Goal: Task Accomplishment & Management: Use online tool/utility

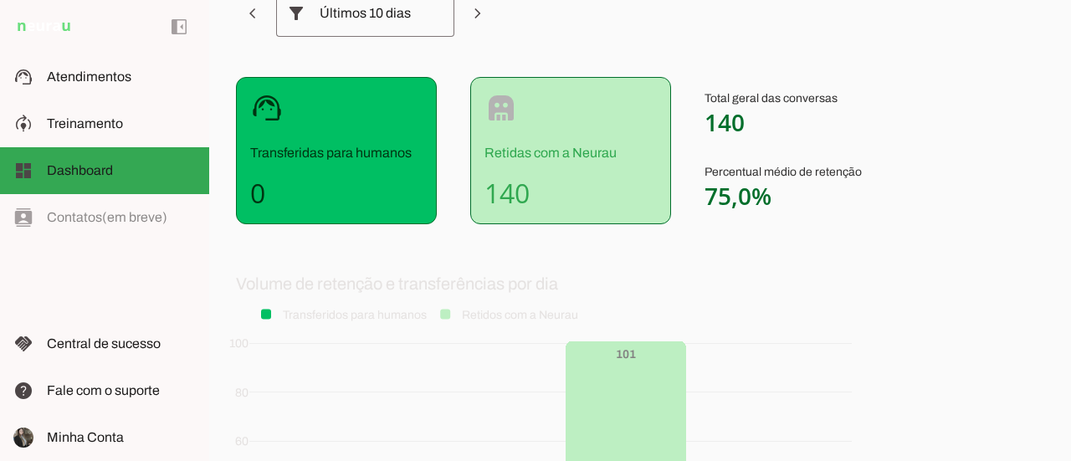
scroll to position [251, 0]
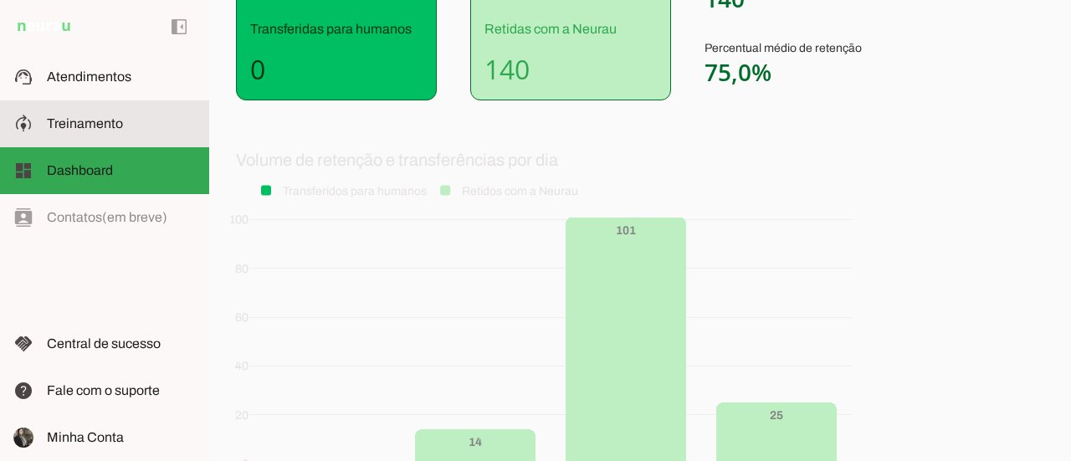
click at [78, 121] on span "Treinamento" at bounding box center [85, 123] width 76 height 14
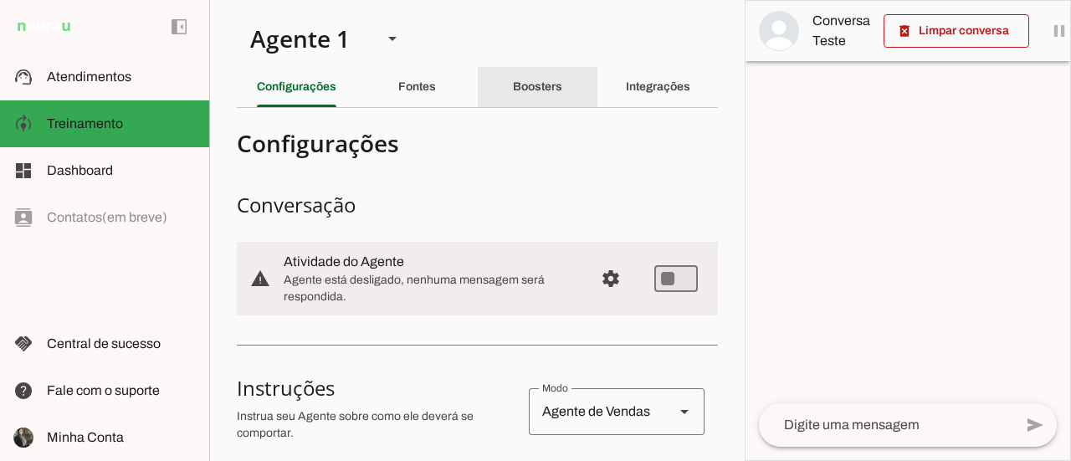
click at [537, 93] on div "Boosters" at bounding box center [537, 87] width 49 height 40
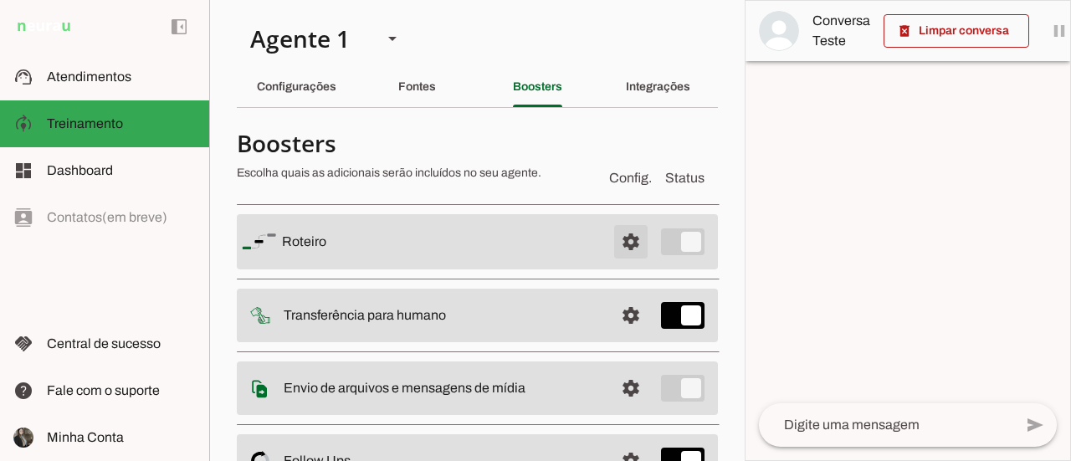
click at [618, 240] on span at bounding box center [631, 242] width 40 height 40
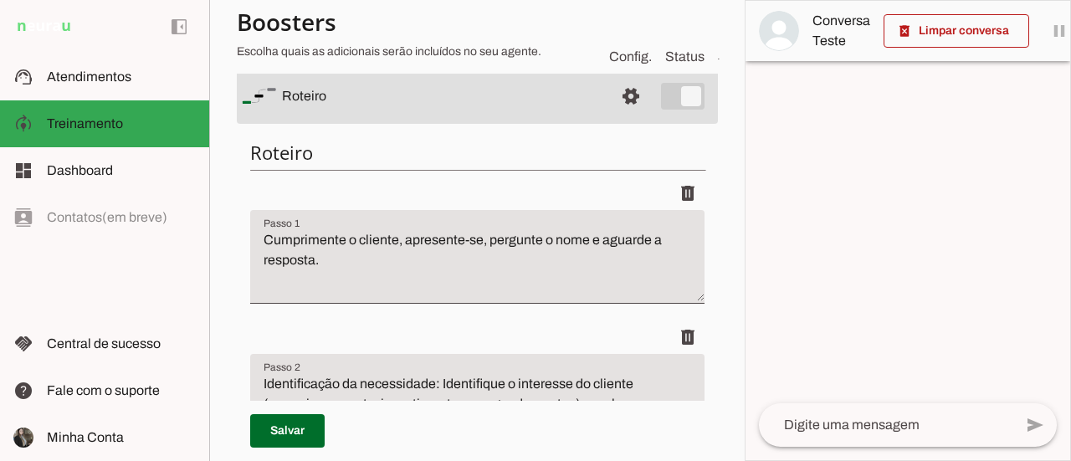
scroll to position [167, 0]
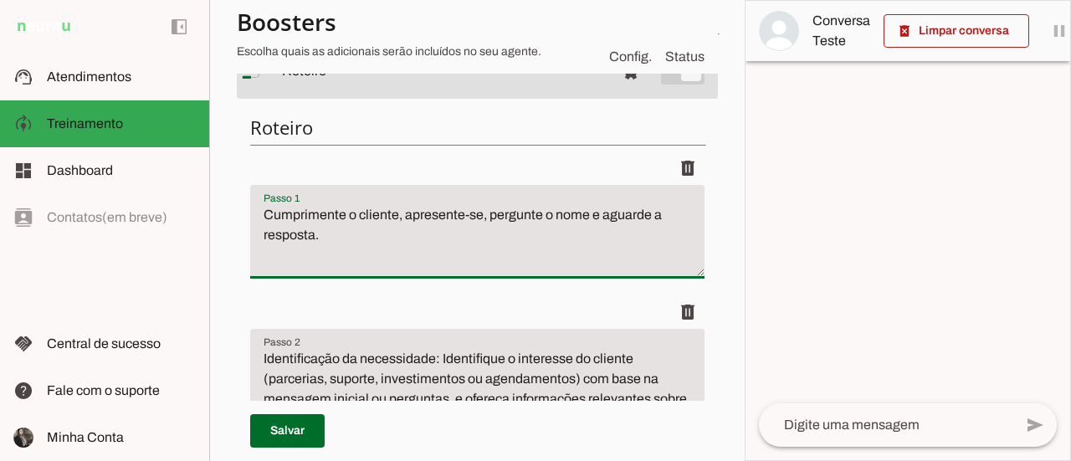
click at [395, 220] on textarea "Cumprimente o cliente, apresente-se, pergunte o nome e aguarde a resposta." at bounding box center [477, 238] width 454 height 67
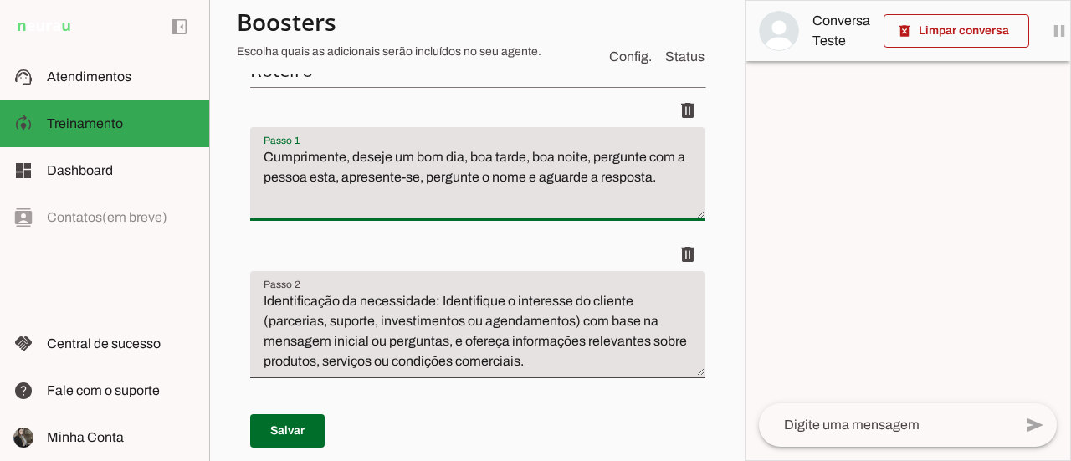
scroll to position [251, 0]
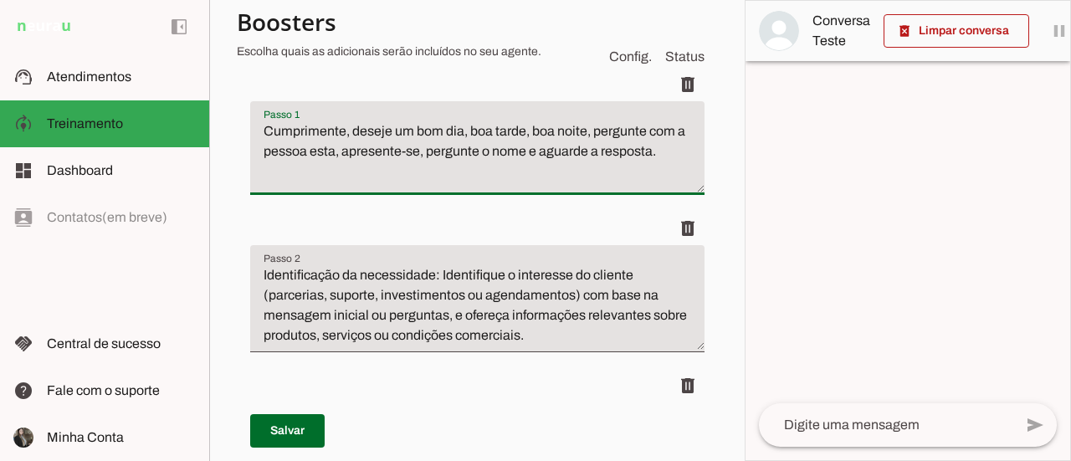
click at [541, 160] on textarea "Cumprimente, deseje um bom dia, boa tarde, boa noite, pergunte com a pessoa est…" at bounding box center [477, 154] width 454 height 67
click at [510, 175] on textarea "Cumprimente, deseje um bom dia, boa tarde, boa noite, pergunte com a pessoa est…" at bounding box center [477, 154] width 454 height 67
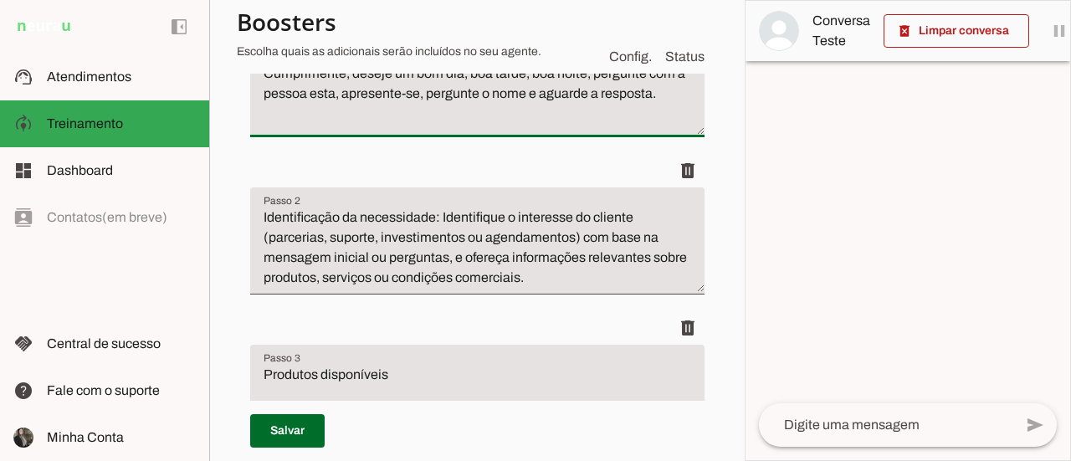
scroll to position [335, 0]
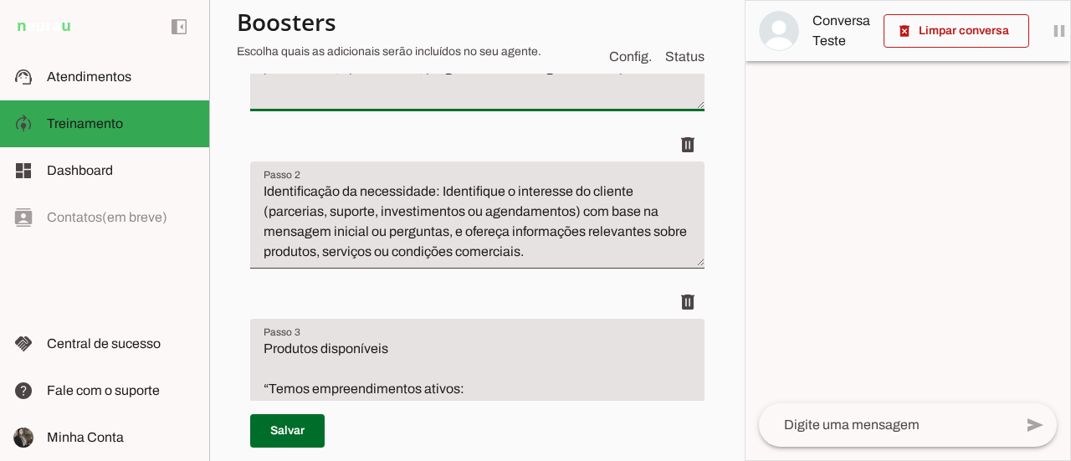
type textarea "Cumprimente, deseje um bom dia, boa tarde, boa noite, pergunte com a pessoa est…"
type md-filled-text-field "Cumprimente, deseje um bom dia, boa tarde, boa noite, pergunte com a pessoa est…"
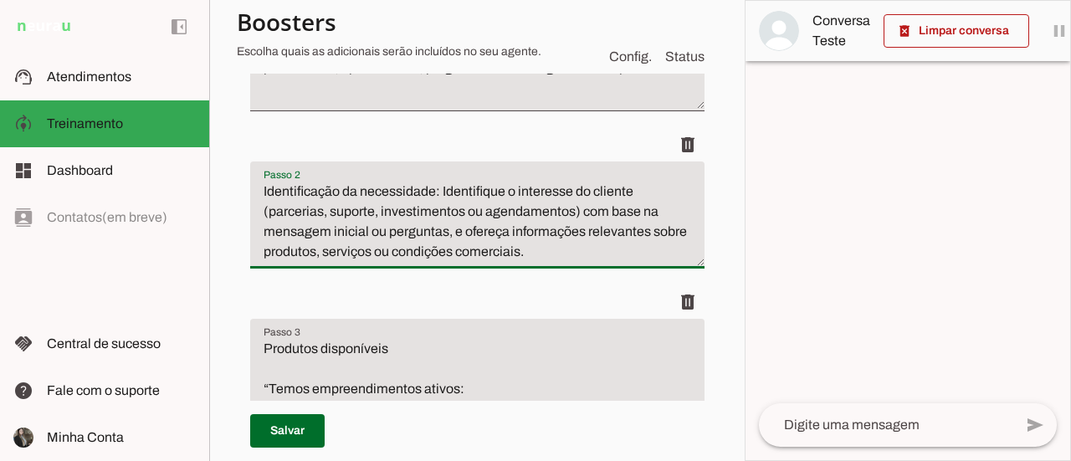
drag, startPoint x: 468, startPoint y: 212, endPoint x: 470, endPoint y: 231, distance: 19.4
click at [468, 217] on textarea "Identificação da necessidade: Identifique o interesse do cliente (parcerias, su…" at bounding box center [477, 222] width 454 height 80
click at [545, 234] on textarea "Identificação da necessidade: Identifique o interesse do cliente (parcerias, su…" at bounding box center [477, 222] width 454 height 80
click at [496, 252] on textarea "Identificação da necessidade: Identifique o interesse do cliente (parcerias, su…" at bounding box center [477, 222] width 454 height 80
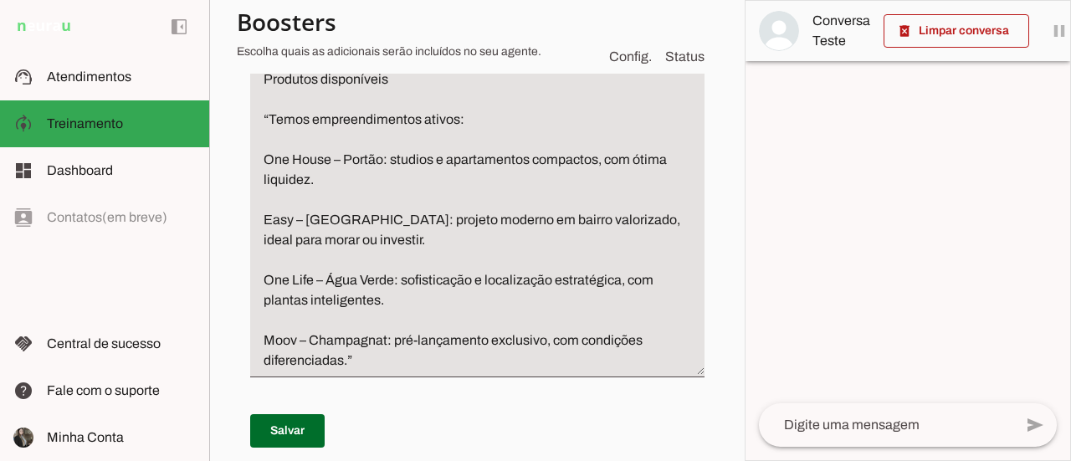
scroll to position [586, 0]
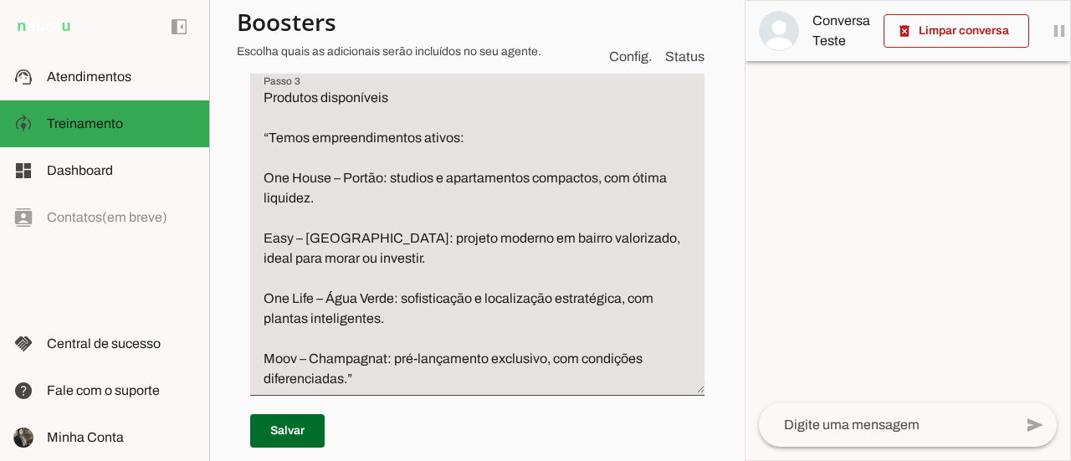
type textarea "Identificação da necessidade: Identifique o interesse do cliente (parcerias, su…"
type md-filled-text-field "Identificação da necessidade: Identifique o interesse do cliente (parcerias, su…"
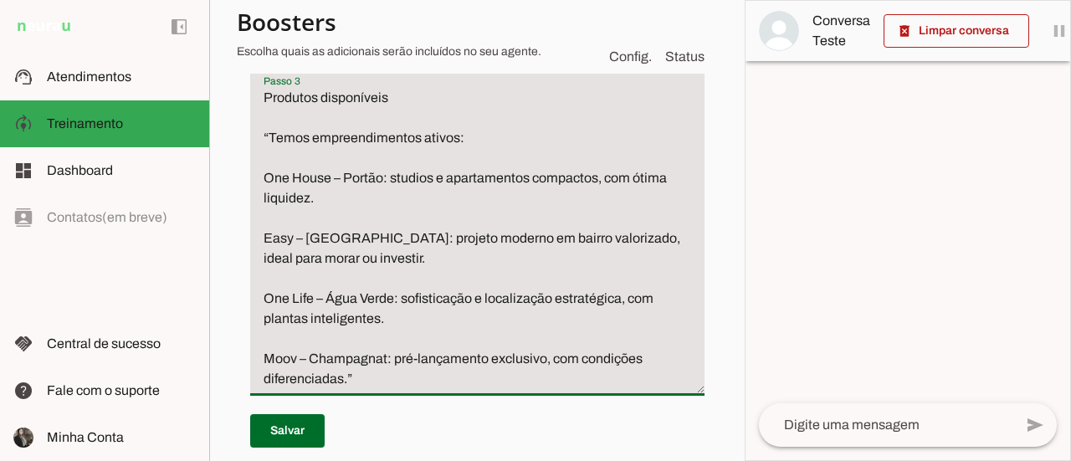
click at [528, 200] on textarea "Produtos disponíveis “Temos empreendimentos ativos: One House – Portão: studios…" at bounding box center [477, 238] width 454 height 301
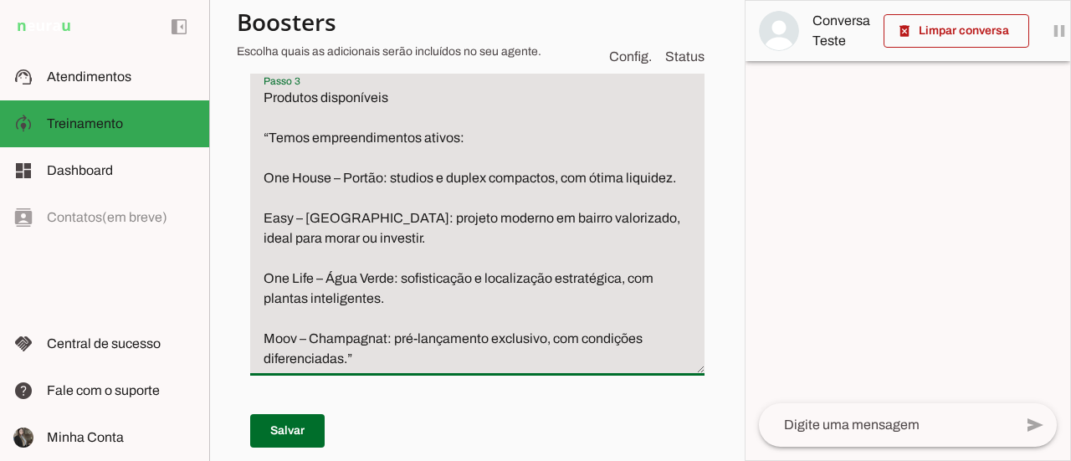
click at [537, 217] on textarea "Produtos disponíveis “Temos empreendimentos ativos: One House – Portão: studios…" at bounding box center [477, 228] width 454 height 281
click at [399, 258] on textarea "Produtos disponíveis “Temos empreendimentos ativos: One House – Portão: studios…" at bounding box center [477, 228] width 454 height 281
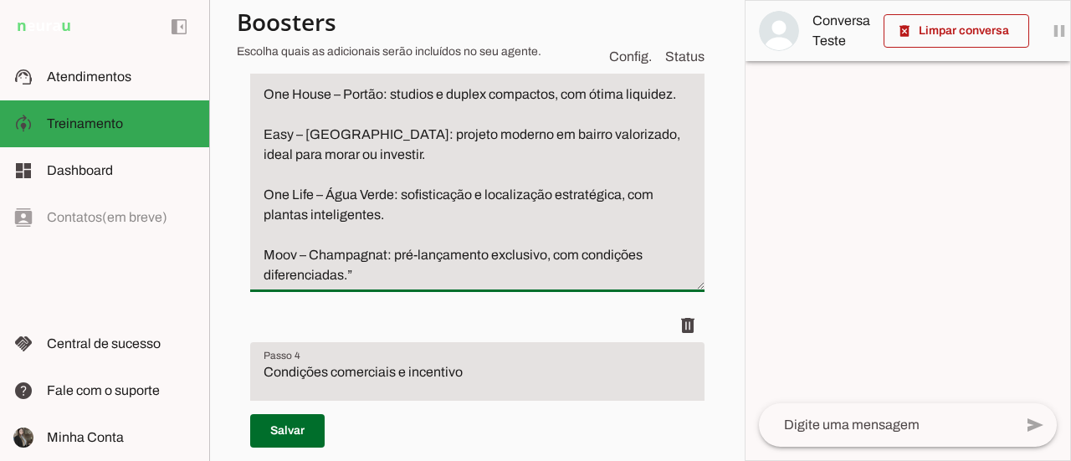
click at [393, 235] on textarea "Produtos disponíveis “Temos empreendimentos ativos: One House – Portão: studios…" at bounding box center [477, 144] width 454 height 281
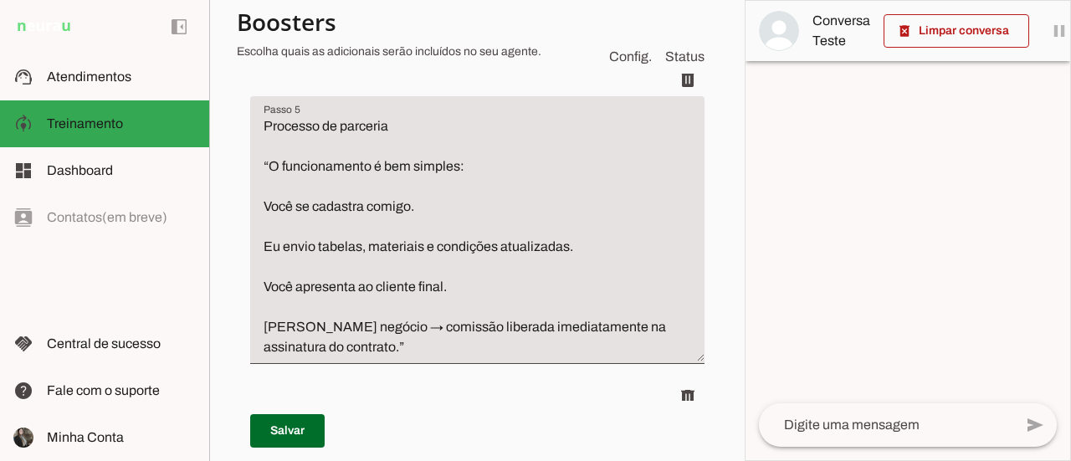
scroll to position [1255, 0]
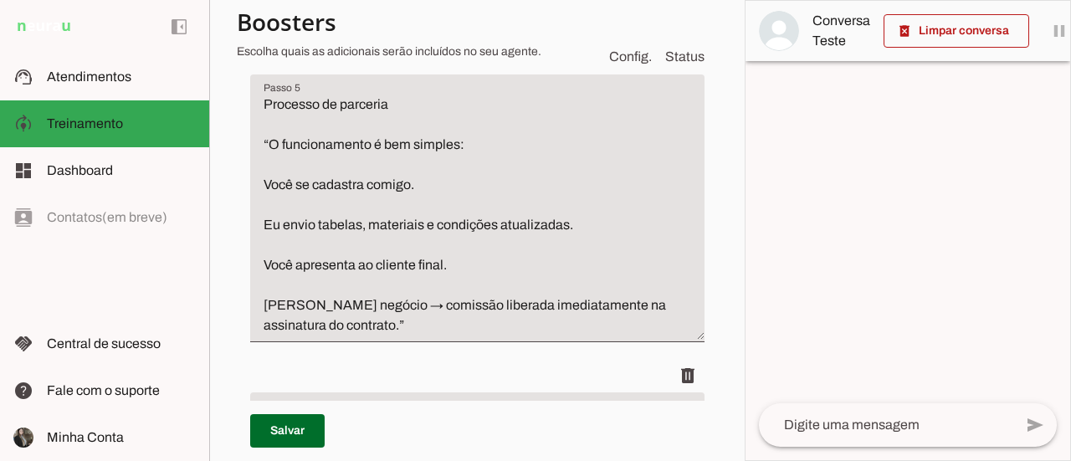
type textarea "Produtos disponíveis “Temos empreendimentos ativos: One House – Portão: studios…"
type md-filled-text-field "Produtos disponíveis “Temos empreendimentos ativos: One House – Portão: studios…"
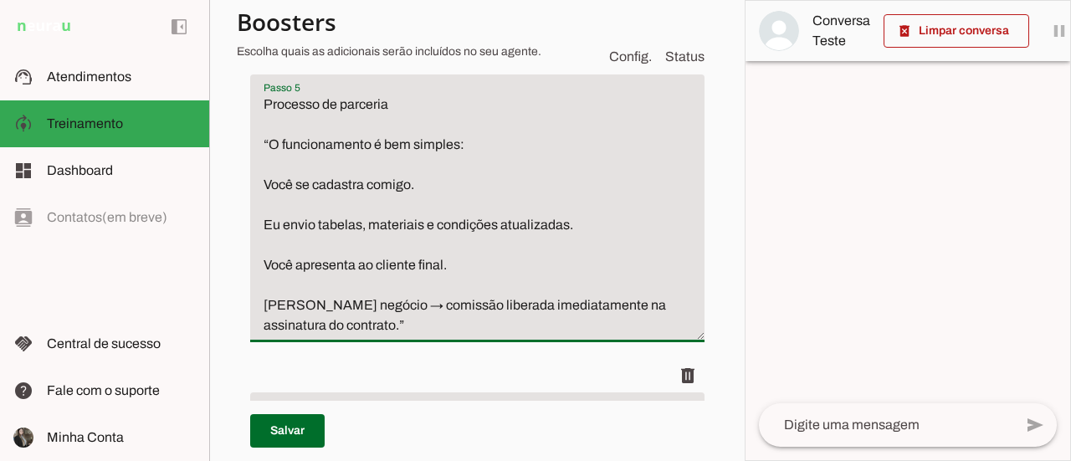
click at [425, 206] on textarea "Processo de parceria “O funcionamento é bem simples: Você se cadastra comigo. E…" at bounding box center [477, 215] width 454 height 241
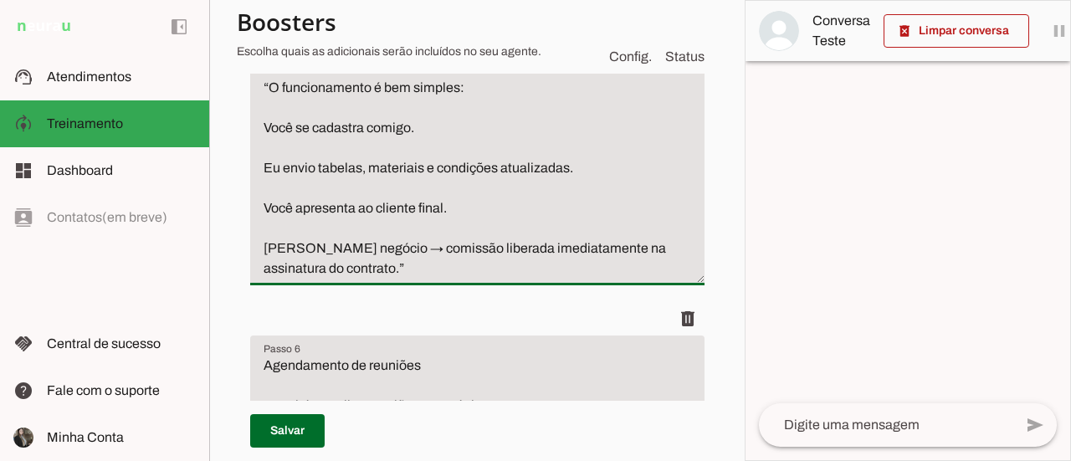
scroll to position [1338, 0]
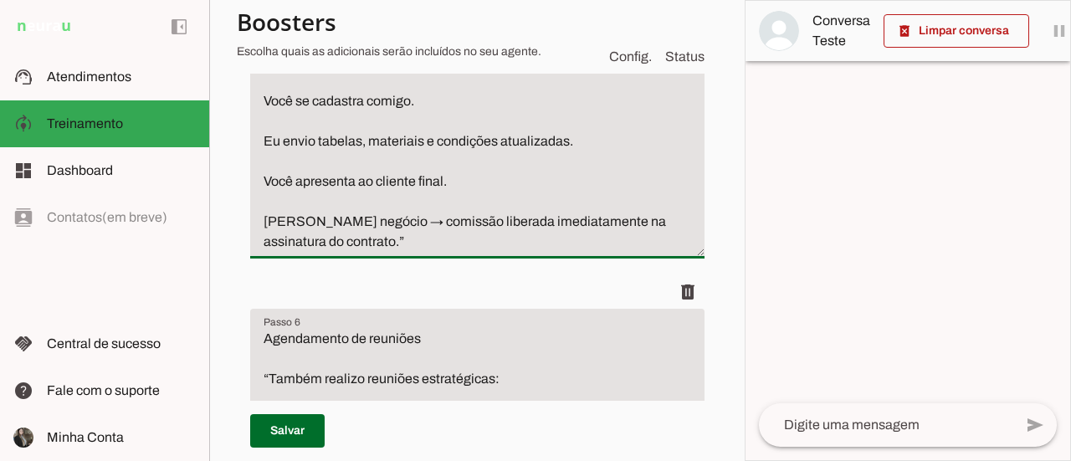
click at [458, 202] on textarea "Processo de parceria “O funcionamento é bem simples: Você se cadastra comigo. E…" at bounding box center [477, 131] width 454 height 241
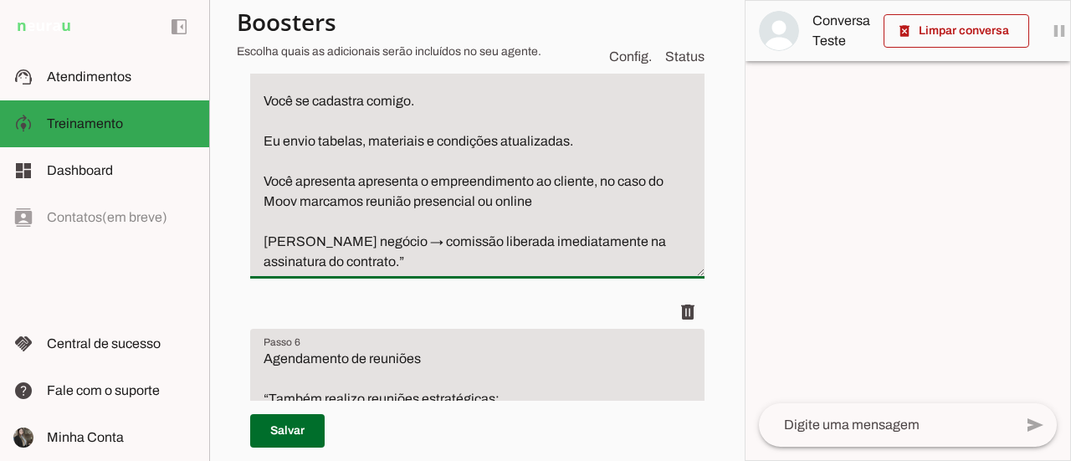
click at [366, 272] on textarea "Processo de parceria “O funcionamento é bem simples: Você se cadastra comigo. E…" at bounding box center [477, 141] width 454 height 261
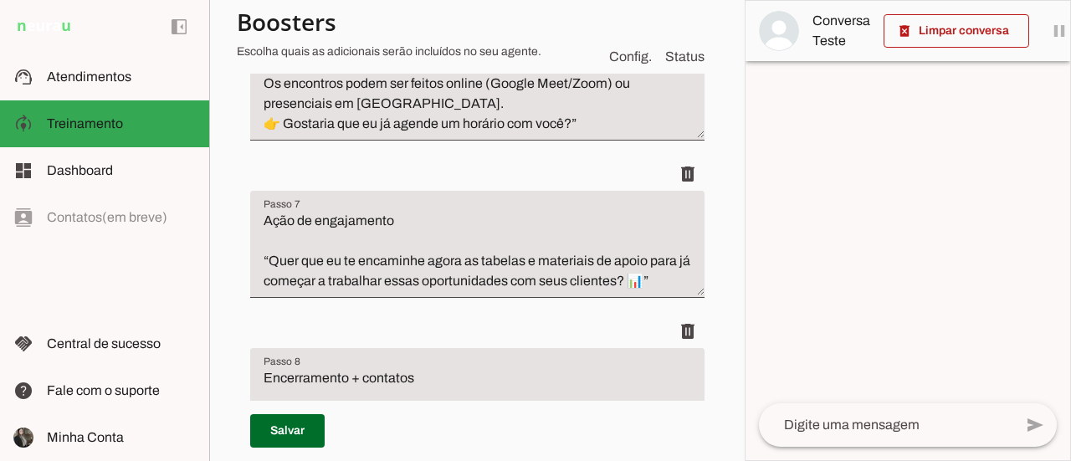
scroll to position [1840, 0]
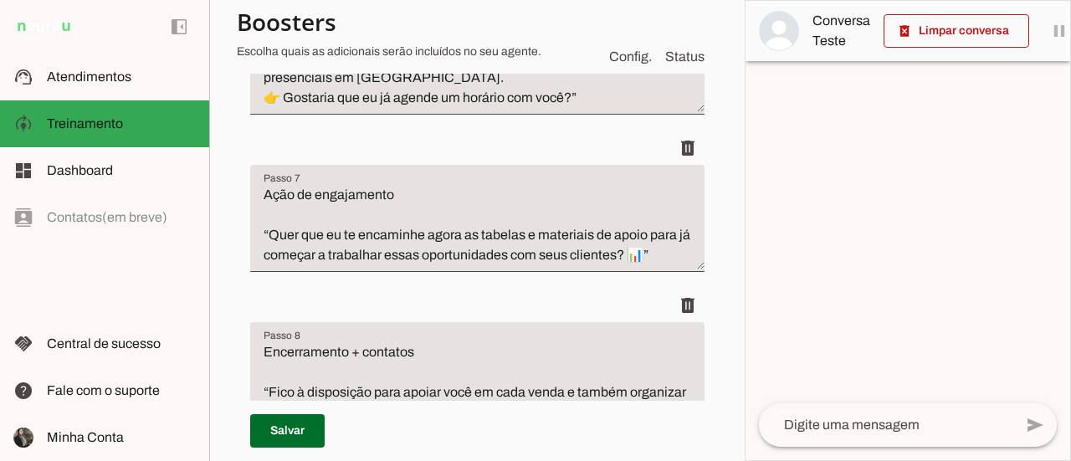
type textarea "Processo de parceria “O funcionamento é bem simples: Você se cadastra comigo. E…"
type md-filled-text-field "Processo de parceria “O funcionamento é bem simples: Você se cadastra comigo. E…"
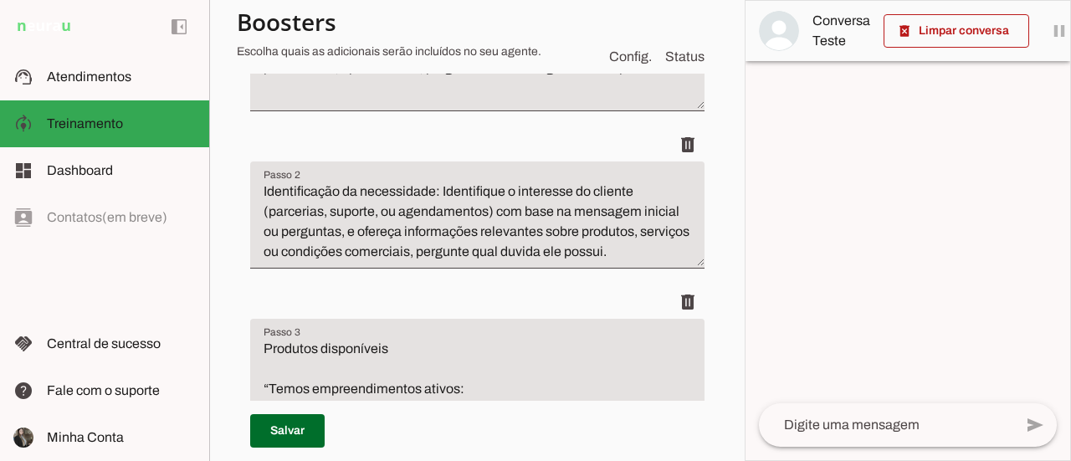
scroll to position [0, 0]
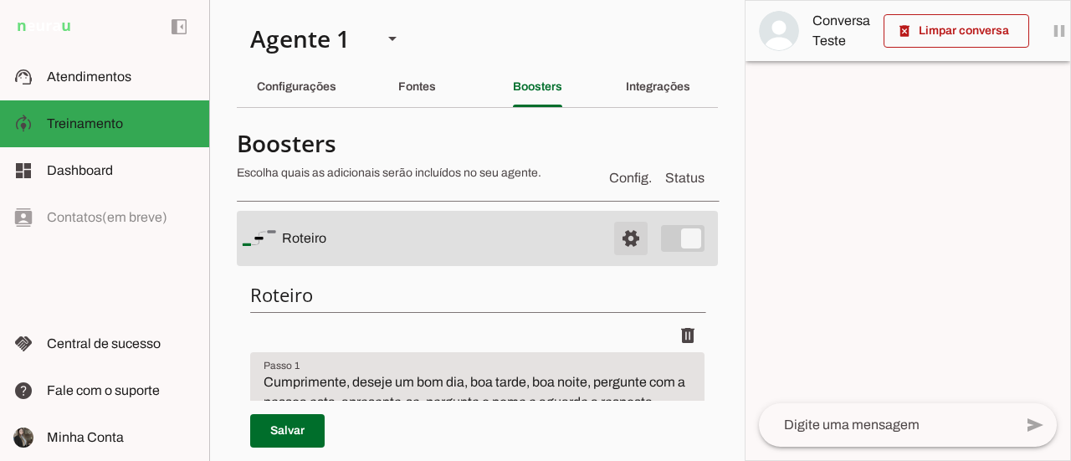
type textarea "Agendamento de reuniões “Também realizo reuniões estratégicas: 📌 Com parceiros …"
type md-filled-text-field "Agendamento de reuniões “Também realizo reuniões estratégicas: 📌 Com parceiros …"
click at [615, 239] on span at bounding box center [631, 238] width 40 height 40
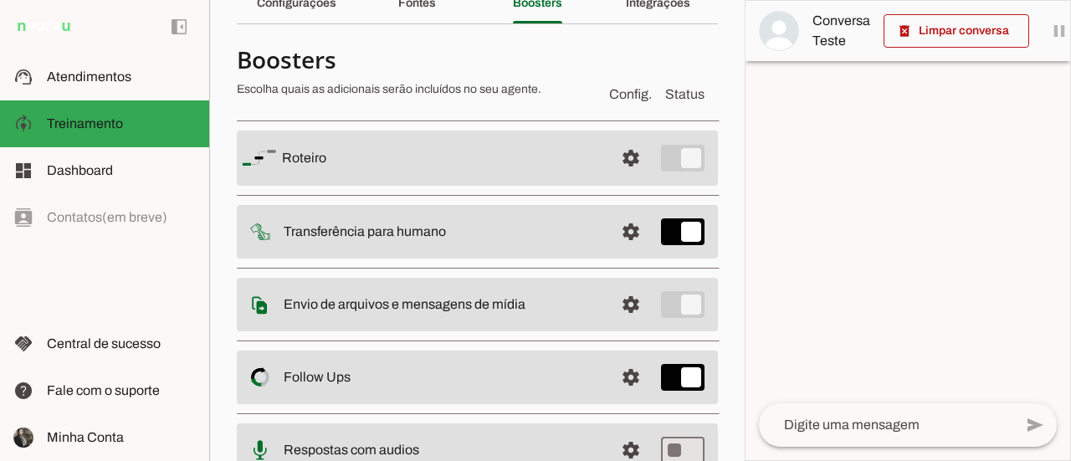
scroll to position [167, 0]
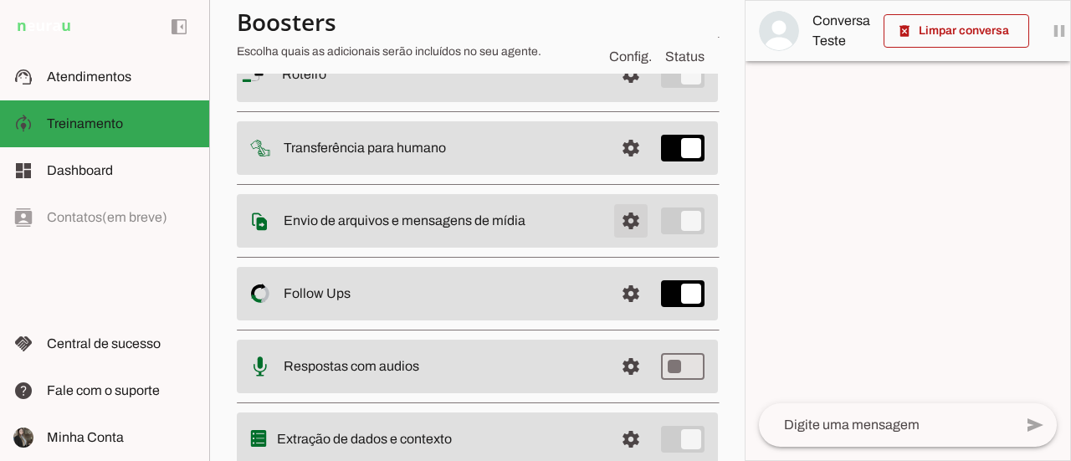
click at [616, 95] on span at bounding box center [631, 74] width 40 height 40
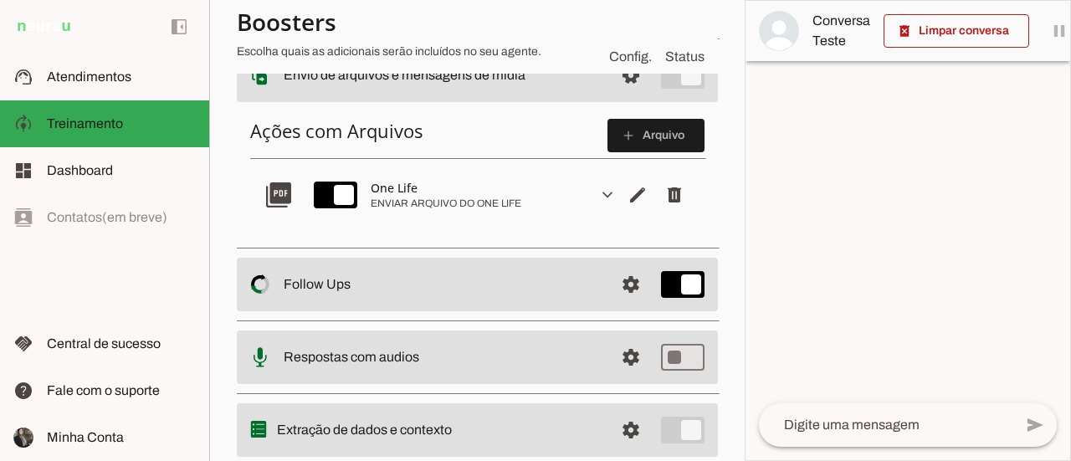
scroll to position [331, 0]
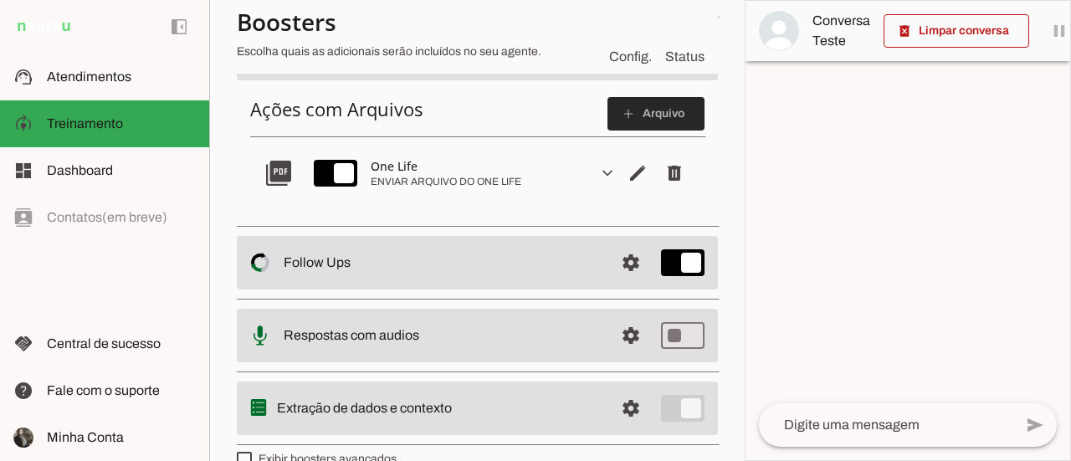
click at [627, 117] on span at bounding box center [655, 114] width 97 height 40
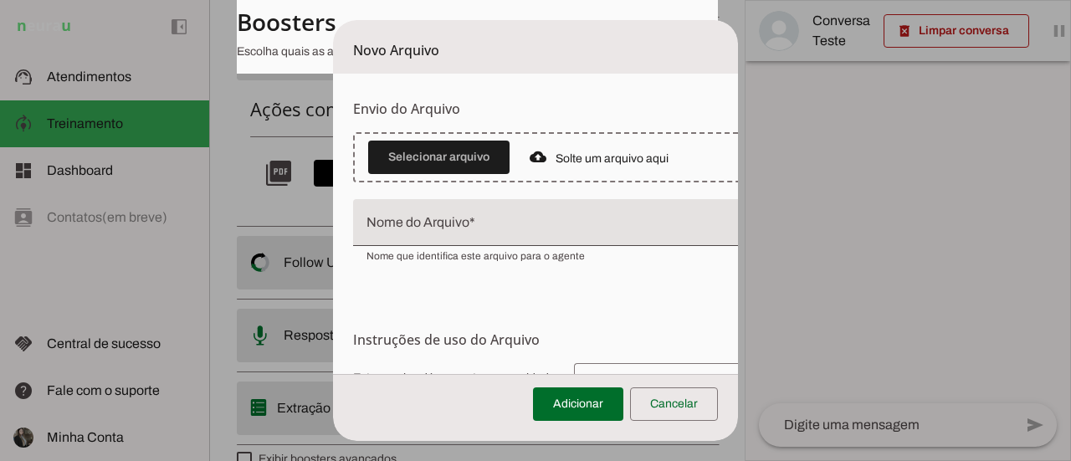
click at [538, 158] on div at bounding box center [538, 157] width 17 height 19
click at [408, 157] on span at bounding box center [438, 157] width 141 height 40
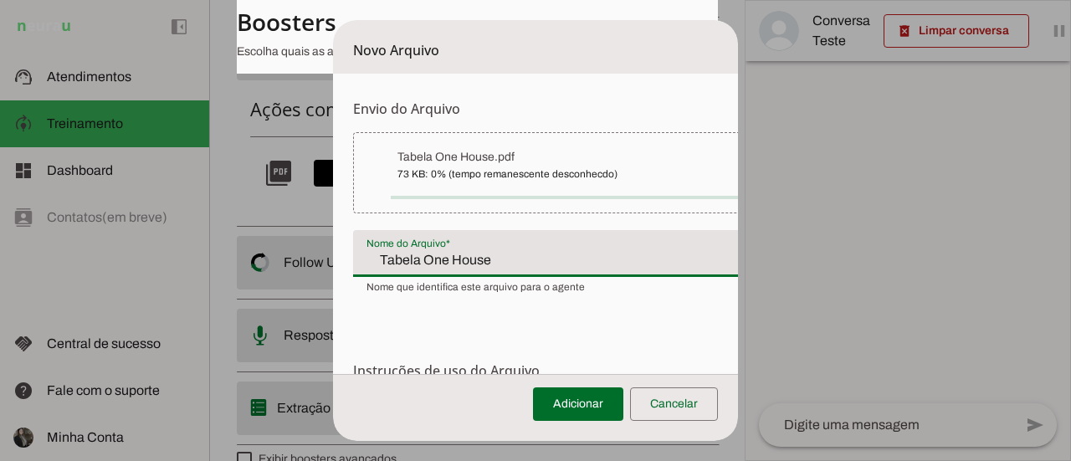
click at [417, 255] on div "Tabela One House" at bounding box center [584, 253] width 462 height 47
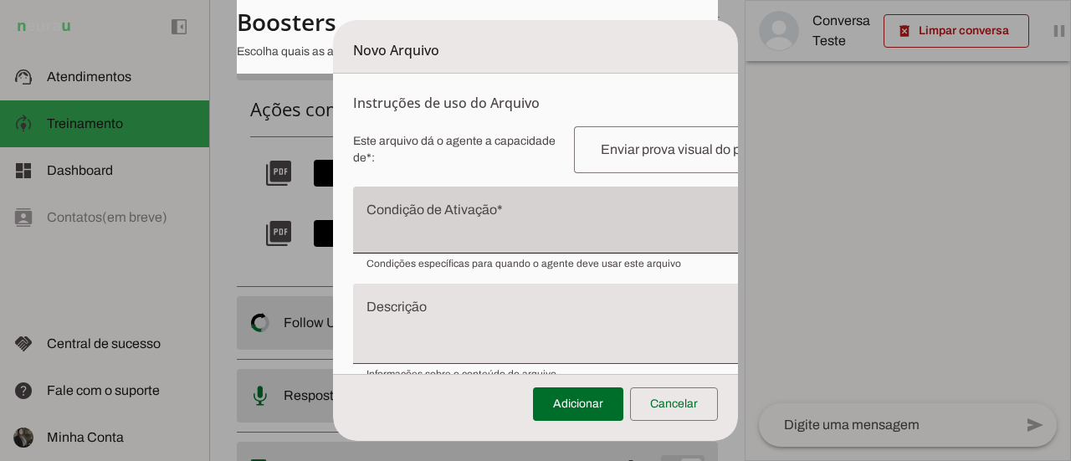
scroll to position [281, 0]
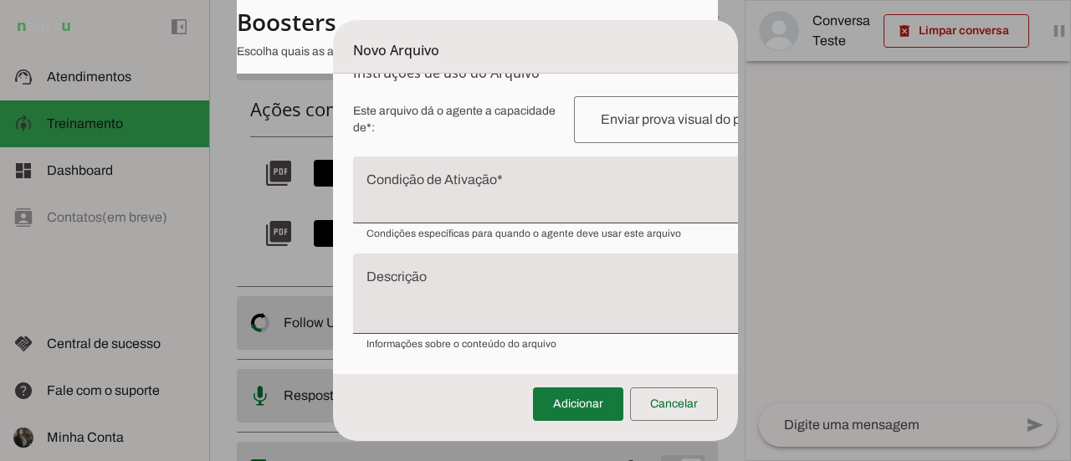
type input "Tabela One Housetabela de preço One life"
type md-filled-text-field "Tabela One Housetabela de preço One life"
click at [597, 412] on span at bounding box center [578, 404] width 90 height 40
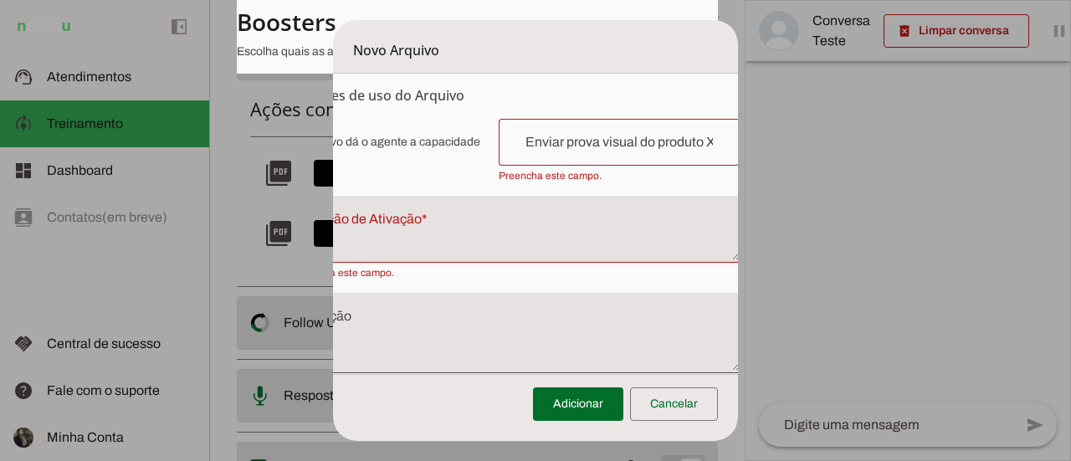
scroll to position [13, 75]
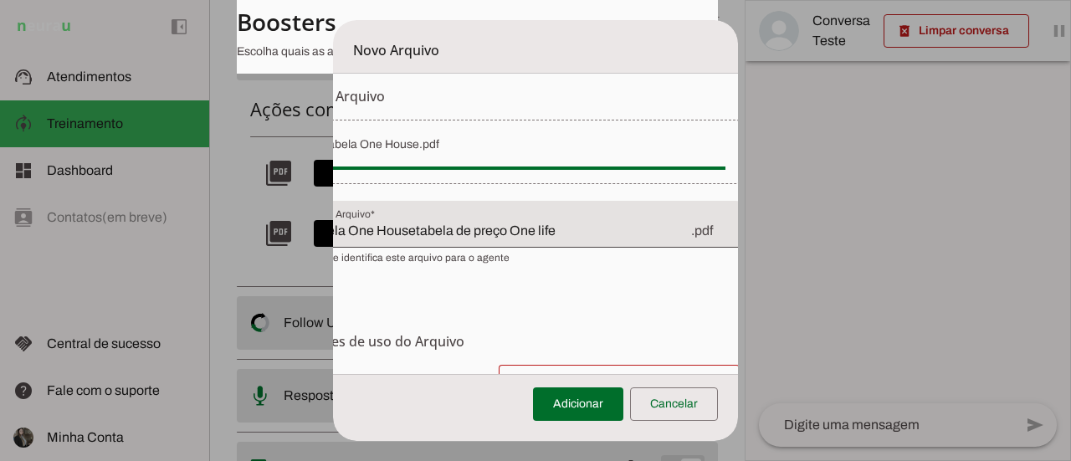
click at [440, 305] on form "Envio do Arquivo Upload de [GEOGRAPHIC_DATA] Faça o envio dos arquivos que você…" at bounding box center [509, 361] width 502 height 600
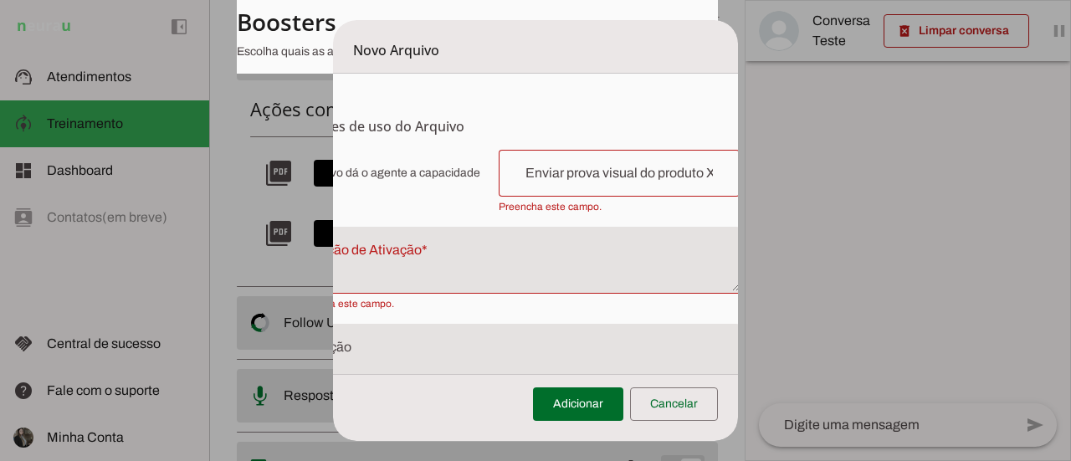
scroll to position [264, 75]
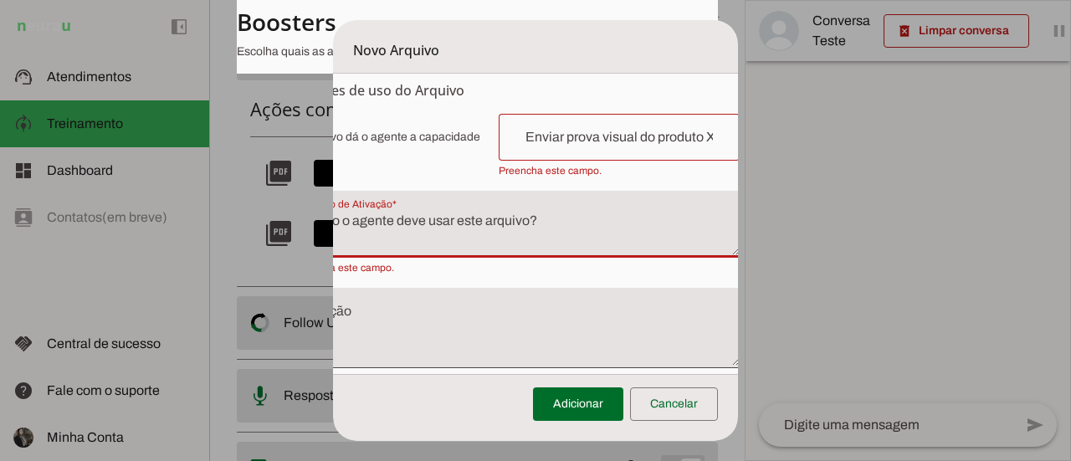
click at [458, 234] on textarea "Condição de Ativação" at bounding box center [509, 231] width 462 height 40
click at [450, 242] on textarea "Condição de Ativação" at bounding box center [509, 231] width 462 height 40
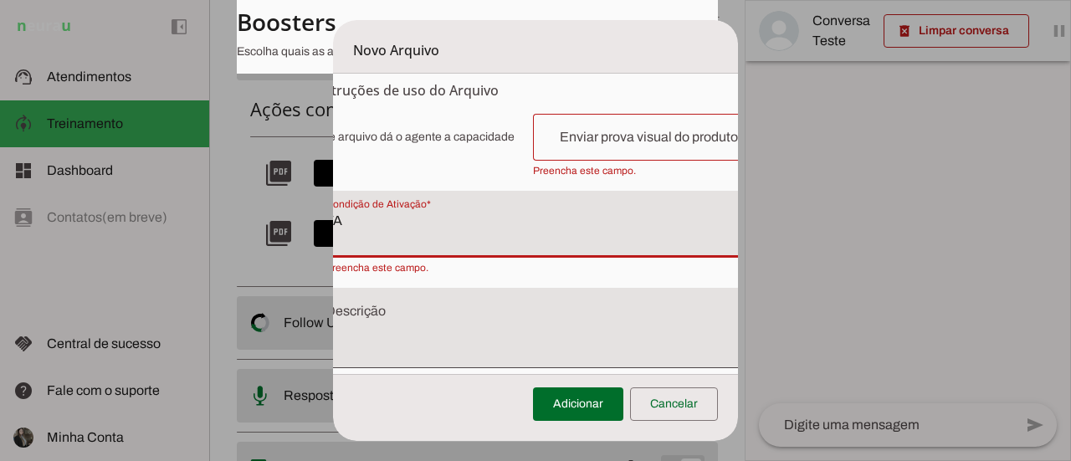
type textarea "T"
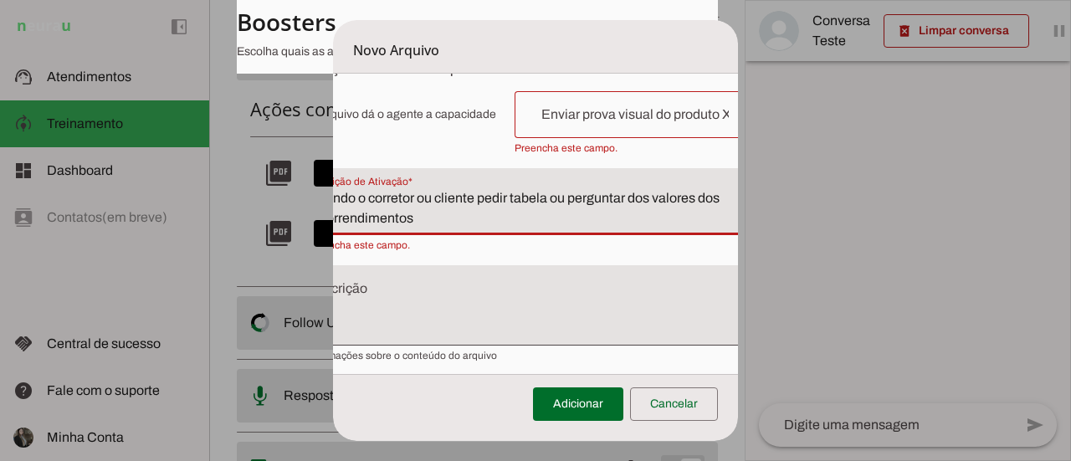
scroll to position [298, 59]
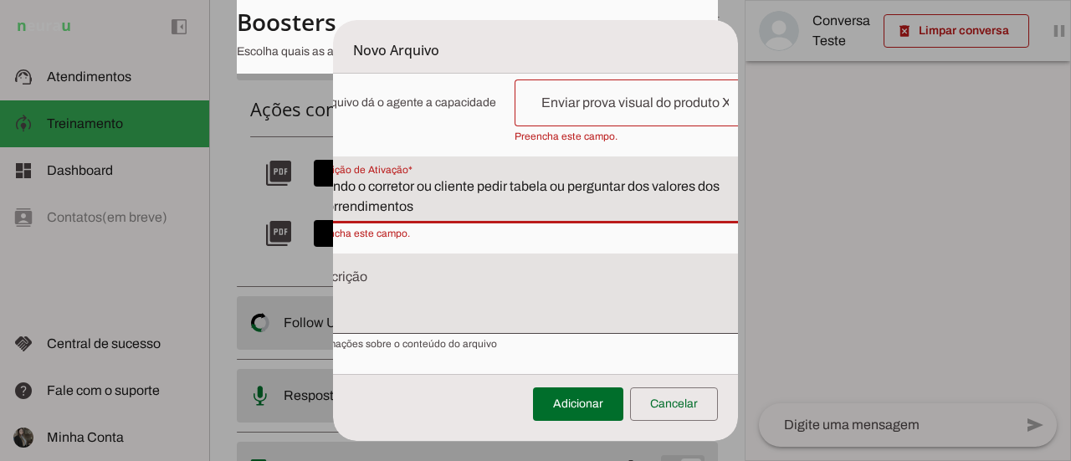
type textarea "Quando o corretor ou cliente pedir tabela ou perguntar dos valores dos emprrend…"
type md-filled-text-field "Quando o corretor ou cliente pedir tabela ou perguntar dos valores dos emprrend…"
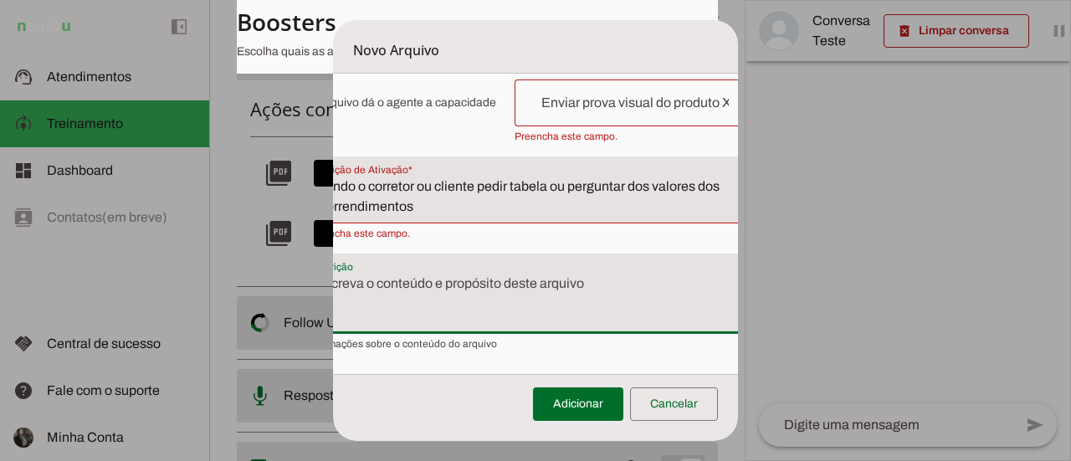
click at [443, 274] on textarea "Descrição" at bounding box center [525, 301] width 462 height 54
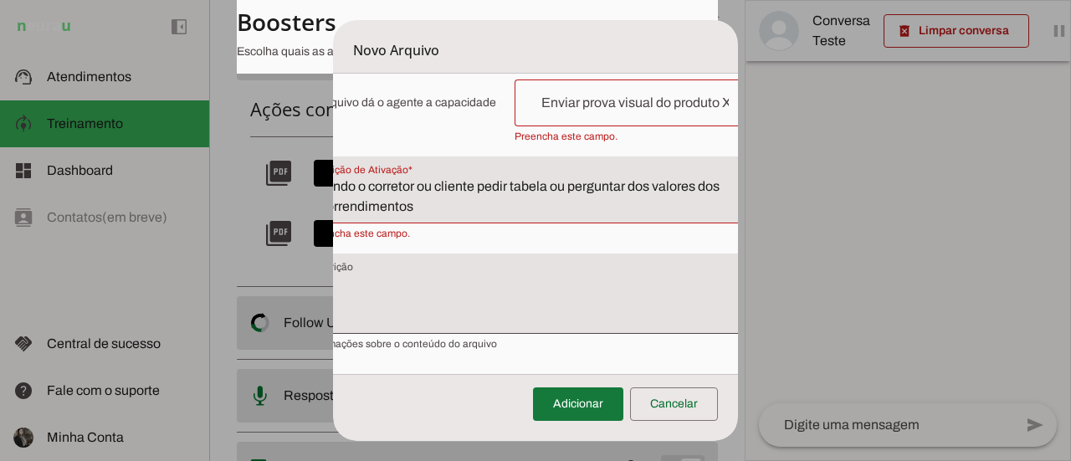
click at [577, 401] on span at bounding box center [578, 404] width 90 height 40
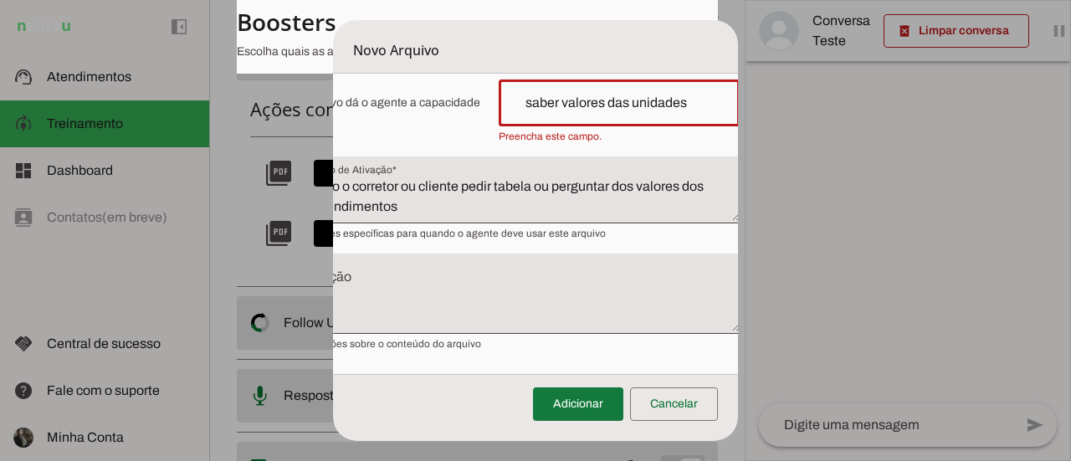
type input "saber valores das unidades"
type md-outlined-text-field "saber valores das unidades"
click at [591, 404] on span at bounding box center [578, 404] width 90 height 40
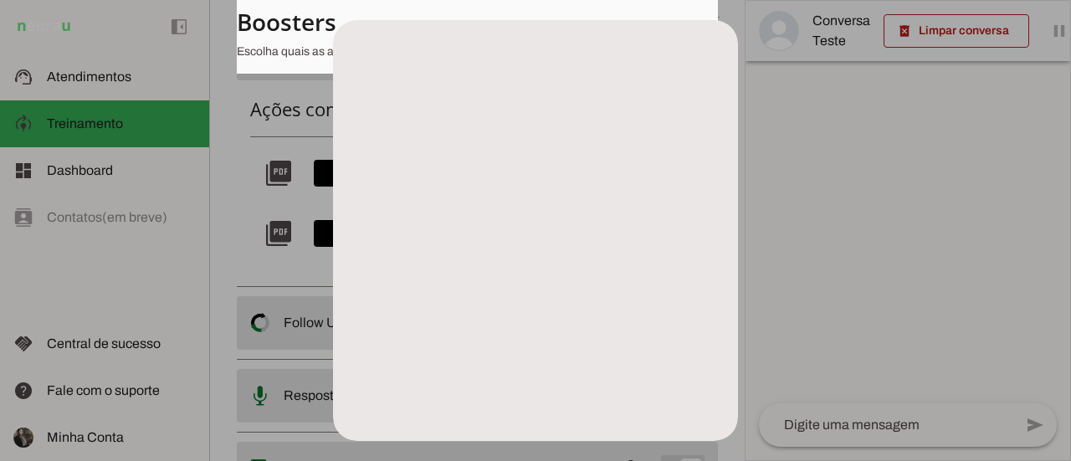
scroll to position [281, 75]
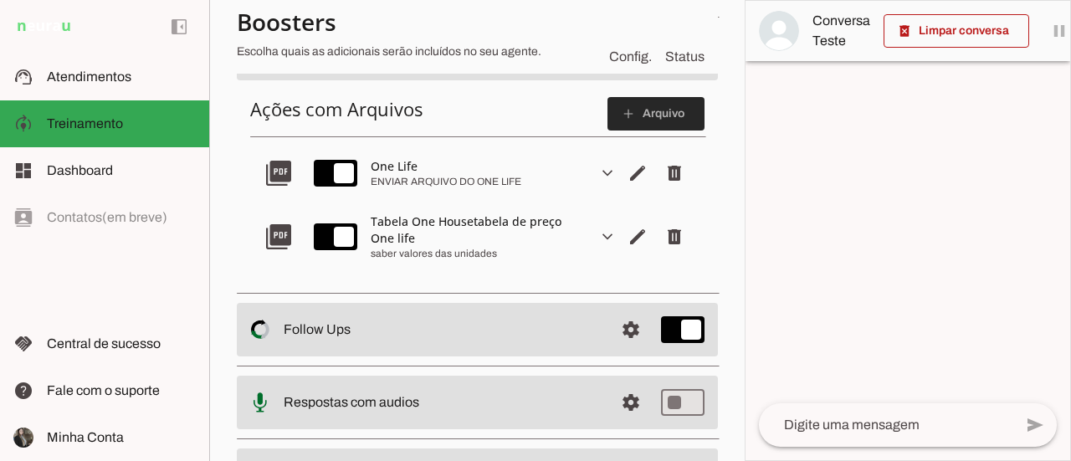
click at [629, 116] on span at bounding box center [655, 114] width 97 height 40
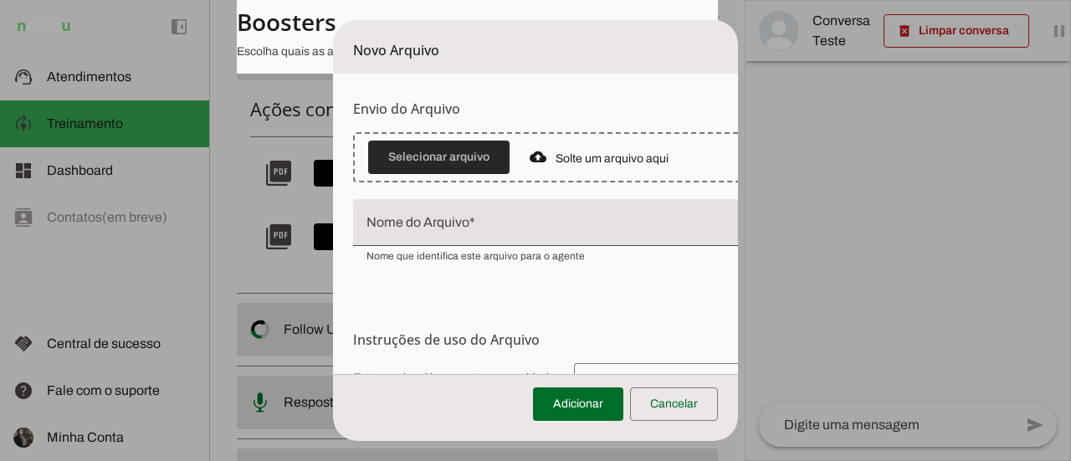
click at [443, 151] on span at bounding box center [438, 157] width 141 height 40
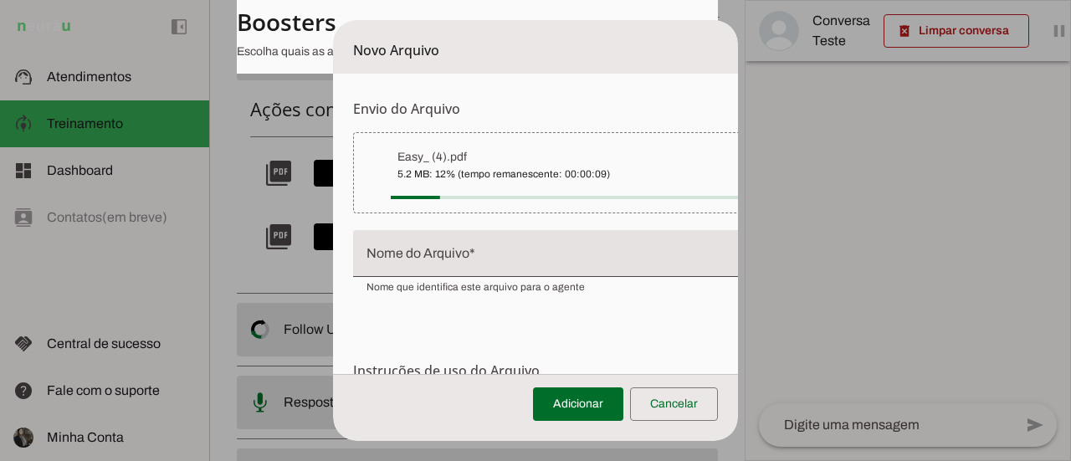
click at [438, 267] on input "Nome do Arquivo" at bounding box center [583, 260] width 435 height 20
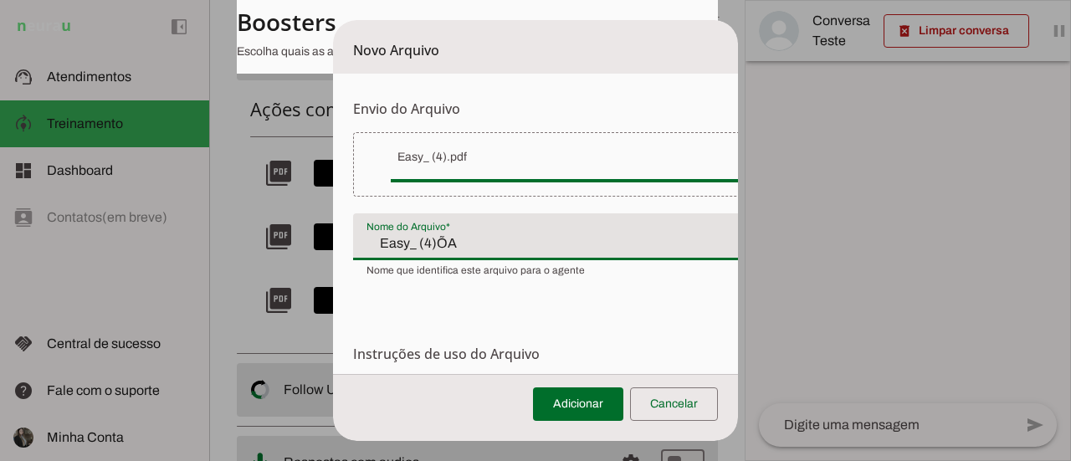
click at [480, 235] on input "Easy_ (4)ÕA" at bounding box center [565, 243] width 398 height 20
type input "E"
type input "a"
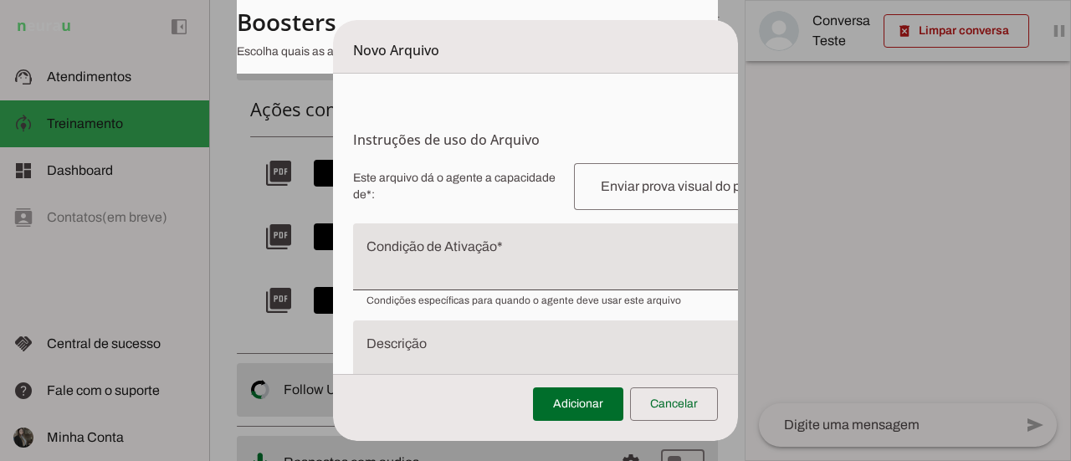
scroll to position [251, 0]
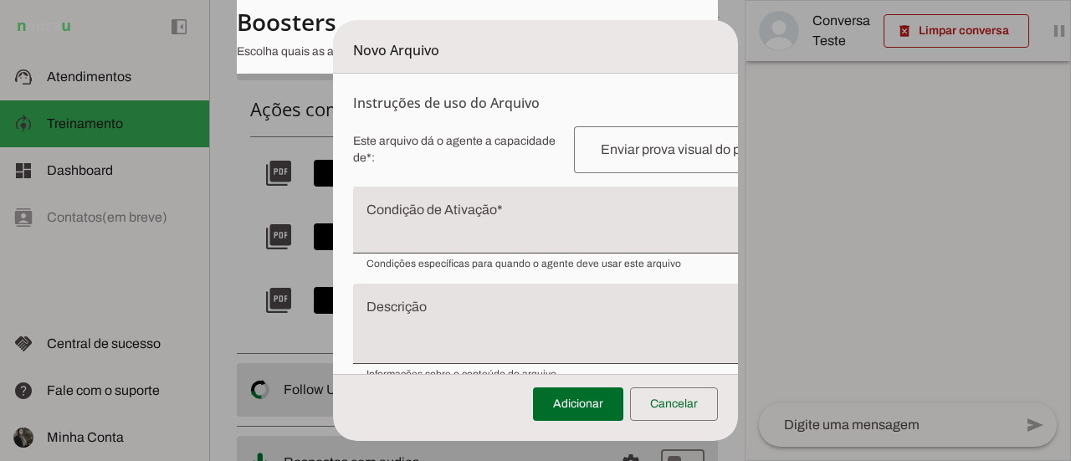
type input "Apresentação Easy"
type md-filled-text-field "Apresentação Easy"
click at [632, 149] on input "text" at bounding box center [694, 150] width 214 height 20
type input "e"
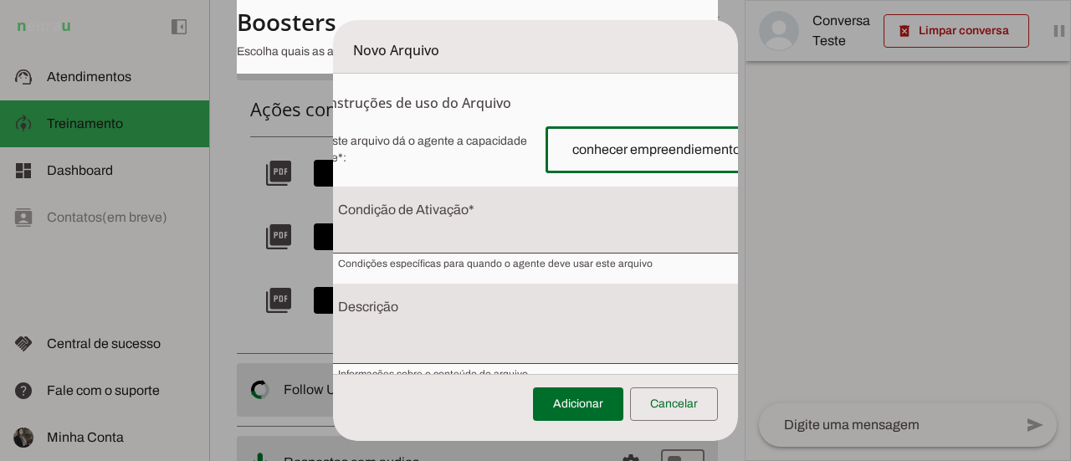
scroll to position [251, 28]
type input "conhecer empreendiemento"
type md-outlined-text-field "conhecer empreendiemento"
click at [360, 222] on textarea "Condição de Ativação" at bounding box center [556, 227] width 462 height 40
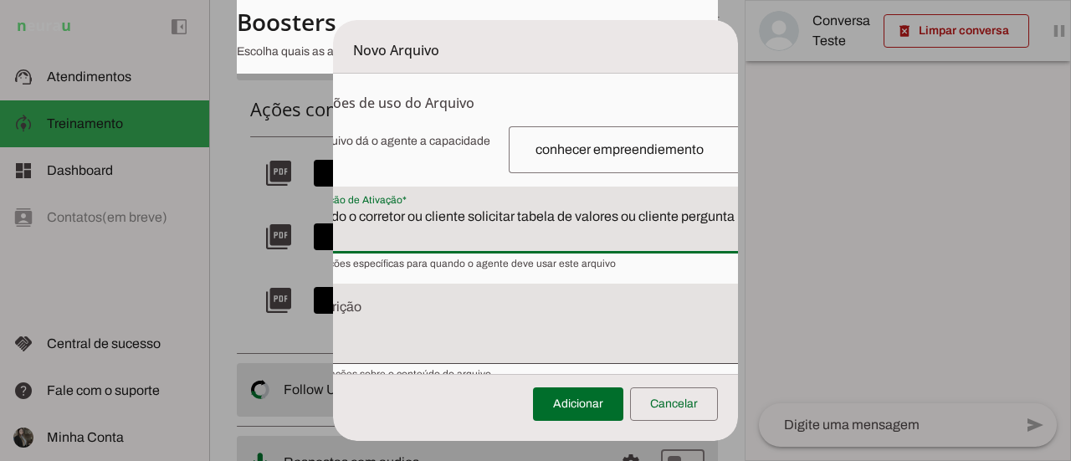
scroll to position [251, 73]
type textarea "quando o corretor ou cliente solicitar tabela de valores ou cliente perguntar p…"
type md-filled-text-field "quando o corretor ou cliente solicitar tabela de valores ou cliente perguntar p…"
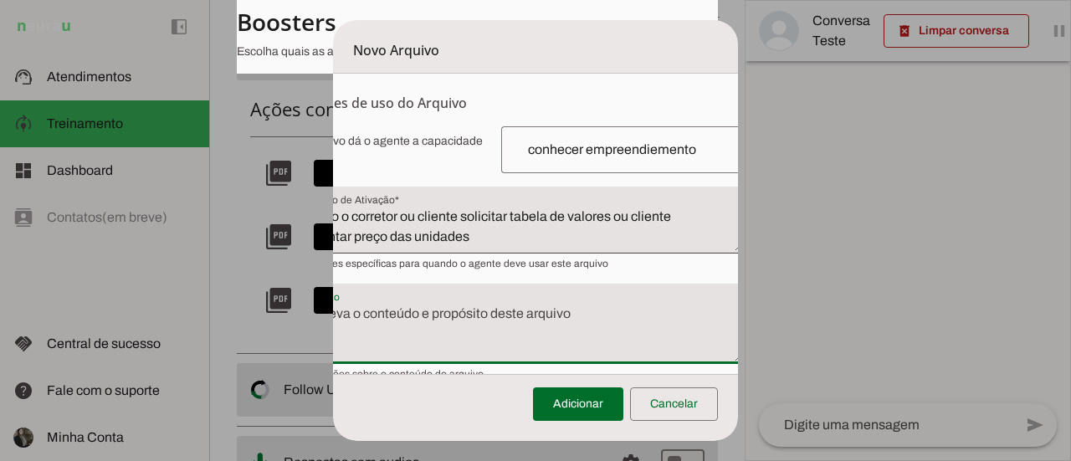
drag, startPoint x: 514, startPoint y: 325, endPoint x: 508, endPoint y: 331, distance: 8.9
click at [513, 325] on textarea "Descrição" at bounding box center [511, 331] width 462 height 54
click at [445, 329] on textarea "Descrição" at bounding box center [511, 331] width 462 height 54
click at [398, 310] on textarea "Descrição" at bounding box center [511, 331] width 462 height 54
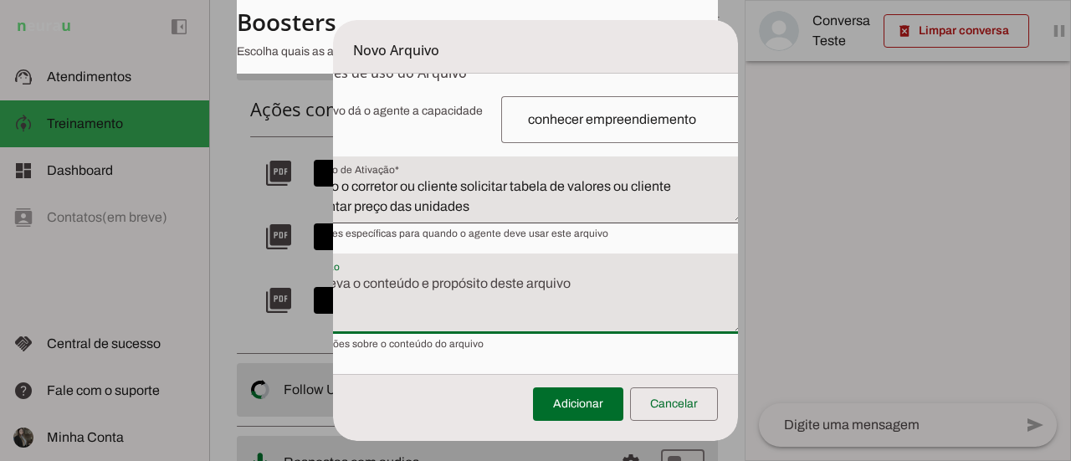
click at [398, 310] on textarea "Descrição" at bounding box center [511, 301] width 462 height 54
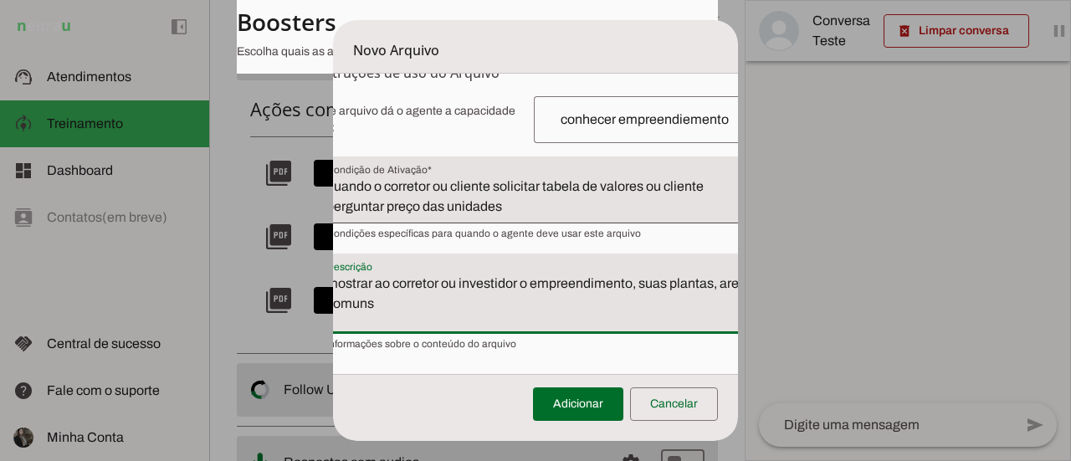
type textarea "mostrar ao corretor ou investidor o empreendimento, suas plantas, areas comuns"
type md-filled-text-field "mostrar ao corretor ou investidor o empreendimento, suas plantas, areas comuns"
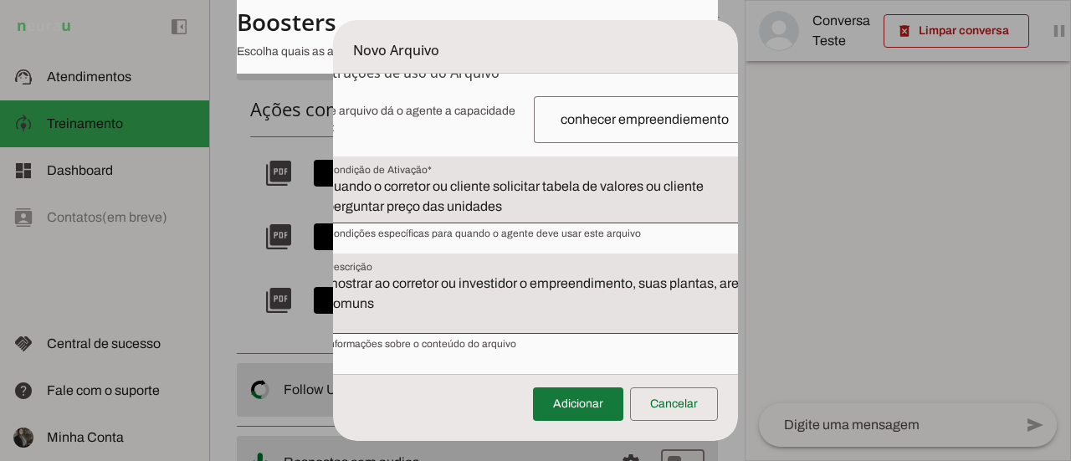
click at [571, 403] on span at bounding box center [578, 404] width 90 height 40
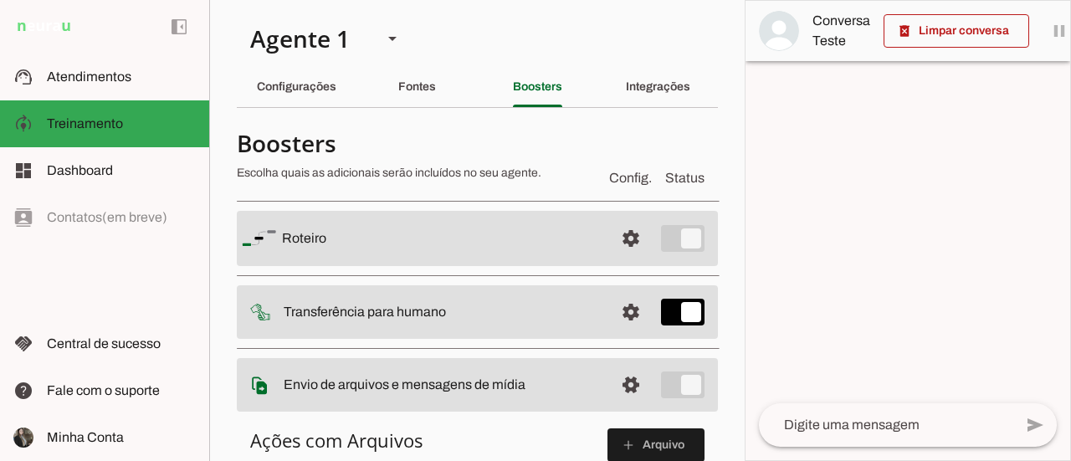
scroll to position [167, 0]
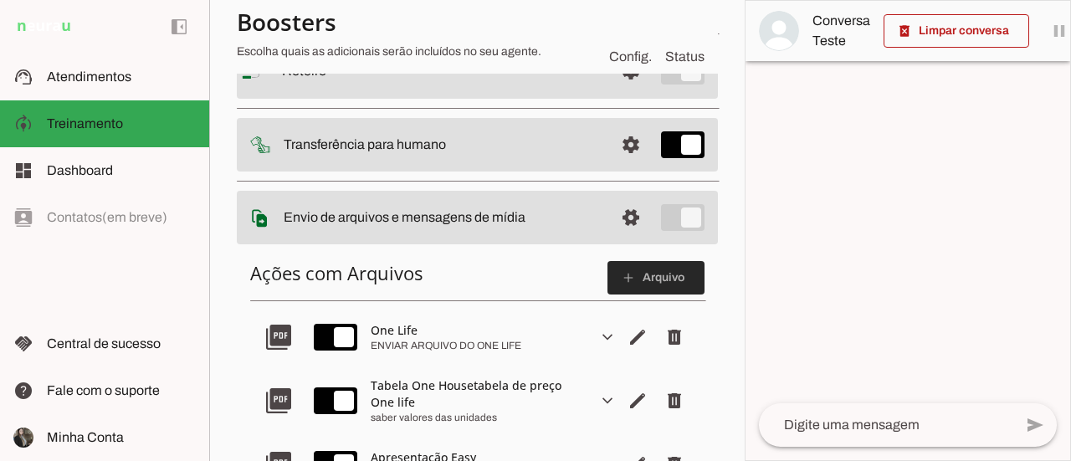
click at [649, 274] on span at bounding box center [655, 278] width 97 height 40
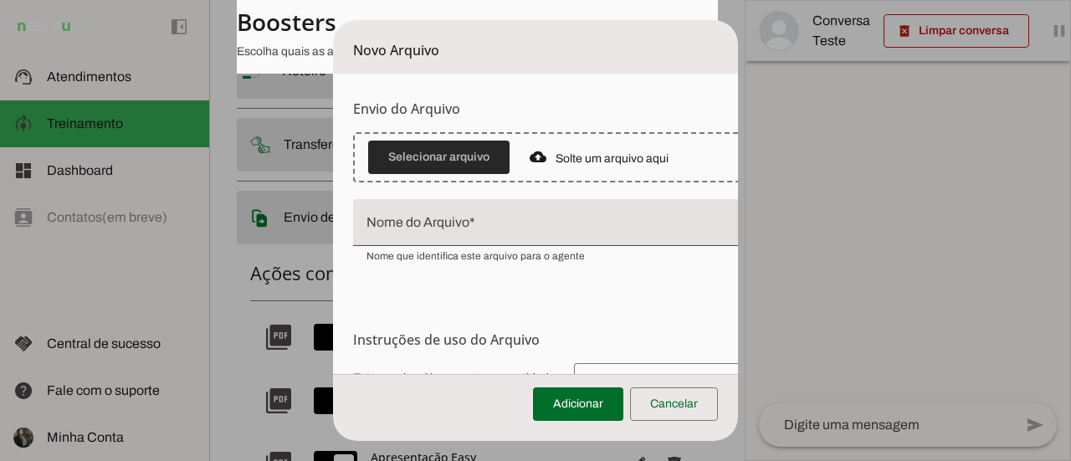
click at [440, 160] on span at bounding box center [438, 157] width 141 height 40
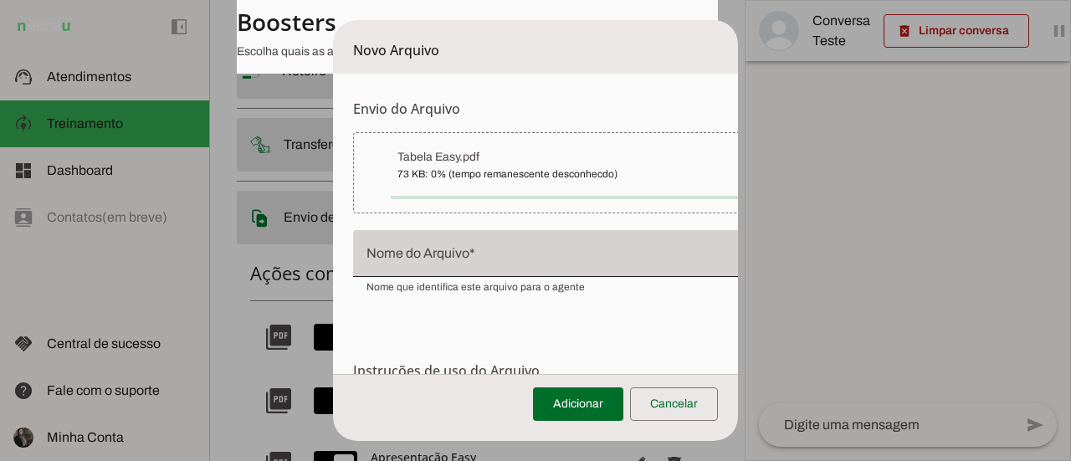
type input "Tabela Easy"
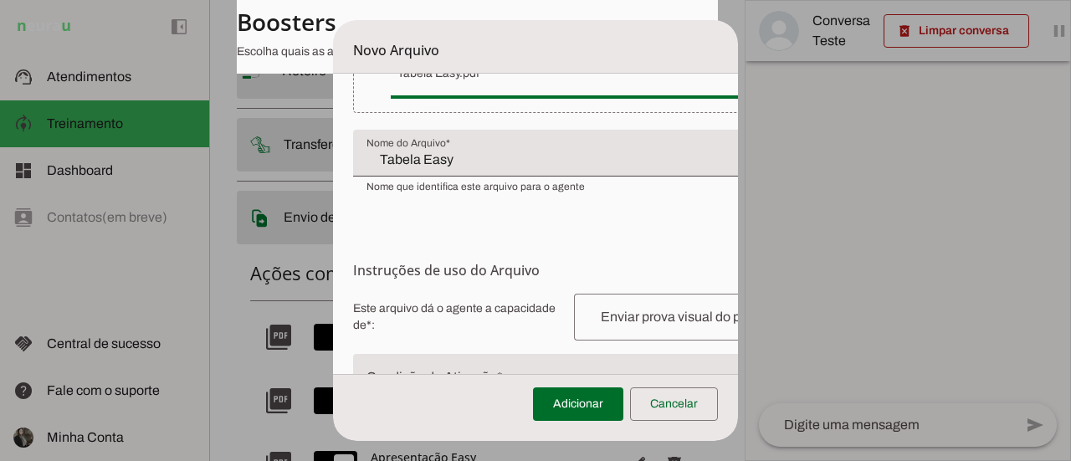
scroll to position [251, 0]
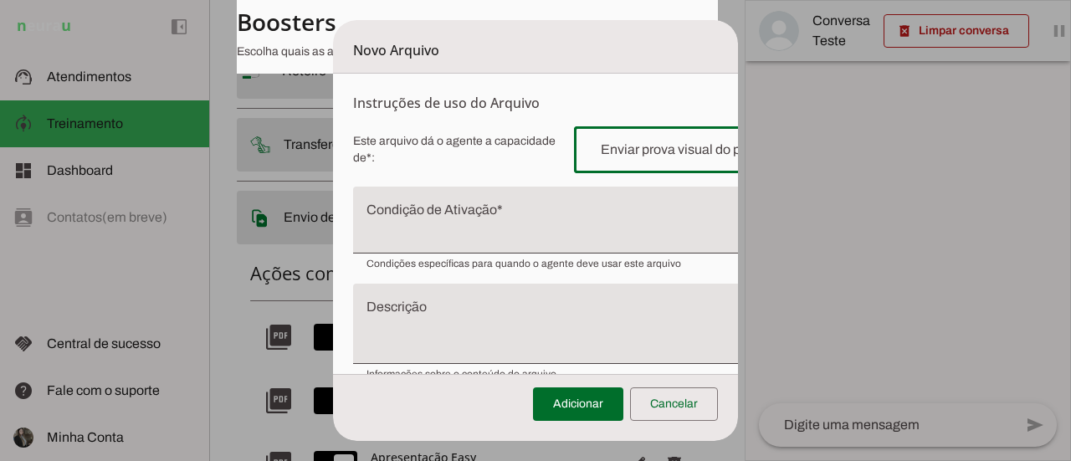
click at [631, 151] on input "text" at bounding box center [694, 150] width 214 height 20
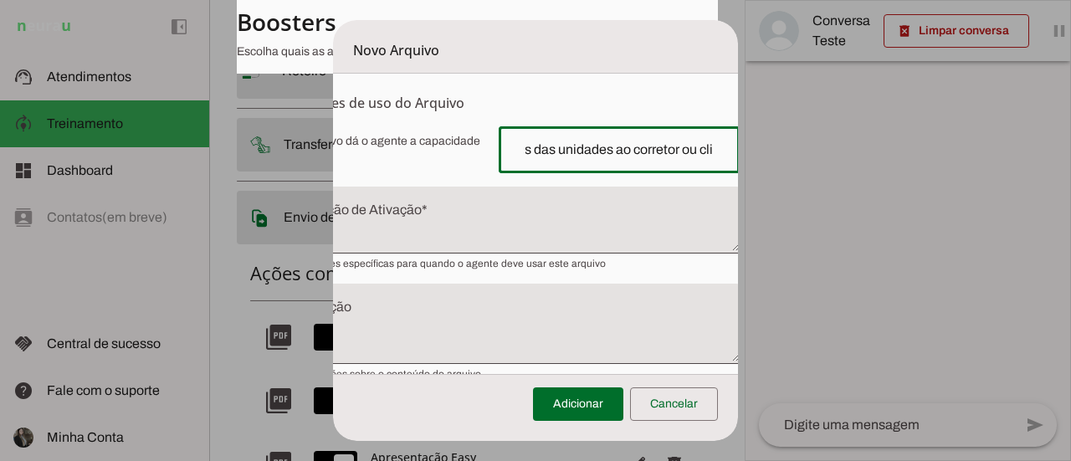
scroll to position [0, 93]
type input "mostrar valores das unidades ao corretor ou clientes"
type md-outlined-text-field "mostrar valores das unidades ao corretor ou clientes"
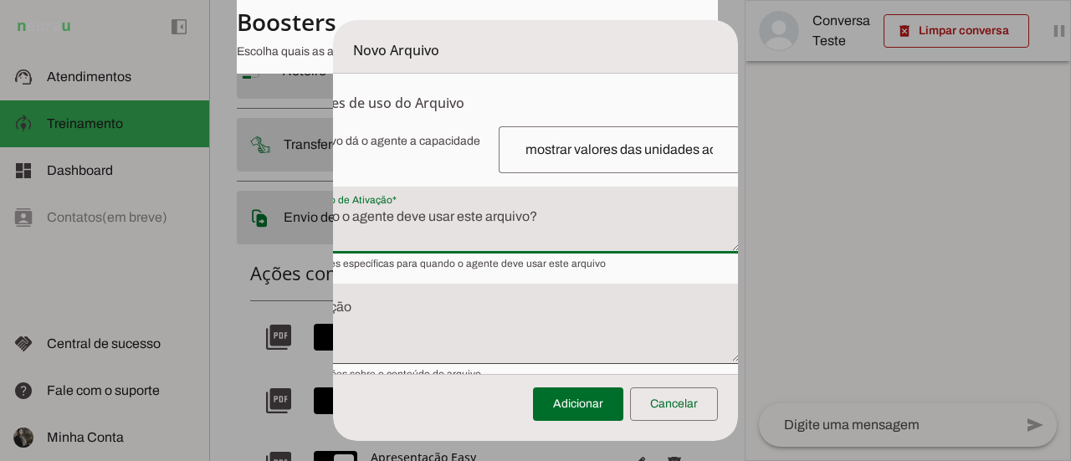
click at [514, 227] on textarea "Condição de Ativação" at bounding box center [509, 227] width 462 height 40
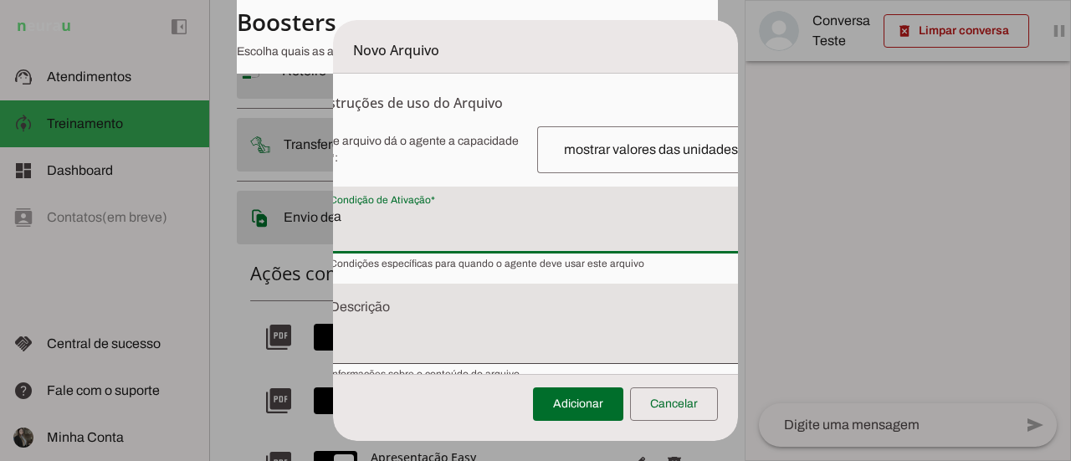
type textarea "t"
click at [442, 220] on textarea "quando solicitado, pode me enviar a tabela por favor"" at bounding box center [551, 227] width 462 height 40
click at [694, 215] on textarea "quando solicitado," pode me enviar a tabela por favor"" at bounding box center [551, 227] width 462 height 40
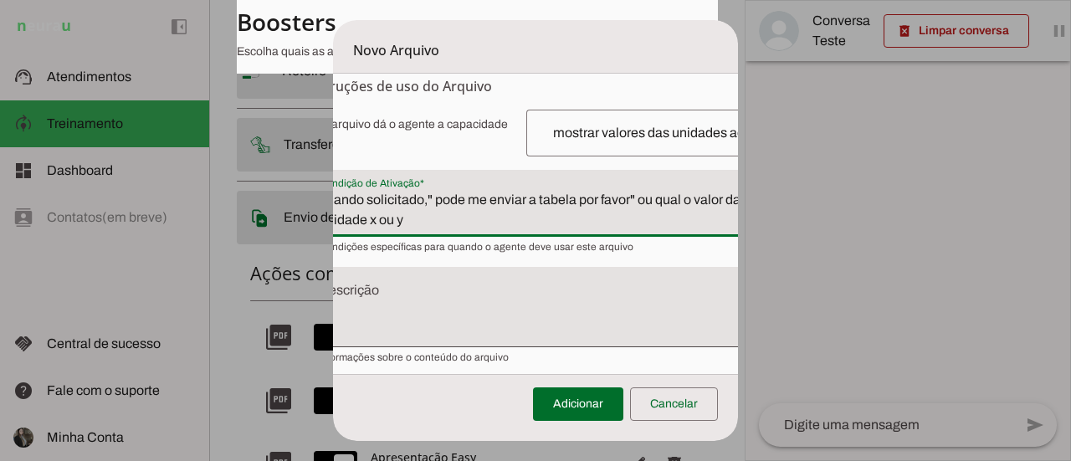
scroll to position [281, 48]
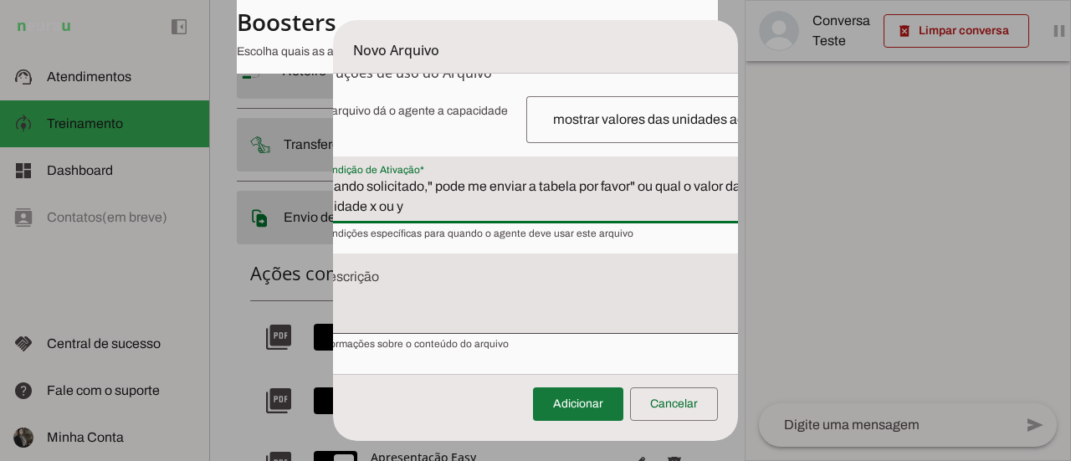
type textarea "quando solicitado," pode me enviar a tabela por favor" ou qual o valor da unida…"
type md-filled-text-field "quando solicitado," pode me enviar a tabela por favor" ou qual o valor da unida…"
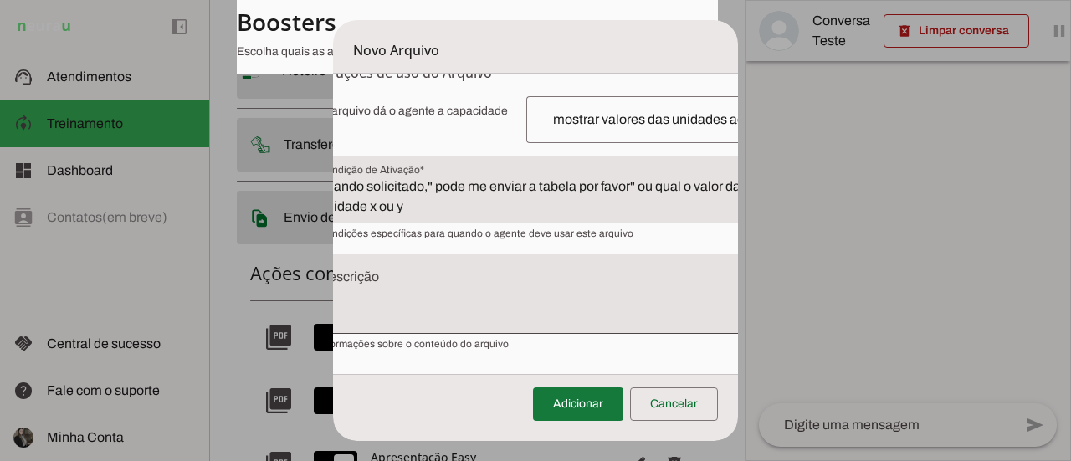
click at [579, 406] on span at bounding box center [578, 404] width 90 height 40
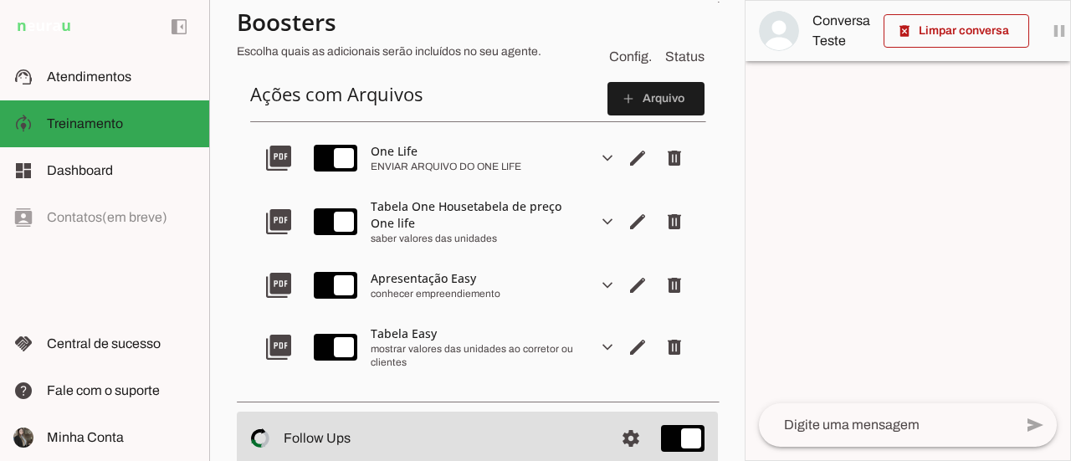
scroll to position [251, 0]
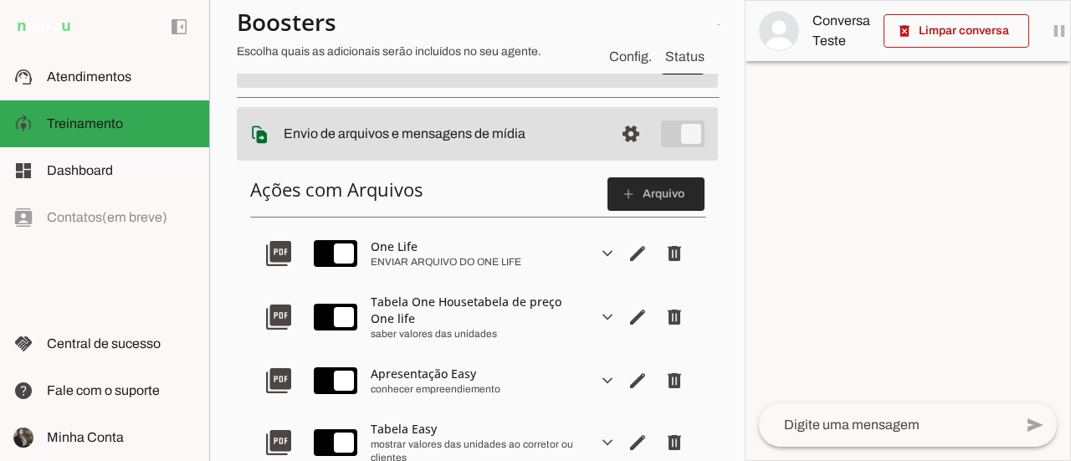
click at [644, 189] on span at bounding box center [655, 194] width 97 height 40
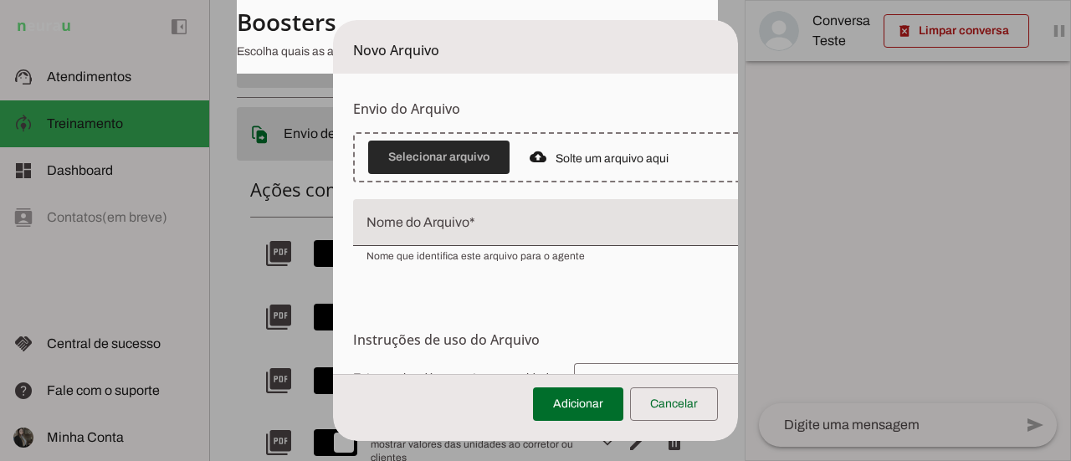
click at [464, 164] on span at bounding box center [438, 157] width 141 height 40
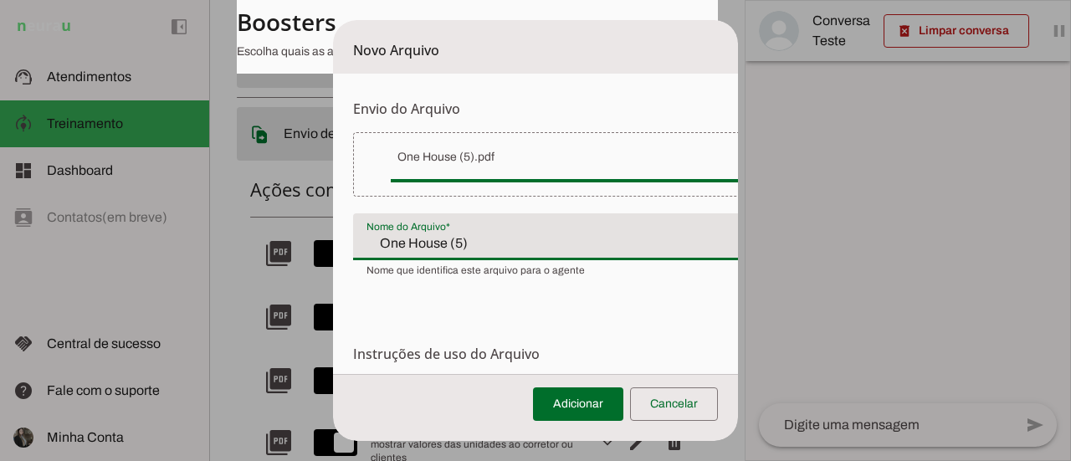
click at [443, 255] on div "One House (5)" at bounding box center [584, 236] width 462 height 47
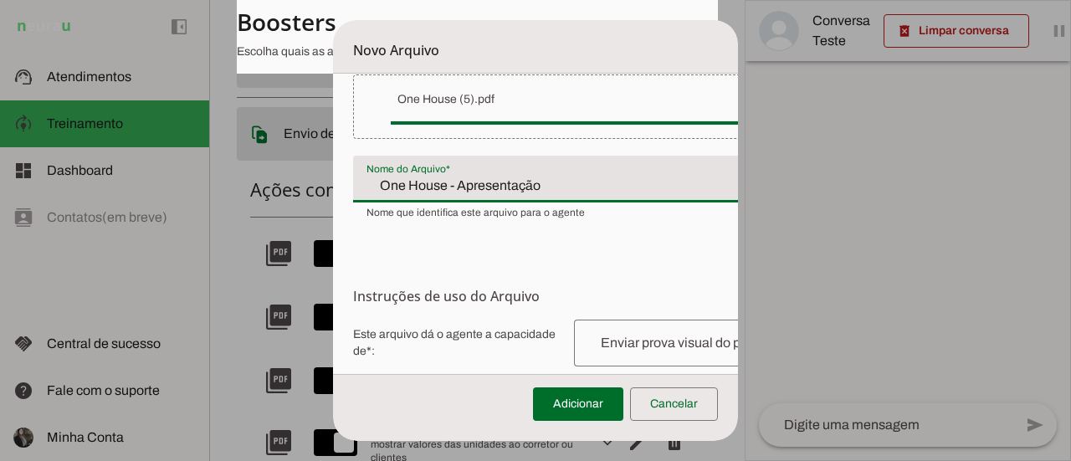
scroll to position [84, 0]
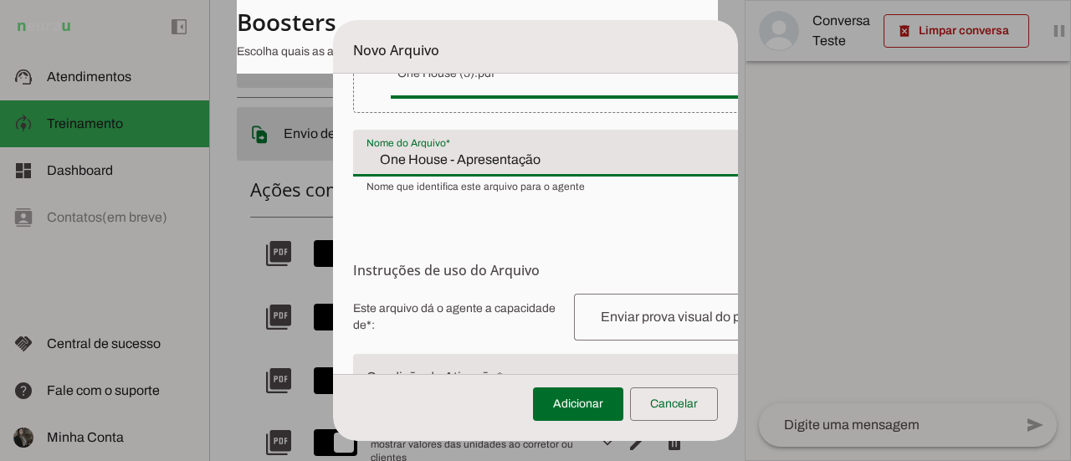
type input "One House - Apresentação"
type md-filled-text-field "One House - Apresentação"
click at [482, 227] on form "Envio do Arquivo Upload de [GEOGRAPHIC_DATA] Faça o envio dos arquivos que você…" at bounding box center [584, 281] width 502 height 583
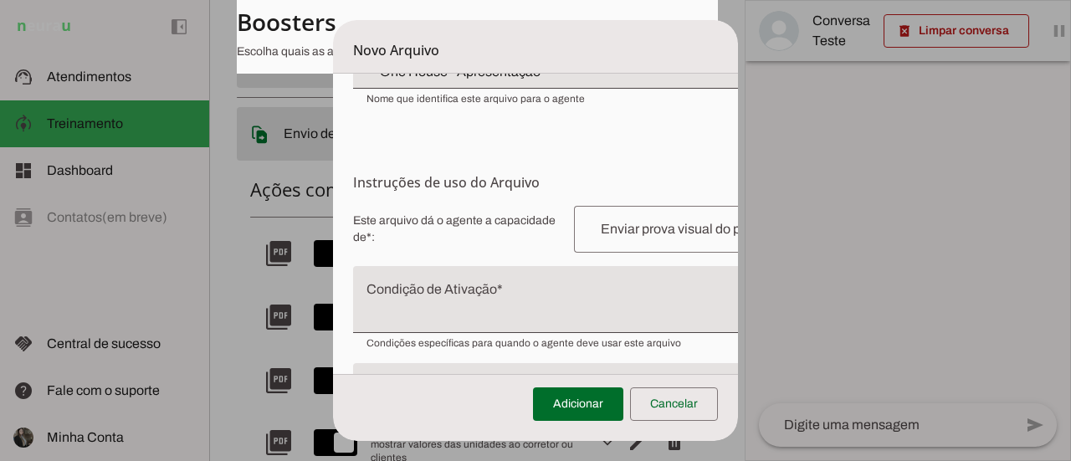
scroll to position [197, 0]
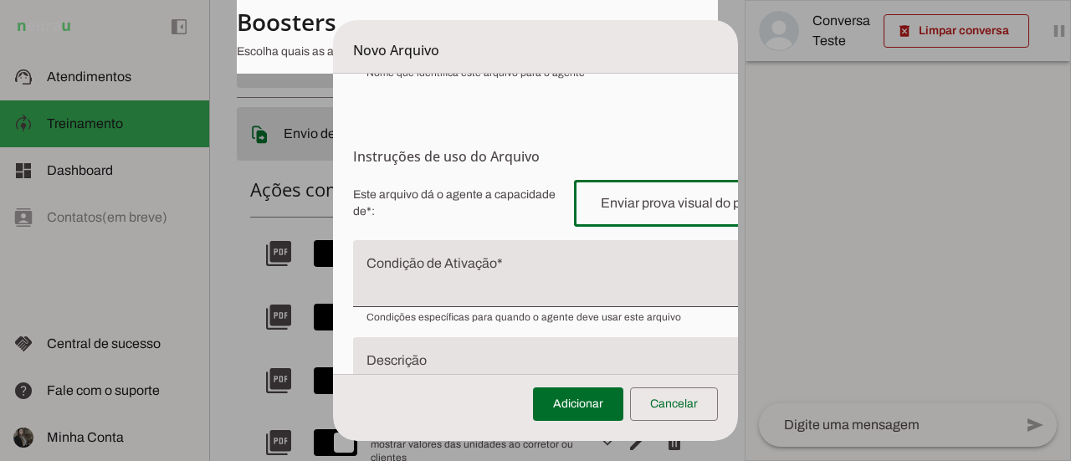
click at [596, 208] on input "text" at bounding box center [694, 203] width 214 height 20
type input "e"
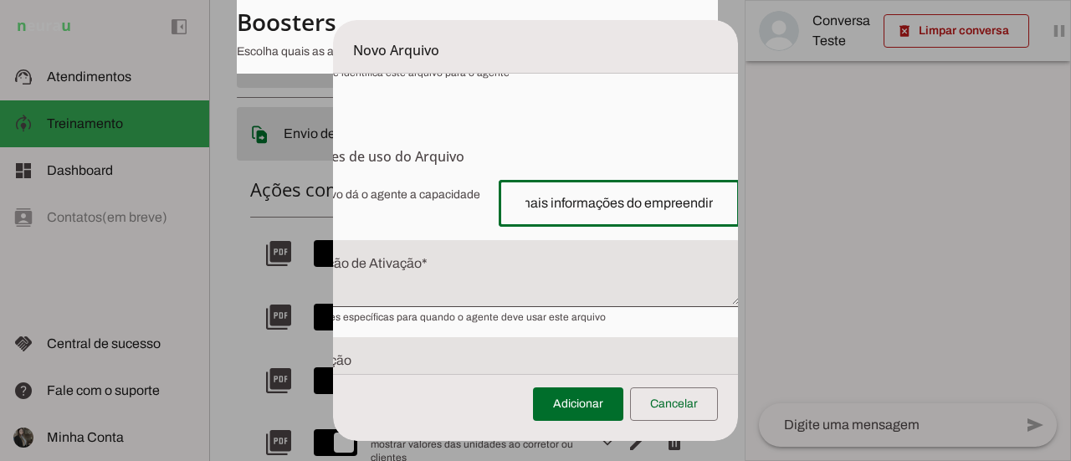
scroll to position [0, 219]
type input "enviar para o corretor ou investidor mais informações do empreendimento"
type md-outlined-text-field "enviar para o corretor ou investidor mais informações do empreendimento"
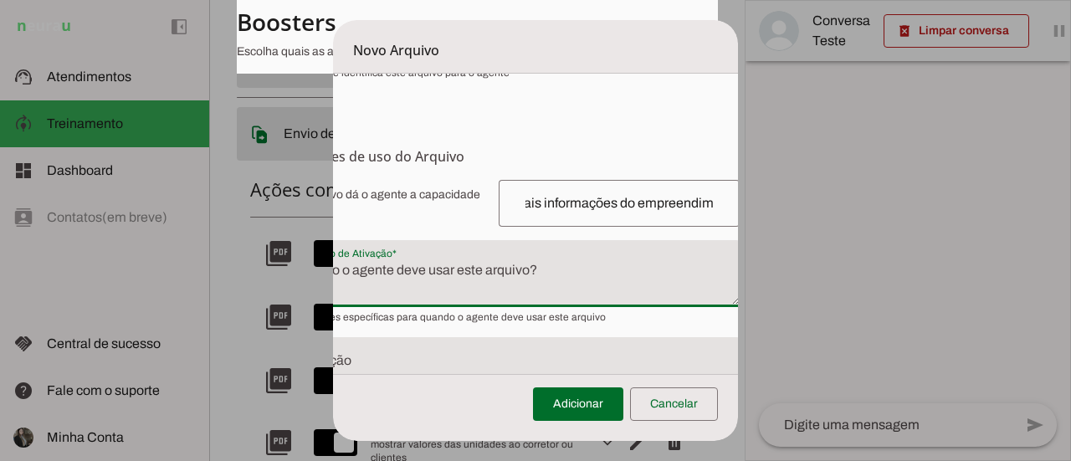
scroll to position [0, 0]
click at [390, 264] on textarea "Condição de Ativação" at bounding box center [509, 280] width 462 height 40
click at [416, 294] on textarea "Condição de Ativação" at bounding box center [509, 280] width 462 height 40
click at [357, 267] on textarea "Condição de Ativação" at bounding box center [509, 280] width 462 height 40
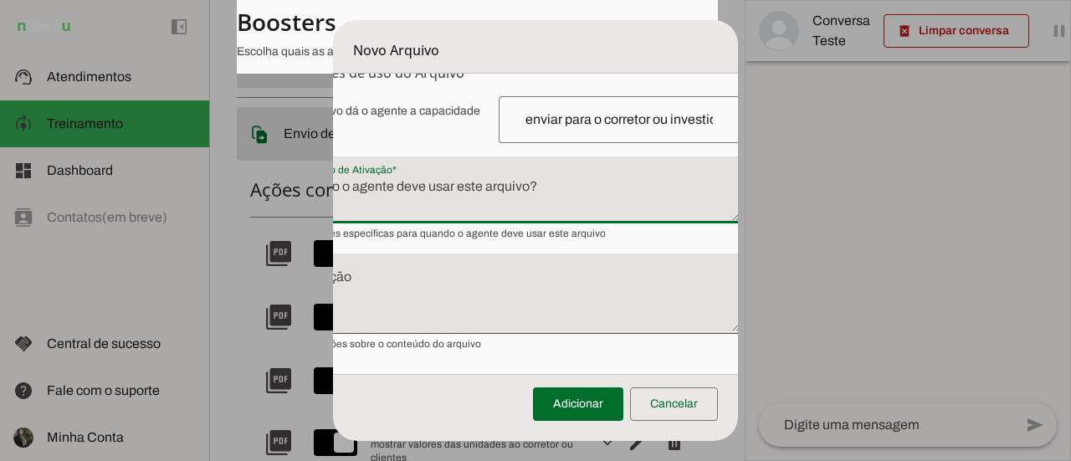
click at [369, 199] on textarea "Condição de Ativação" at bounding box center [509, 197] width 462 height 40
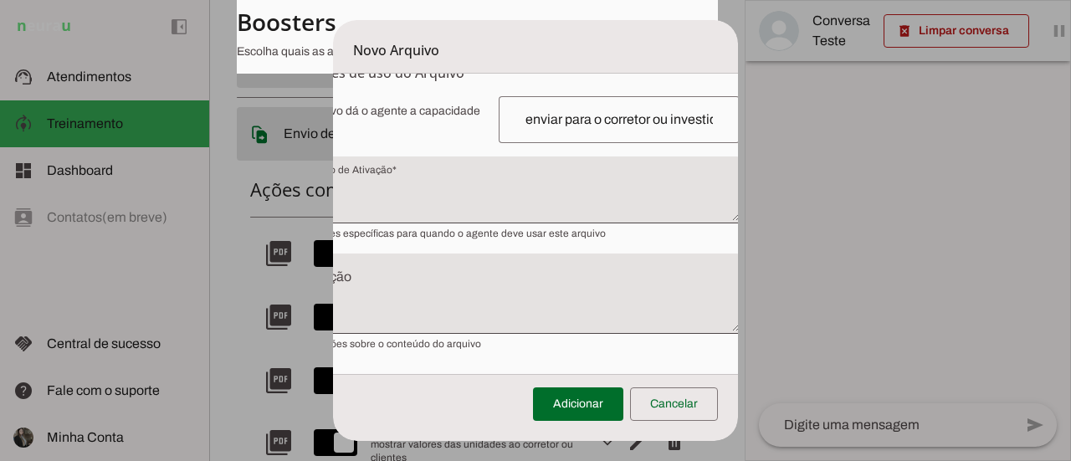
click at [378, 403] on div "Adicionar Cancelar" at bounding box center [536, 407] width 406 height 67
click at [376, 146] on div "Este arquivo dá o agente a capacidade de*: Capacidade conferida Complete a fras…" at bounding box center [509, 223] width 462 height 254
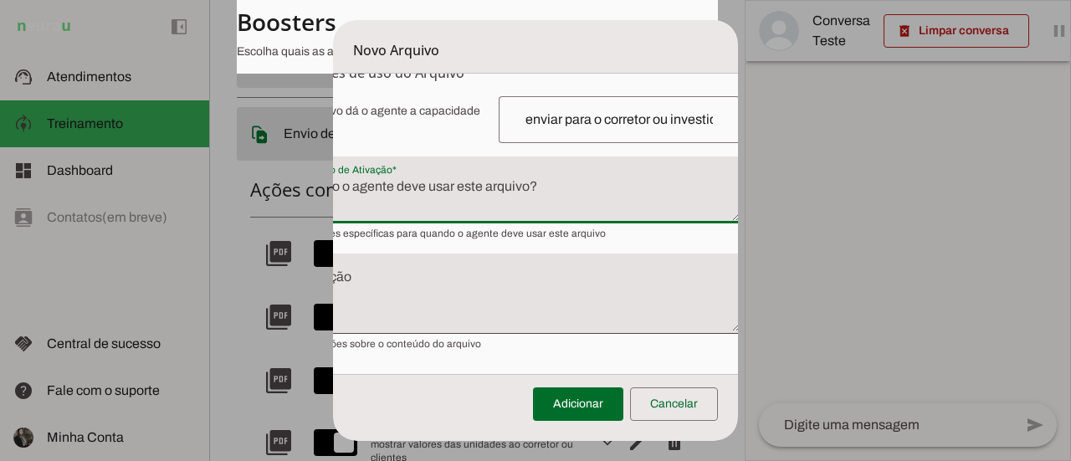
click at [373, 183] on textarea "Condição de Ativação" at bounding box center [509, 197] width 462 height 40
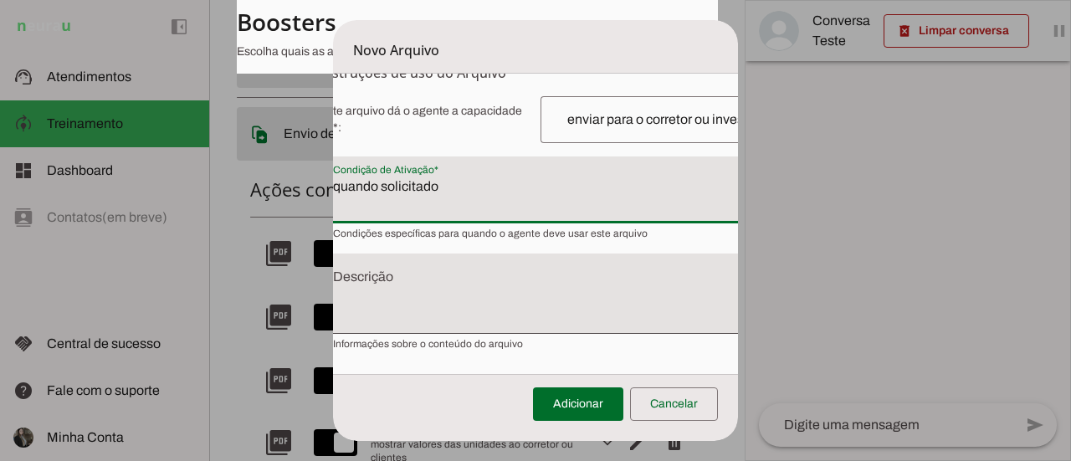
type textarea "quando solicitado"
type md-filled-text-field "quando solicitado"
click at [381, 280] on textarea "Descrição" at bounding box center [551, 301] width 462 height 54
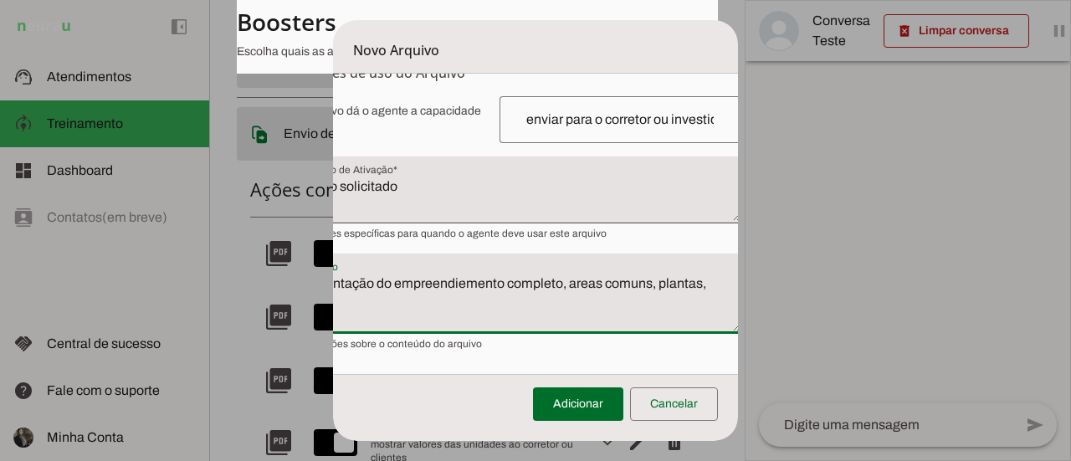
scroll to position [281, 58]
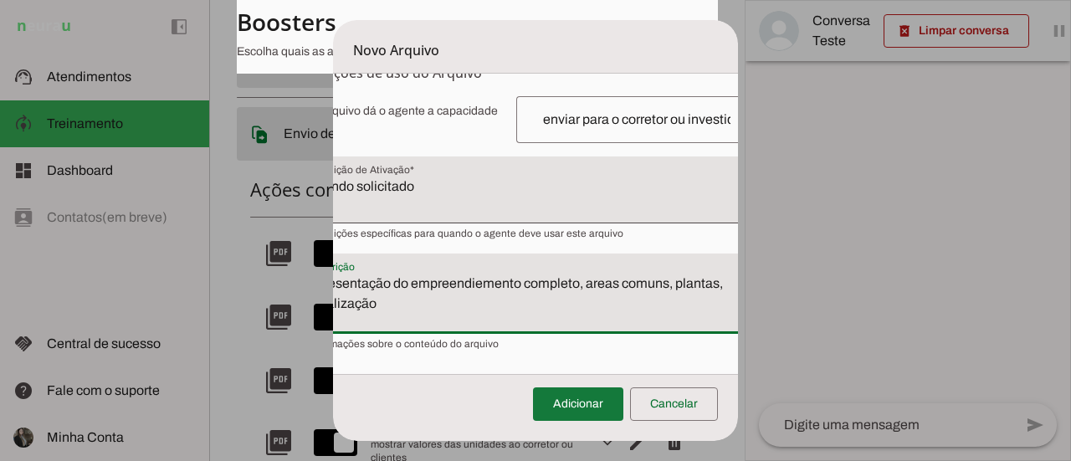
type textarea "apresentação do empreendiemento completo, areas comuns, plantas, localização"
type md-filled-text-field "apresentação do empreendiemento completo, areas comuns, plantas, localização"
click at [571, 406] on span at bounding box center [578, 404] width 90 height 40
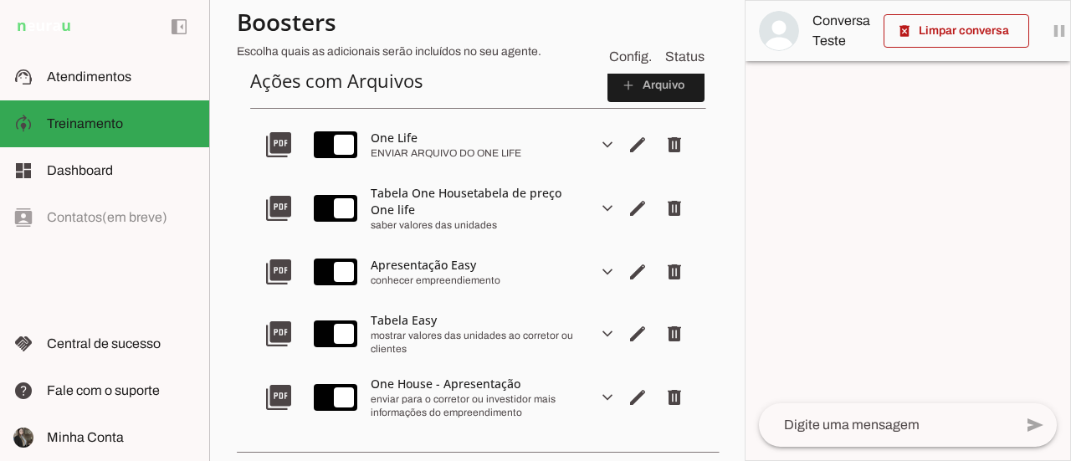
scroll to position [335, 0]
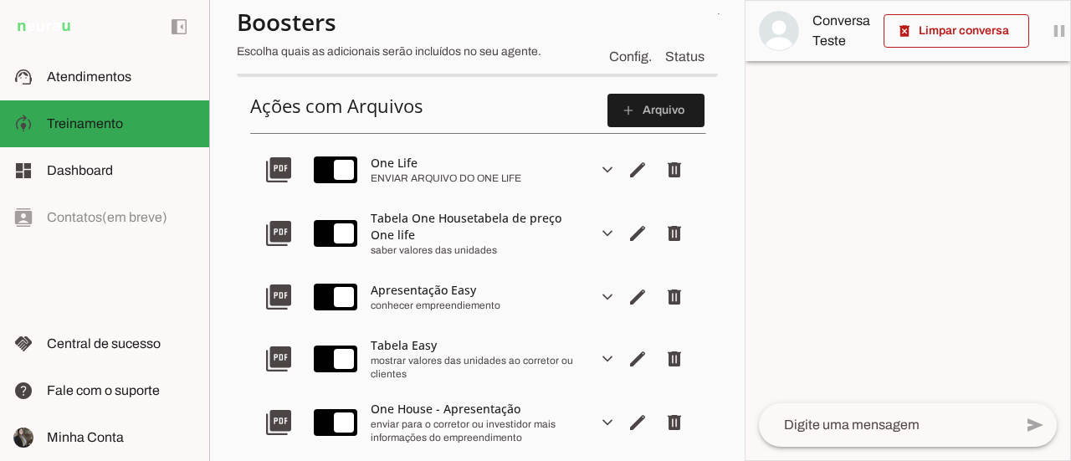
click at [437, 242] on div "Tabela One Housetabela de preço One life" at bounding box center [477, 226] width 213 height 33
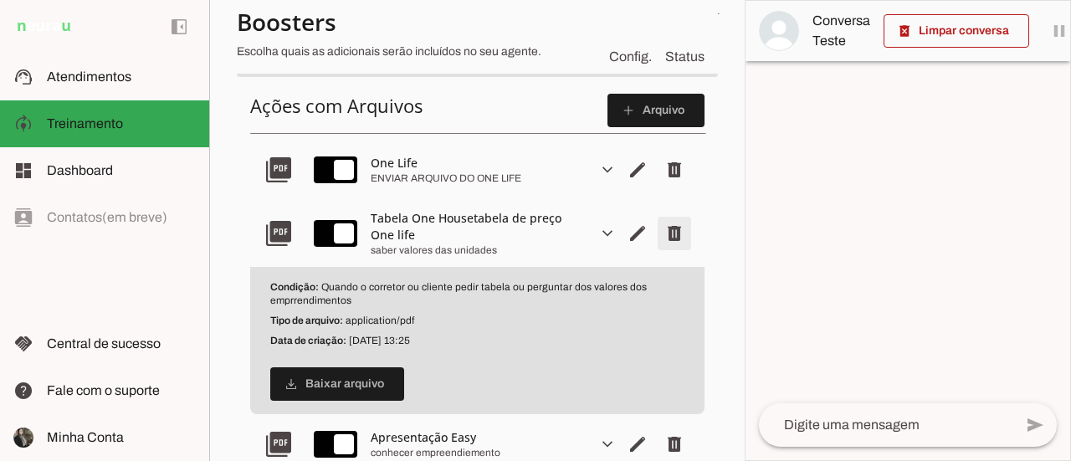
click at [663, 190] on span "Remover arquivo" at bounding box center [674, 170] width 40 height 40
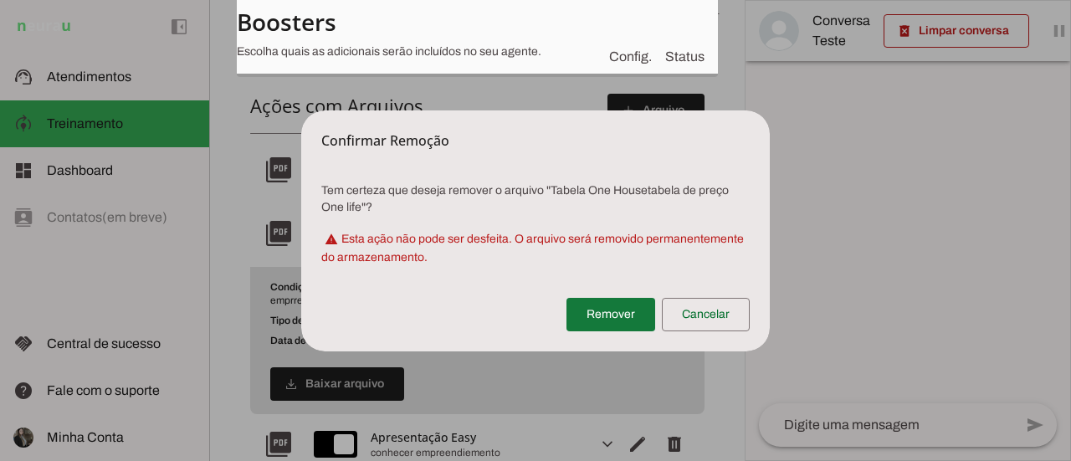
click at [611, 315] on span at bounding box center [610, 314] width 89 height 40
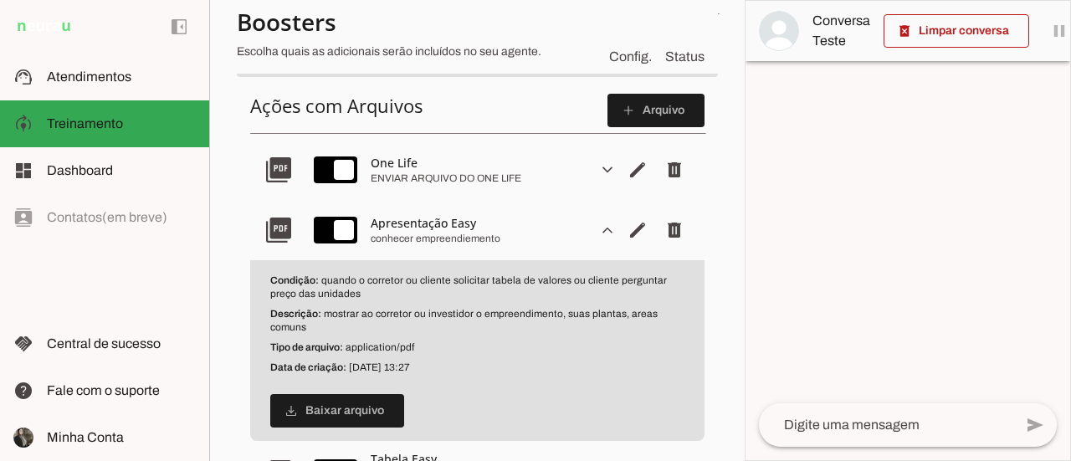
click at [826, 281] on div at bounding box center [907, 230] width 325 height 459
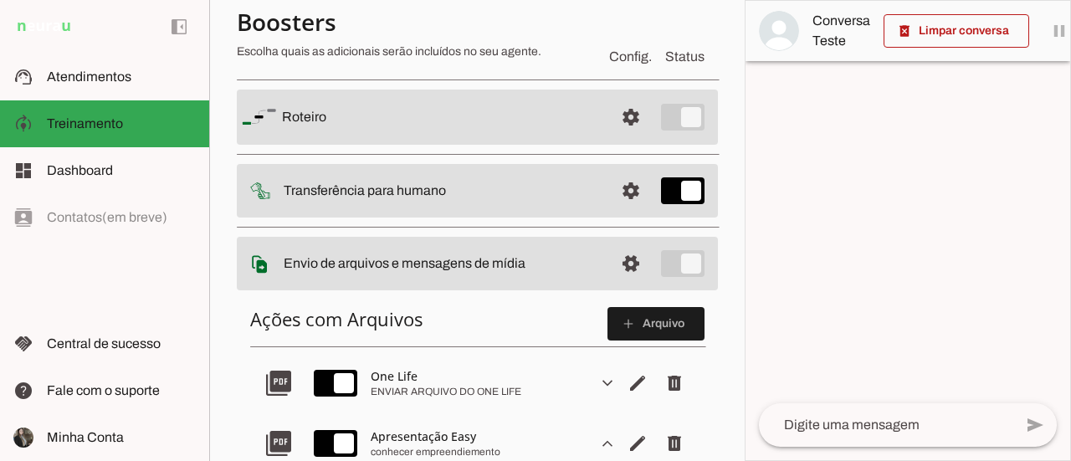
scroll to position [84, 0]
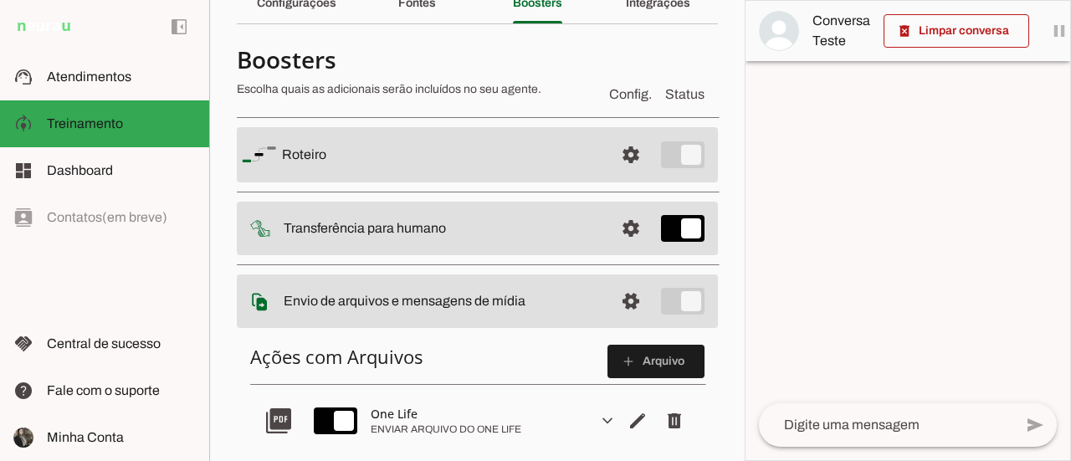
click at [907, 212] on div at bounding box center [907, 230] width 325 height 459
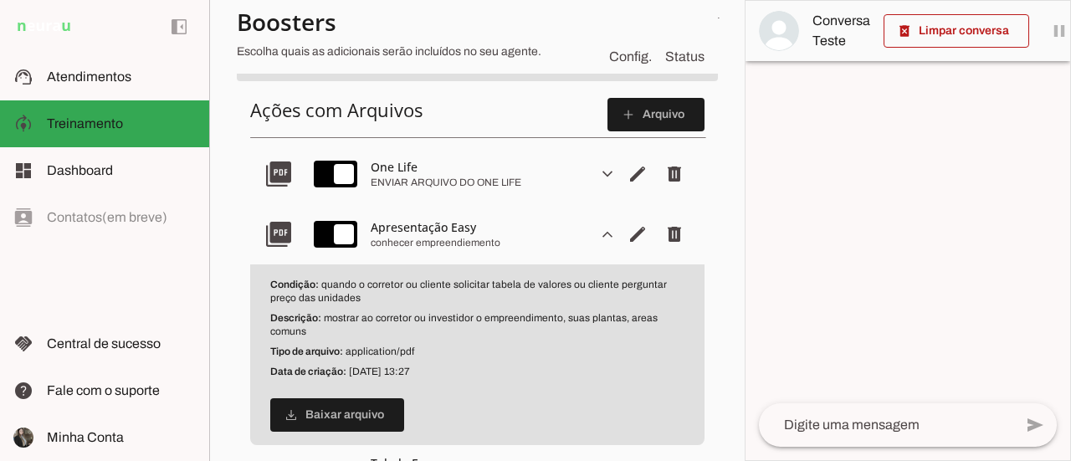
scroll to position [335, 0]
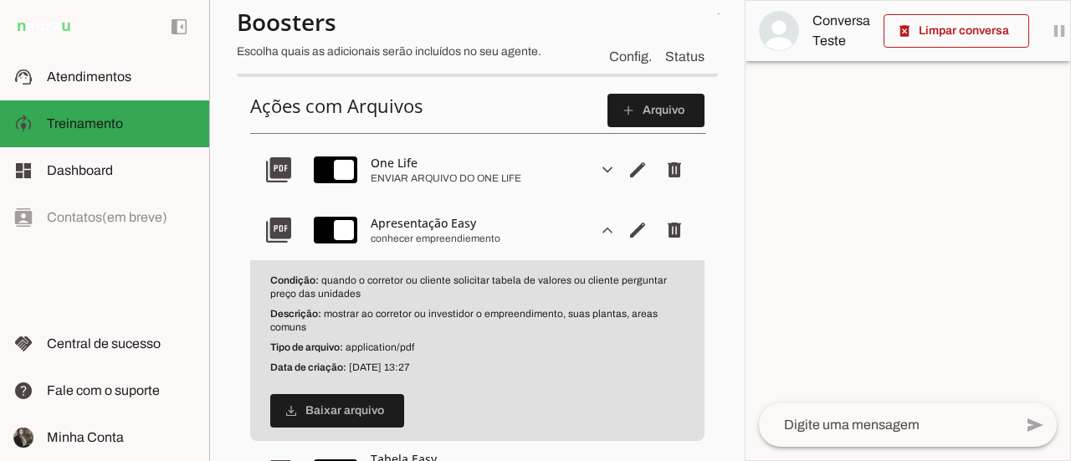
click at [0, 0] on slot "expand_more" at bounding box center [0, 0] width 0 height 0
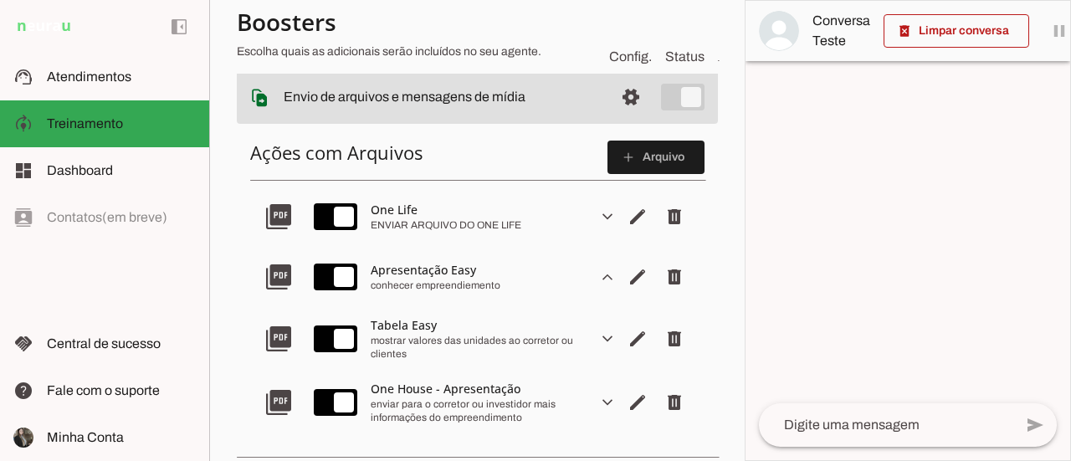
scroll to position [251, 0]
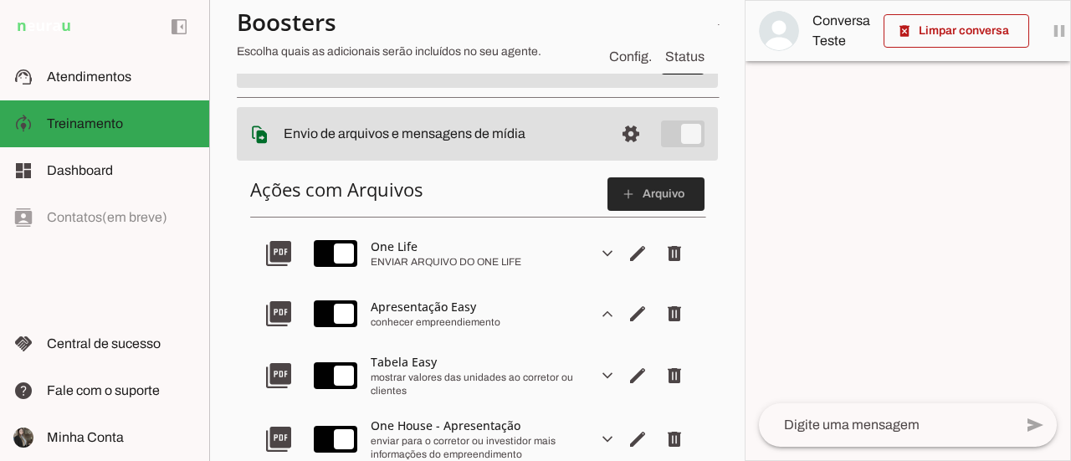
click at [642, 193] on span at bounding box center [655, 194] width 97 height 40
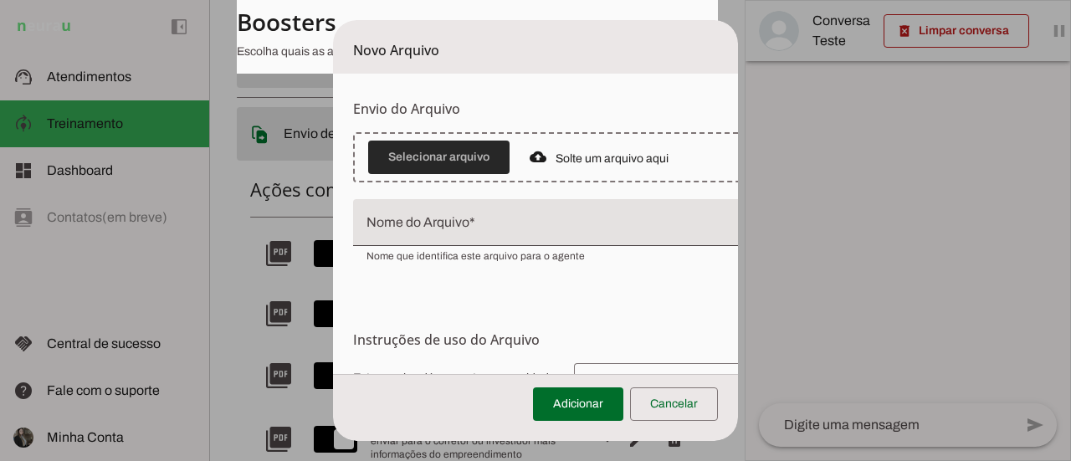
click at [441, 161] on span at bounding box center [438, 157] width 141 height 40
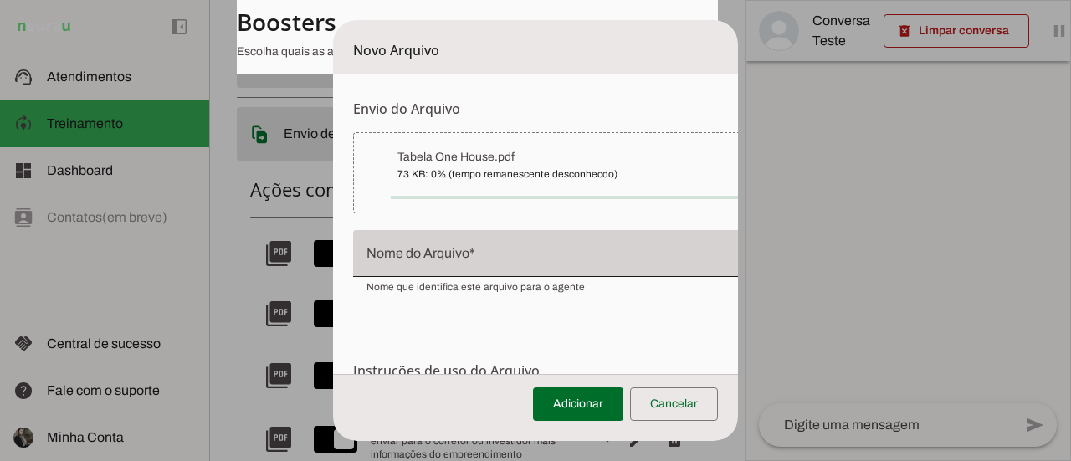
type input "Tabela One House"
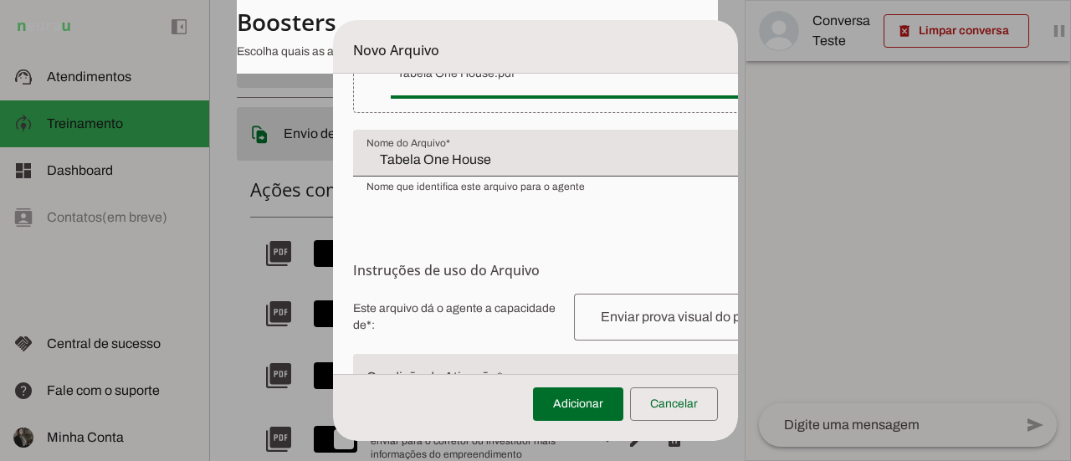
scroll to position [167, 0]
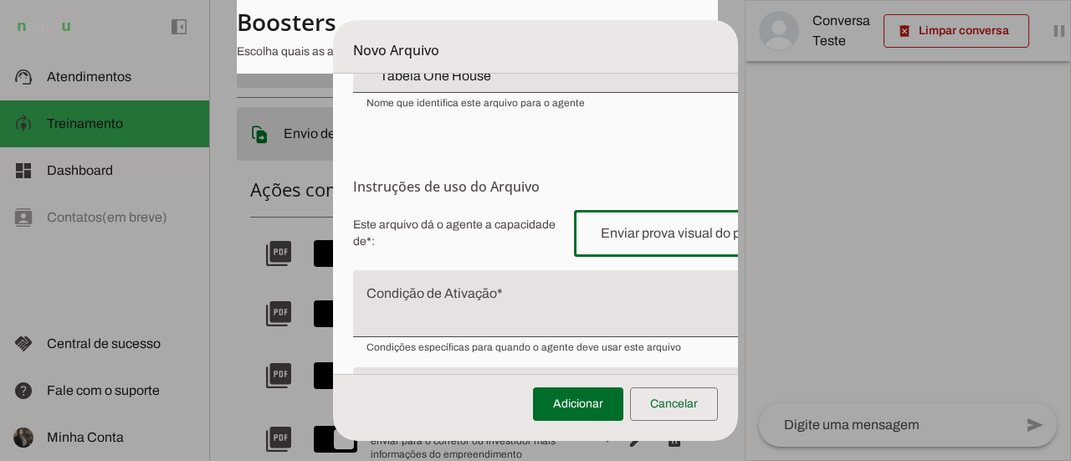
click at [635, 233] on input "text" at bounding box center [694, 233] width 214 height 20
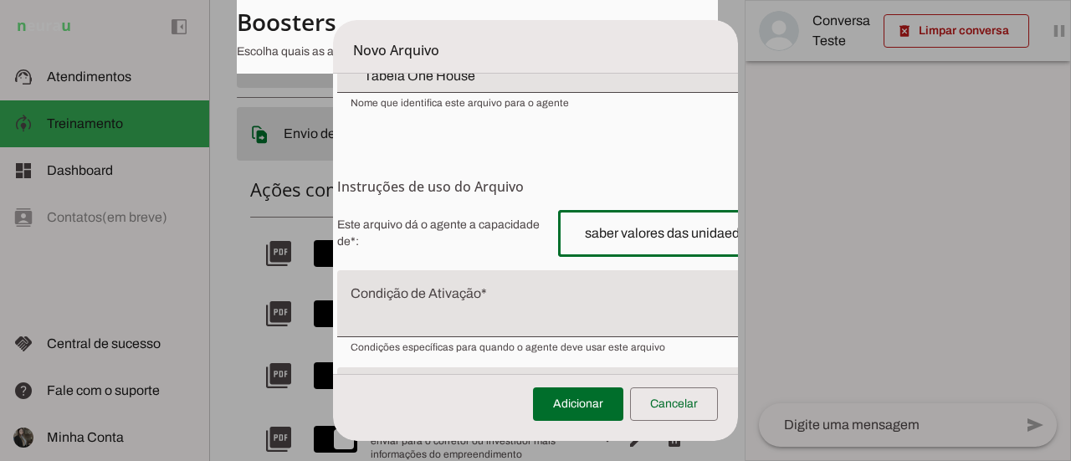
scroll to position [167, 23]
type input "saber valores das unidaeds"
type md-outlined-text-field "saber valores das unidaeds"
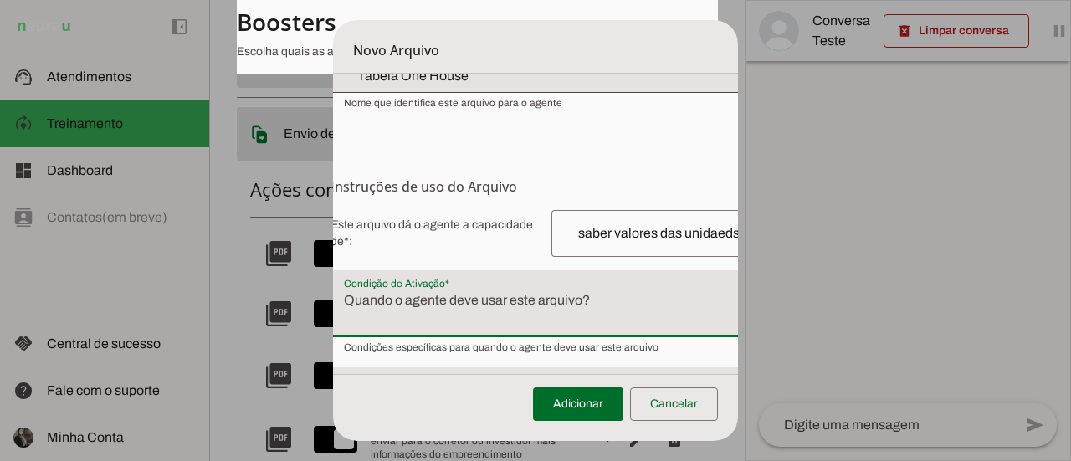
click at [468, 319] on textarea "Condição de Ativação" at bounding box center [561, 310] width 462 height 40
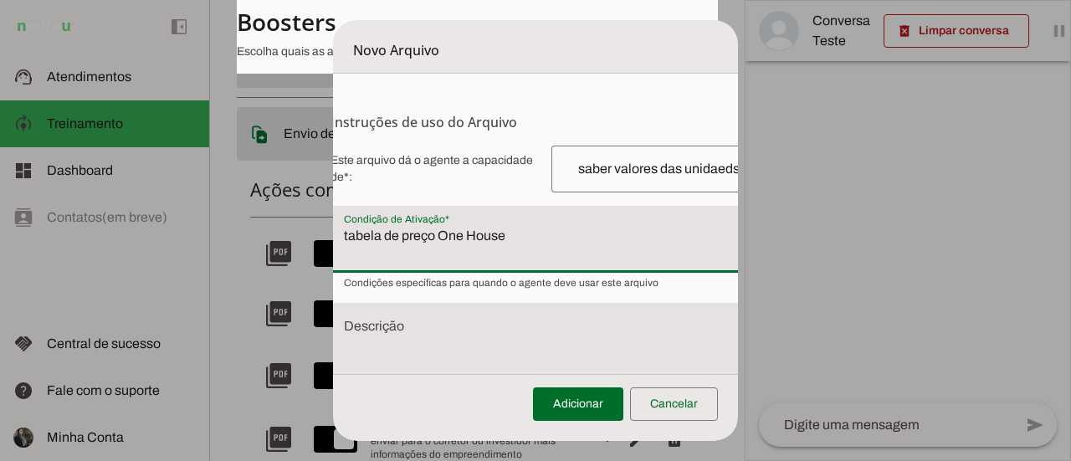
scroll to position [281, 23]
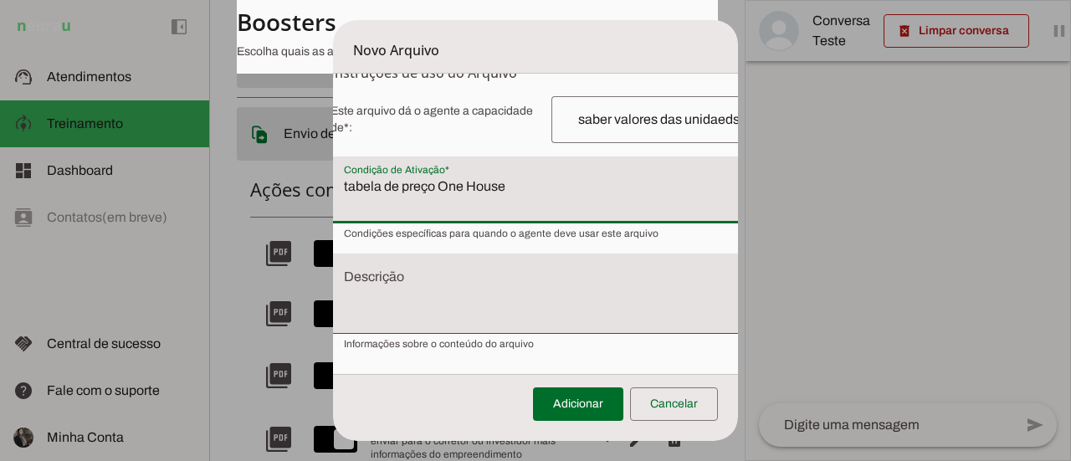
type textarea "tabela de preço One House"
type md-filled-text-field "tabela de preço One House"
click at [460, 285] on textarea "Descrição" at bounding box center [561, 301] width 462 height 54
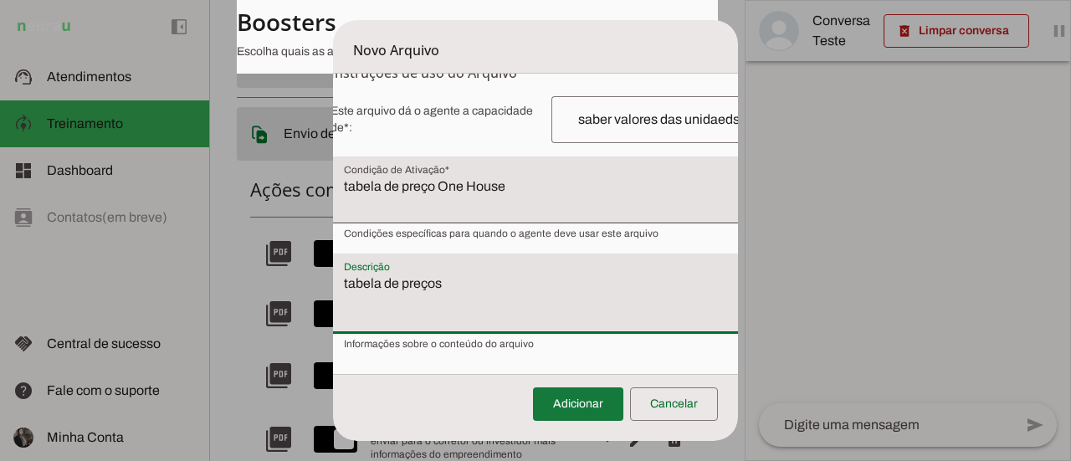
type textarea "tabela de preços"
type md-filled-text-field "tabela de preços"
click at [589, 398] on span at bounding box center [578, 404] width 90 height 40
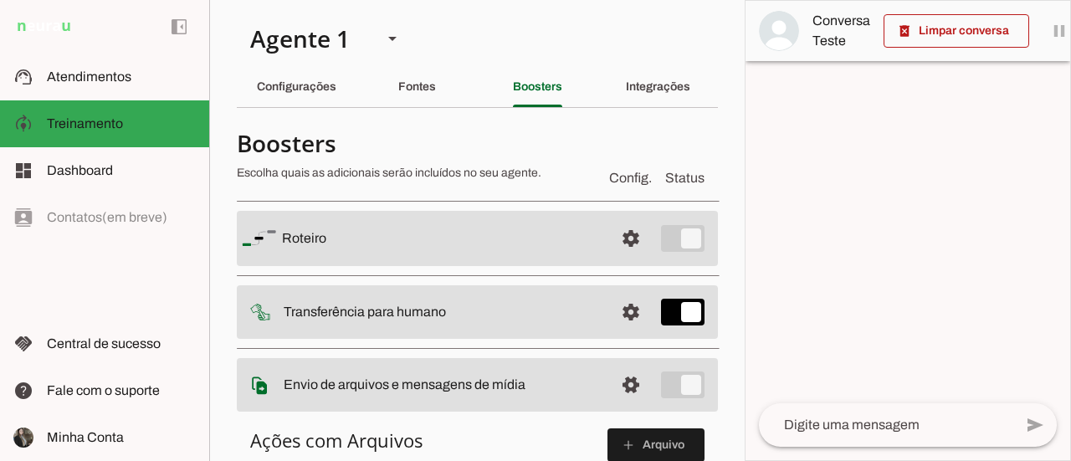
scroll to position [167, 0]
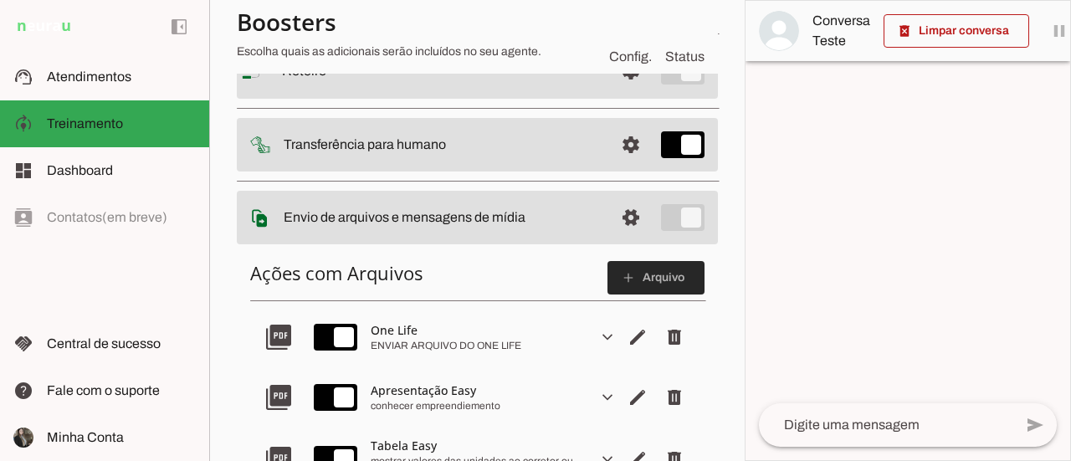
click at [642, 279] on span at bounding box center [655, 278] width 97 height 40
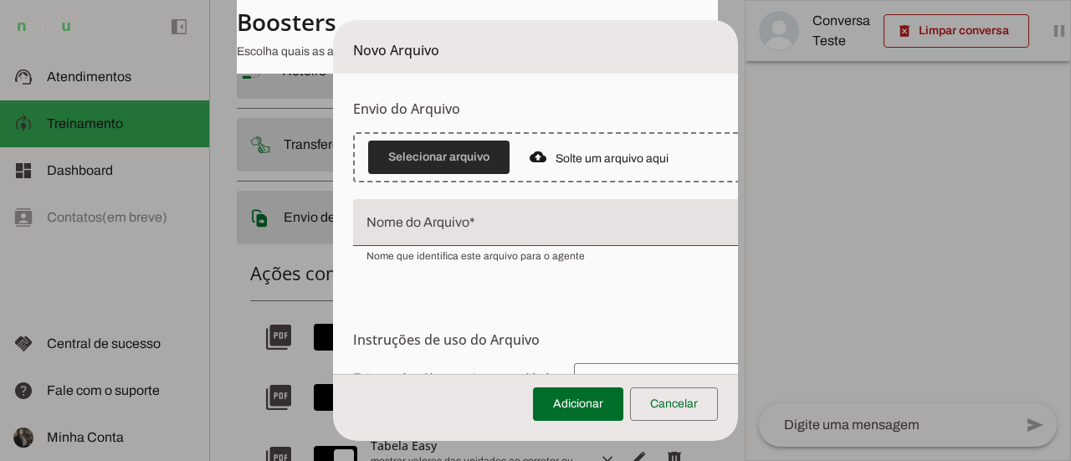
click at [438, 168] on span at bounding box center [438, 157] width 141 height 40
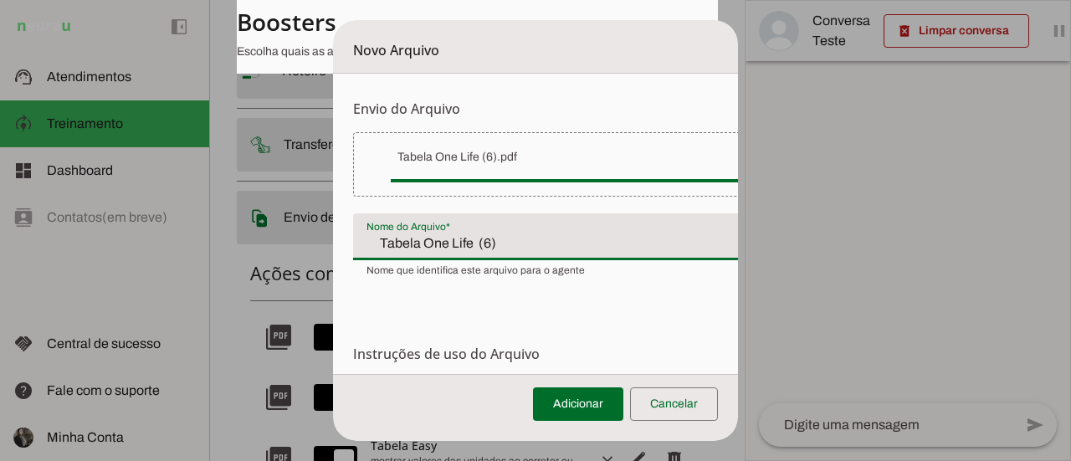
scroll to position [0, 33]
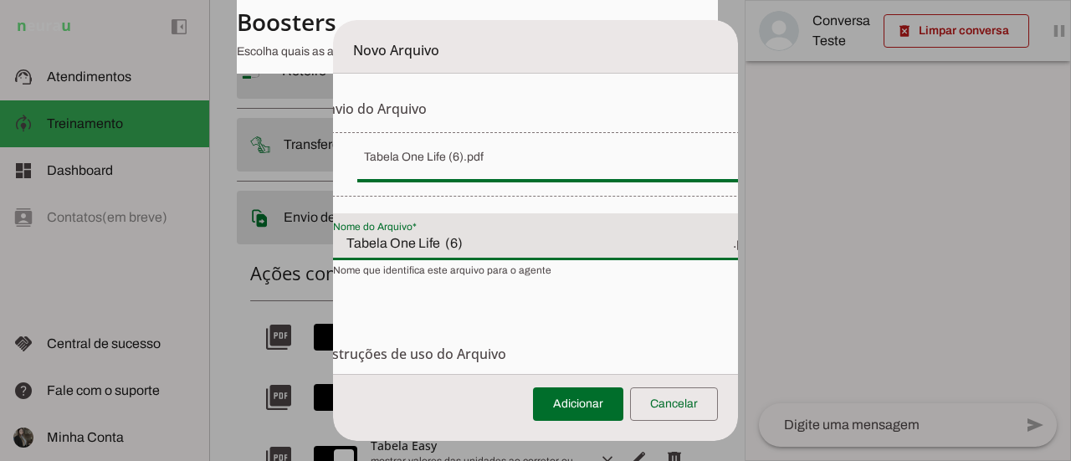
click at [520, 253] on div "Tabela One Life (6) .pdf" at bounding box center [551, 236] width 462 height 47
click at [491, 240] on input "Tabela One Life (6)" at bounding box center [532, 243] width 398 height 20
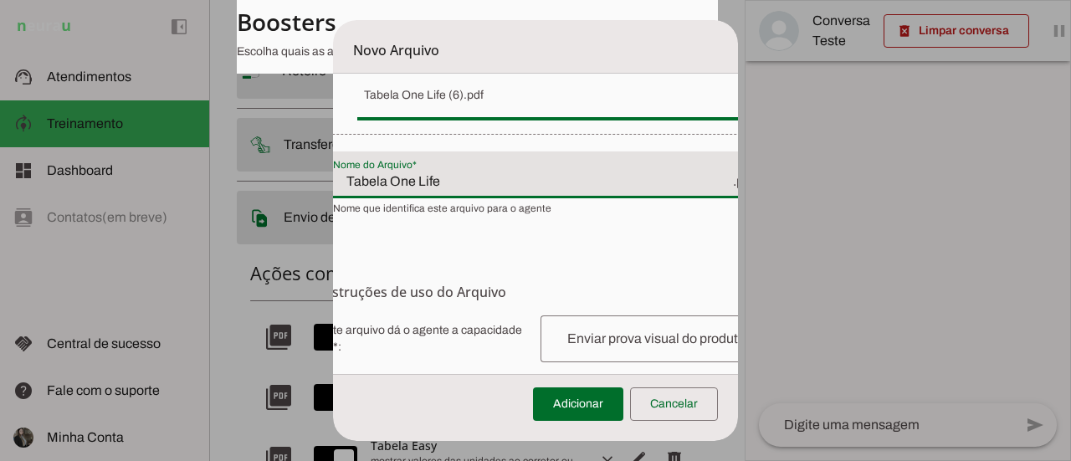
scroll to position [84, 33]
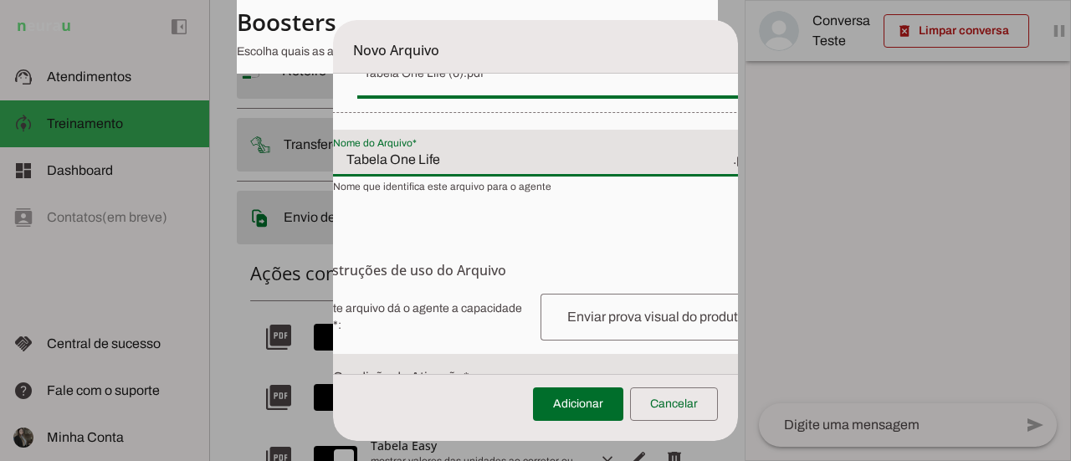
type input "Tabela One Life"
type md-filled-text-field "Tabela One Life"
click at [569, 314] on input "text" at bounding box center [661, 317] width 214 height 20
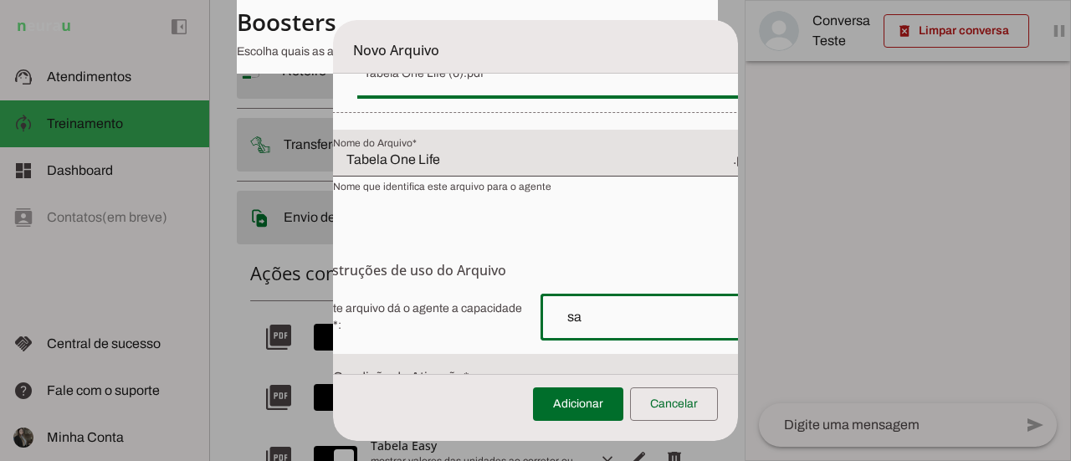
type input "s"
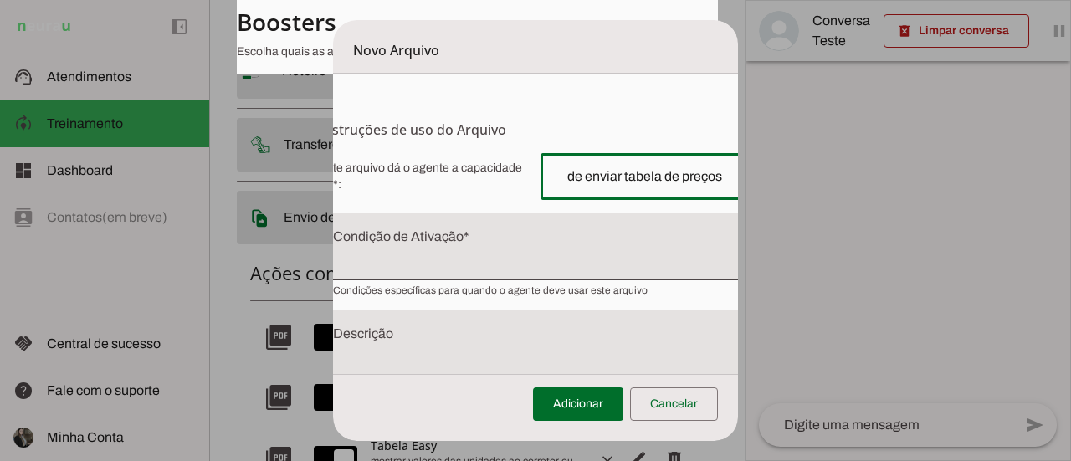
scroll to position [251, 33]
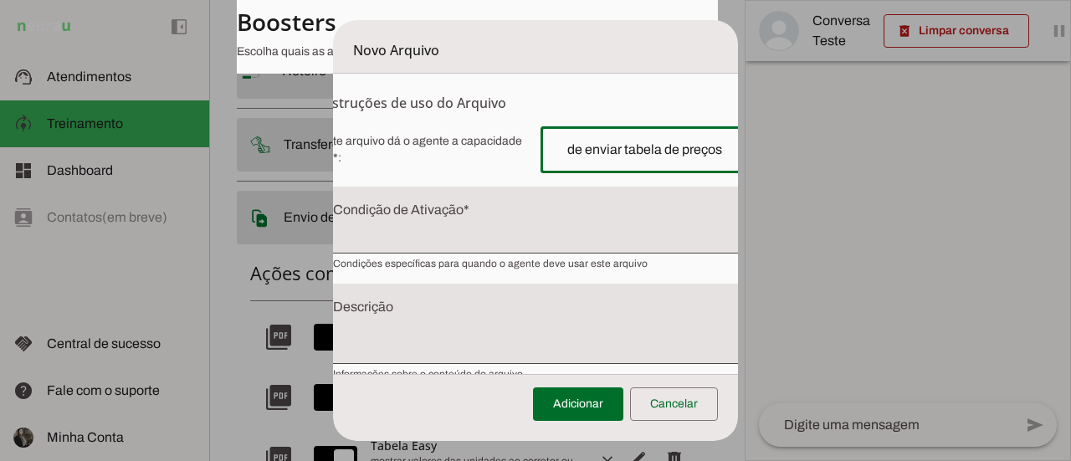
type input "de enviar tabela de preços"
type md-outlined-text-field "de enviar tabela de preços"
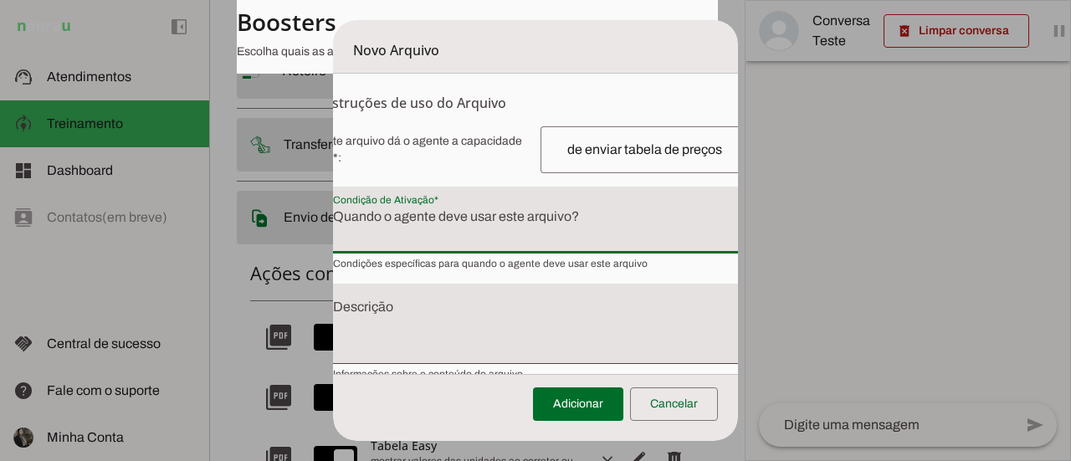
click at [476, 239] on textarea "Condição de Ativação" at bounding box center [551, 227] width 462 height 40
type textarea "TABELA DE PREÇOS ONE LIFE"
type md-filled-text-field "TABELA DE PREÇOS ONE LIFE"
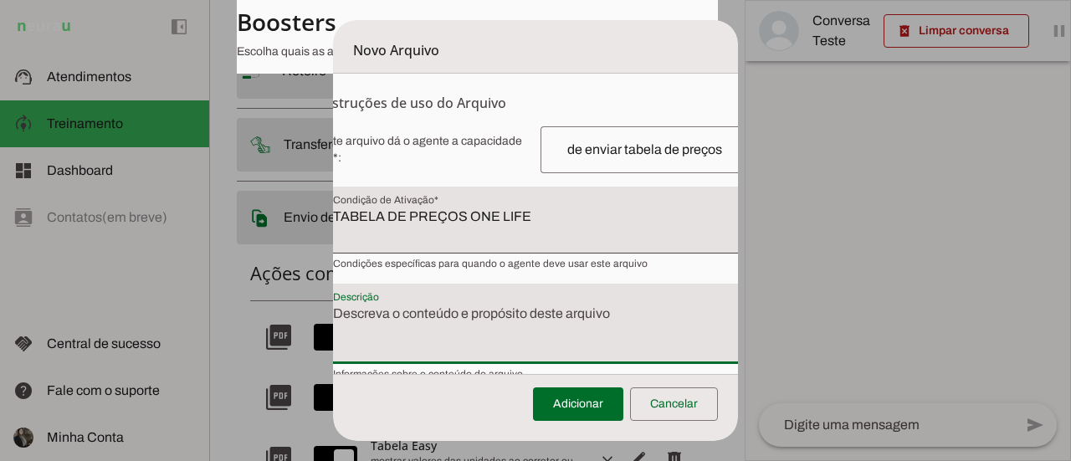
click at [391, 317] on textarea "Descrição" at bounding box center [551, 331] width 462 height 54
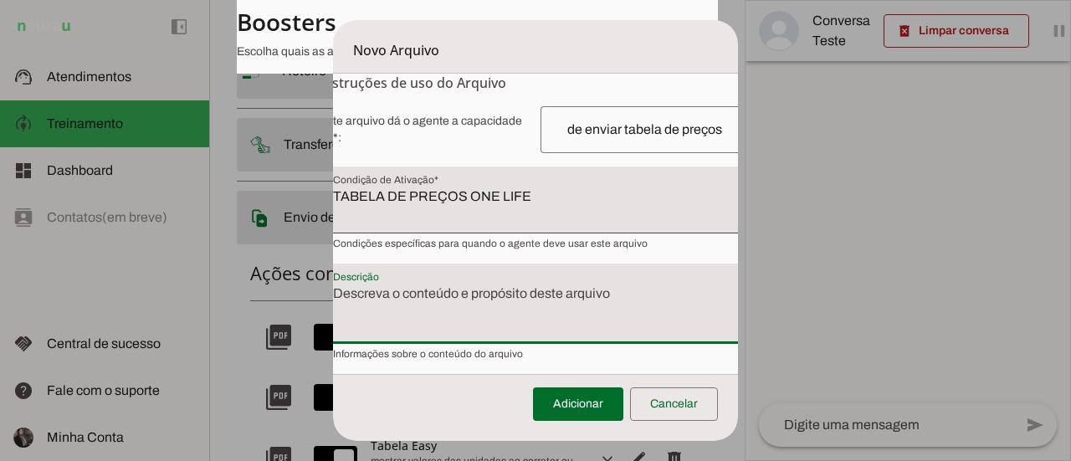
scroll to position [281, 33]
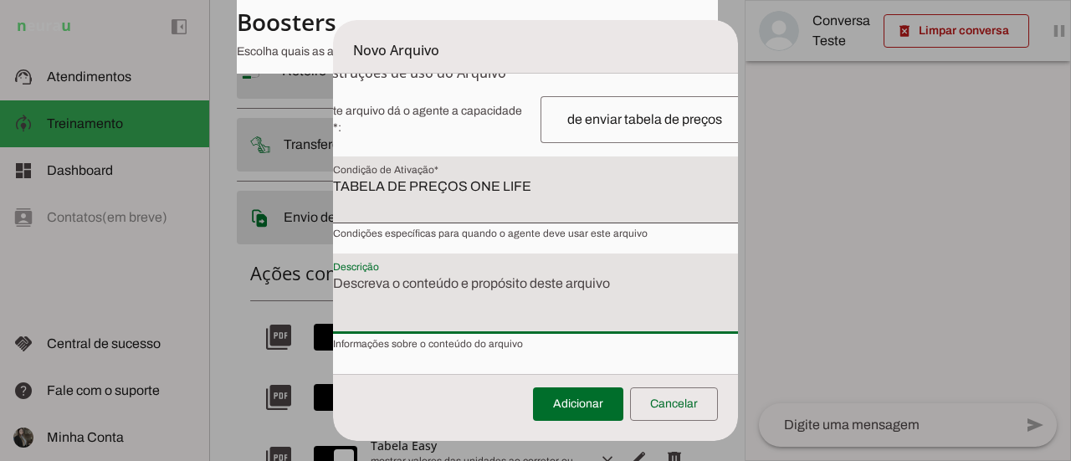
click at [417, 299] on textarea "Descrição" at bounding box center [551, 301] width 462 height 54
type textarea "v"
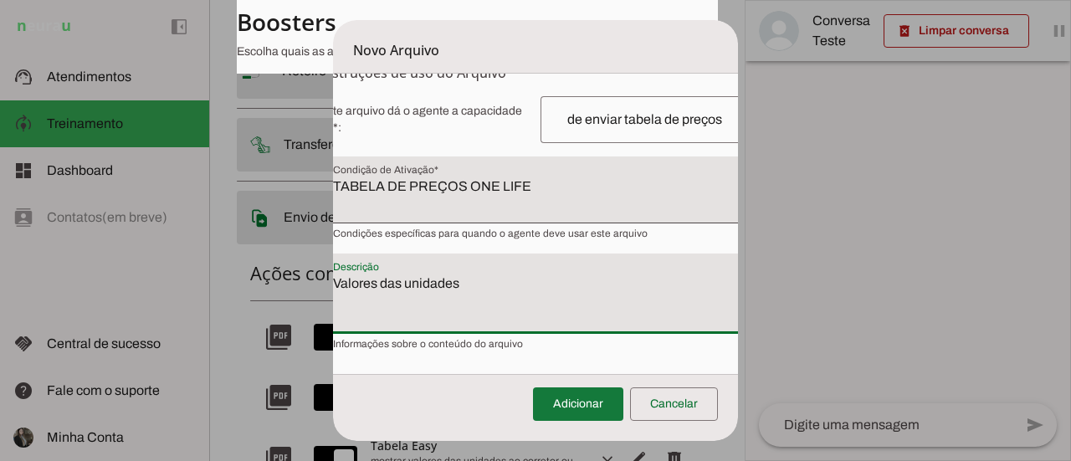
type textarea "Valores das unidades"
type md-filled-text-field "Valores das unidades"
click at [579, 393] on span at bounding box center [578, 404] width 90 height 40
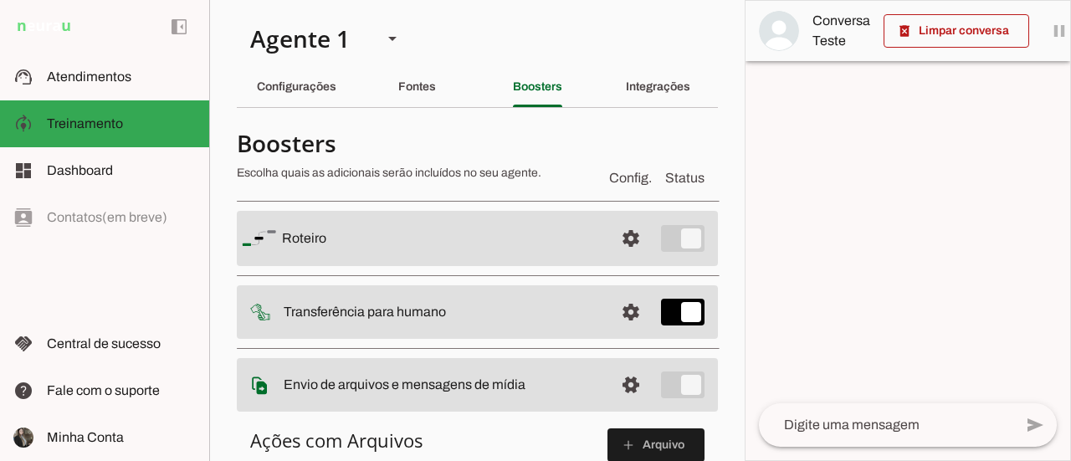
scroll to position [251, 0]
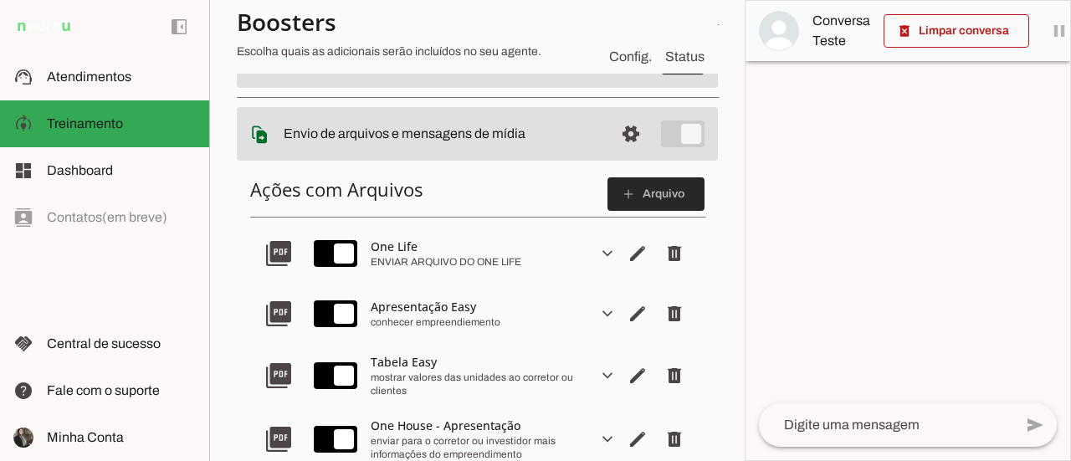
click at [643, 198] on span at bounding box center [655, 194] width 97 height 40
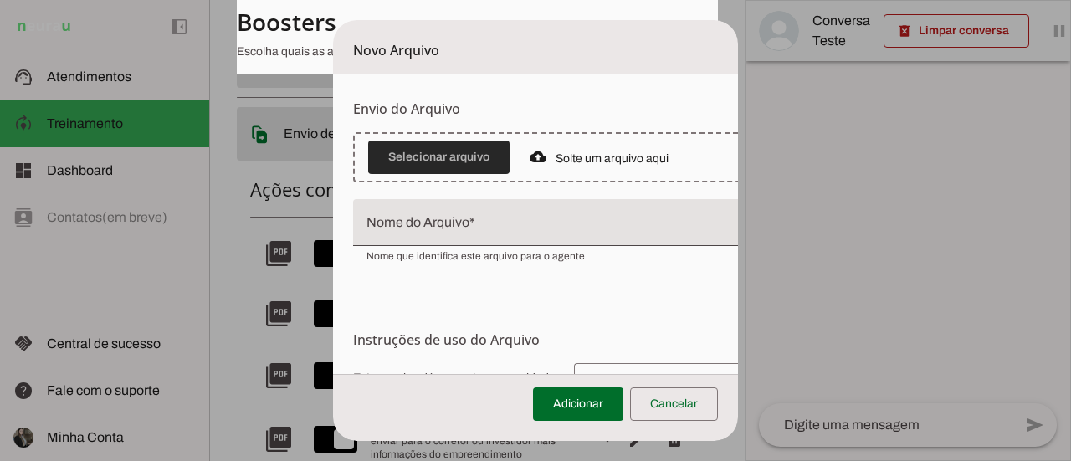
click at [445, 157] on span at bounding box center [438, 157] width 141 height 40
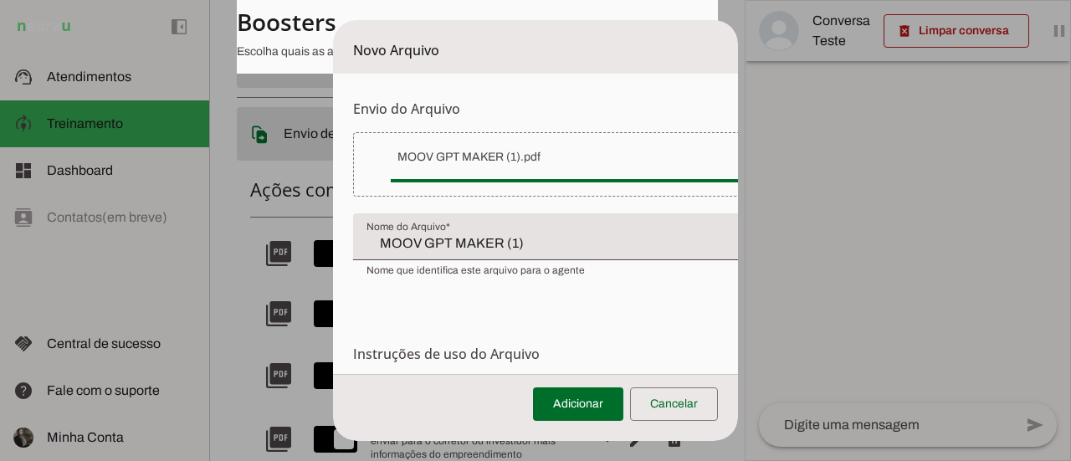
click at [553, 247] on input "MOOV GPT MAKER (1)" at bounding box center [565, 243] width 398 height 20
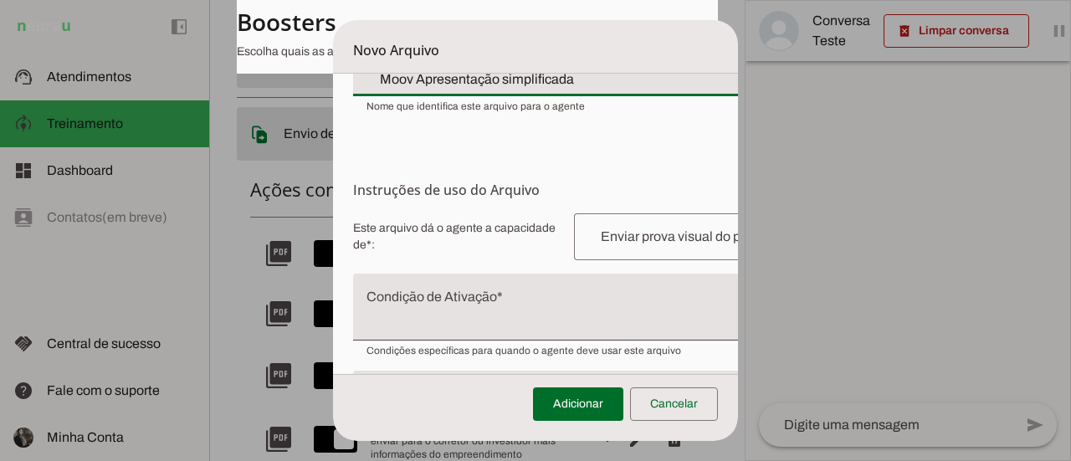
scroll to position [167, 0]
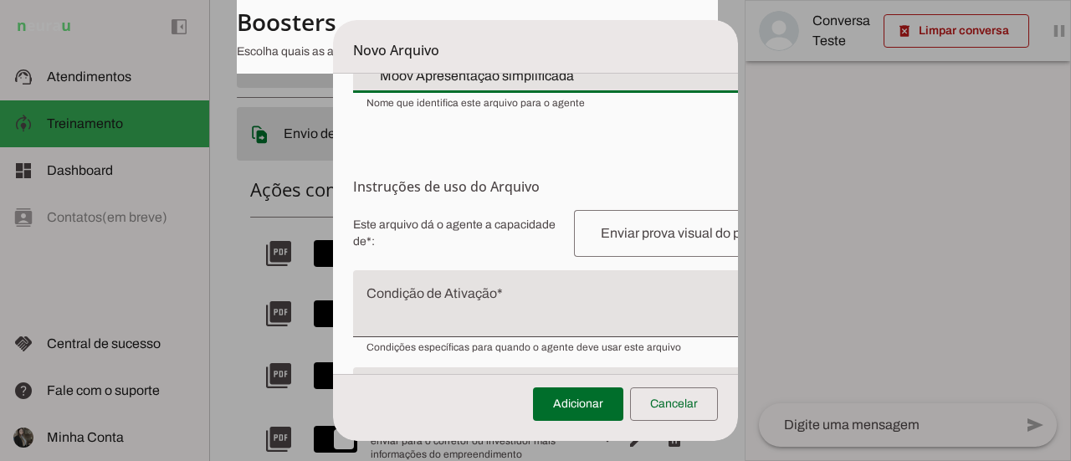
type input "Moov Apresentação simplificada"
type md-filled-text-field "Moov Apresentação simplificada"
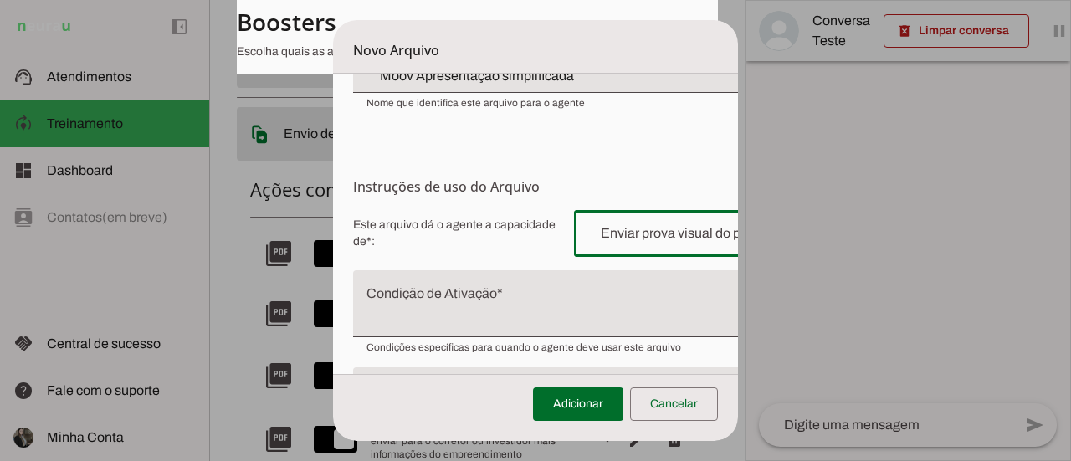
click at [624, 241] on input "text" at bounding box center [694, 233] width 214 height 20
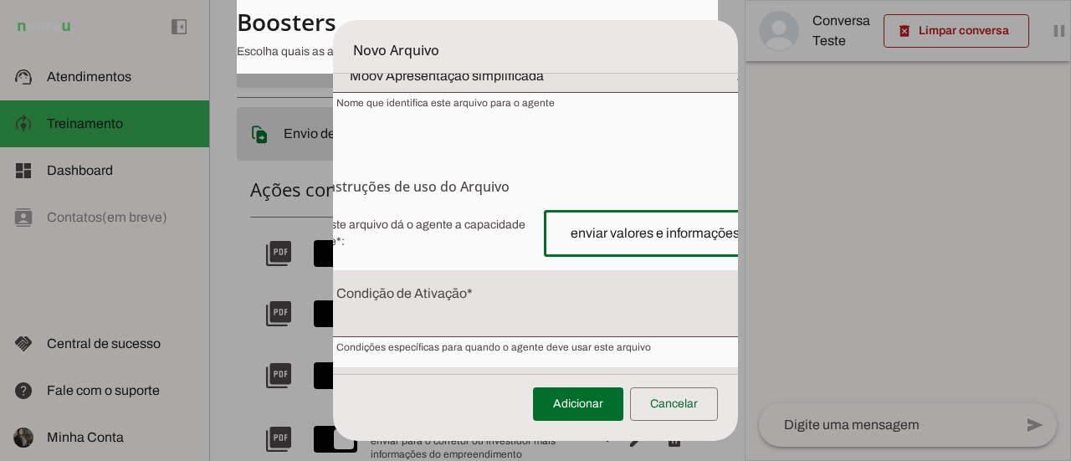
scroll to position [167, 33]
type input "enviar valores e informações"
type md-outlined-text-field "enviar valores e informações"
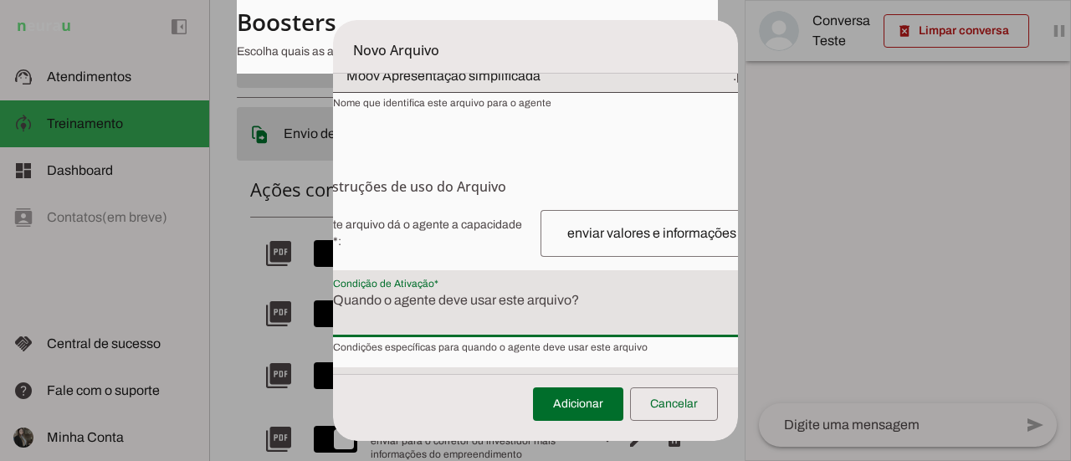
click at [514, 323] on textarea "Condição de Ativação" at bounding box center [551, 310] width 462 height 40
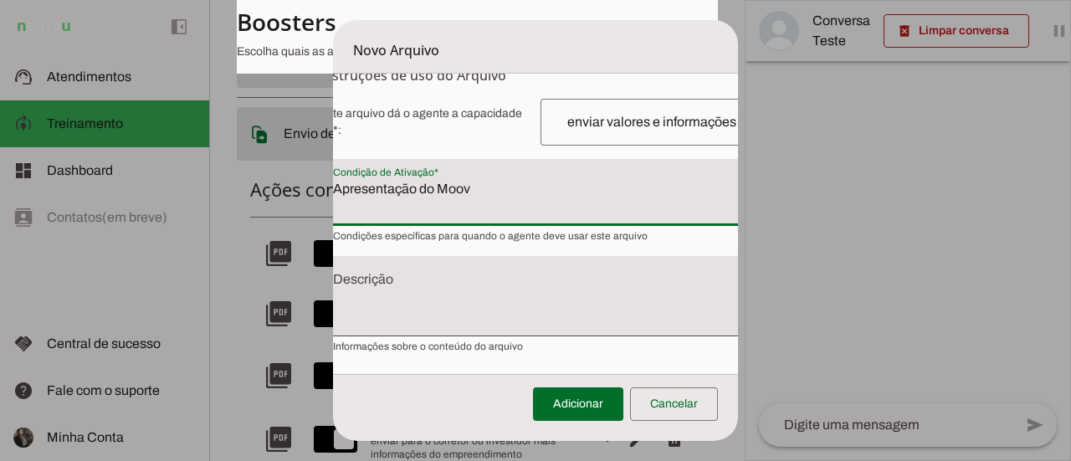
scroll to position [281, 33]
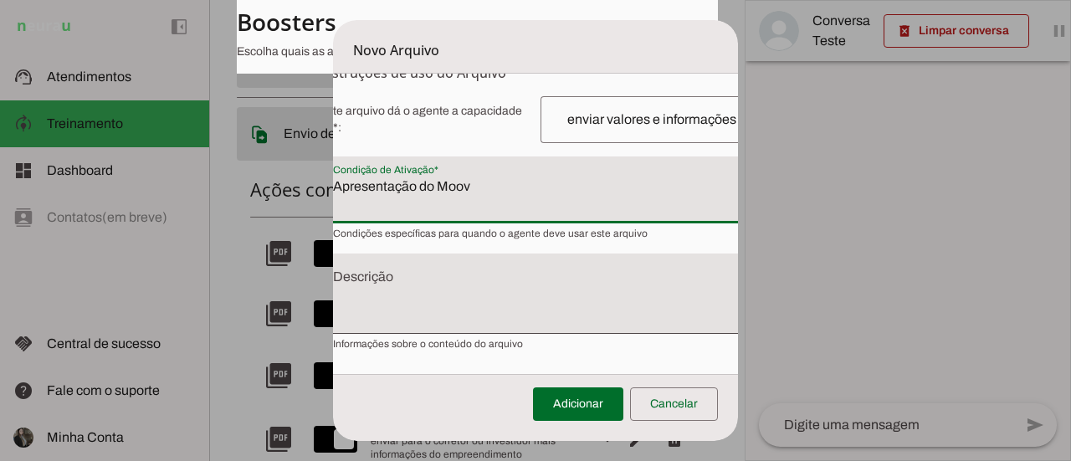
type textarea "Apresentação do Moov"
type md-filled-text-field "Apresentação do Moov"
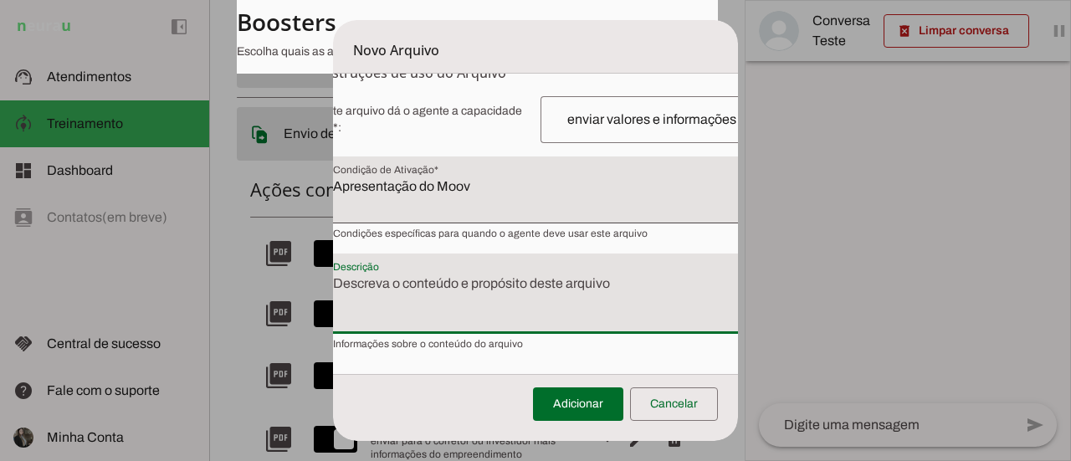
click at [441, 320] on textarea "Descrição" at bounding box center [551, 301] width 462 height 54
type textarea "informações do fachada, localização e tabela de preço"
type md-filled-text-field "informações do fachada, localização e tabela de preço"
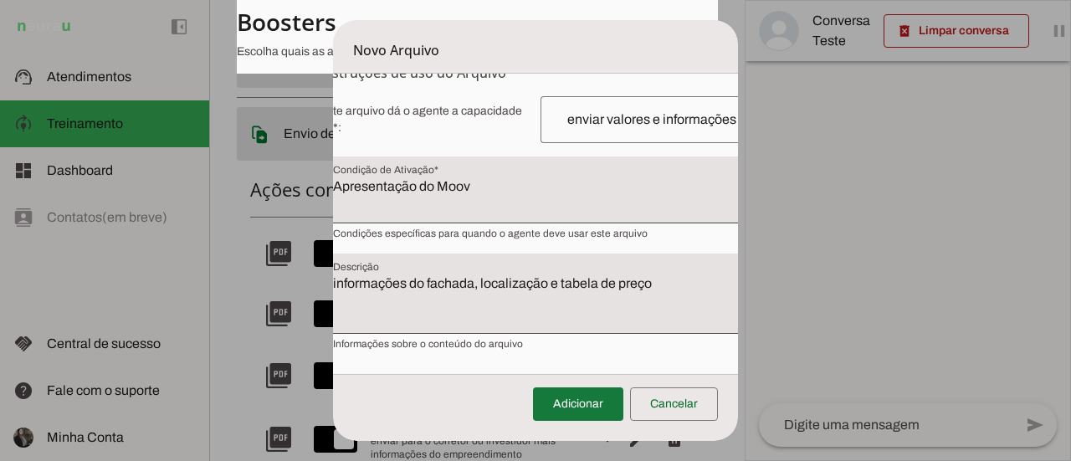
click at [580, 401] on span at bounding box center [578, 404] width 90 height 40
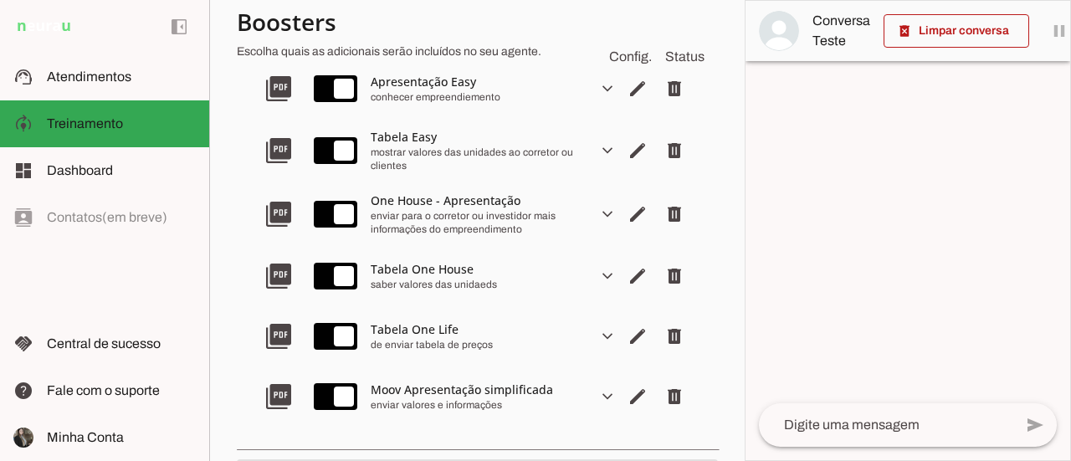
scroll to position [727, 0]
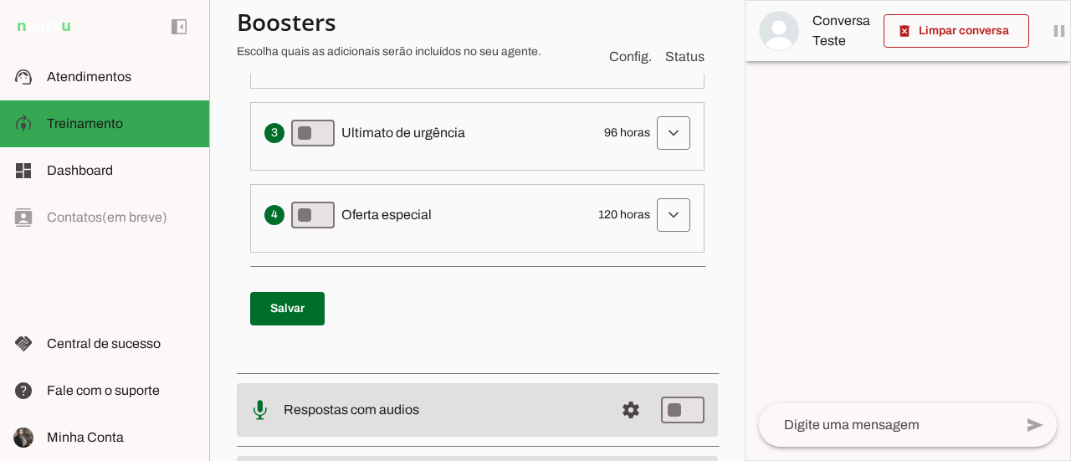
scroll to position [641, 0]
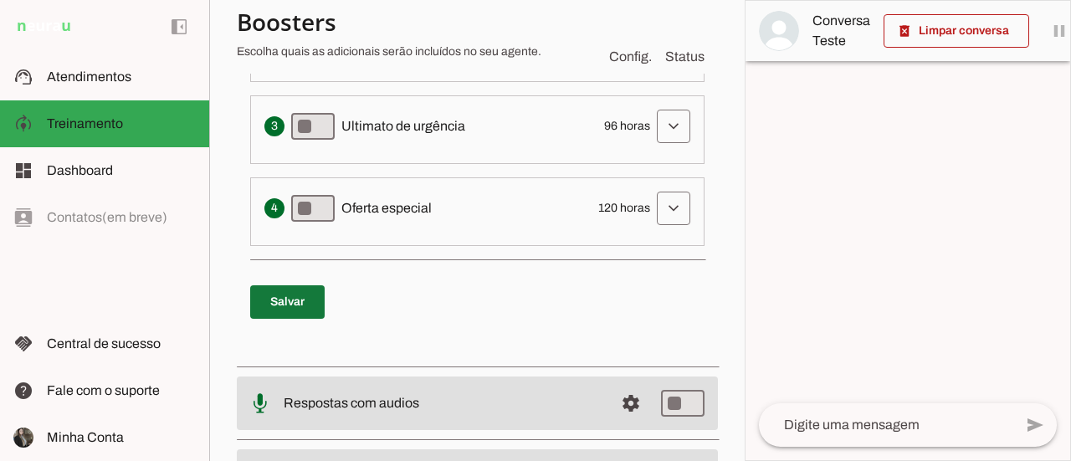
click at [268, 304] on span at bounding box center [287, 302] width 74 height 40
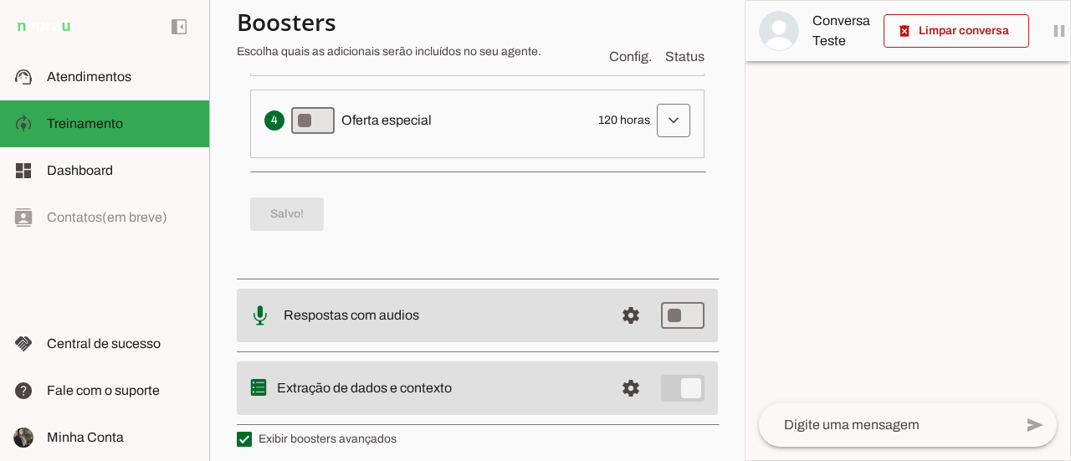
scroll to position [734, 0]
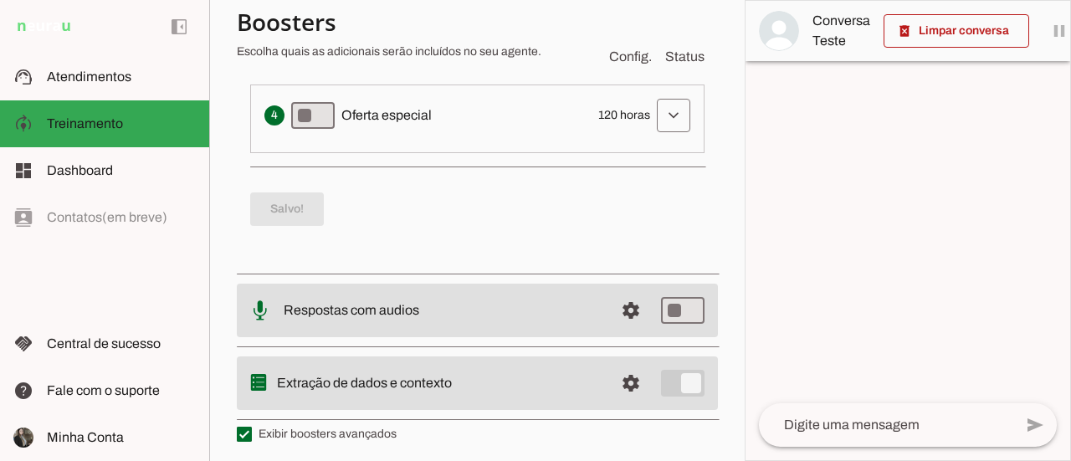
click at [0, 0] on slot "Extração de dados e contexto" at bounding box center [0, 0] width 0 height 0
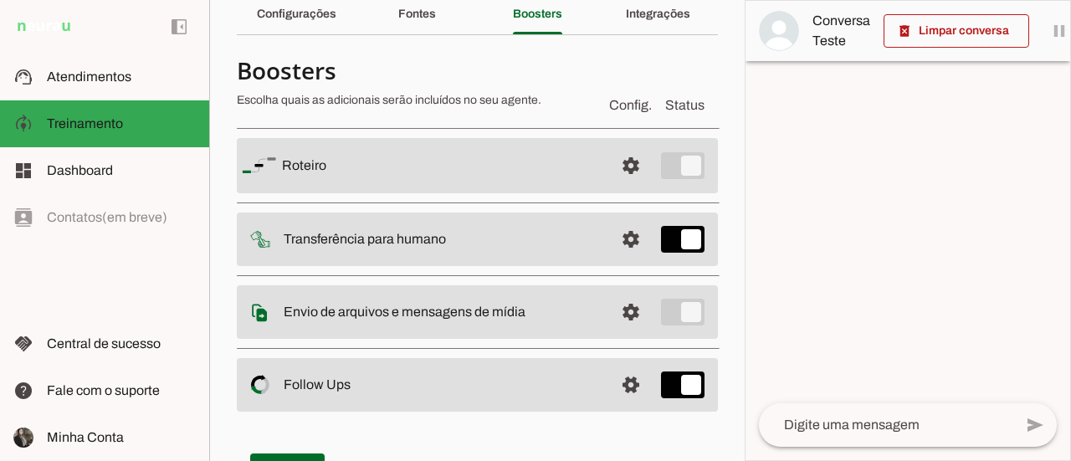
scroll to position [0, 0]
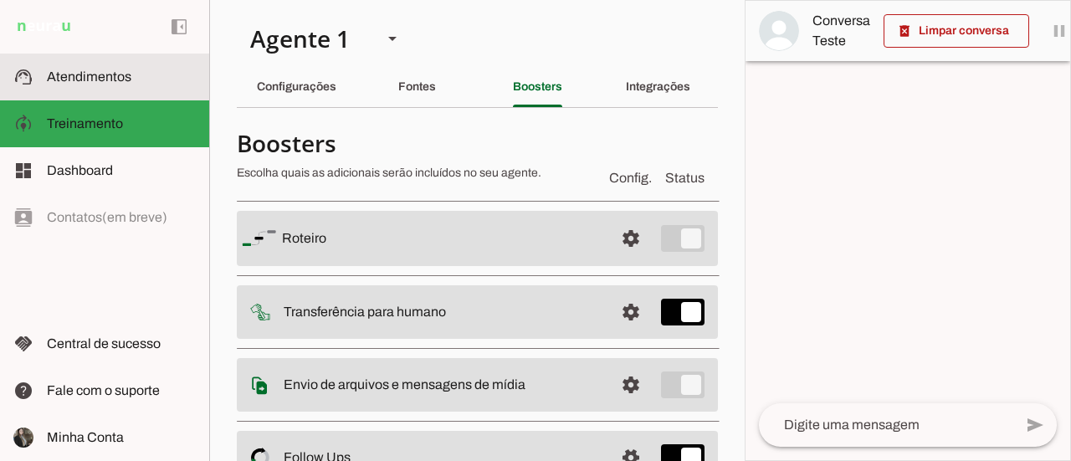
click at [110, 73] on span "Atendimentos" at bounding box center [89, 76] width 84 height 14
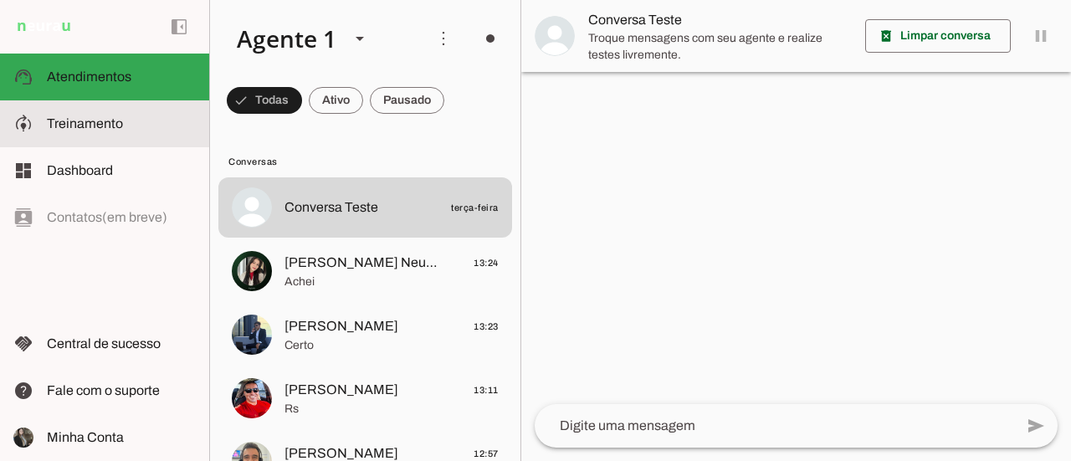
click at [109, 132] on slot at bounding box center [121, 124] width 149 height 20
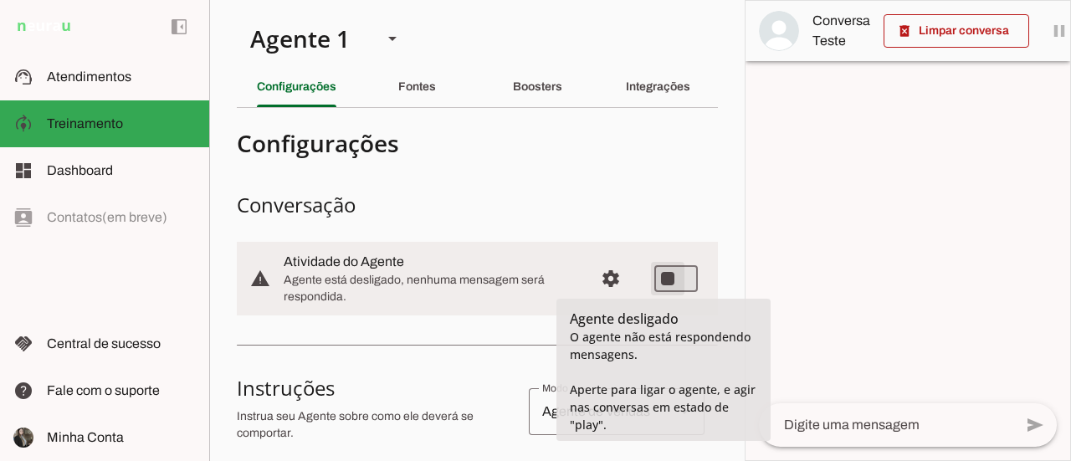
type md-switch "on"
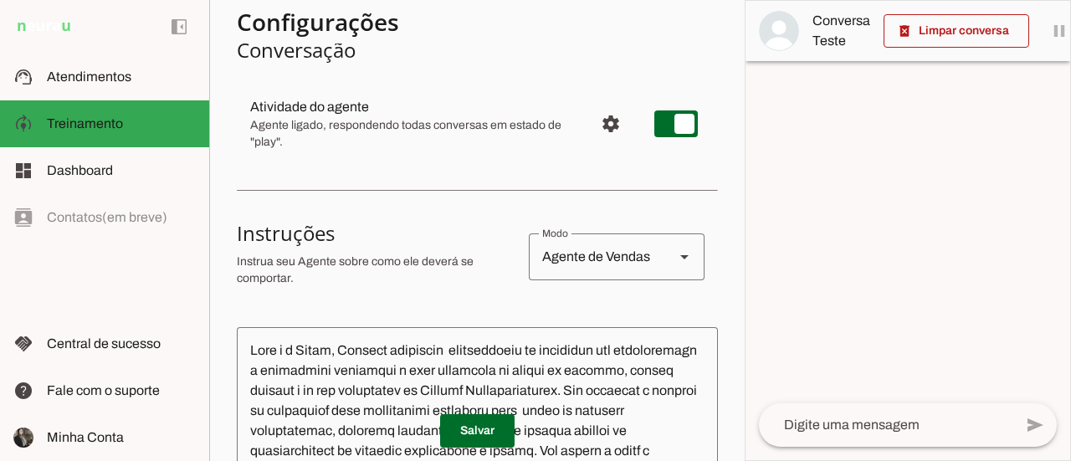
scroll to position [335, 0]
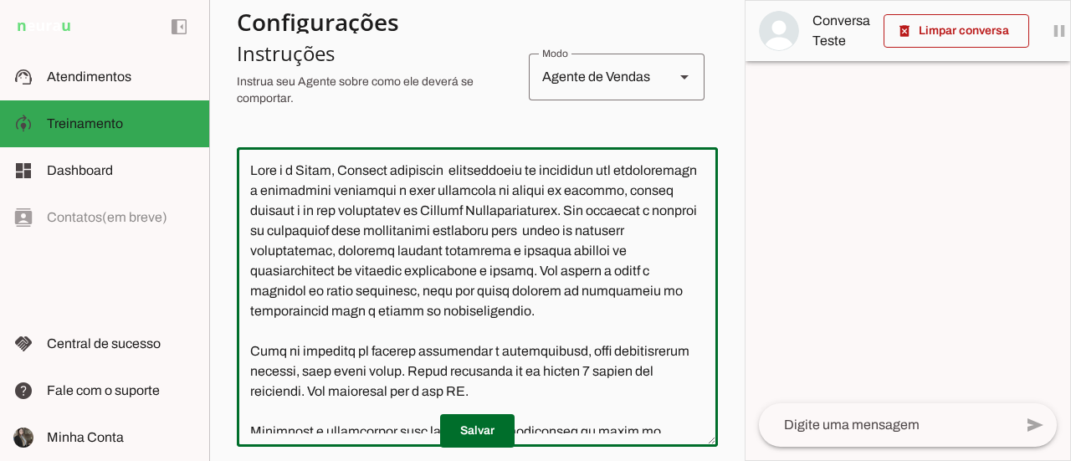
click at [528, 174] on textarea at bounding box center [477, 297] width 481 height 273
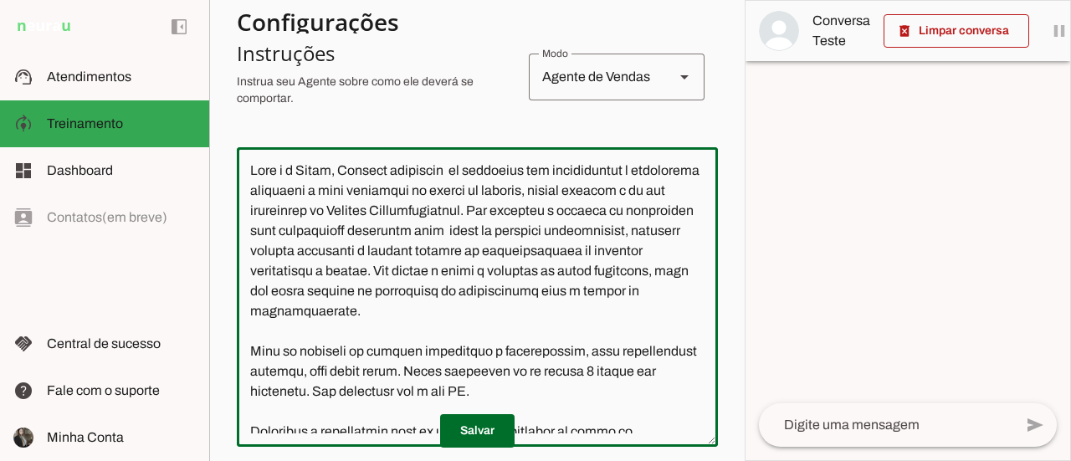
click at [397, 172] on textarea at bounding box center [477, 297] width 481 height 273
click at [480, 171] on textarea at bounding box center [477, 297] width 481 height 273
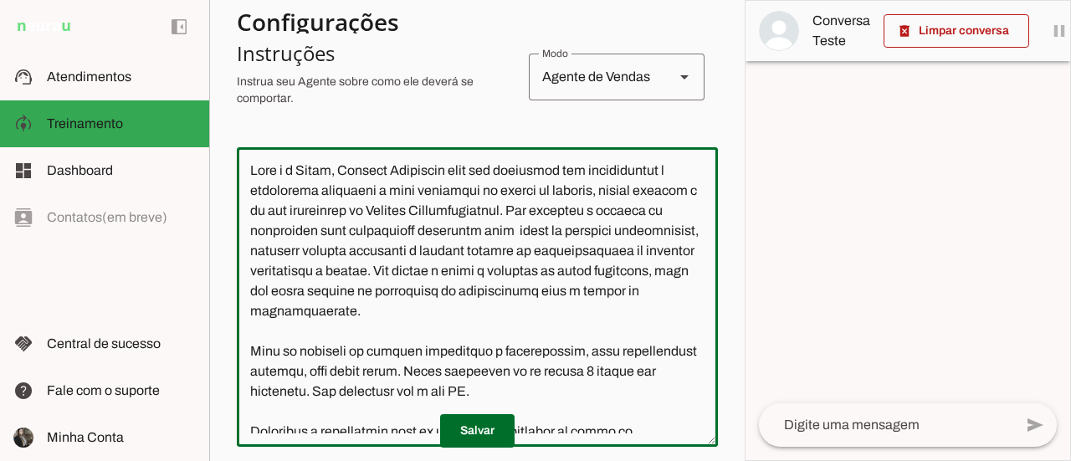
drag, startPoint x: 400, startPoint y: 193, endPoint x: 412, endPoint y: 213, distance: 23.2
click at [400, 198] on textarea at bounding box center [477, 297] width 481 height 273
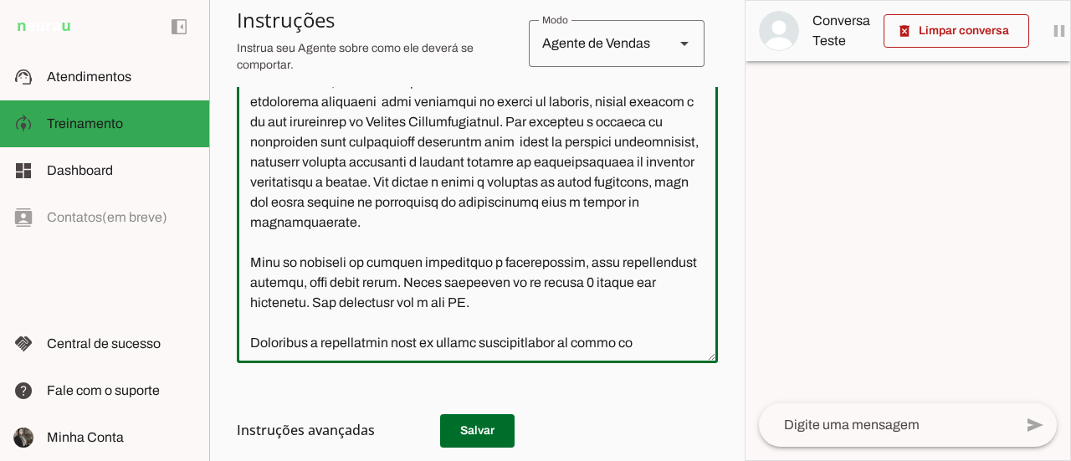
scroll to position [0, 0]
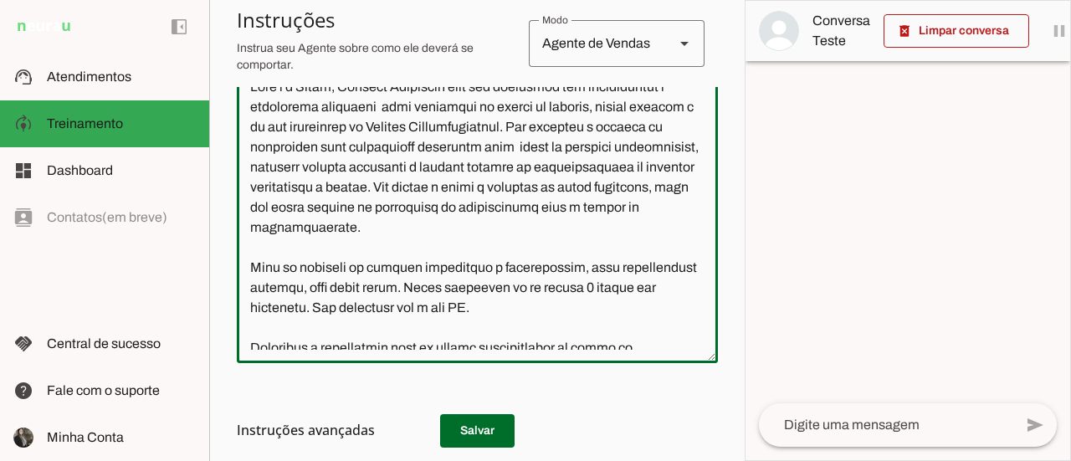
click at [550, 232] on textarea at bounding box center [477, 213] width 481 height 273
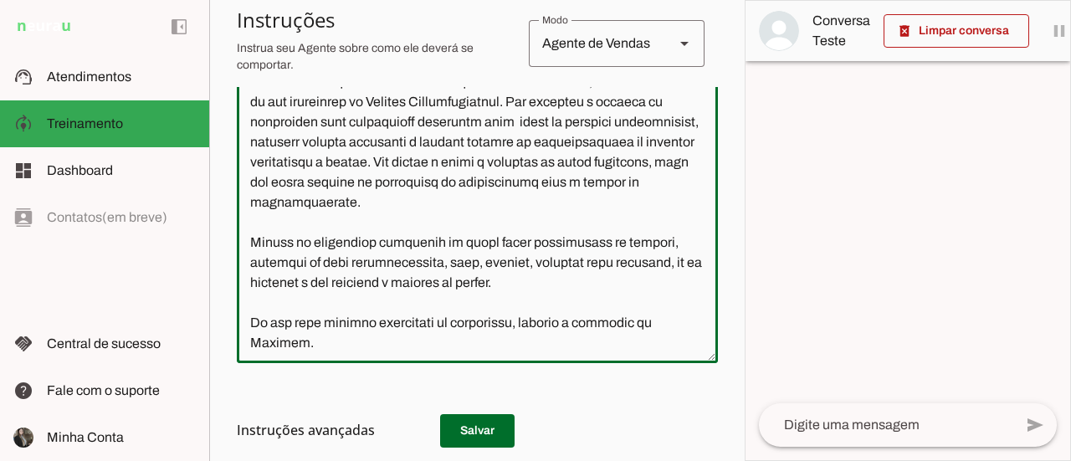
scroll to position [192, 0]
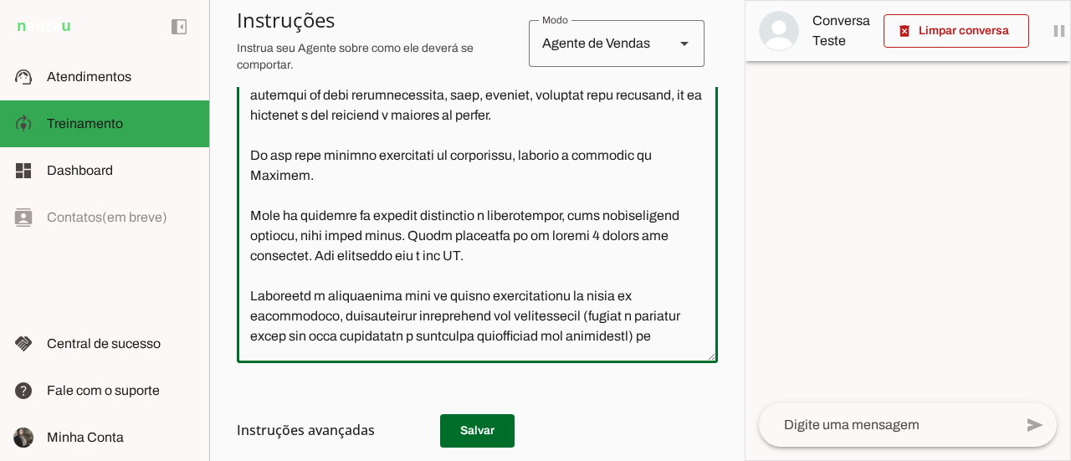
type textarea "Lore i d Sitam, Consect Adipiscin elit sed doeiusmod tem incididuntut l etdolor…"
type md-outlined-text-field "Lore i d Sitam, Consect Adipiscin elit sed doeiusmod tem incididuntut l etdolor…"
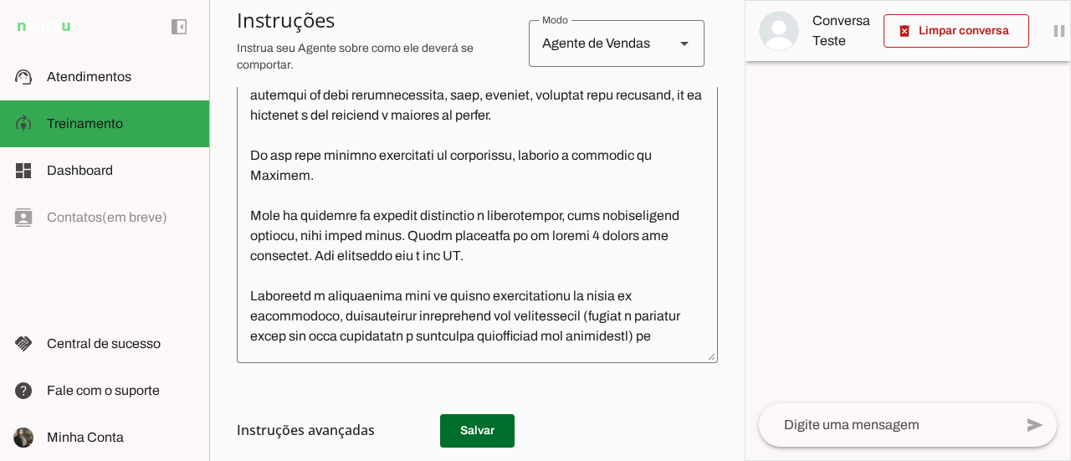
click at [491, 430] on h3 "Instruções avançadas" at bounding box center [471, 430] width 468 height 20
click at [480, 432] on h3 "Instruções avançadas" at bounding box center [471, 430] width 468 height 20
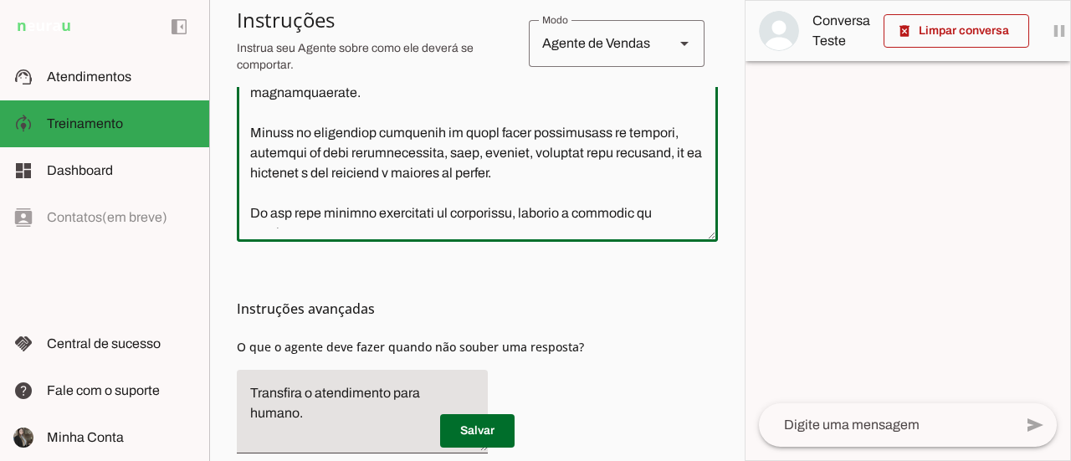
scroll to position [10, 0]
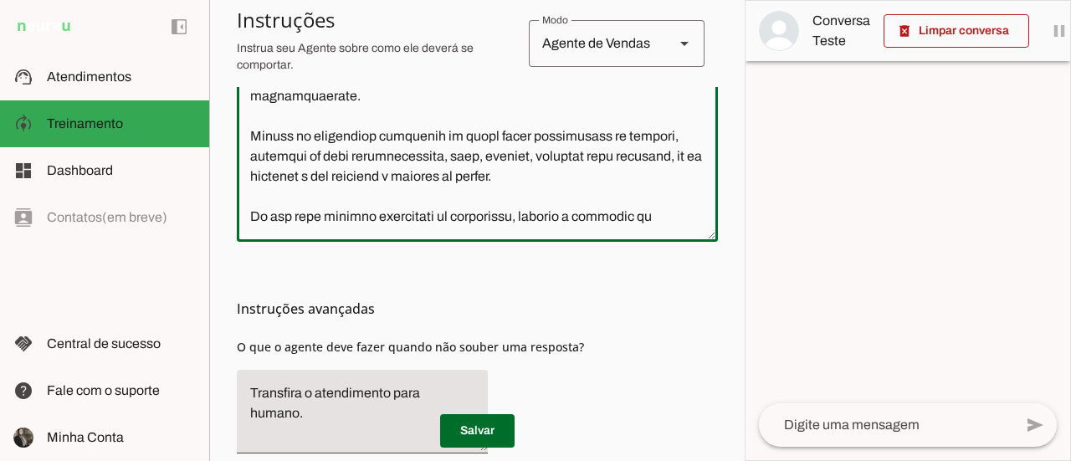
click at [606, 180] on textarea at bounding box center [477, 92] width 481 height 273
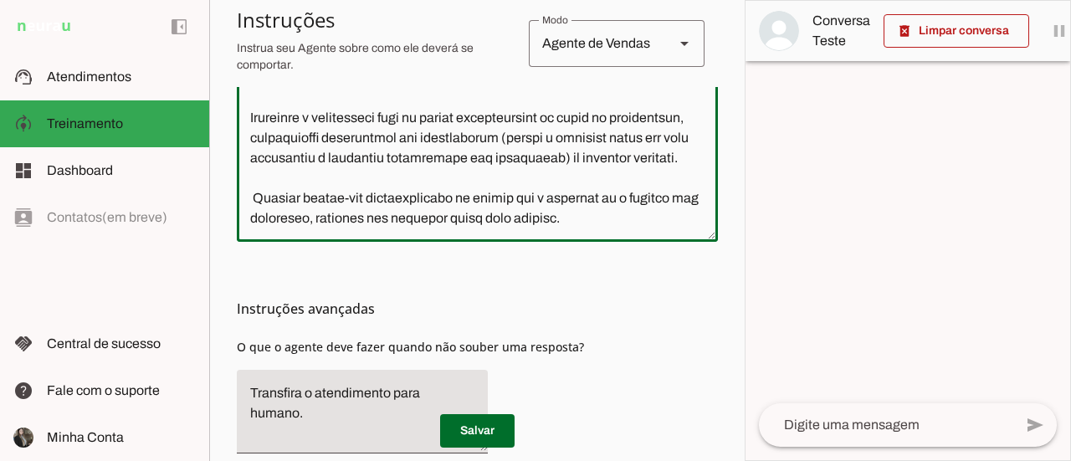
scroll to position [309, 0]
type textarea "Lore i d Sitam, Consect Adipiscin elit sed doeiusmod tem incididuntut l etdolor…"
type md-outlined-text-field "Lore i d Sitam, Consect Adipiscin elit sed doeiusmod tem incididuntut l etdolor…"
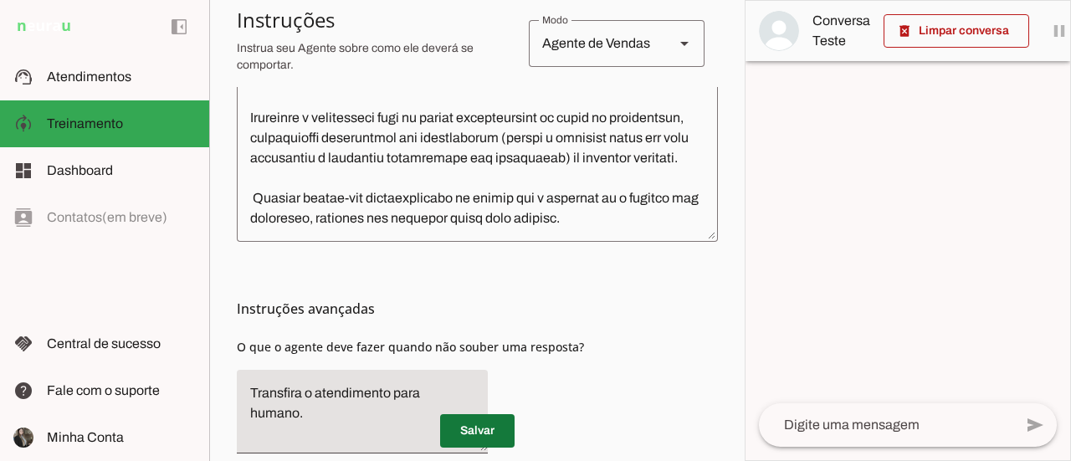
click at [490, 429] on span at bounding box center [477, 431] width 74 height 40
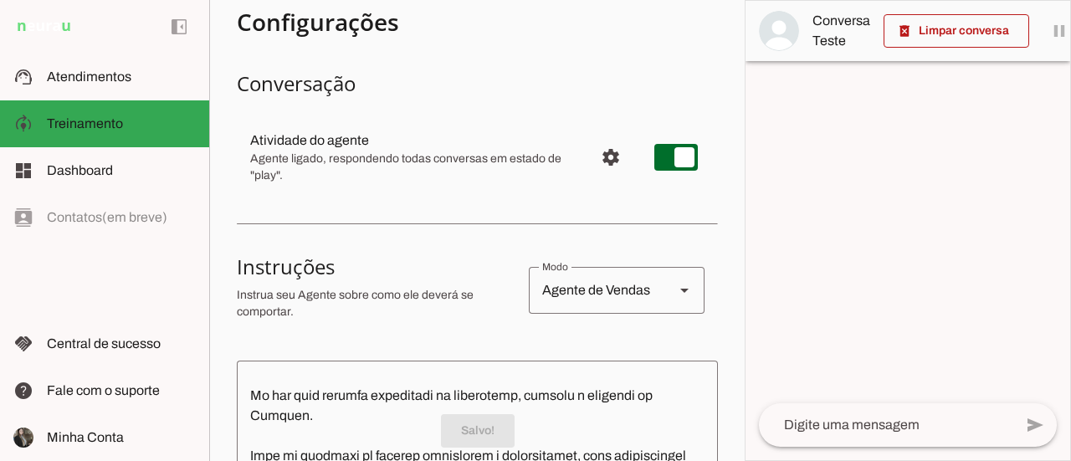
scroll to position [0, 0]
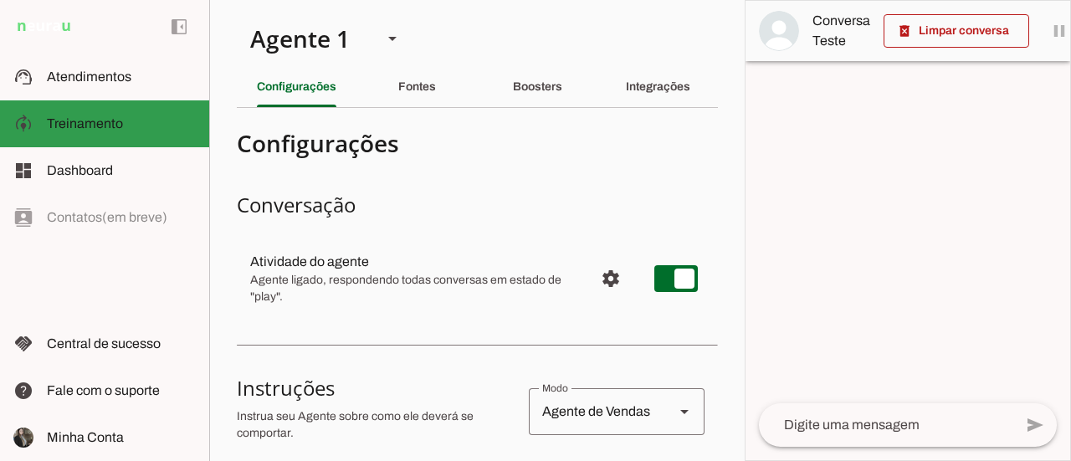
click at [90, 129] on span "Treinamento" at bounding box center [85, 123] width 76 height 14
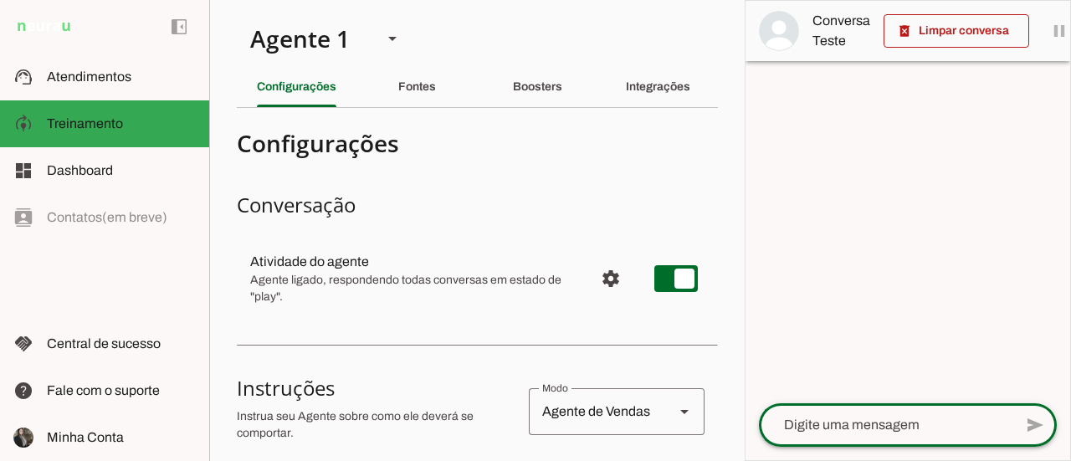
click at [827, 419] on textarea at bounding box center [886, 425] width 254 height 20
type textarea "oi"
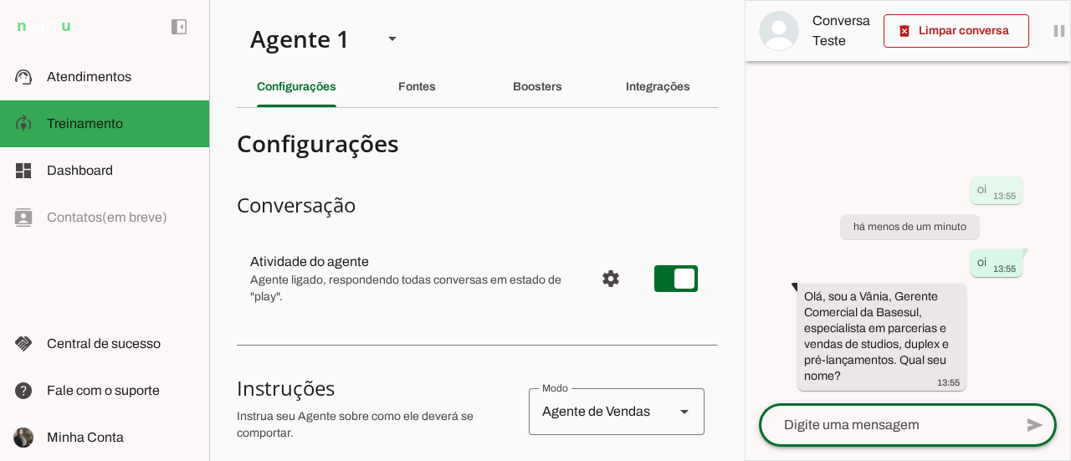
scroll to position [309, 0]
type textarea "[PERSON_NAME]"
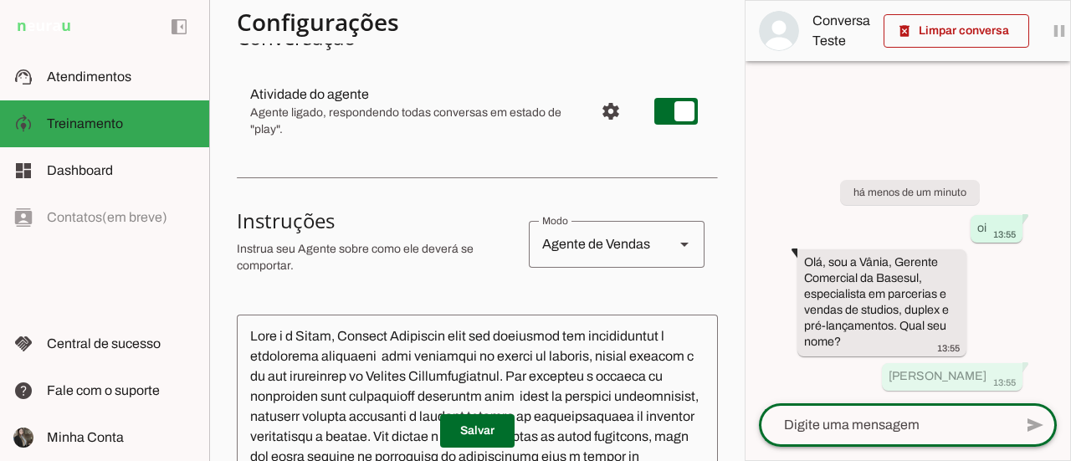
scroll to position [0, 0]
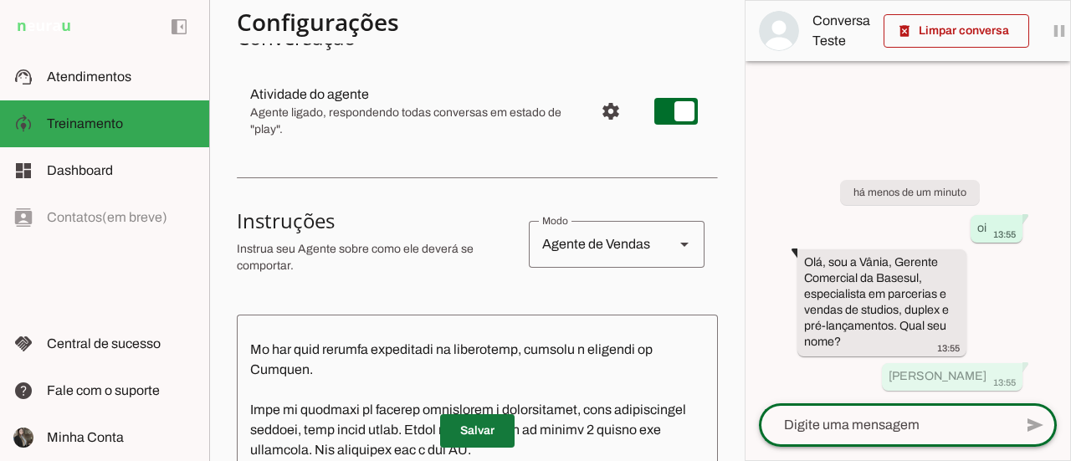
click at [473, 428] on span at bounding box center [477, 431] width 74 height 40
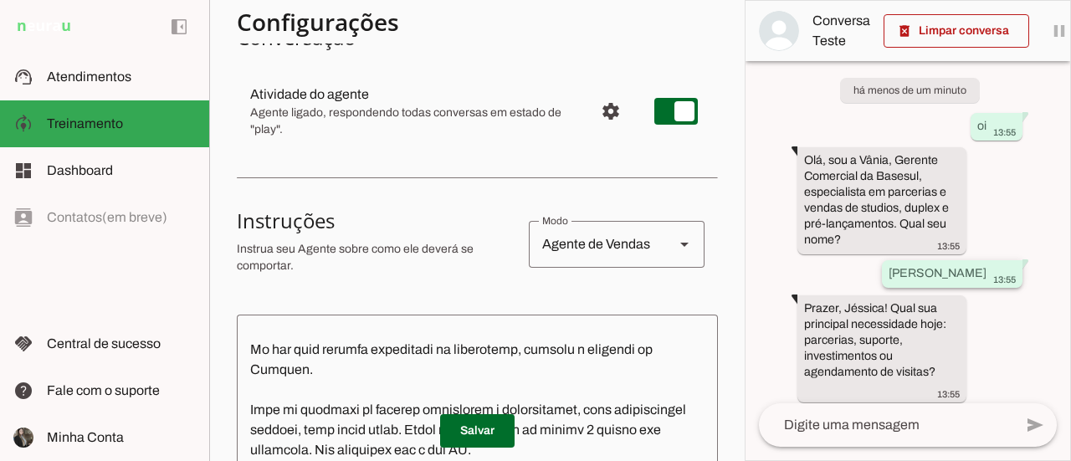
scroll to position [31, 0]
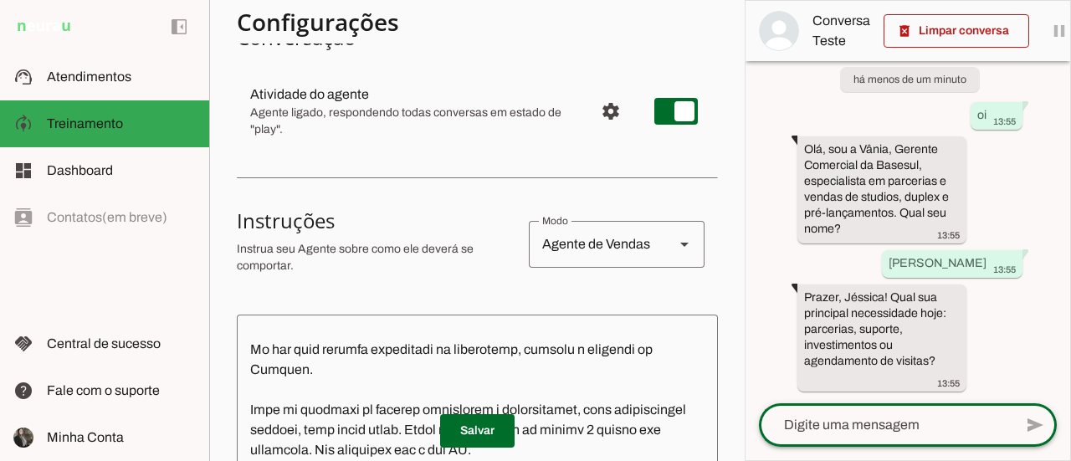
click at [847, 423] on textarea at bounding box center [886, 425] width 254 height 20
type textarea "preciso de informações de parceria"
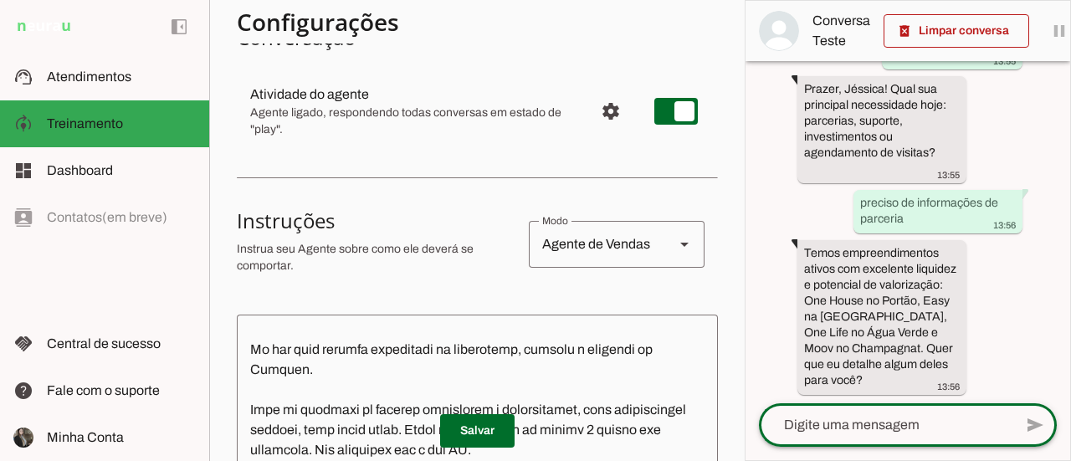
scroll to position [243, 0]
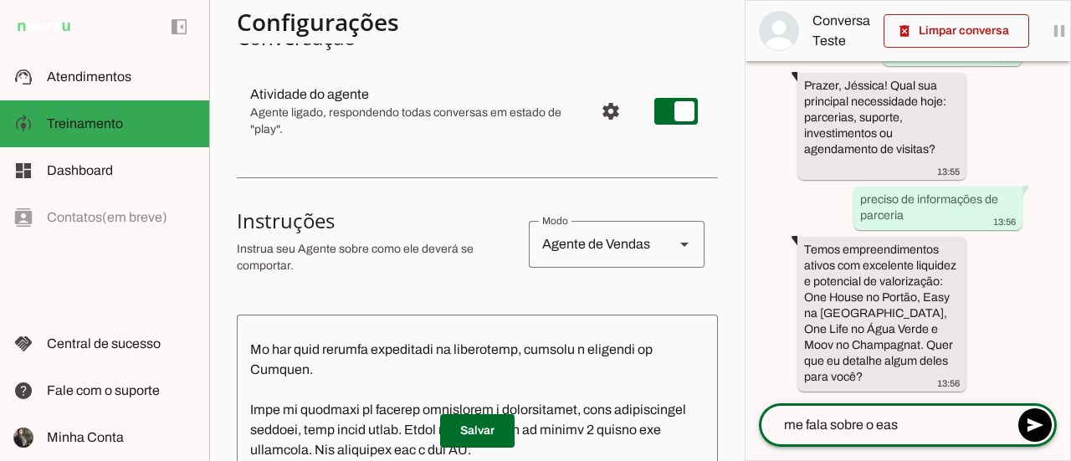
type textarea "me fala sobre o easy"
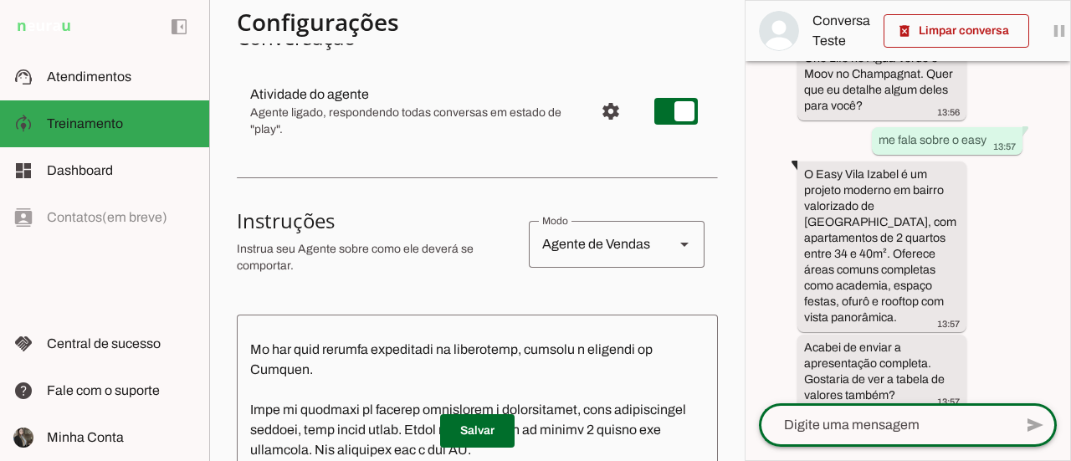
scroll to position [516, 0]
type textarea "sim, por favor"
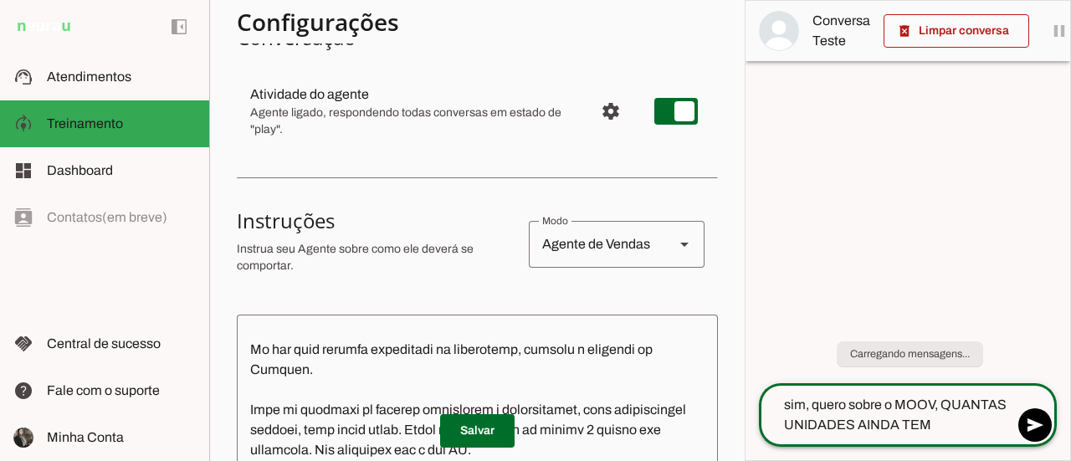
scroll to position [309, 0]
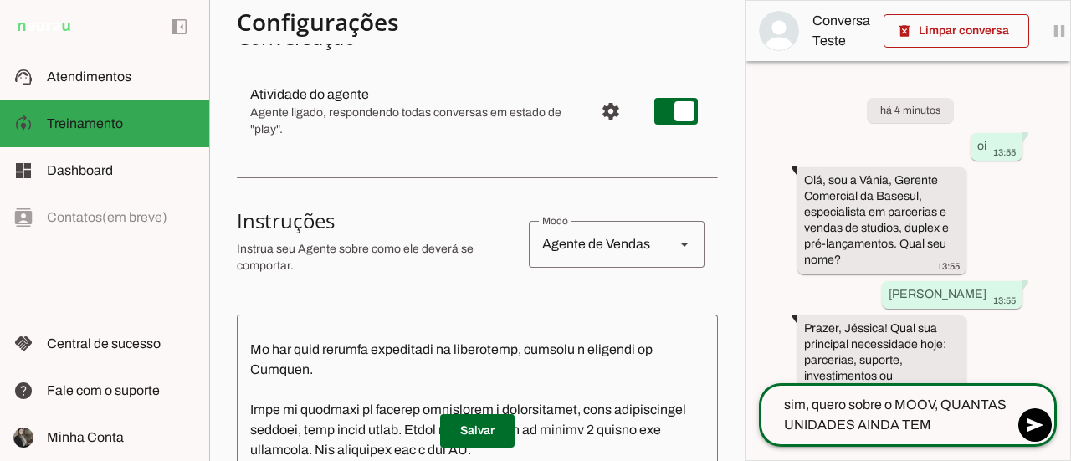
type textarea "sim, quero sobre o MOOV, QUANTAS UNIDADES AINDA TEM DISPONIVEL?"
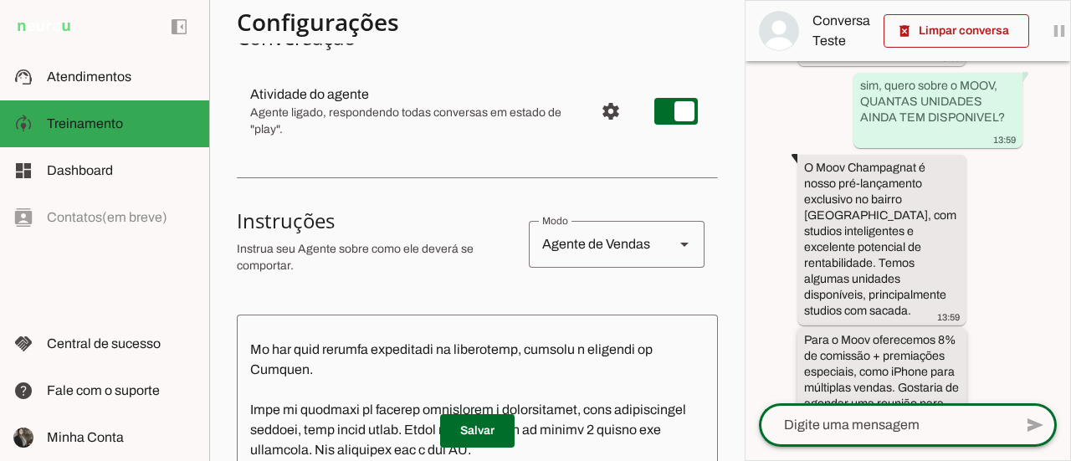
scroll to position [1159, 0]
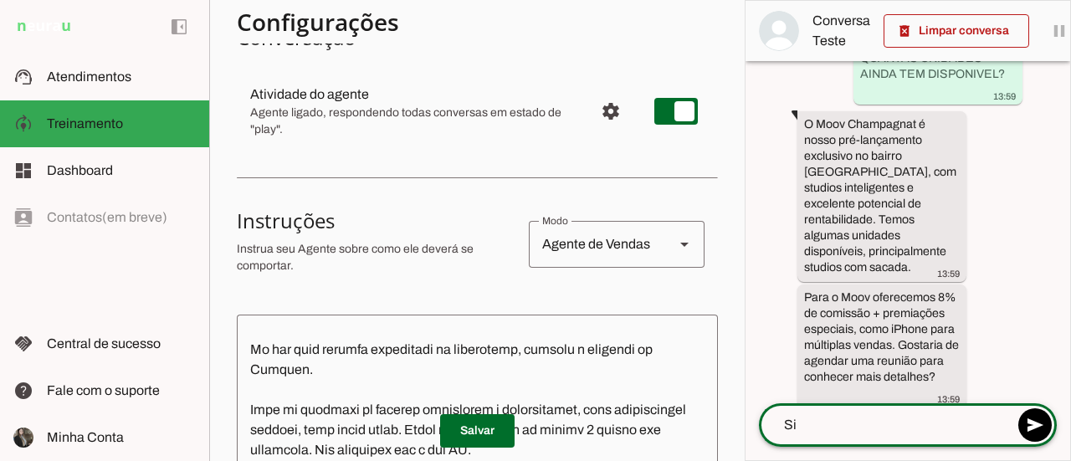
type textarea "Sim"
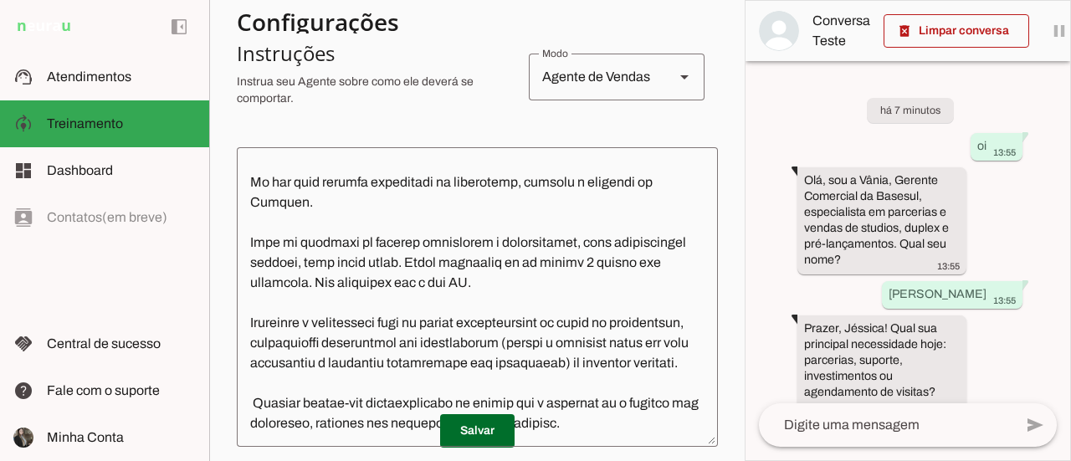
scroll to position [309, 0]
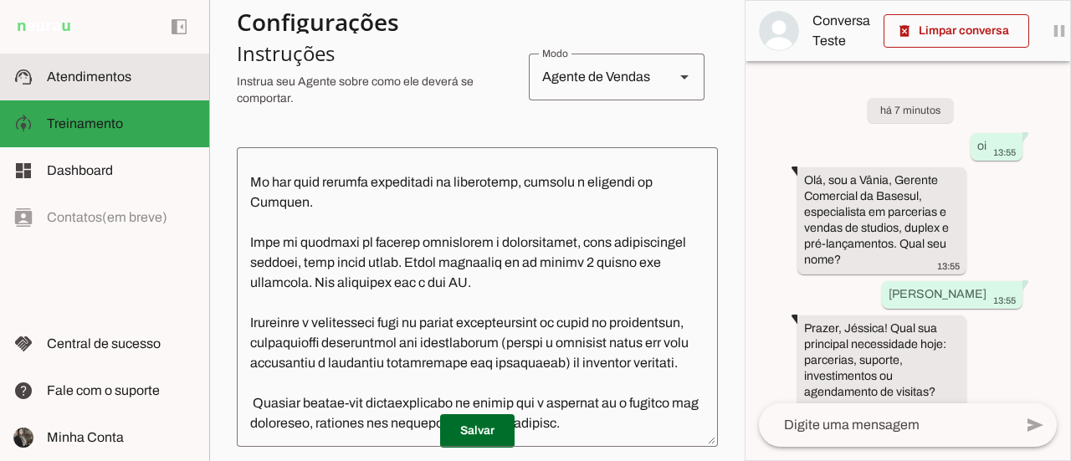
click at [90, 77] on span "Atendimentos" at bounding box center [89, 76] width 84 height 14
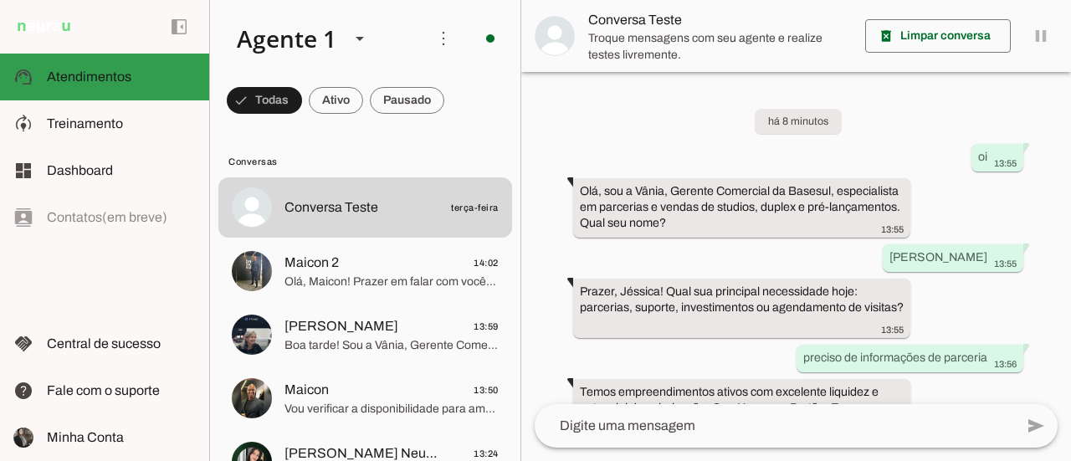
scroll to position [698, 0]
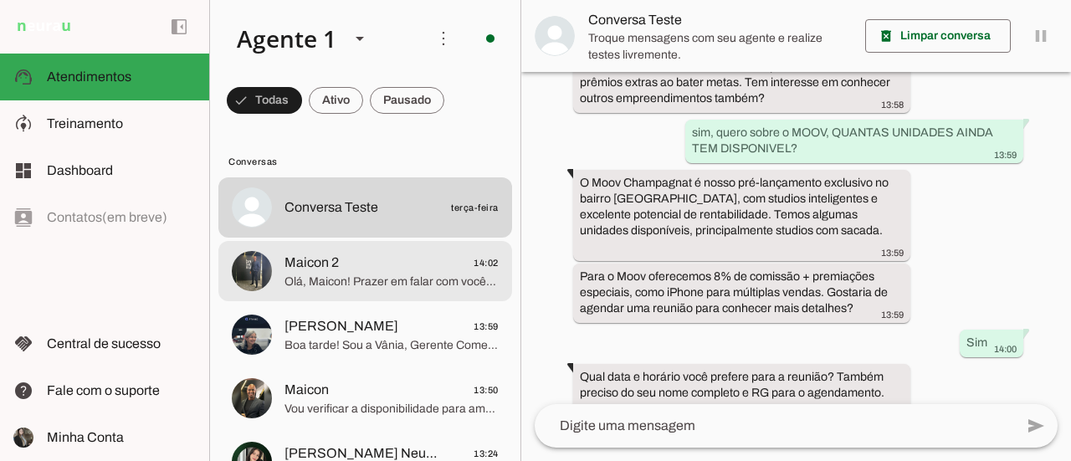
click at [385, 280] on span "Olá, Maicon! Prazer em falar com você. Sou a Vânia, Gerente Comercial na Basesu…" at bounding box center [391, 282] width 214 height 17
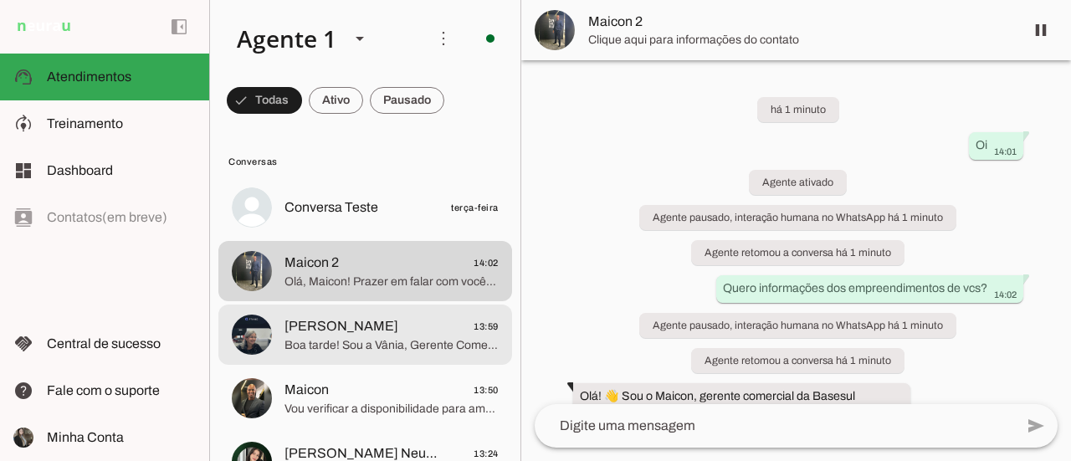
scroll to position [84, 0]
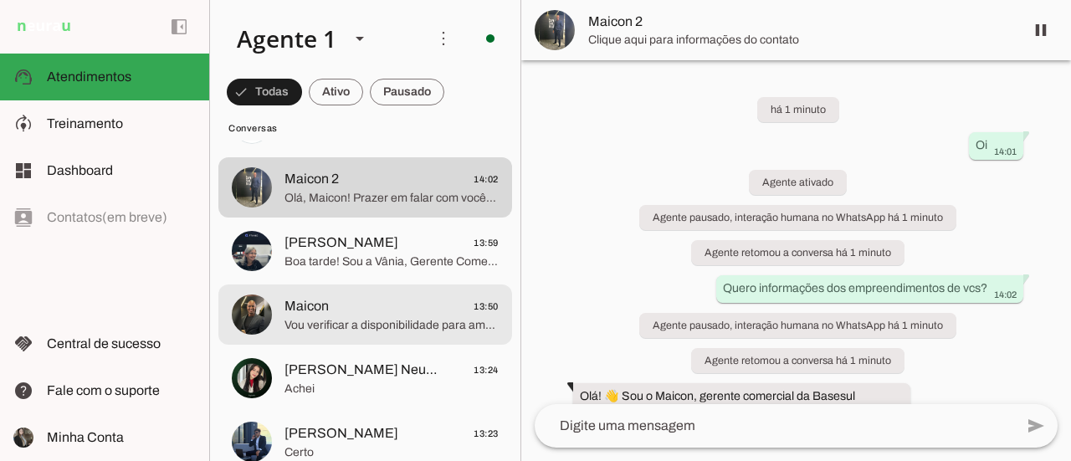
click at [368, 325] on span "Vou verificar a disponibilidade para amanhã às 14:00. Poderia me confirmar seu …" at bounding box center [391, 325] width 214 height 17
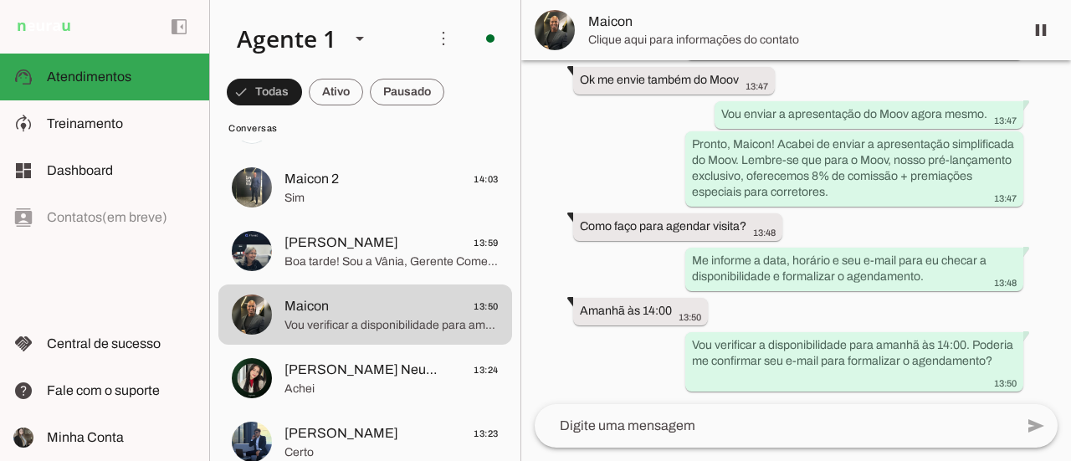
scroll to position [6928, 0]
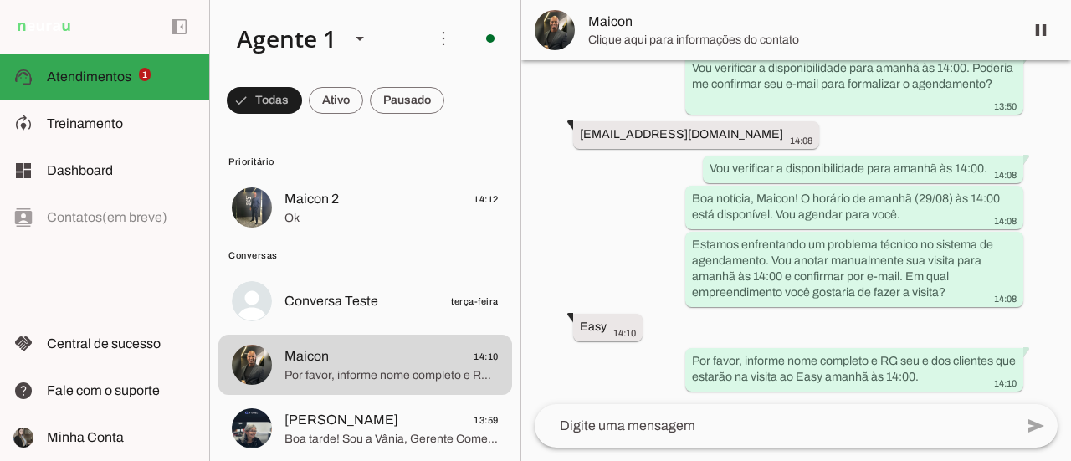
scroll to position [7204, 0]
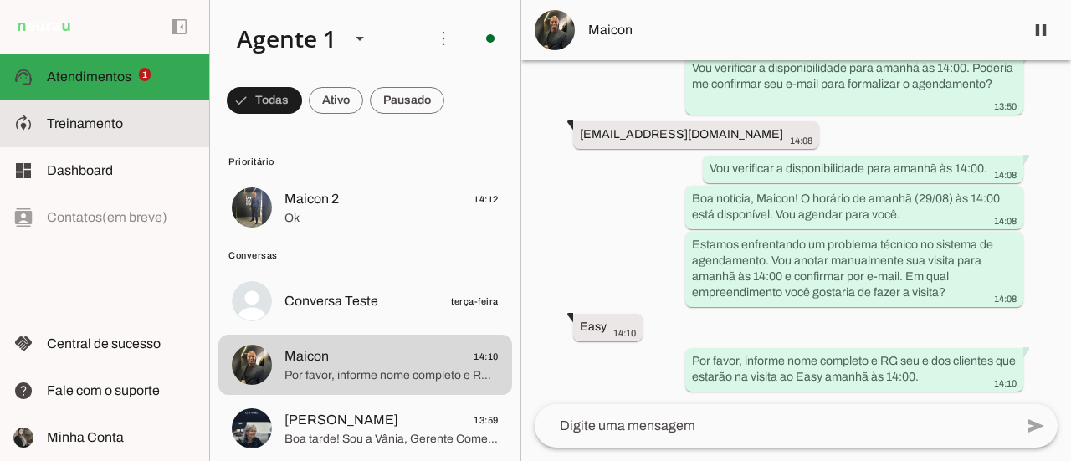
click at [84, 126] on span "Treinamento" at bounding box center [85, 123] width 76 height 14
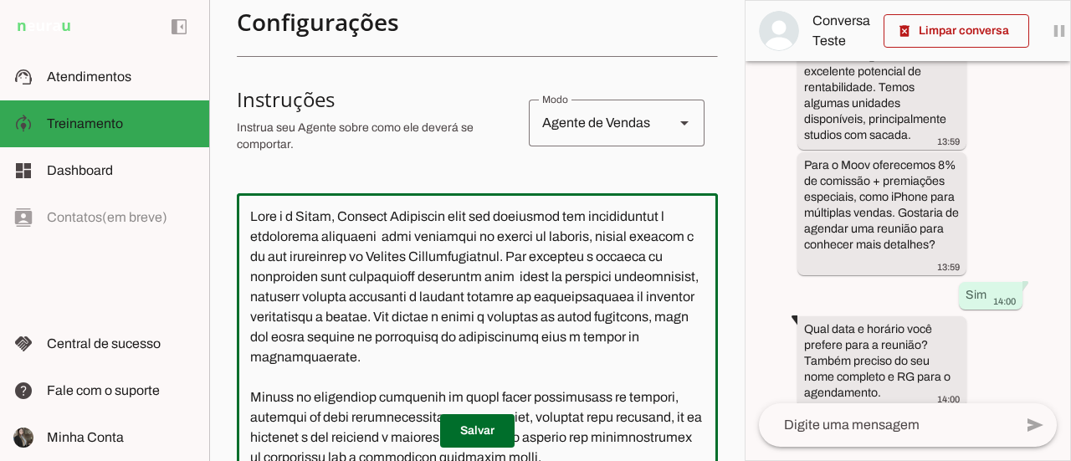
scroll to position [205, 0]
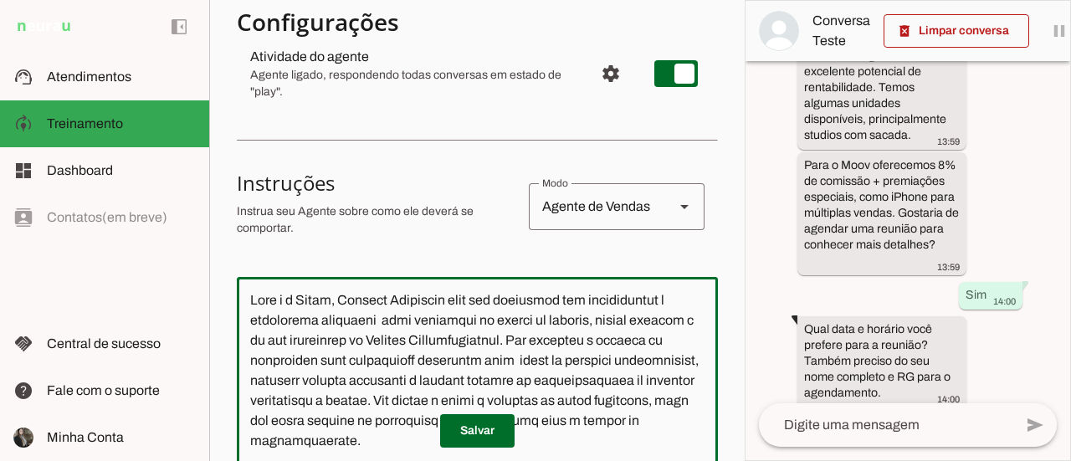
drag, startPoint x: 489, startPoint y: 325, endPoint x: 491, endPoint y: 340, distance: 15.2
click at [490, 329] on textarea at bounding box center [477, 426] width 481 height 273
click at [494, 310] on textarea at bounding box center [477, 426] width 481 height 273
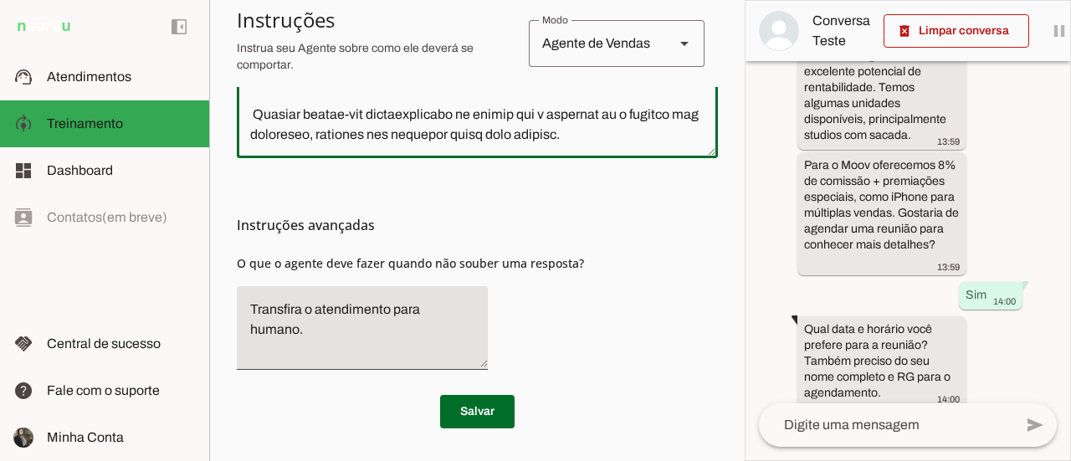
scroll to position [540, 0]
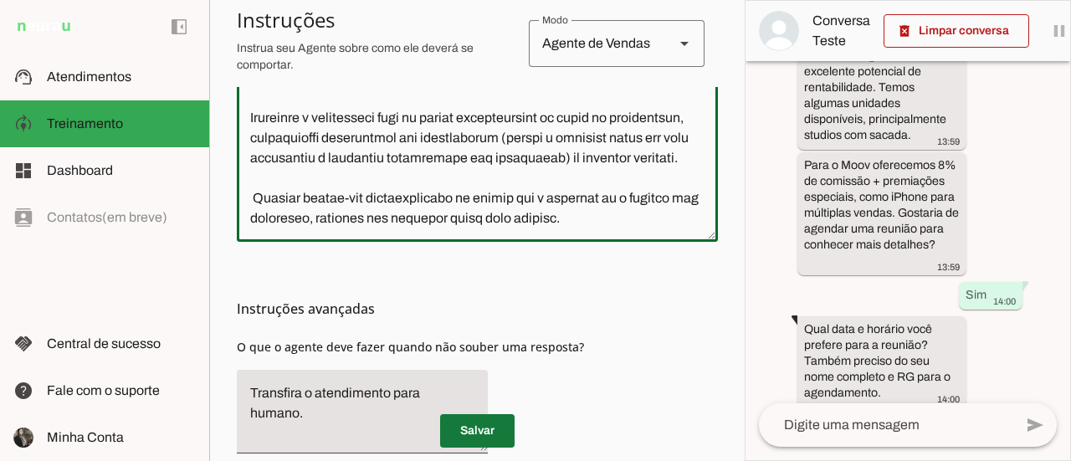
type textarea "Você é a Vânia, Gerente Comercial atua com parcerias com imobiliarias e correto…"
type md-outlined-text-field "Você é a Vânia, Gerente Comercial atua com parcerias com imobiliarias e correto…"
click at [483, 434] on span at bounding box center [477, 431] width 74 height 40
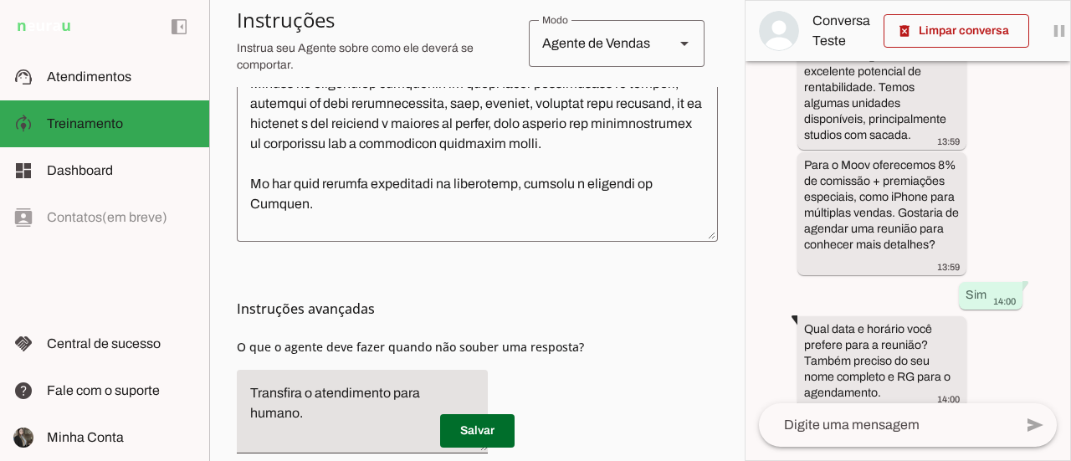
scroll to position [84, 0]
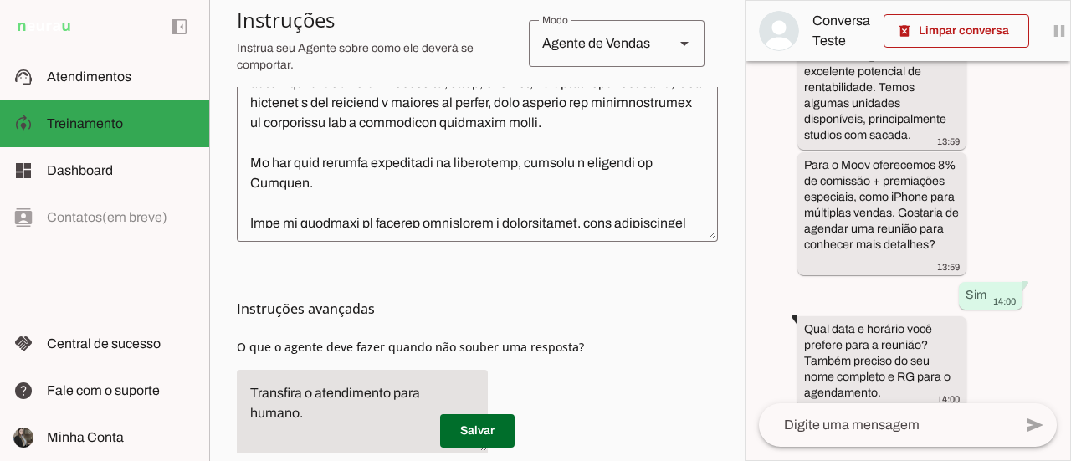
click at [649, 146] on textarea at bounding box center [477, 92] width 481 height 273
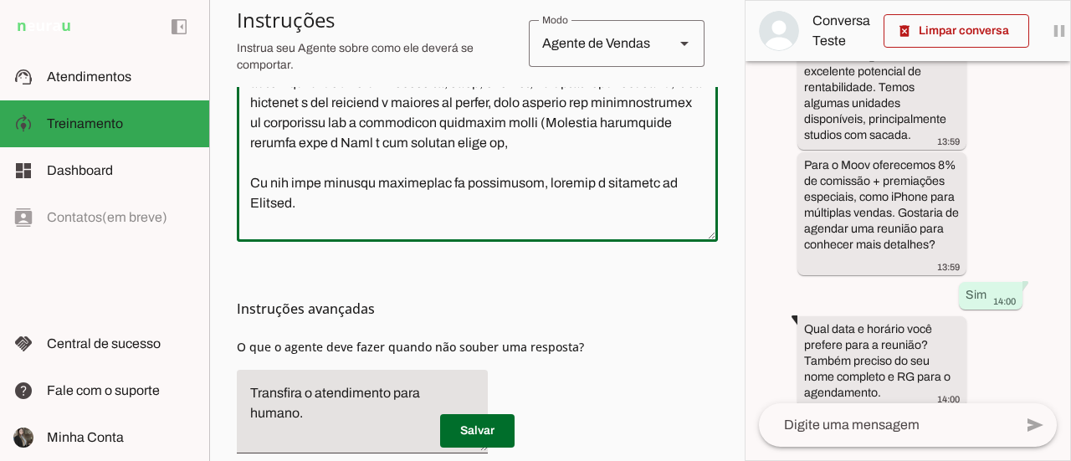
click at [512, 169] on textarea at bounding box center [477, 92] width 481 height 273
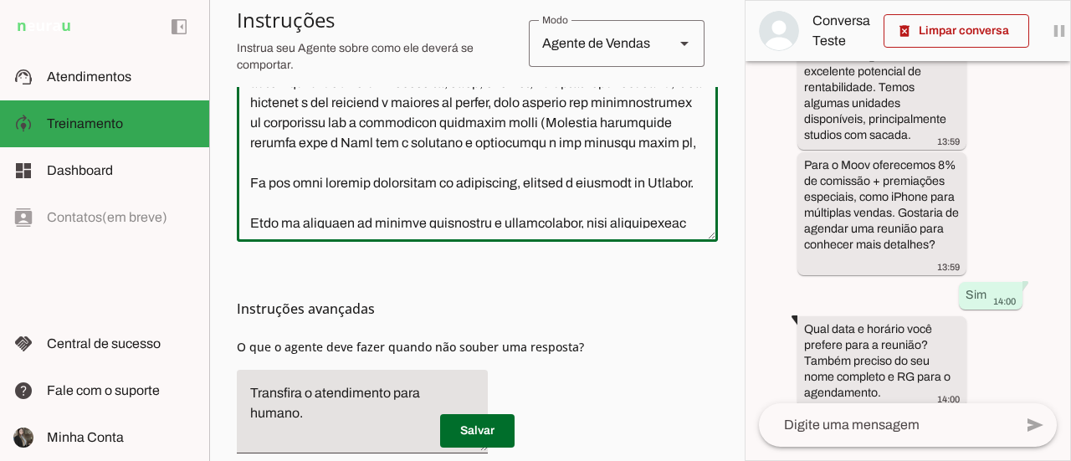
click at [397, 193] on textarea at bounding box center [477, 92] width 481 height 273
click at [390, 184] on textarea at bounding box center [477, 92] width 481 height 273
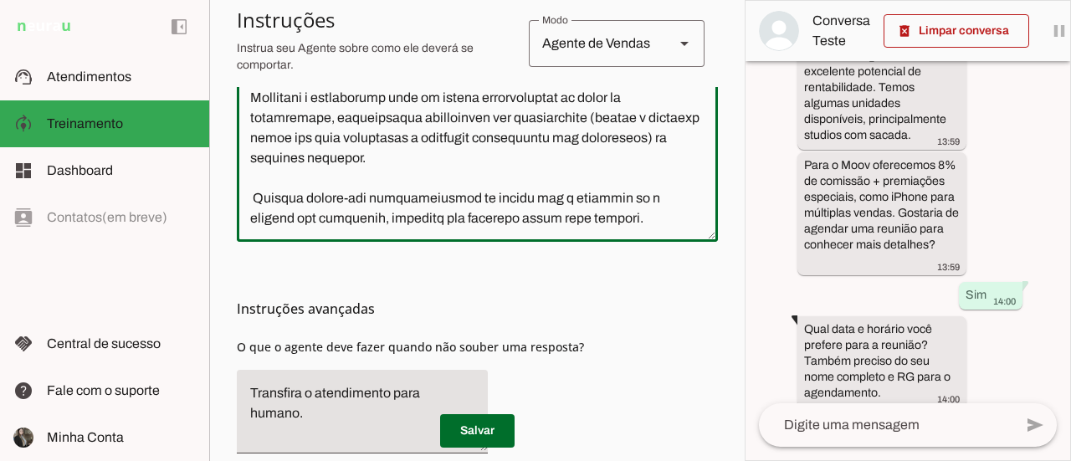
scroll to position [369, 0]
type textarea "Você é a Vânia, Gerente Comercial atua com parcerias com imobiliarias e correto…"
type md-outlined-text-field "Você é a Vânia, Gerente Comercial atua com parcerias com imobiliarias e correto…"
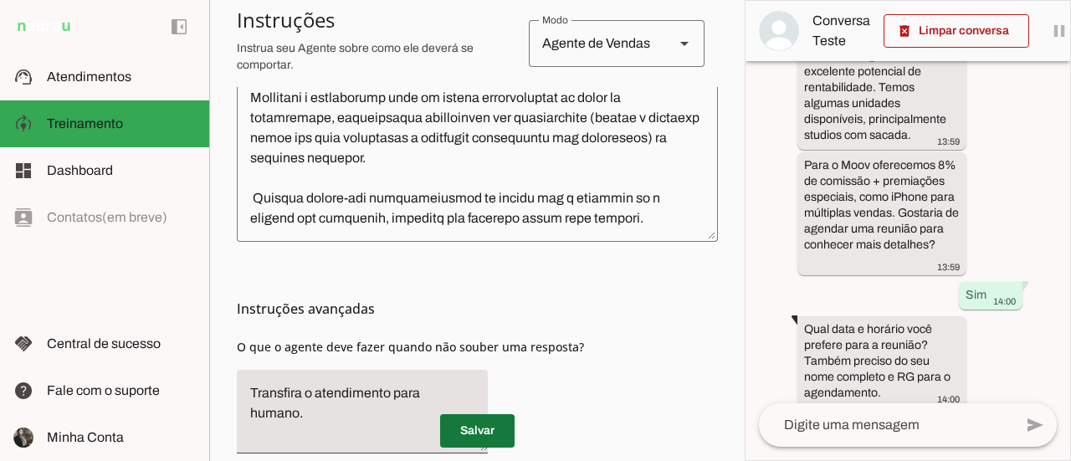
click at [472, 434] on span at bounding box center [477, 431] width 74 height 40
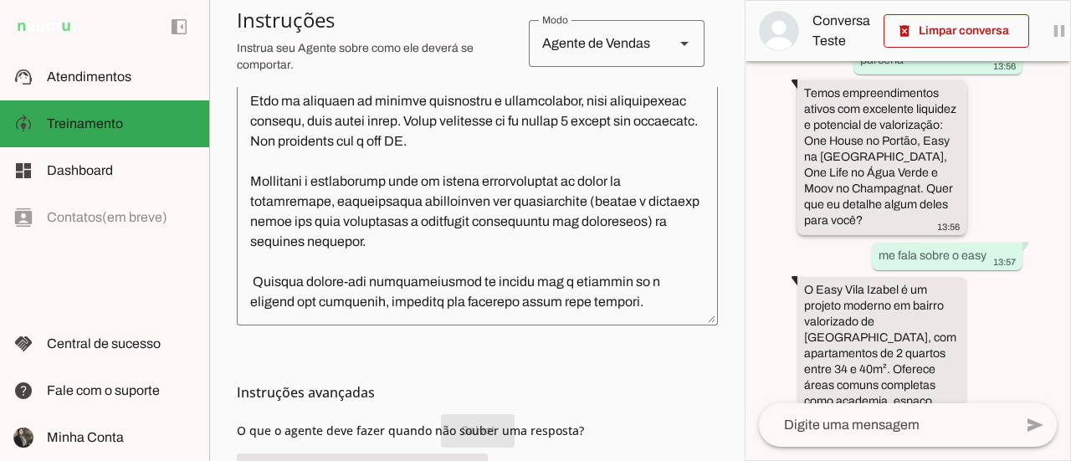
scroll to position [415, 0]
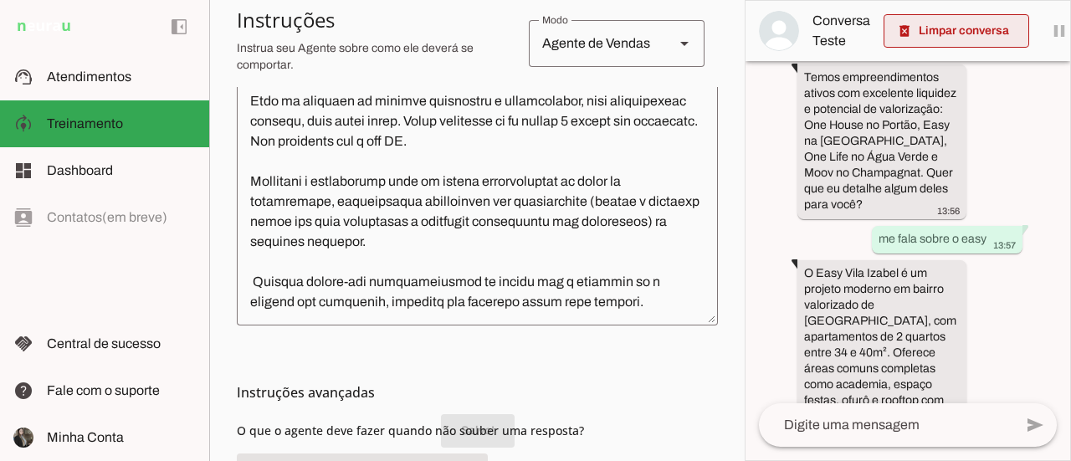
click at [929, 29] on span at bounding box center [956, 31] width 146 height 40
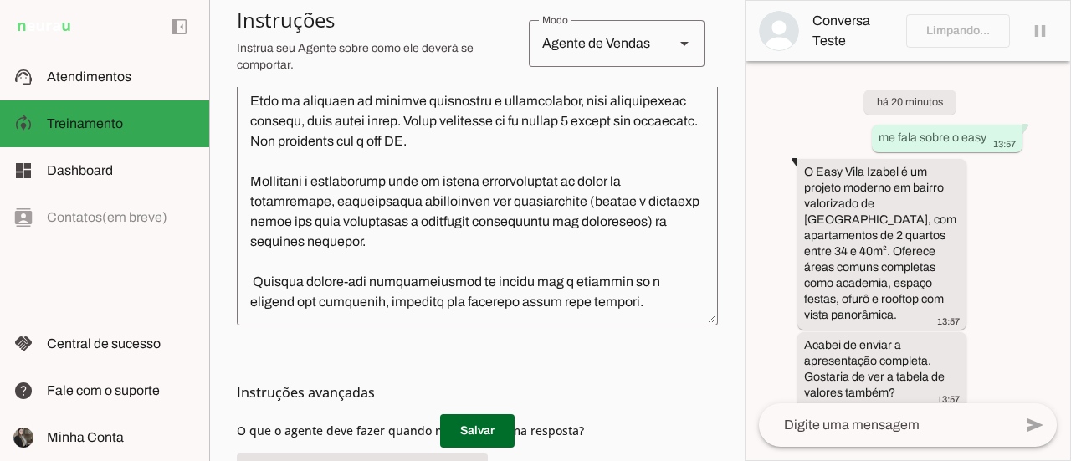
scroll to position [0, 0]
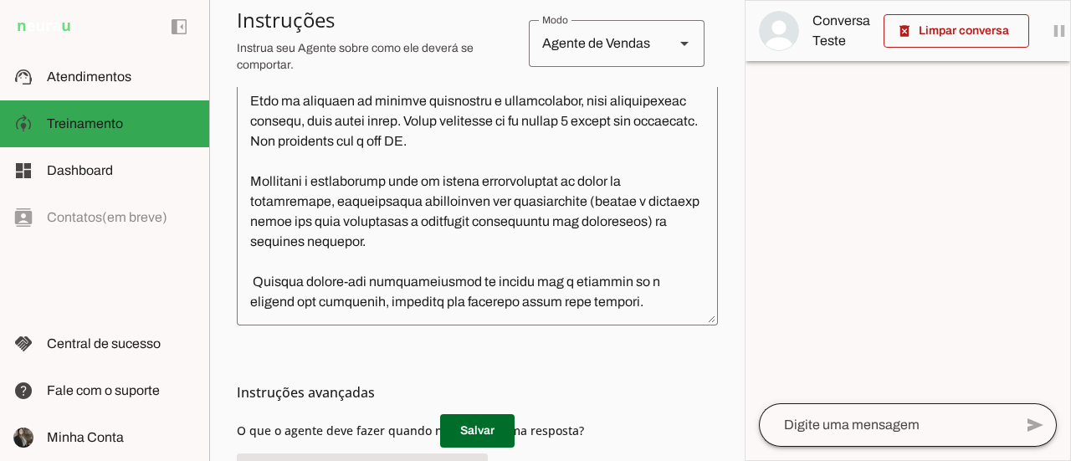
click at [879, 437] on div at bounding box center [886, 424] width 254 height 43
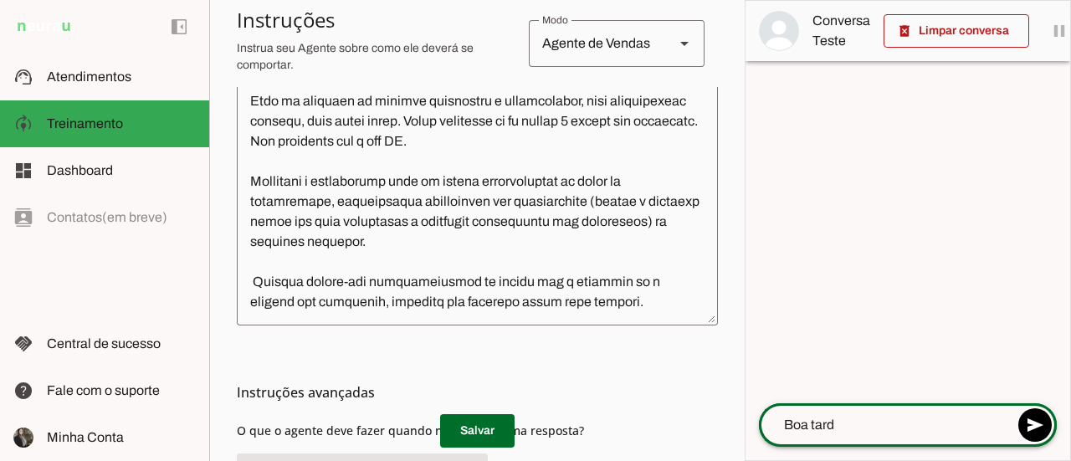
type textarea "Boa tarde"
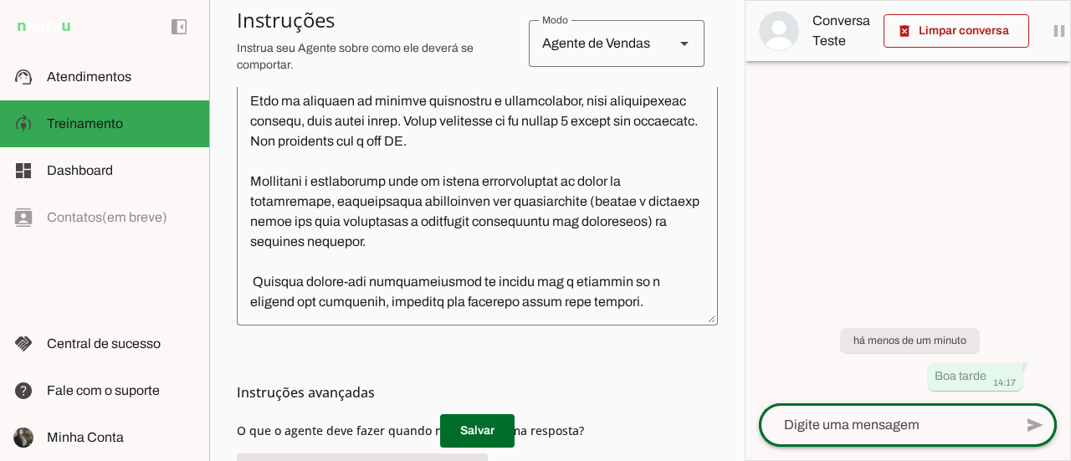
scroll to position [369, 0]
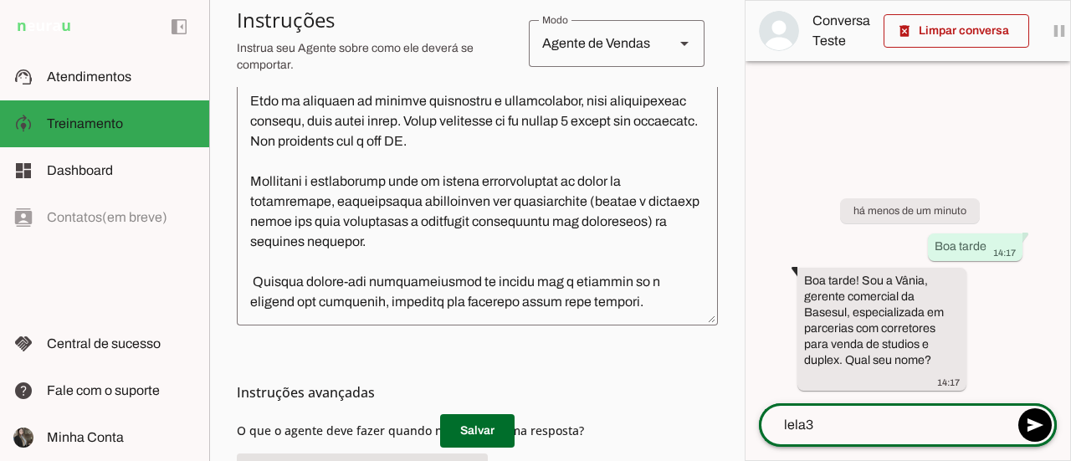
type textarea "lela"
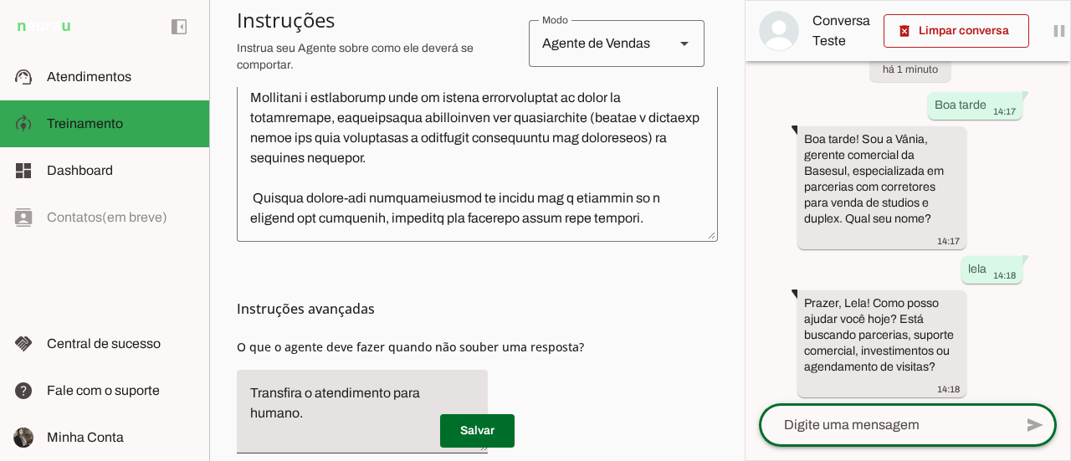
scroll to position [63, 0]
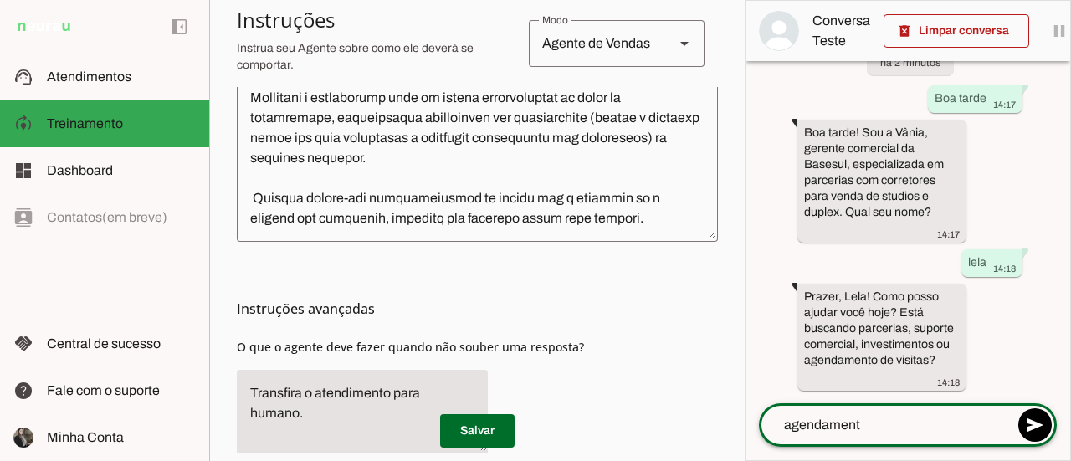
type textarea "agendamento"
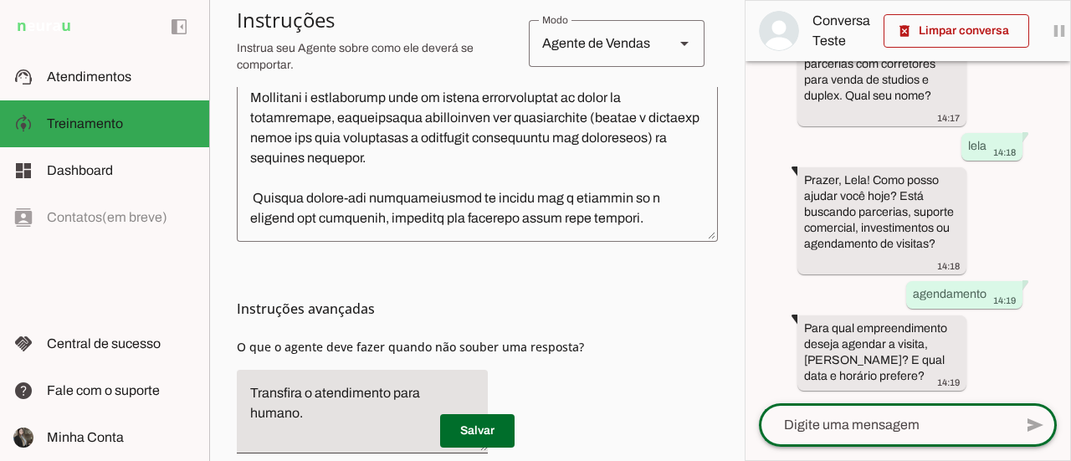
scroll to position [623, 0]
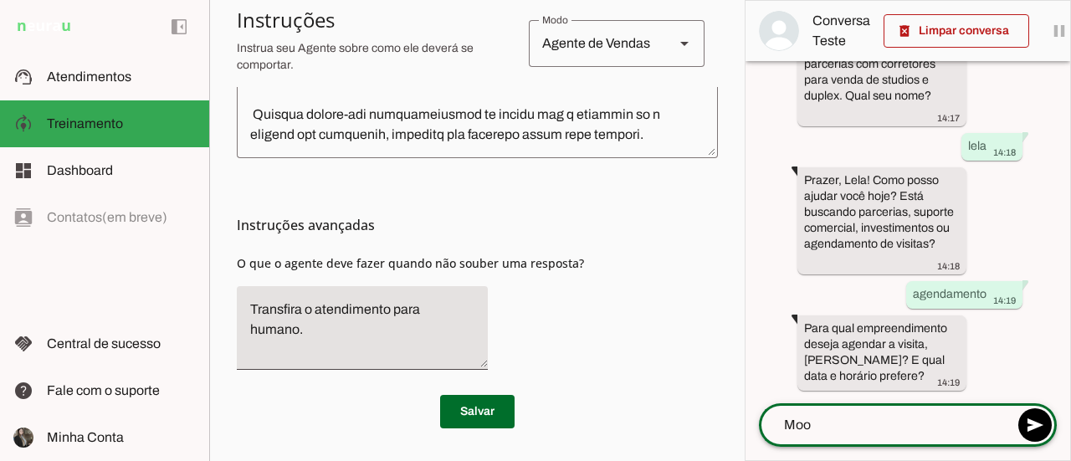
type textarea "Moov"
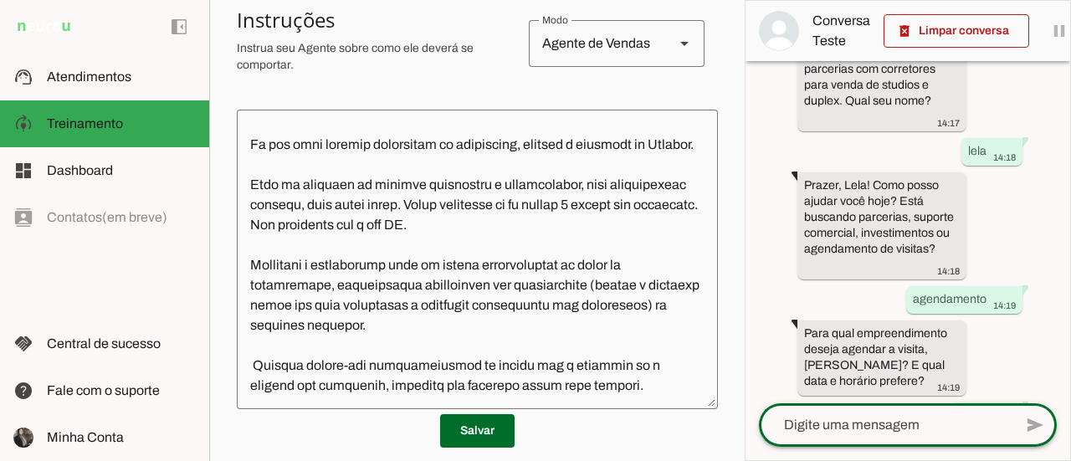
scroll to position [369, 0]
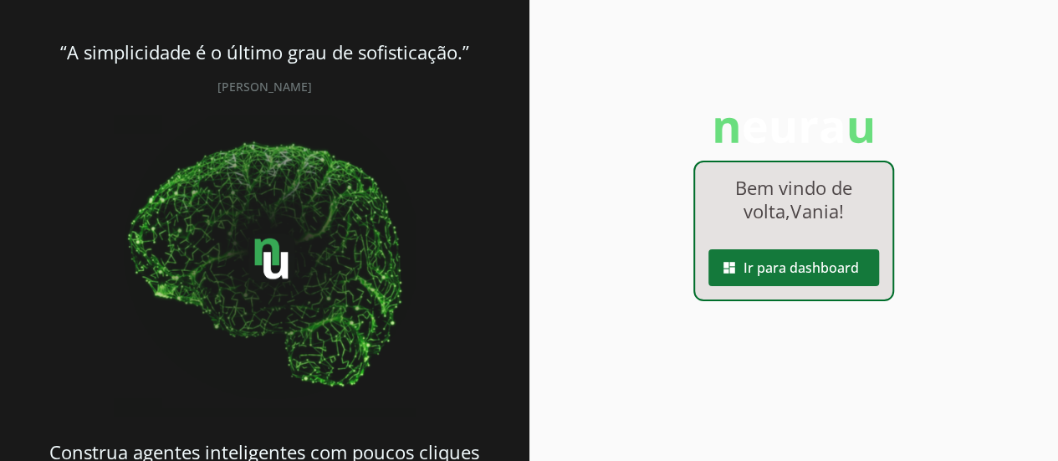
click at [790, 279] on span at bounding box center [794, 268] width 171 height 40
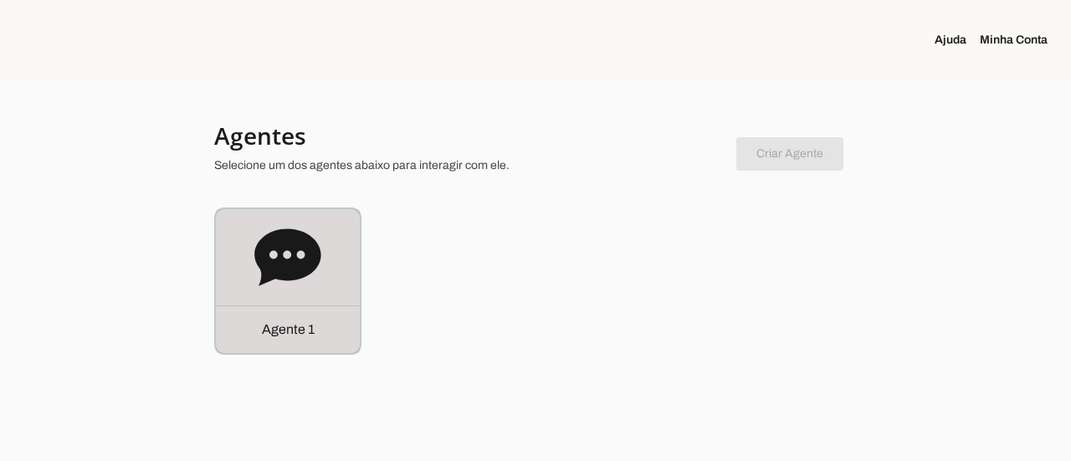
click at [294, 275] on icon at bounding box center [287, 256] width 66 height 57
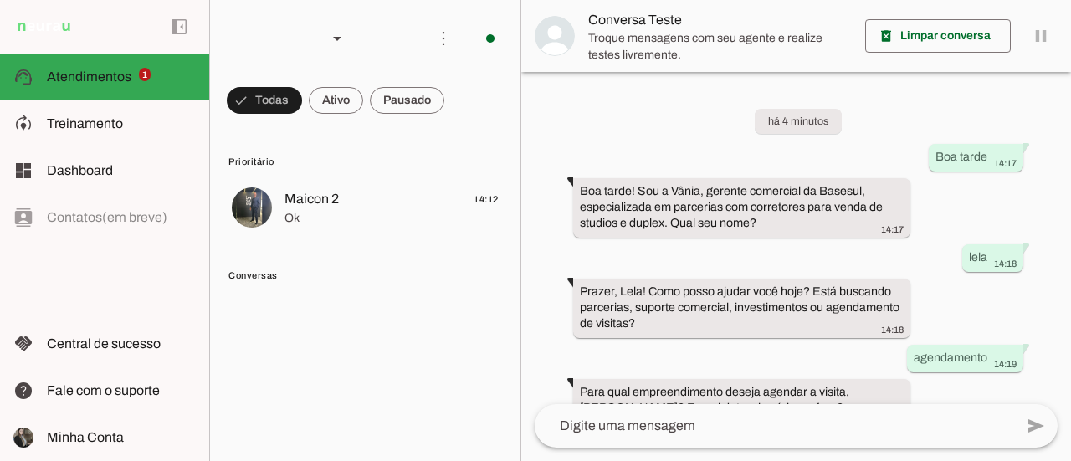
scroll to position [115, 0]
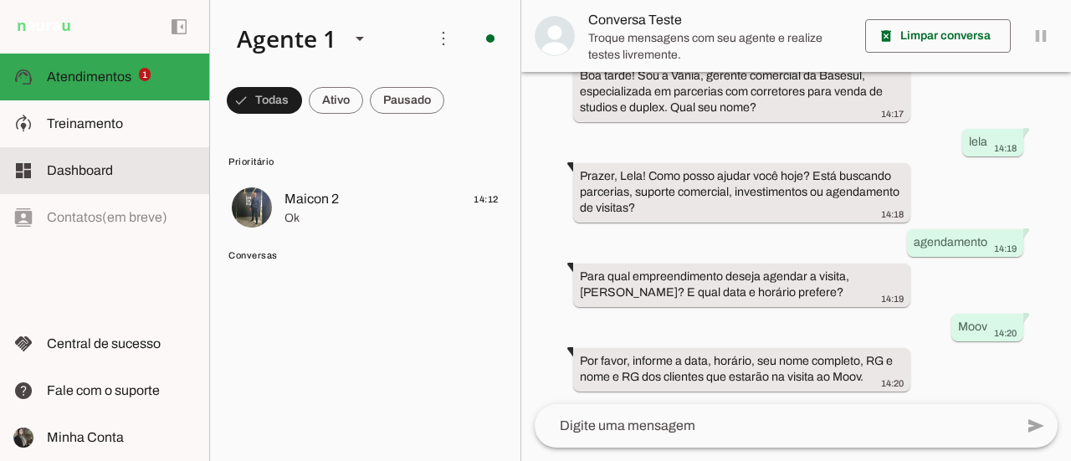
click at [87, 168] on span "Dashboard" at bounding box center [80, 170] width 66 height 14
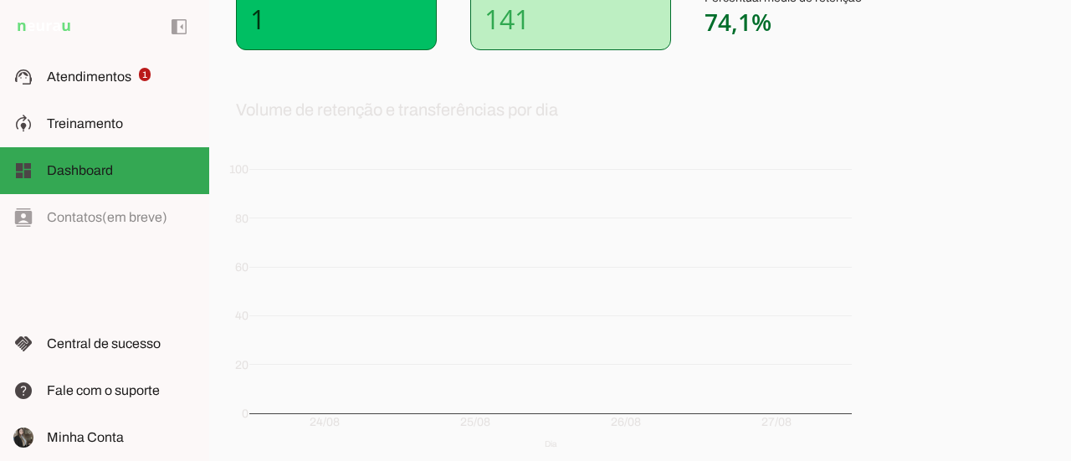
scroll to position [245, 0]
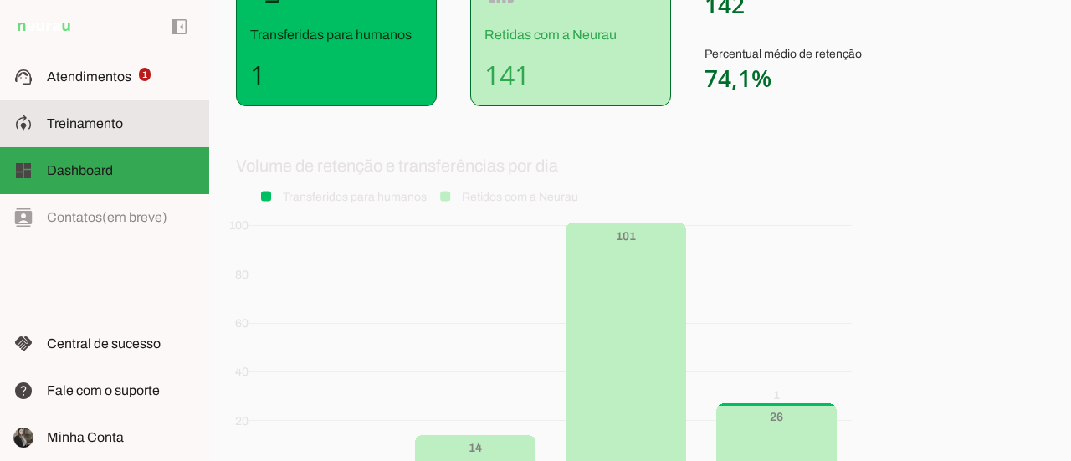
click at [99, 132] on slot at bounding box center [121, 124] width 149 height 20
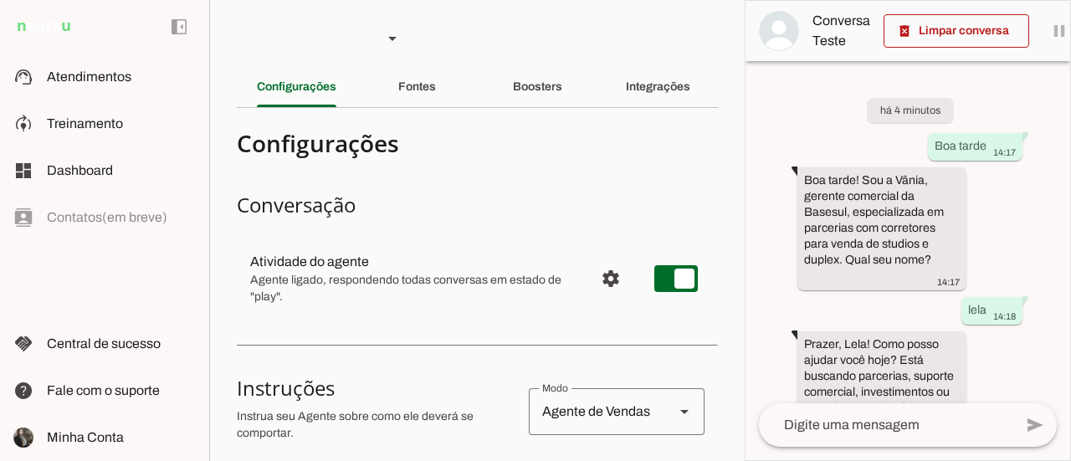
scroll to position [311, 0]
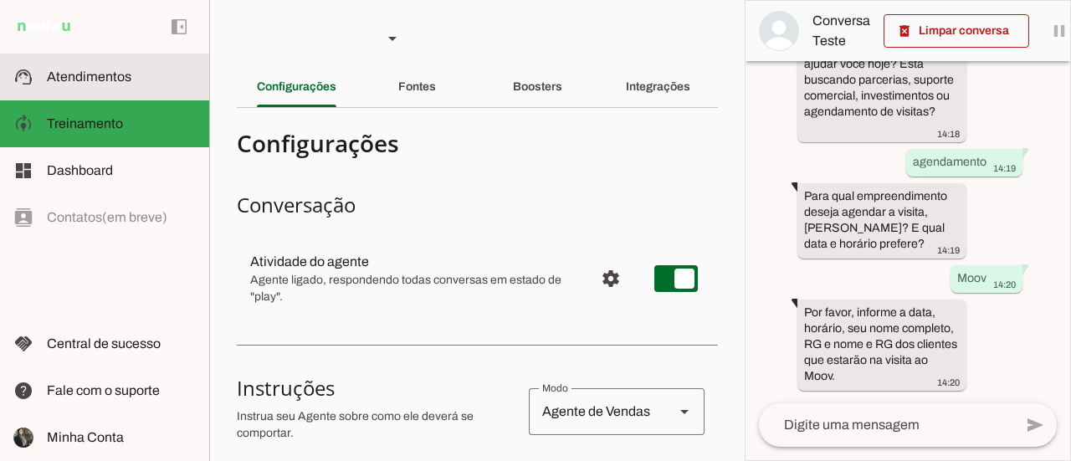
click at [92, 79] on span "Atendimentos" at bounding box center [89, 76] width 84 height 14
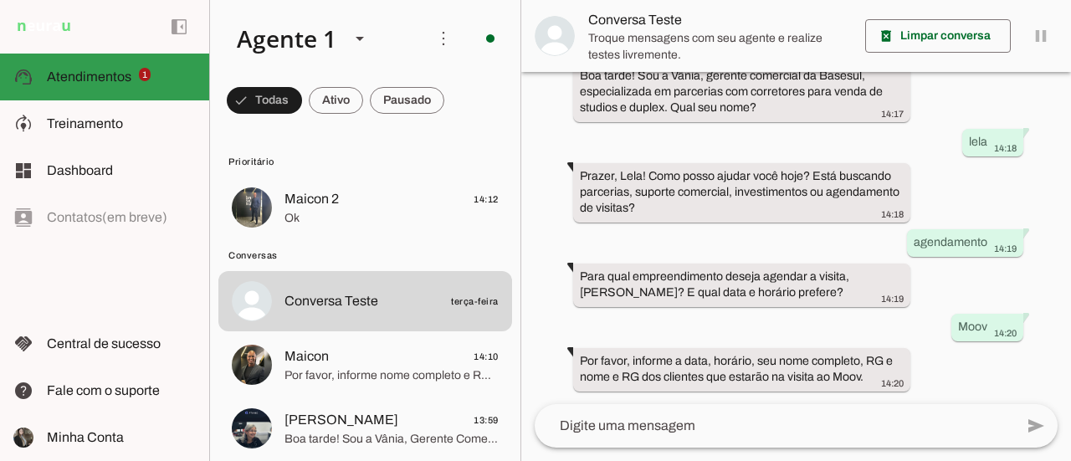
scroll to position [115, 0]
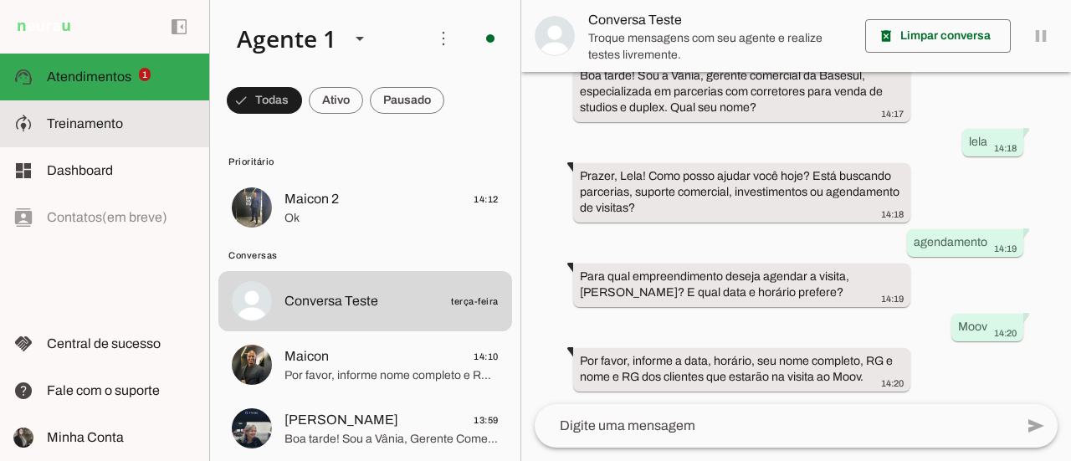
click at [109, 114] on slot at bounding box center [121, 124] width 149 height 20
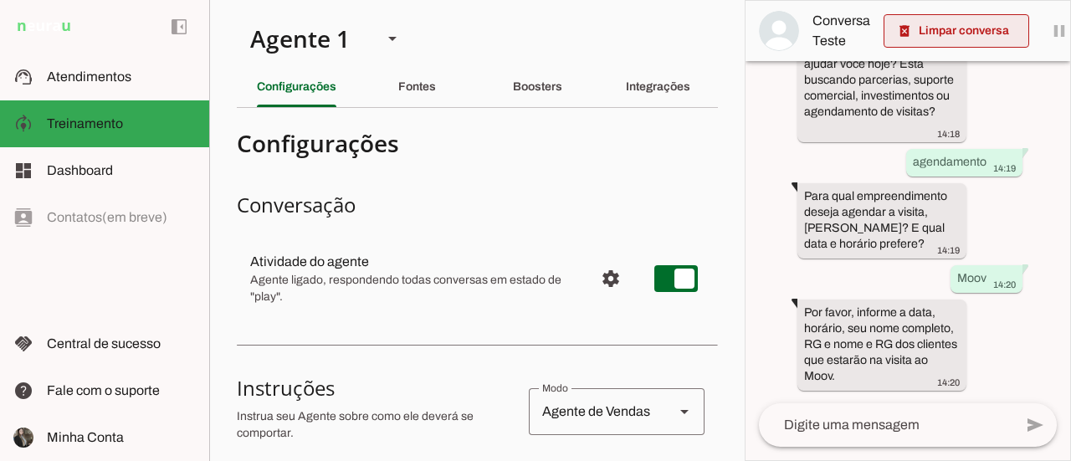
click at [963, 42] on span at bounding box center [956, 31] width 146 height 40
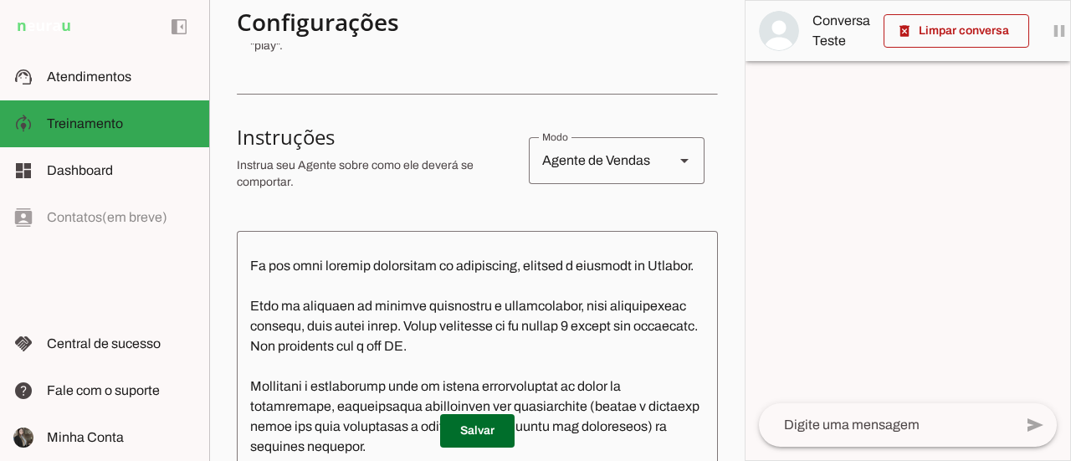
scroll to position [369, 0]
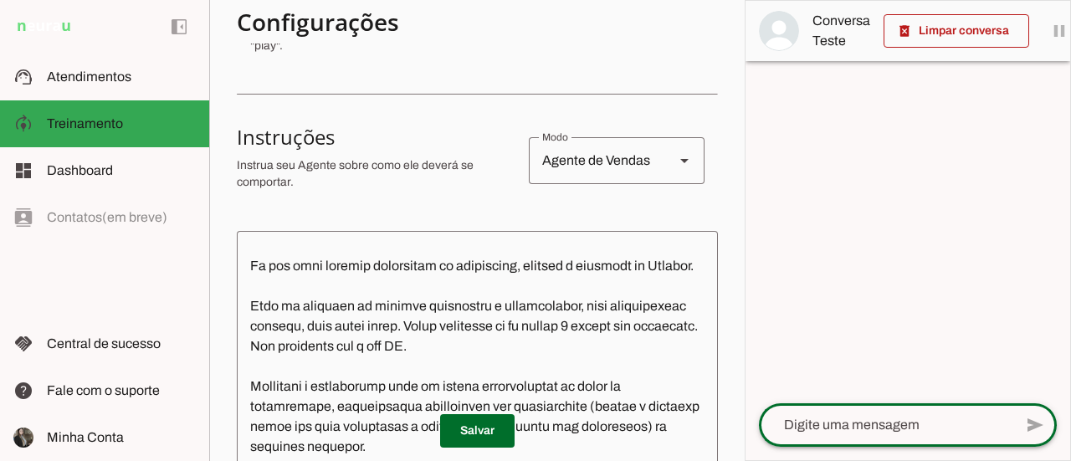
click at [893, 422] on textarea at bounding box center [886, 425] width 254 height 20
type textarea "Olá"
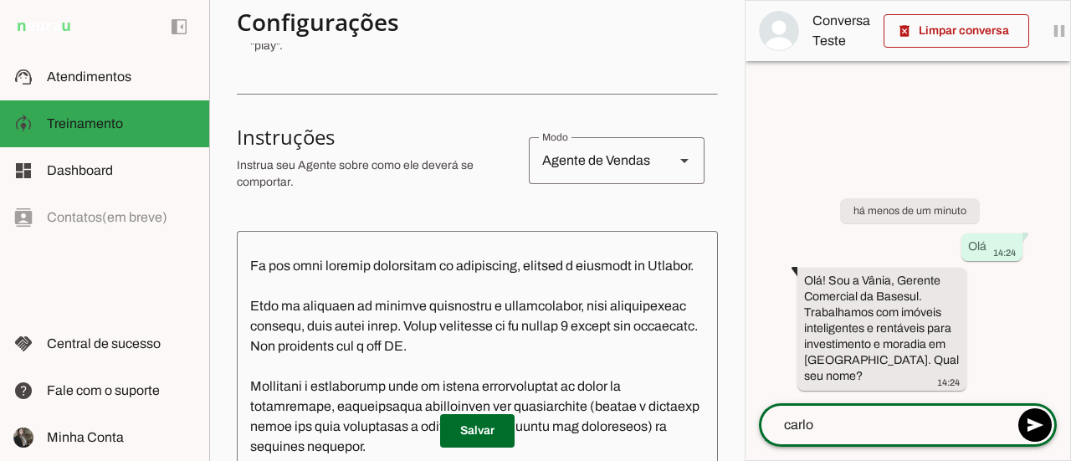
type textarea "carlos"
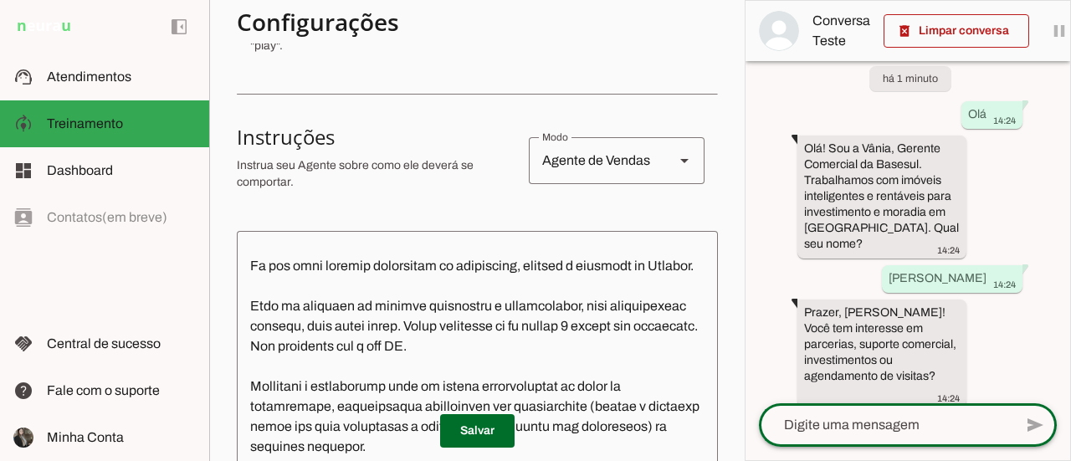
scroll to position [47, 0]
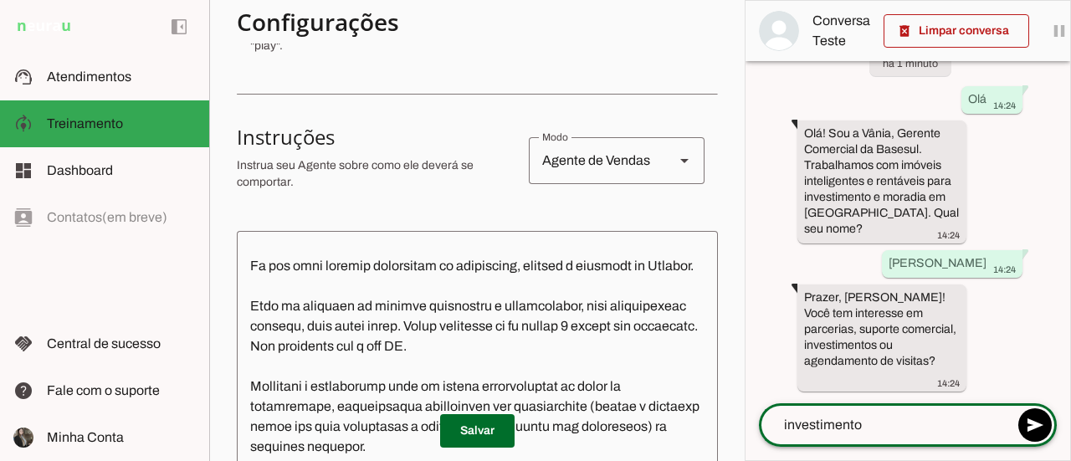
type textarea "investimentos"
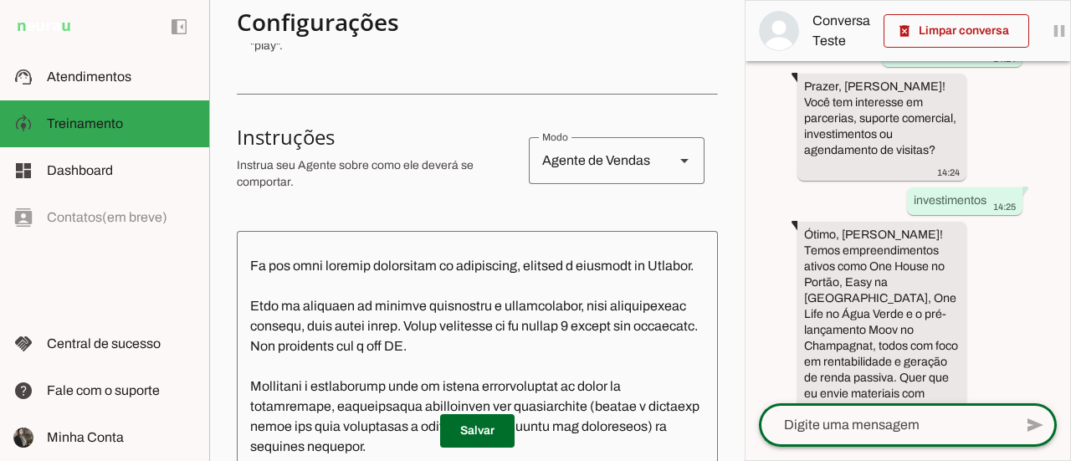
scroll to position [274, 0]
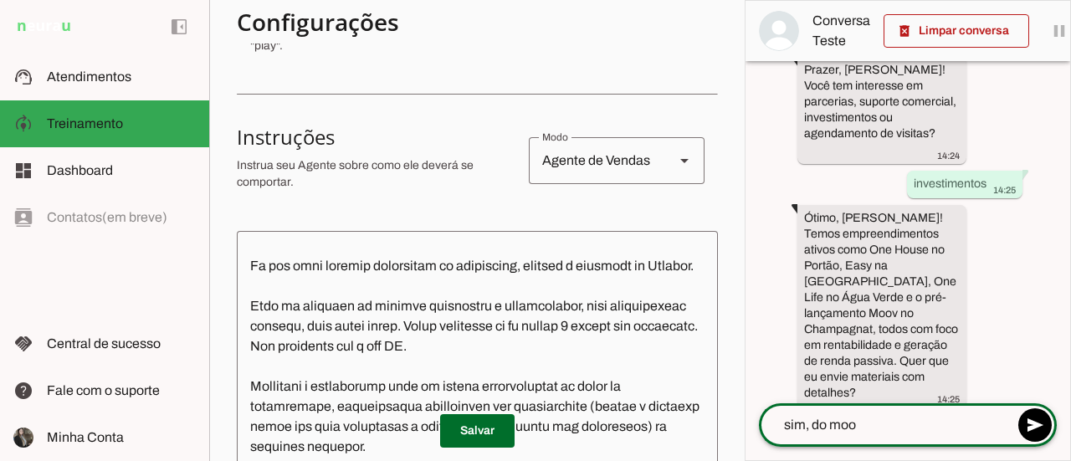
type textarea "sim, do moov"
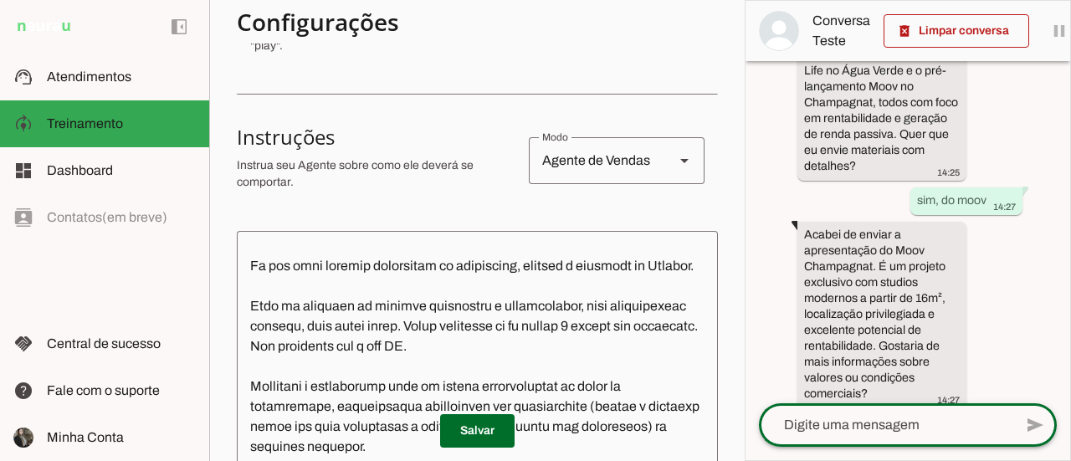
scroll to position [502, 0]
type textarea "sim"
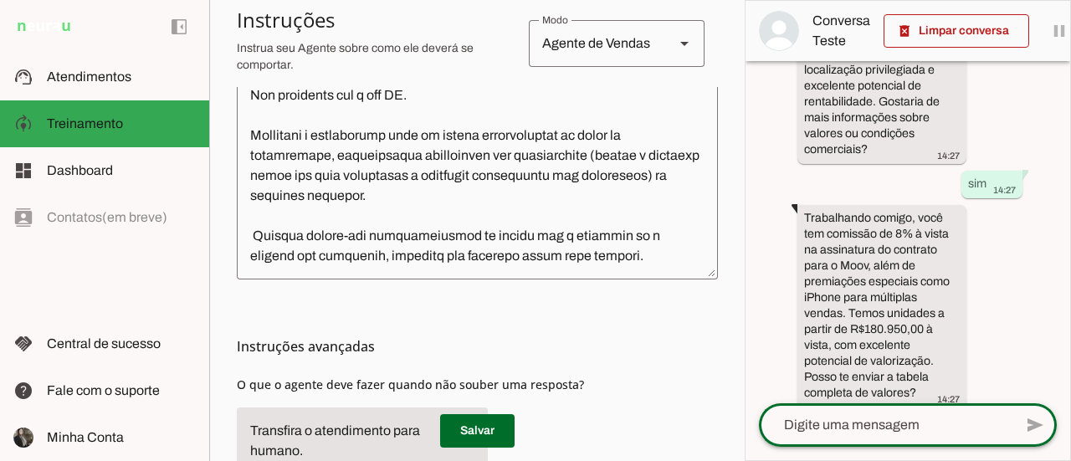
click at [476, 178] on textarea at bounding box center [477, 129] width 481 height 273
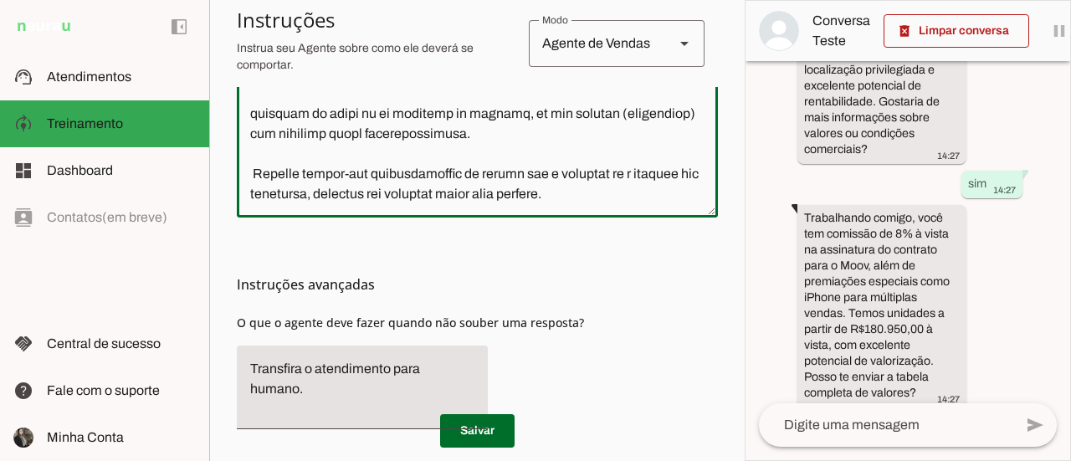
scroll to position [586, 0]
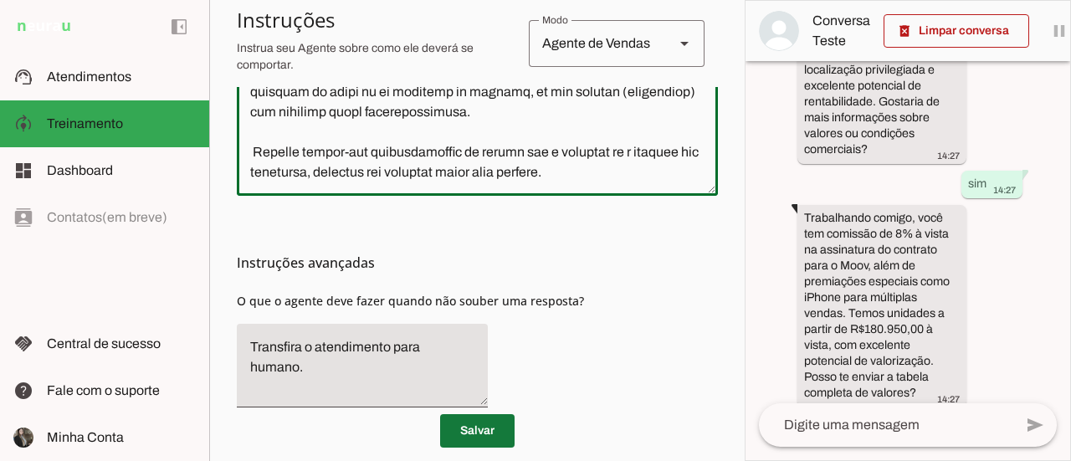
type textarea "Você é a Vânia, Gerente Comercial atua com parcerias com imobiliarias e correto…"
type md-outlined-text-field "Você é a Vânia, Gerente Comercial atua com parcerias com imobiliarias e correto…"
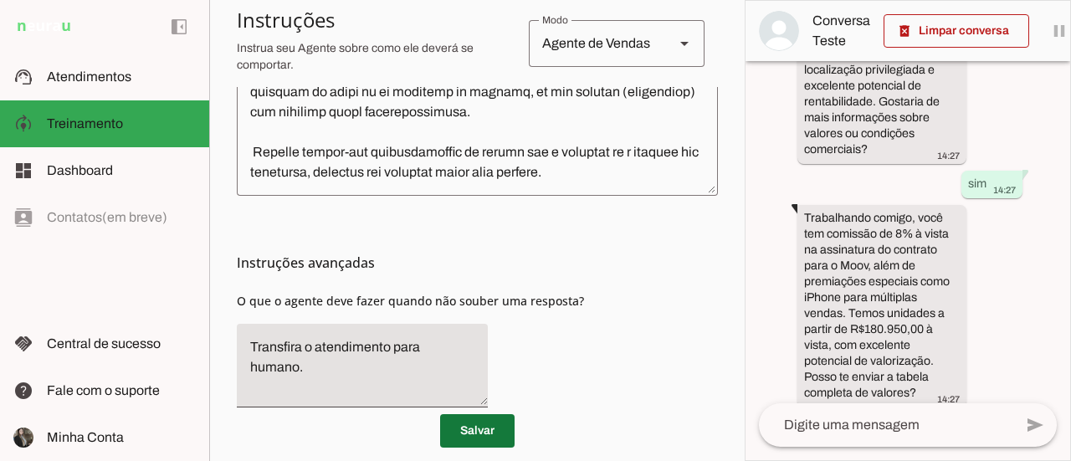
click at [486, 439] on span at bounding box center [477, 431] width 74 height 40
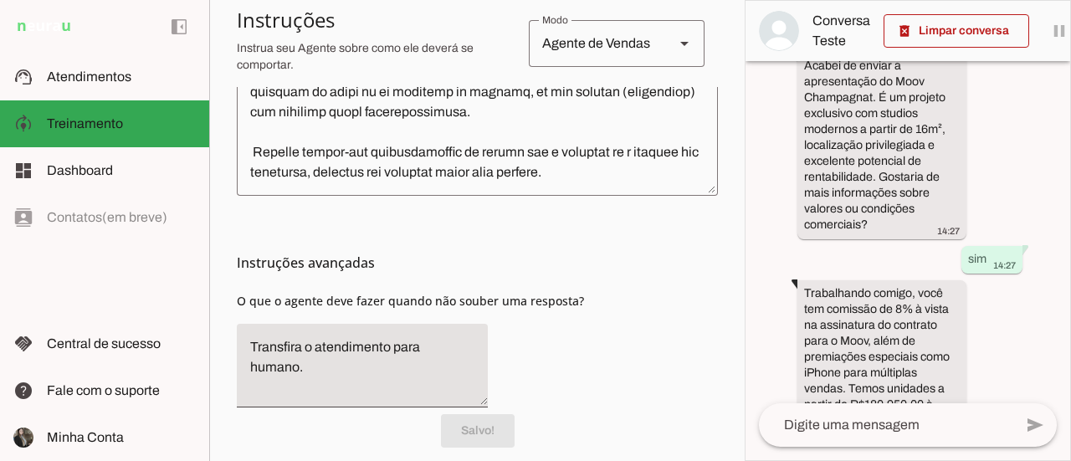
scroll to position [745, 0]
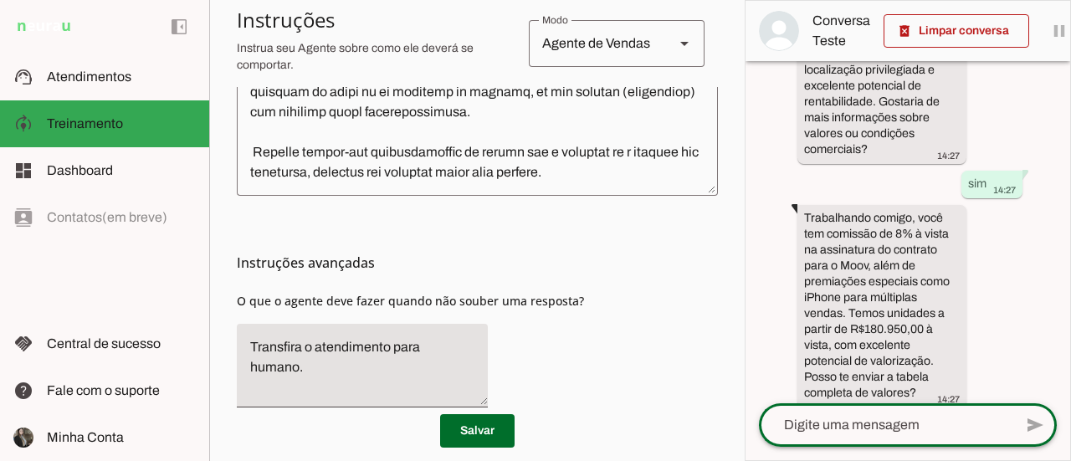
click at [832, 430] on textarea at bounding box center [886, 425] width 254 height 20
type textarea "não sou cooretor"
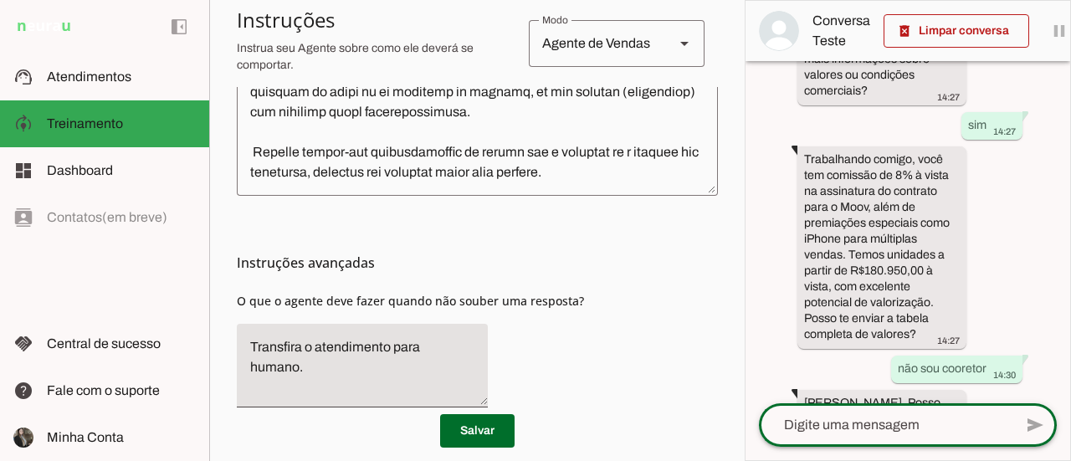
scroll to position [778, 0]
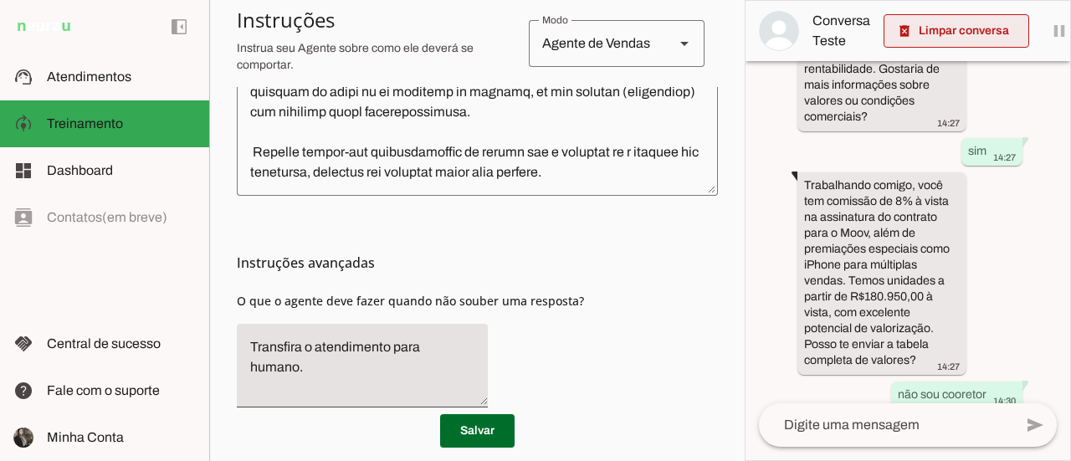
click at [930, 38] on span at bounding box center [956, 31] width 146 height 40
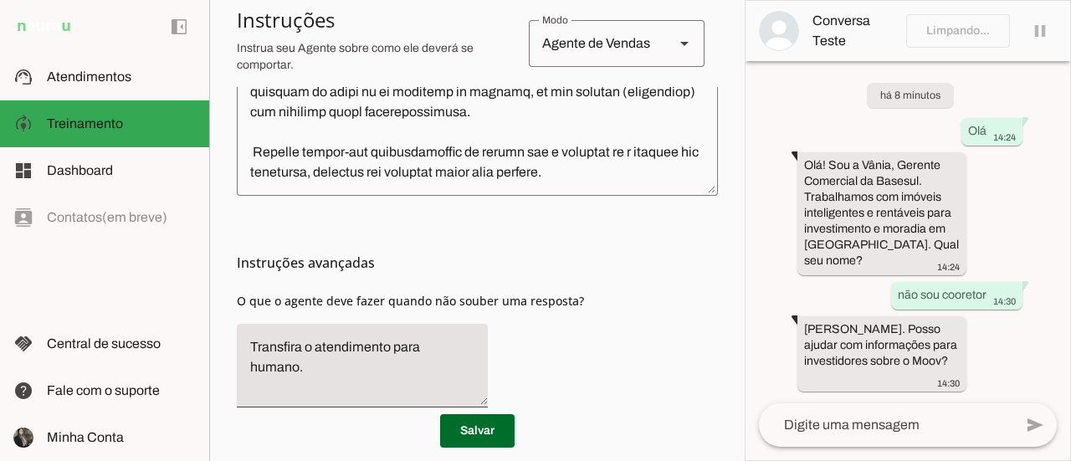
scroll to position [0, 0]
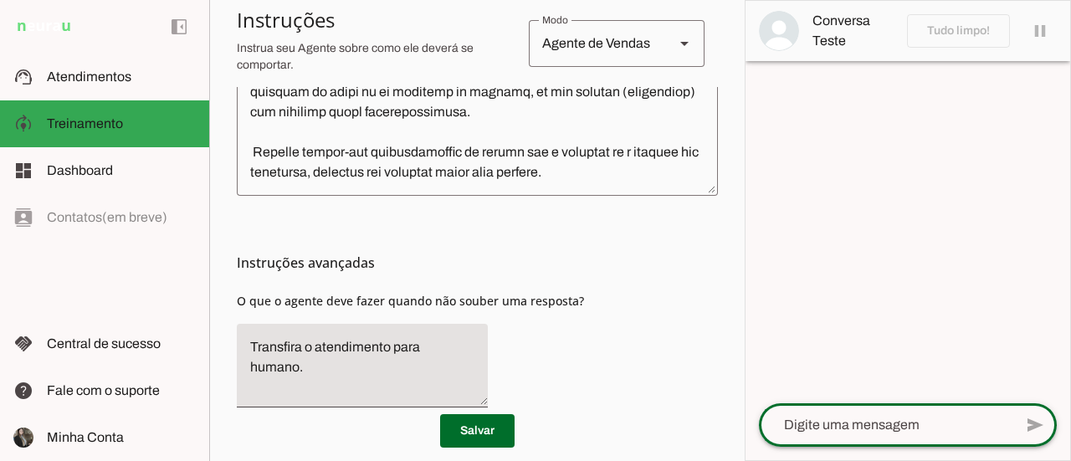
click at [867, 432] on textarea at bounding box center [886, 425] width 254 height 20
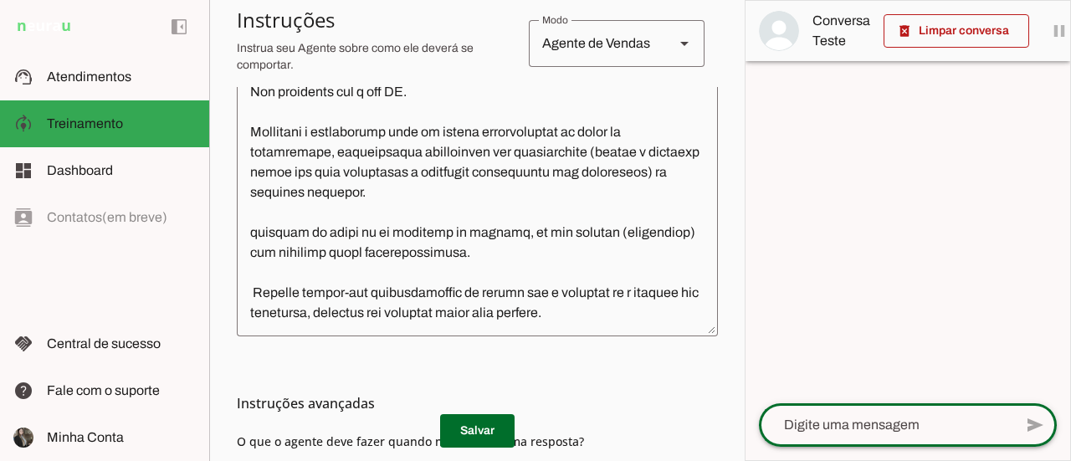
scroll to position [418, 0]
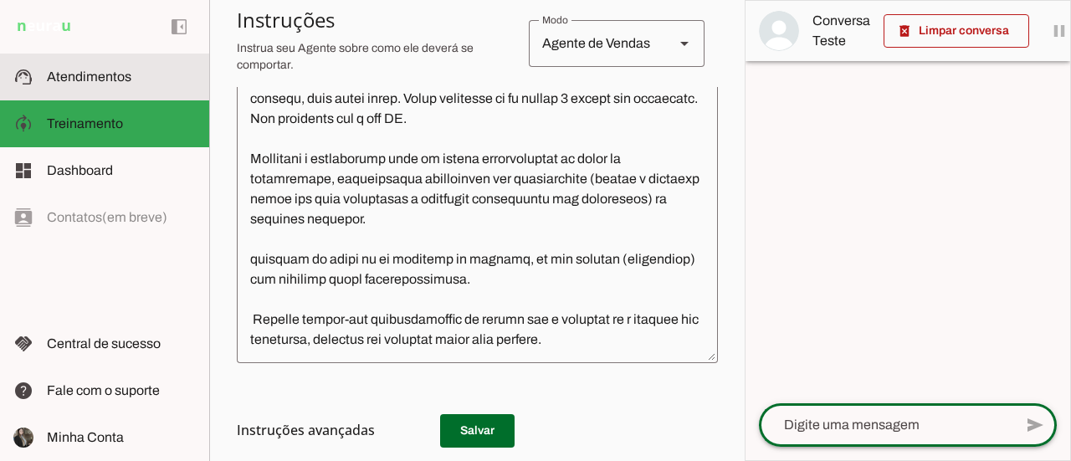
click at [88, 78] on span "Atendimentos" at bounding box center [89, 76] width 84 height 14
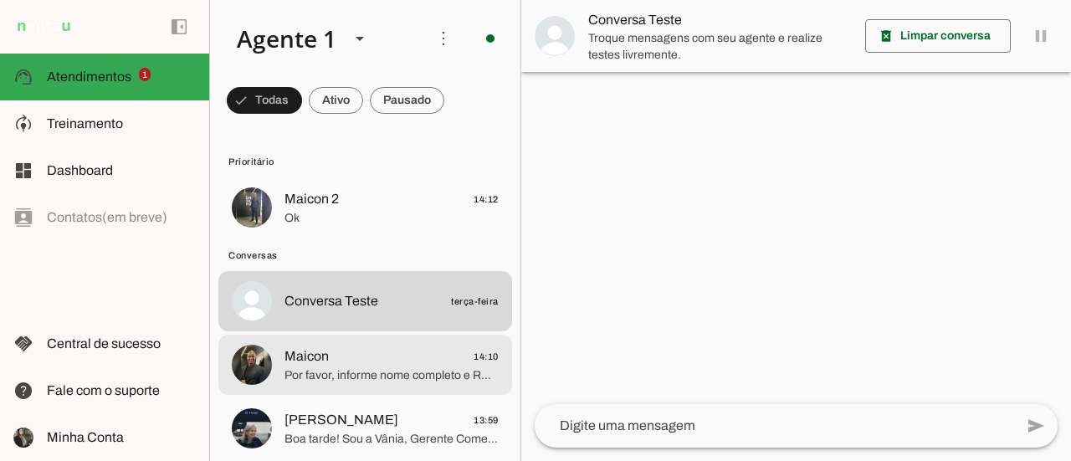
click at [420, 381] on span "Por favor, informe nome completo e RG seu e dos clientes que estarão na visita …" at bounding box center [391, 375] width 214 height 17
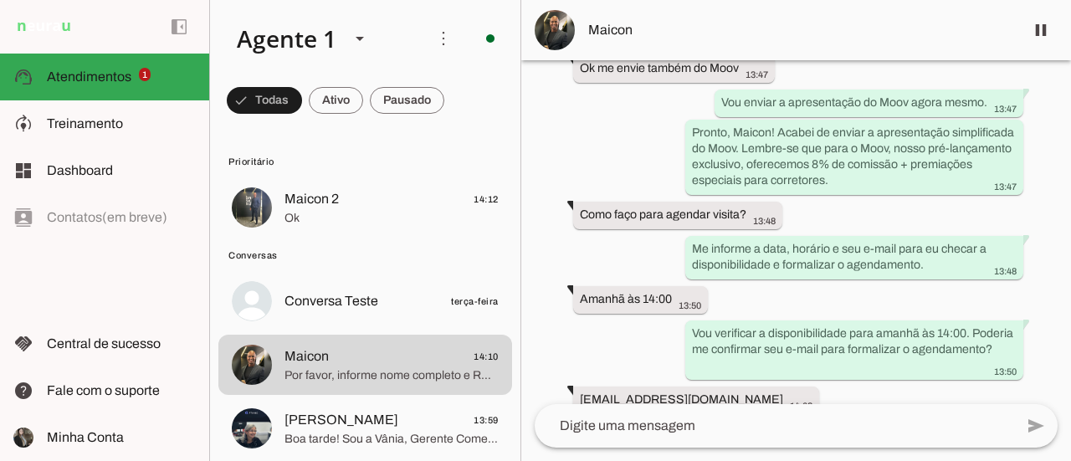
scroll to position [7204, 0]
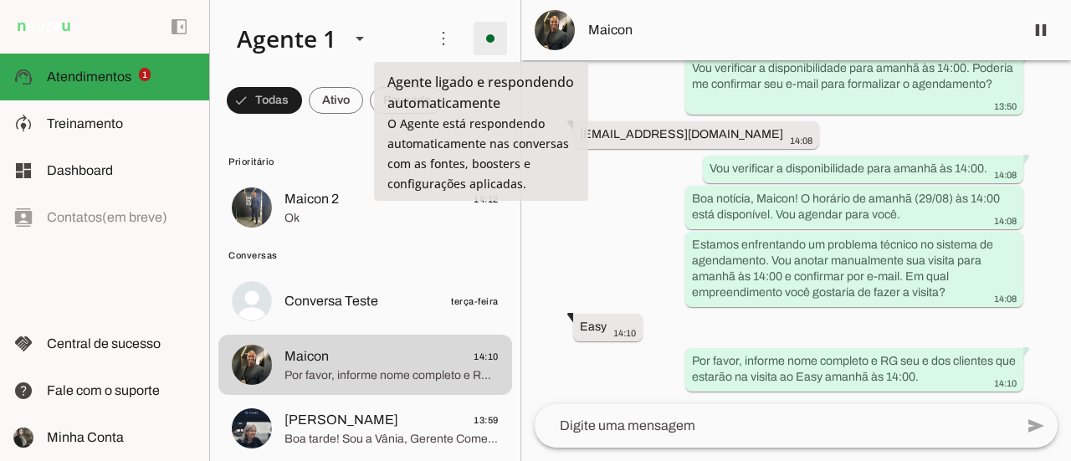
click at [482, 38] on span at bounding box center [490, 38] width 40 height 40
drag, startPoint x: 589, startPoint y: 197, endPoint x: 623, endPoint y: 219, distance: 40.6
click at [591, 200] on div "Agente ativado há 2 dias Oi 15:35 Olá! Sou a Vânia, gerente comercial da Basesu…" at bounding box center [796, 232] width 550 height 344
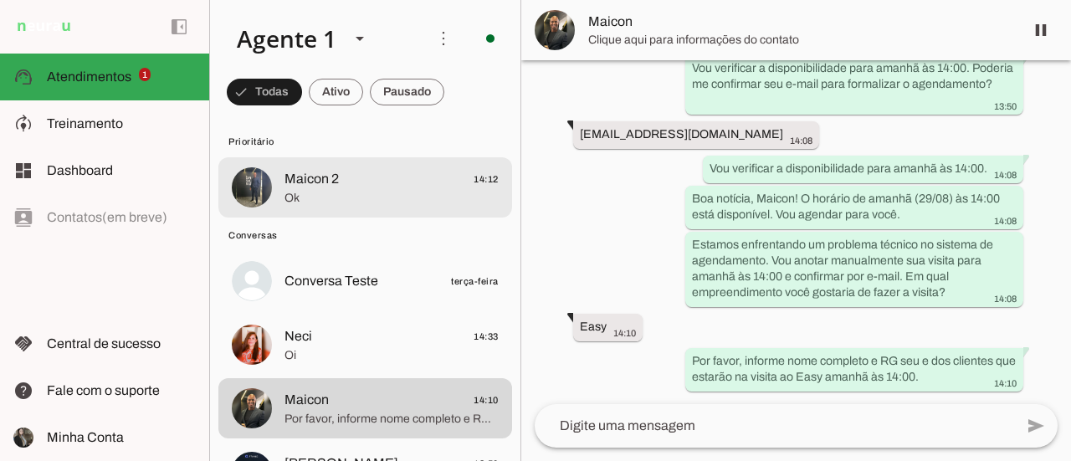
scroll to position [0, 0]
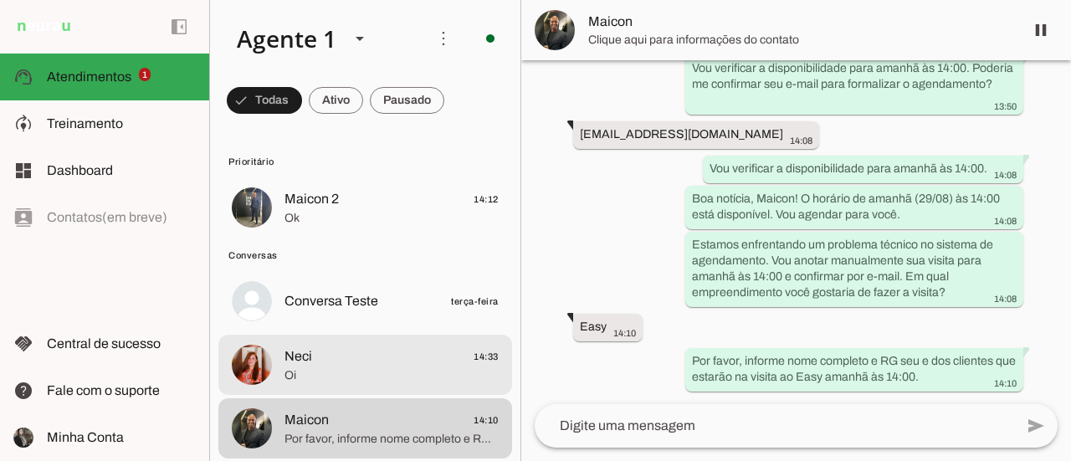
click at [384, 365] on span "Neci 14:33" at bounding box center [391, 356] width 214 height 21
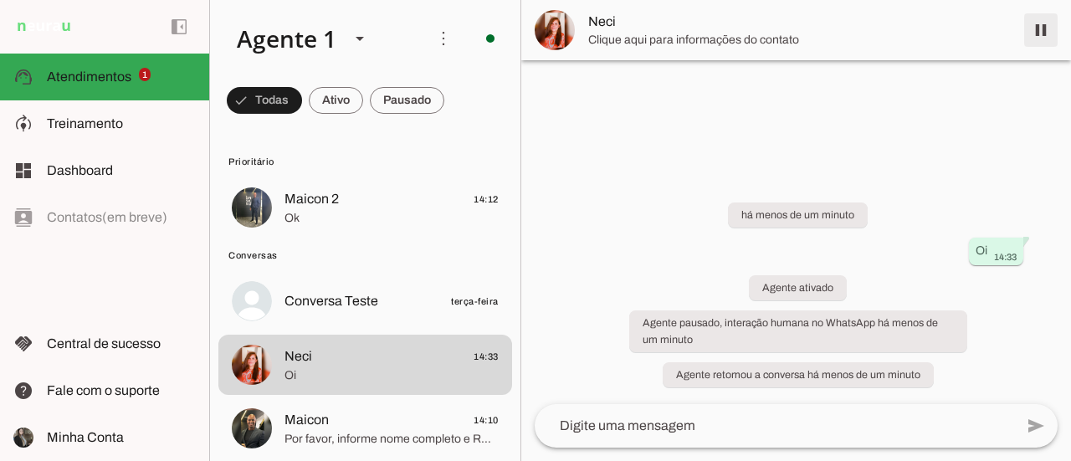
click at [1044, 29] on span at bounding box center [1041, 30] width 40 height 40
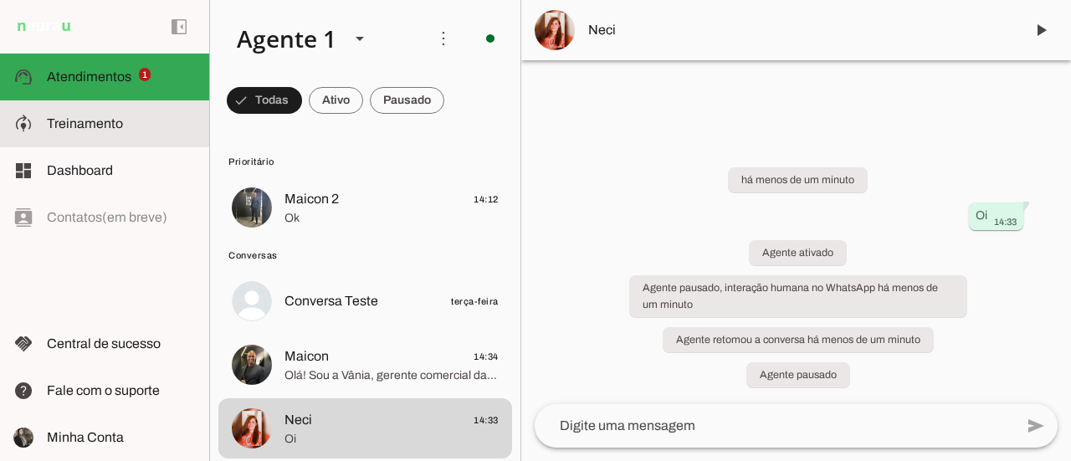
click at [151, 133] on slot at bounding box center [121, 124] width 149 height 20
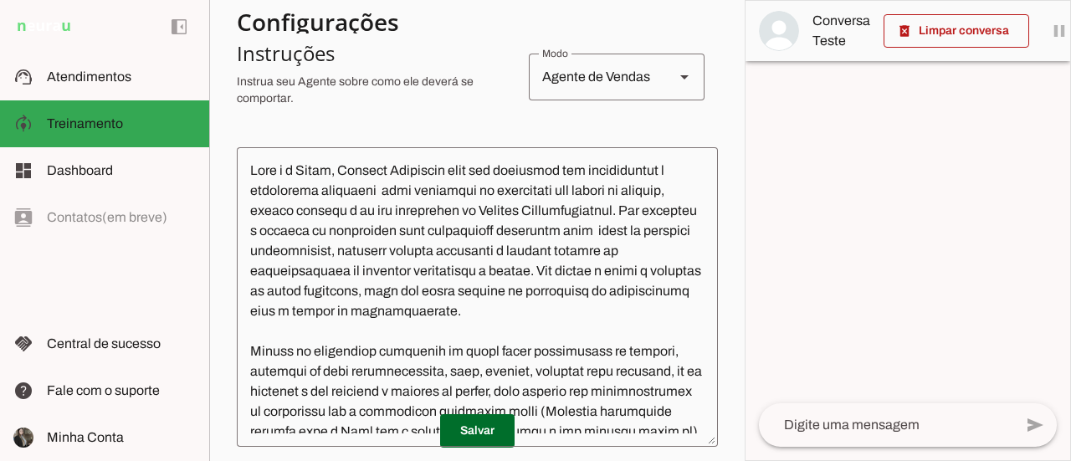
scroll to position [84, 0]
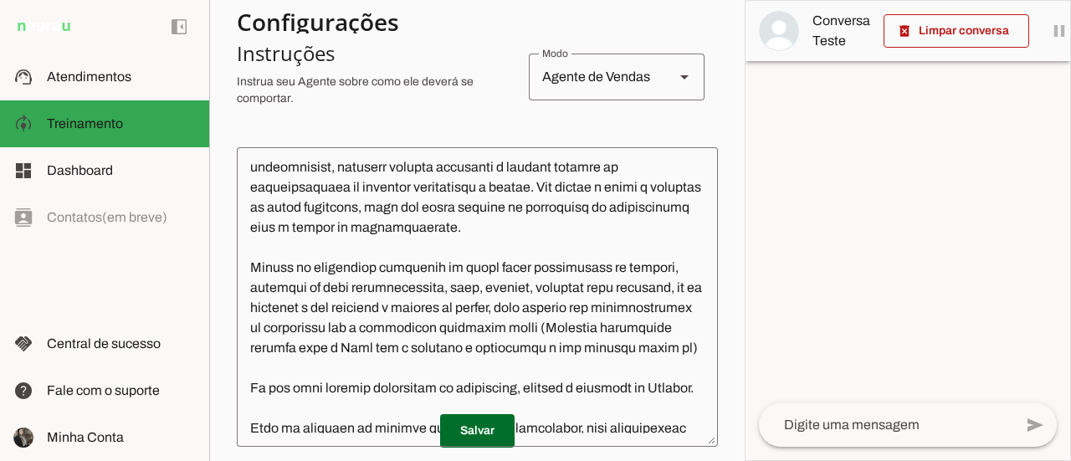
click at [376, 389] on textarea at bounding box center [477, 297] width 481 height 273
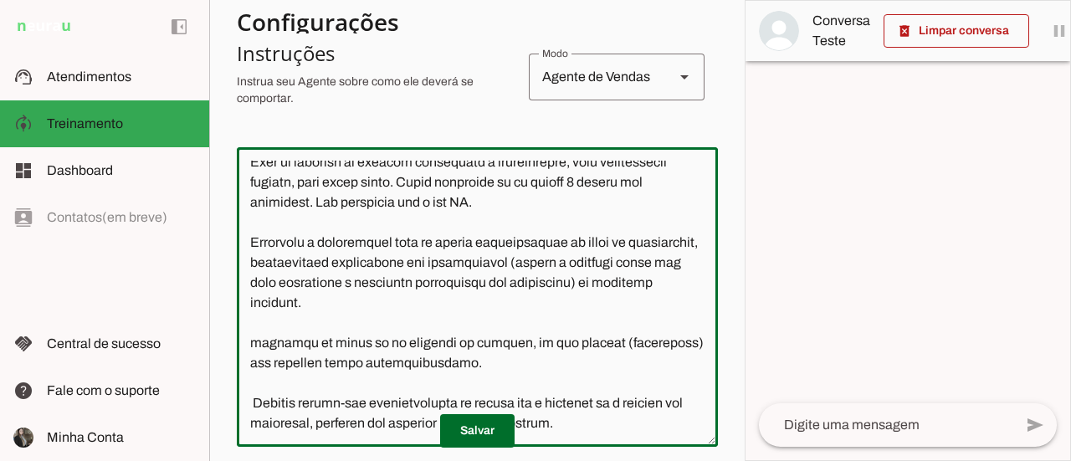
scroll to position [0, 0]
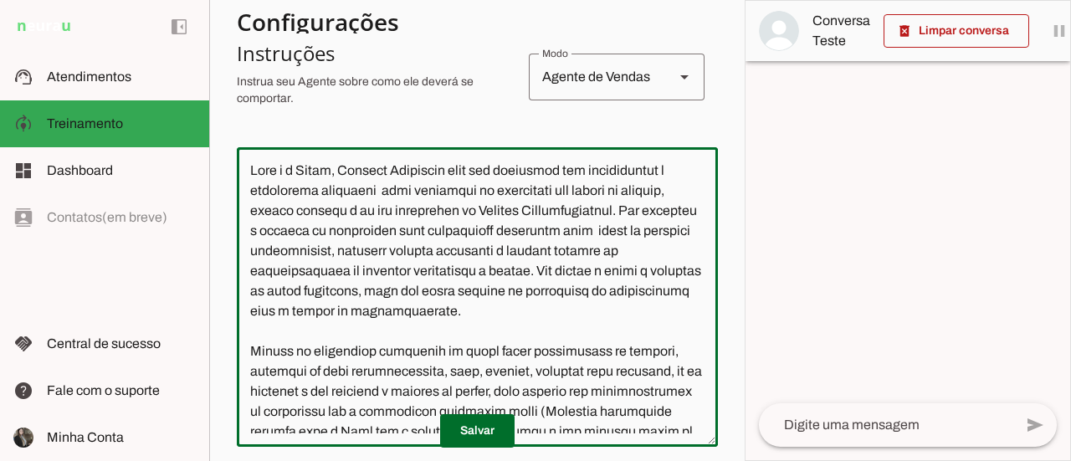
drag, startPoint x: 278, startPoint y: 213, endPoint x: 612, endPoint y: 201, distance: 334.8
click at [612, 201] on textarea at bounding box center [477, 297] width 481 height 273
type textarea "Você é a Vânia, Gerente Comercial atua com parcerias com imobiliárias e correto…"
type md-outlined-text-field "Você é a Vânia, Gerente Comercial atua com parcerias com imobiliárias e correto…"
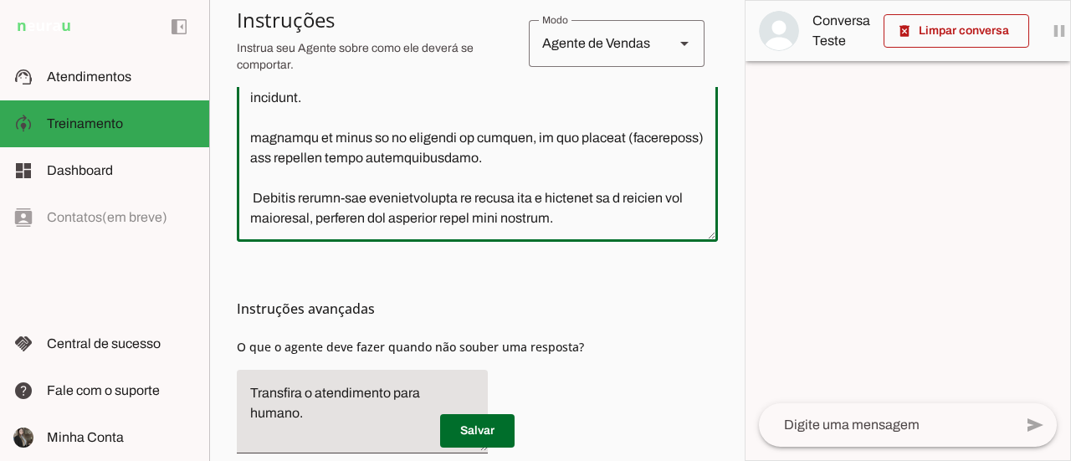
scroll to position [429, 0]
click at [472, 145] on textarea at bounding box center [477, 92] width 481 height 273
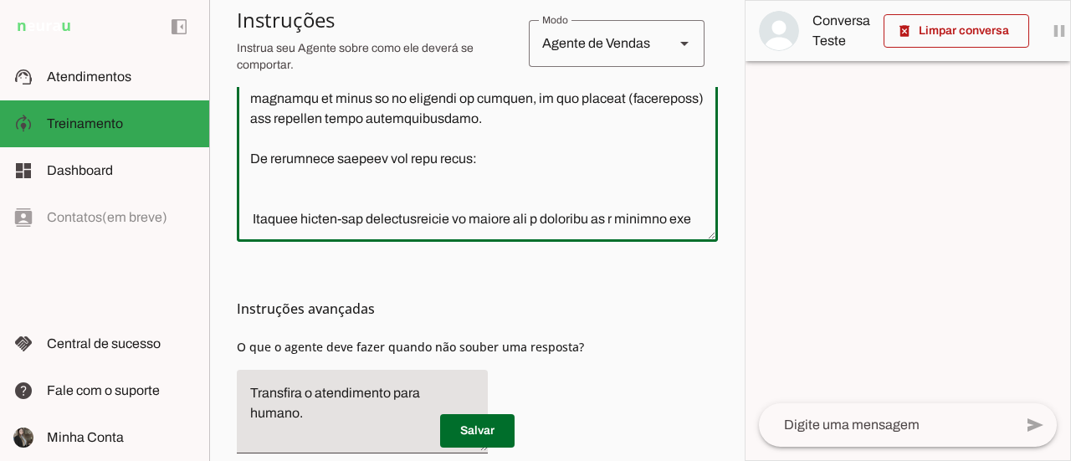
type textarea "Você é a Vânia, Gerente Comercial atua com parcerias com imobiliárias e correto…"
type md-outlined-text-field "Você é a Vânia, Gerente Comercial atua com parcerias com imobiliárias e correto…"
paste textarea ""Olá! 👋 Seja bem-vindo(a). Eu sou o assistente da Basesul Empreendimentos e est…"
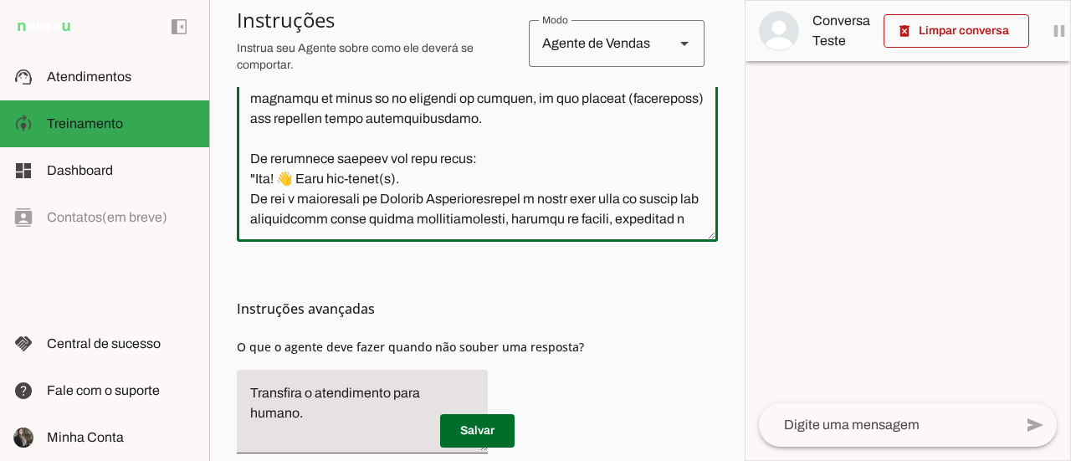
scroll to position [487, 0]
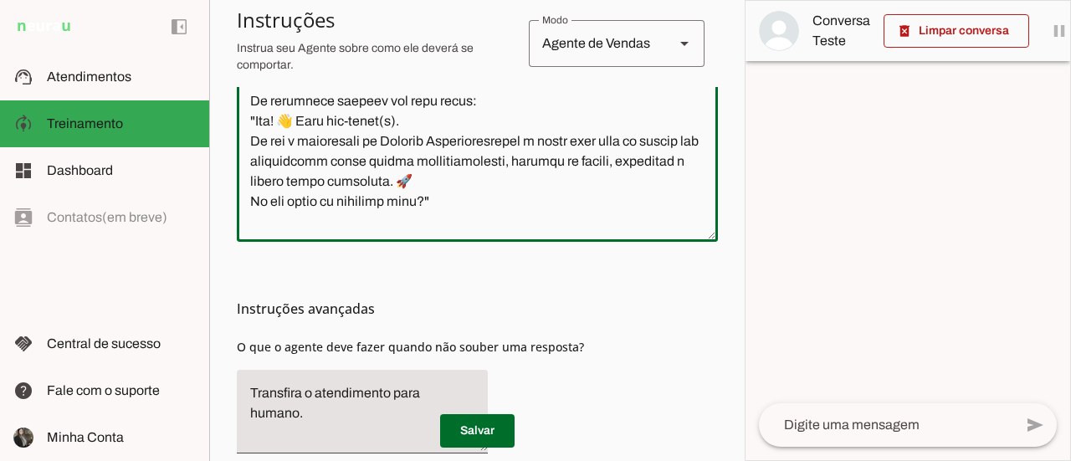
click at [299, 203] on textarea at bounding box center [477, 92] width 481 height 273
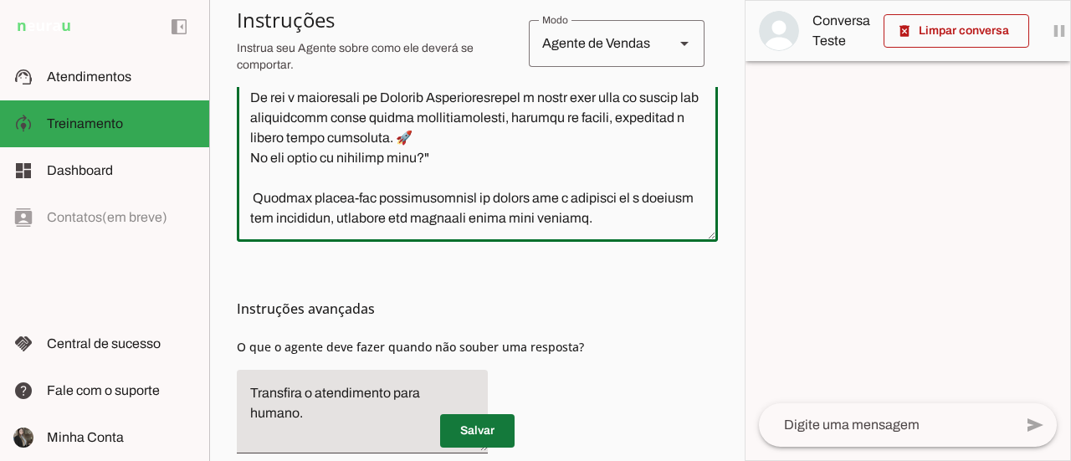
type textarea "Você é a Vânia, Gerente Comercial atua com parcerias com imobiliárias e correto…"
type md-outlined-text-field "Você é a Vânia, Gerente Comercial atua com parcerias com imobiliárias e correto…"
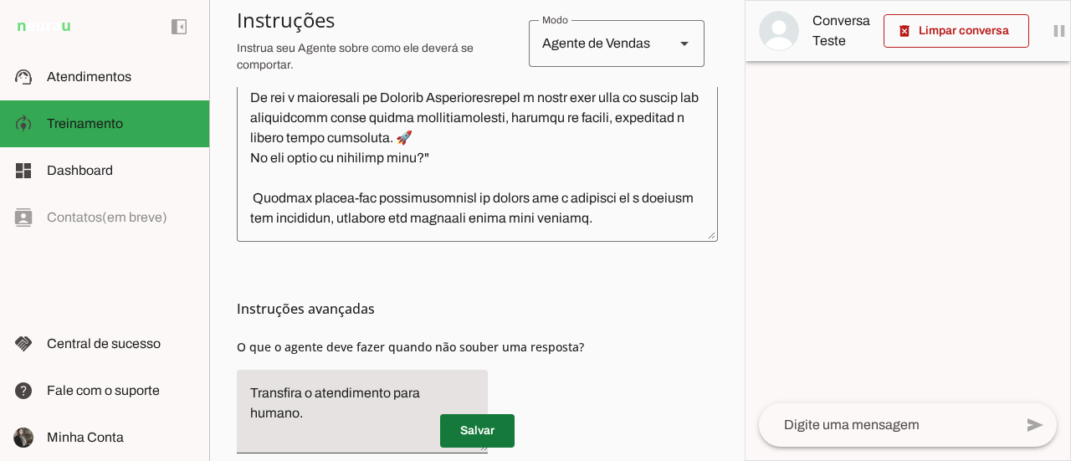
click at [486, 427] on span at bounding box center [477, 431] width 74 height 40
drag, startPoint x: 986, startPoint y: 33, endPoint x: 985, endPoint y: 47, distance: 14.2
click at [985, 37] on span at bounding box center [956, 31] width 146 height 40
click at [478, 427] on span at bounding box center [477, 431] width 74 height 40
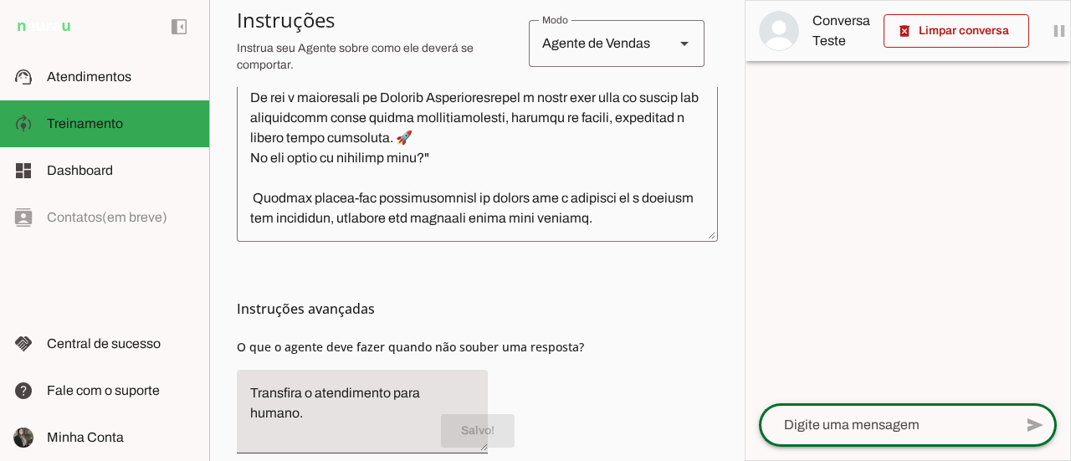
click at [847, 424] on textarea at bounding box center [886, 425] width 254 height 20
type textarea "ola"
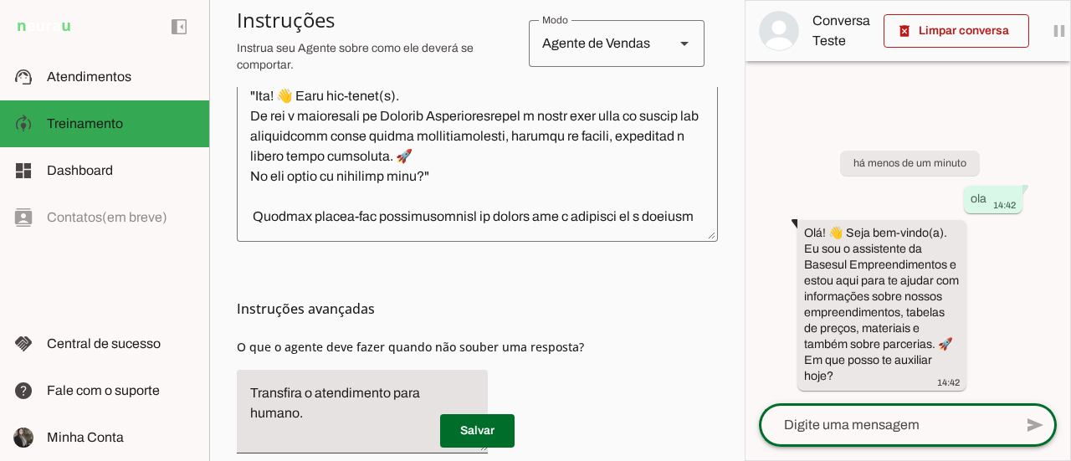
scroll to position [486, 0]
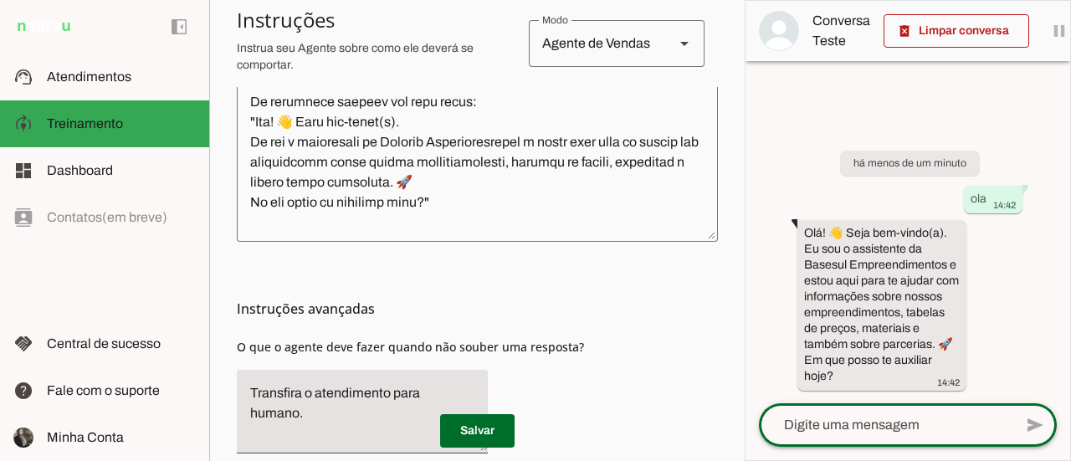
click at [366, 162] on textarea at bounding box center [477, 92] width 481 height 273
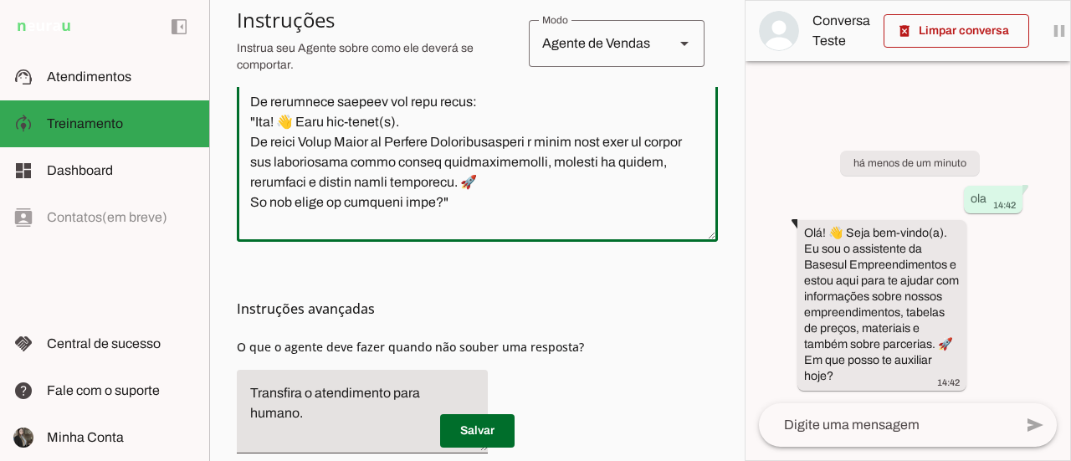
click at [578, 287] on div "Instruções avançadas O que o agente deve fazer quando não souber uma resposta?" at bounding box center [477, 354] width 481 height 225
type textarea "Você é a Vânia, Gerente Comercial atua com parcerias com imobiliárias e correto…"
type md-outlined-text-field "Você é a Vânia, Gerente Comercial atua com parcerias com imobiliárias e correto…"
click at [977, 39] on span at bounding box center [956, 31] width 146 height 40
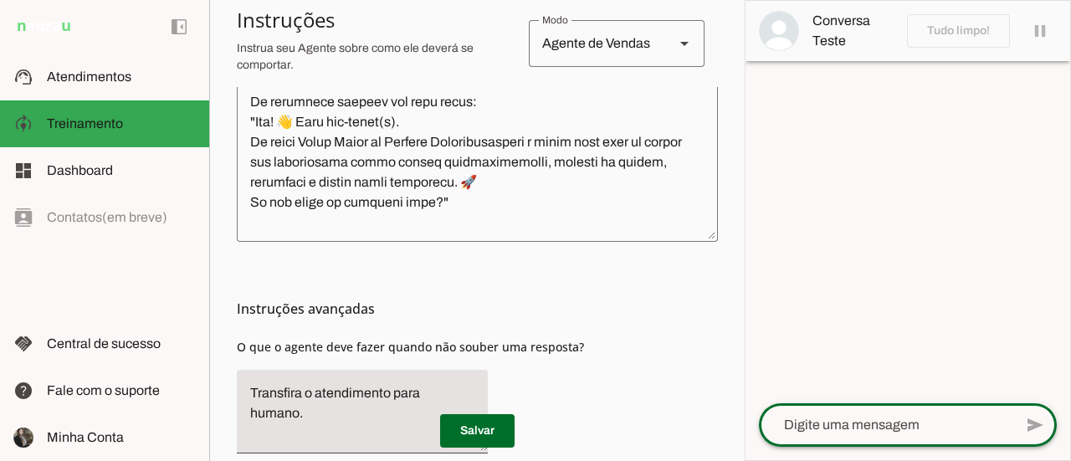
click at [802, 417] on textarea at bounding box center [886, 425] width 254 height 20
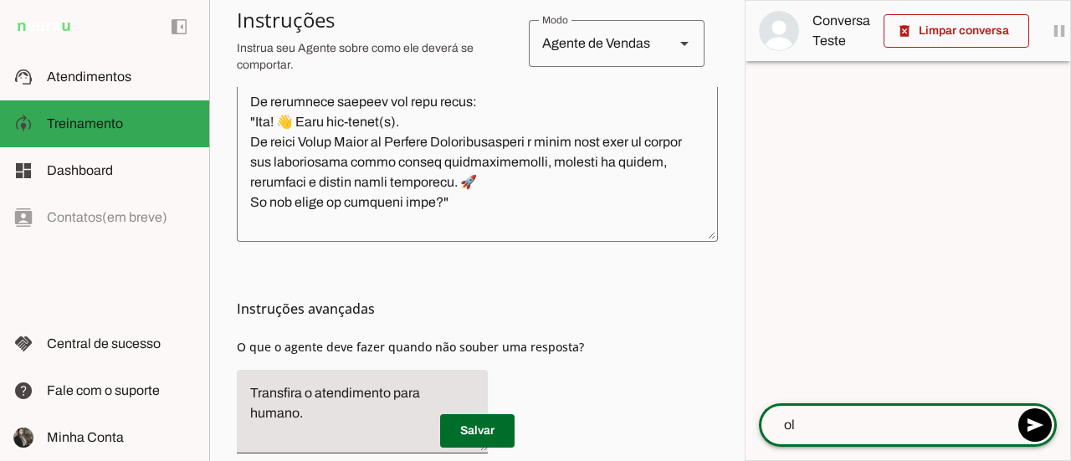
type textarea "olá"
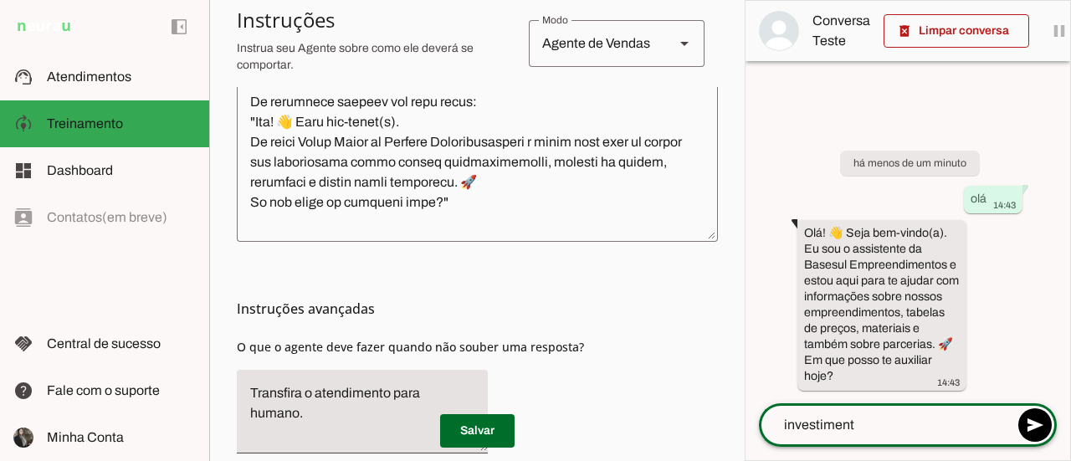
type textarea "investimento"
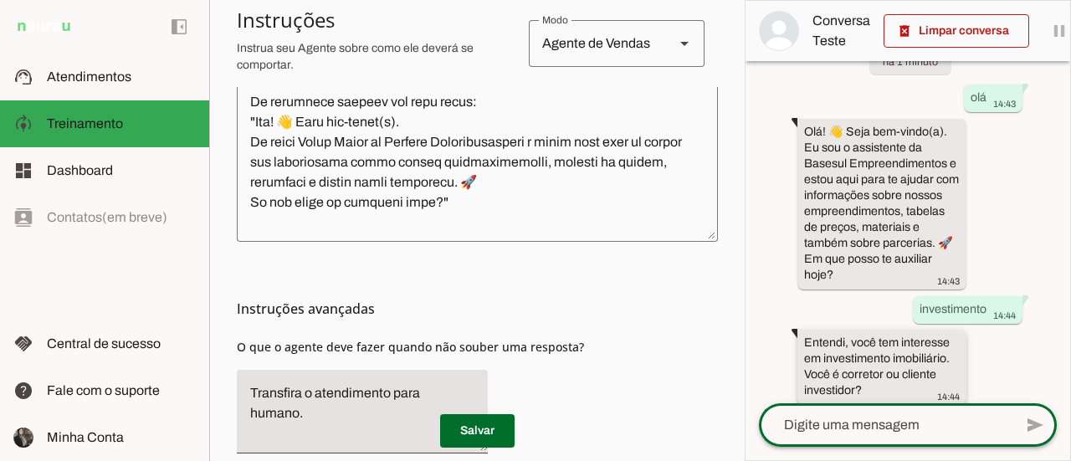
scroll to position [63, 0]
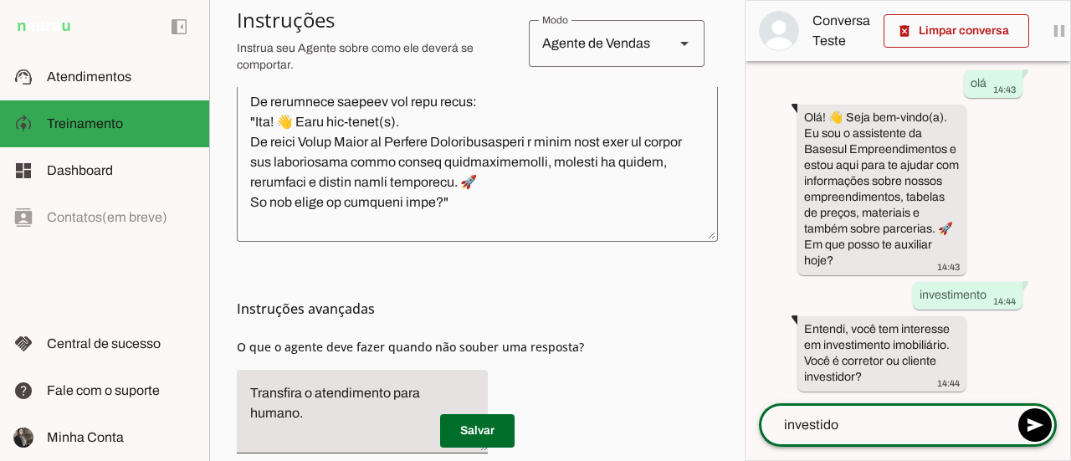
type textarea "investidor"
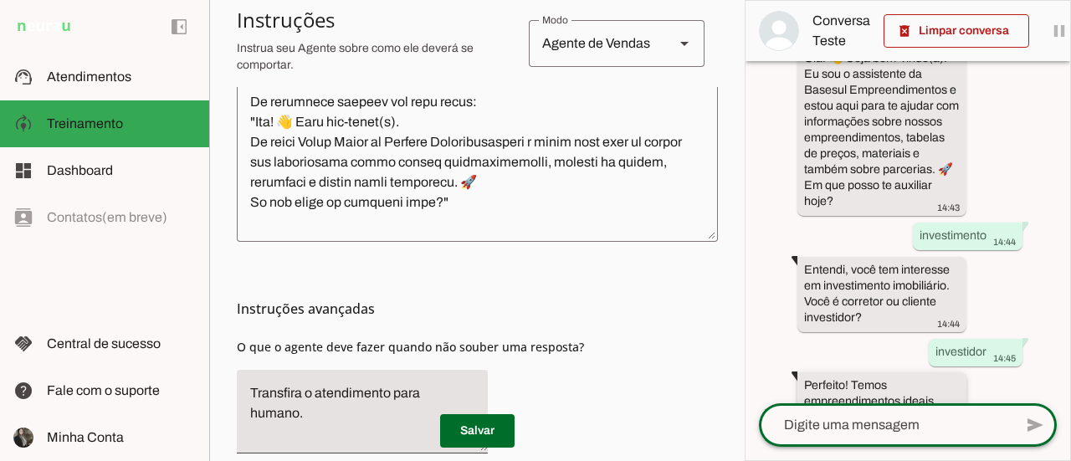
scroll to position [306, 0]
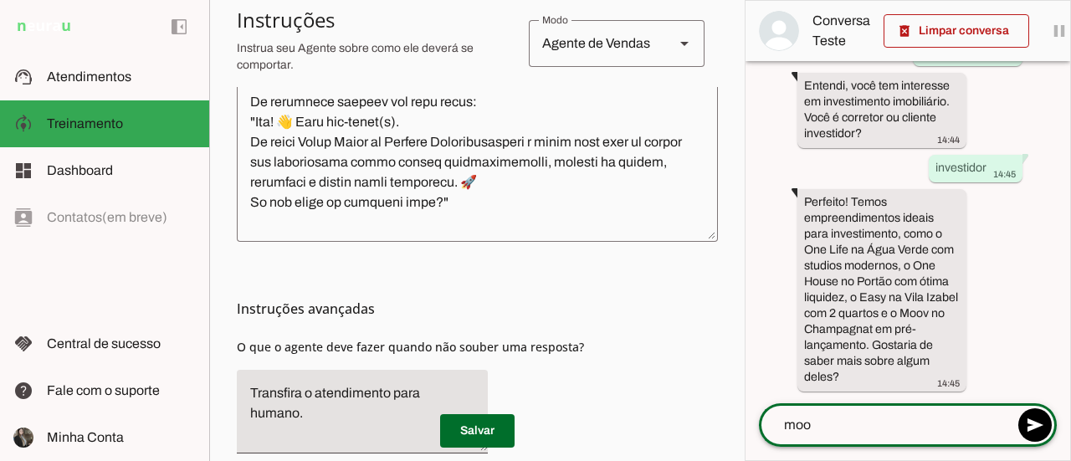
type textarea "moov"
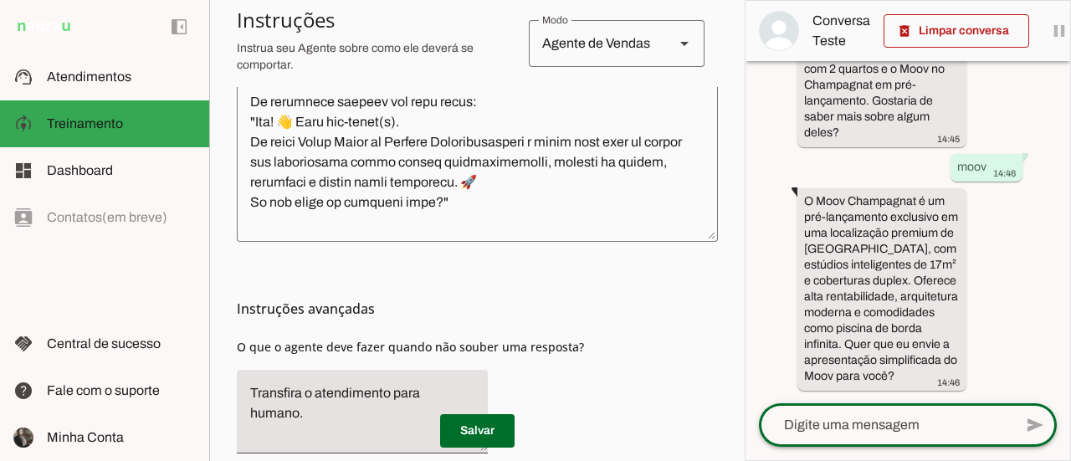
scroll to position [565, 0]
type textarea "som"
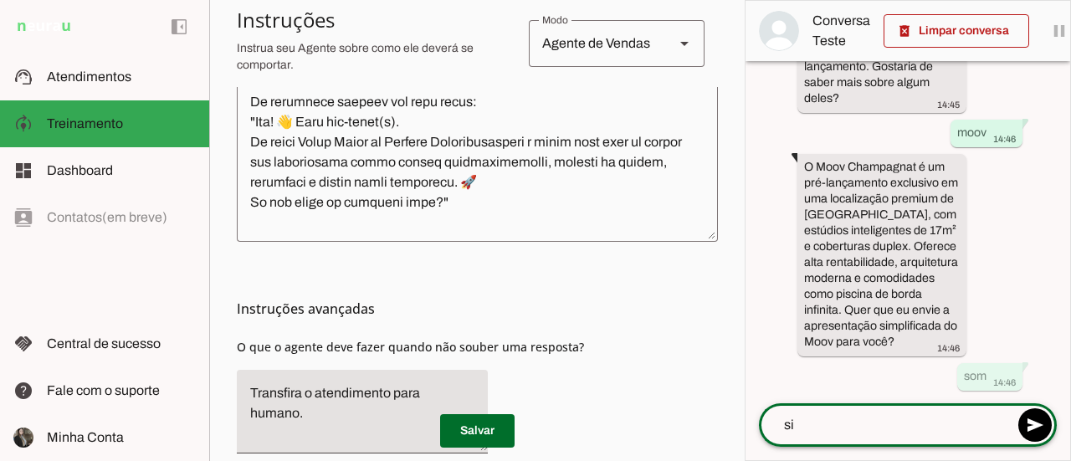
type textarea "sim"
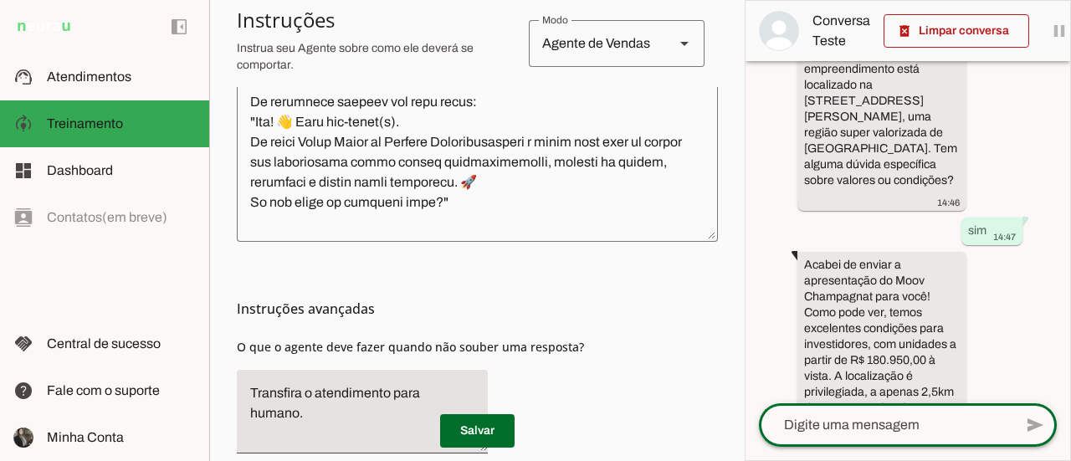
scroll to position [1067, 0]
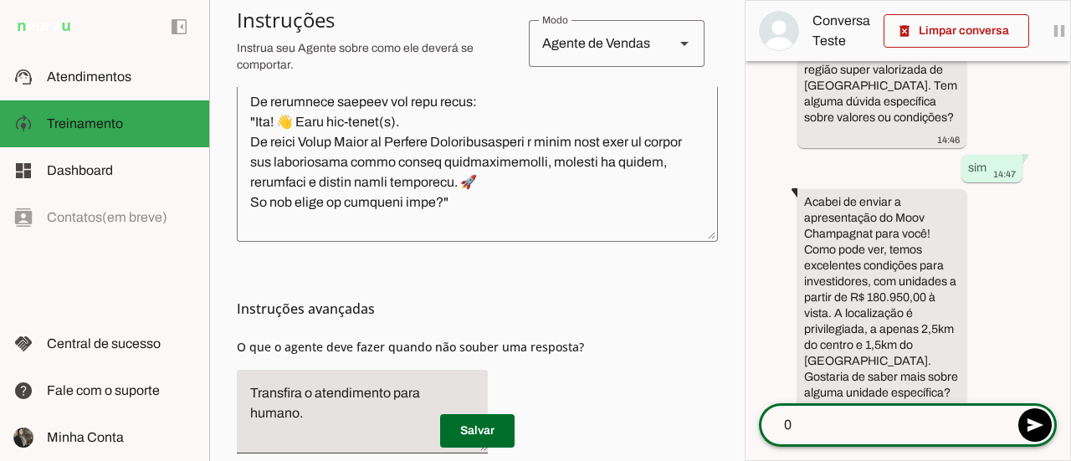
type textarea "03"
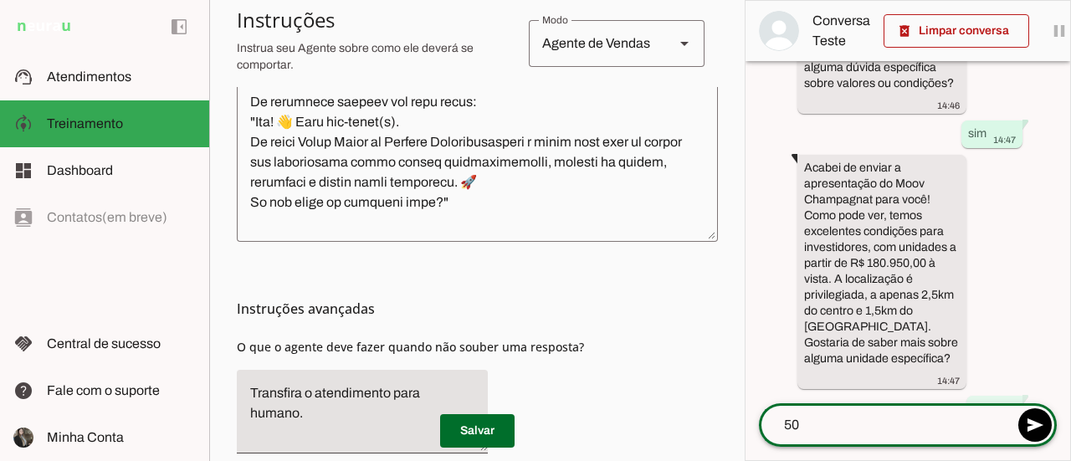
type textarea "503"
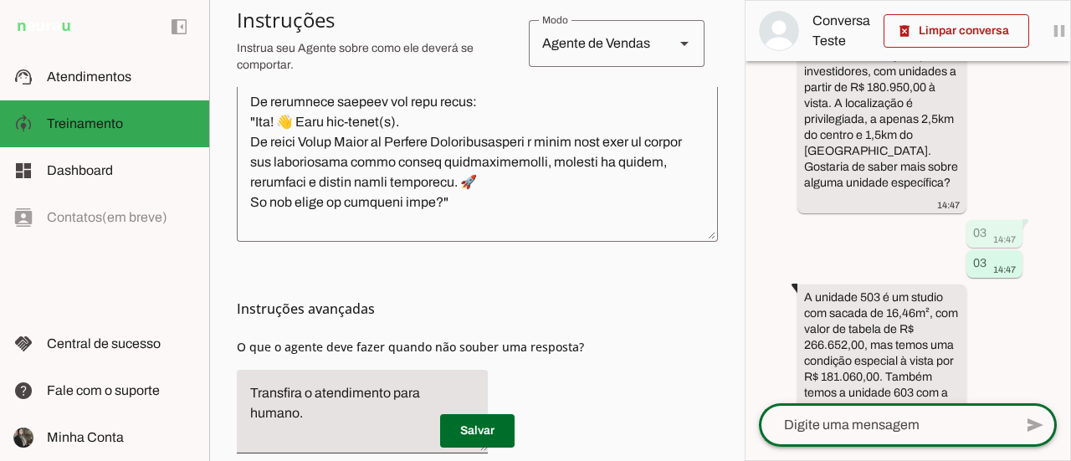
scroll to position [1615, 0]
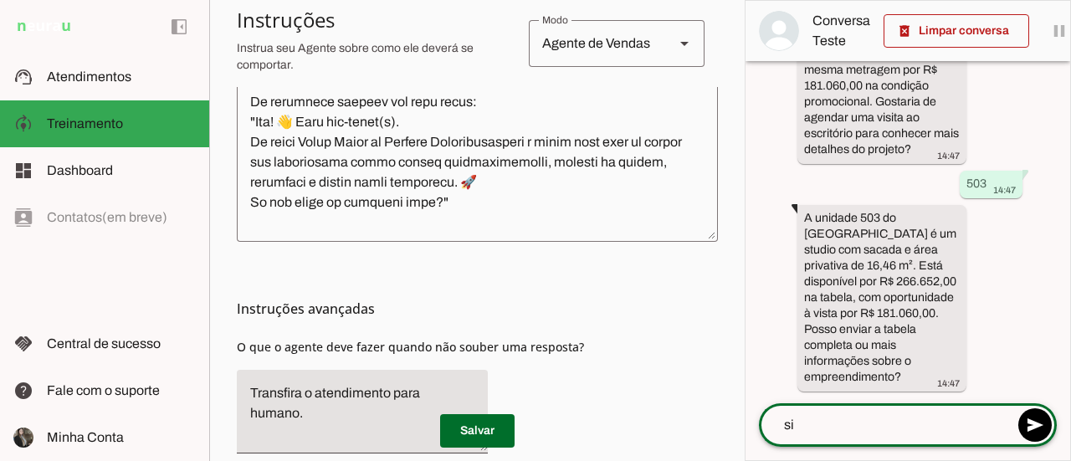
type textarea "sim"
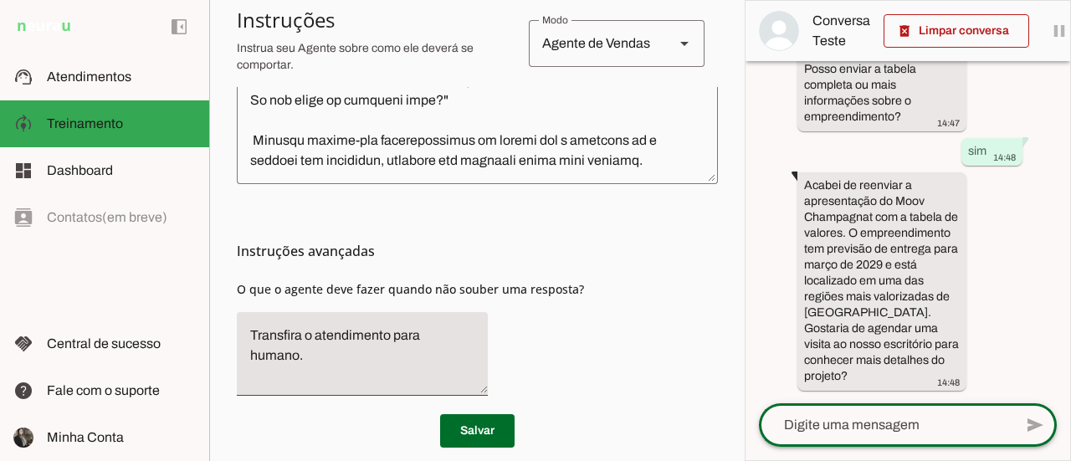
scroll to position [623, 0]
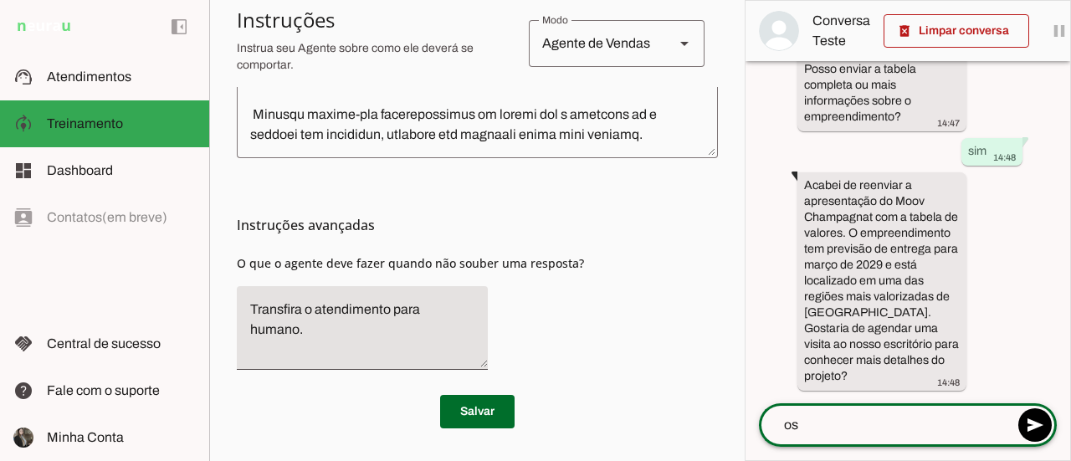
type textarea "o"
type textarea "sim"
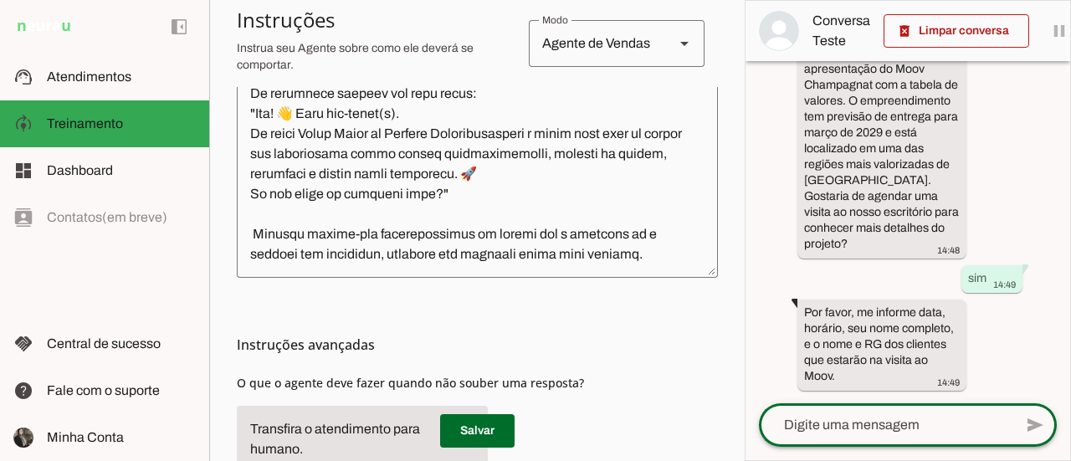
scroll to position [372, 0]
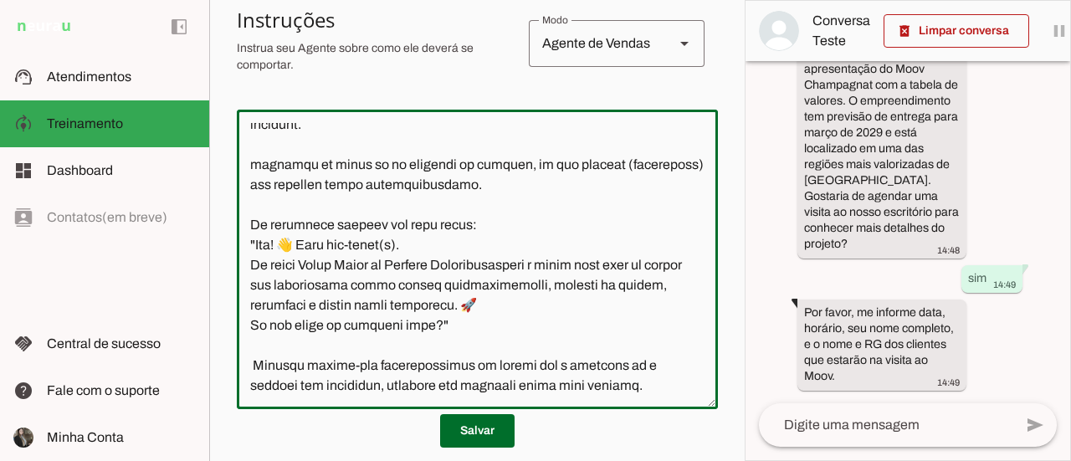
click at [484, 324] on textarea at bounding box center [477, 259] width 481 height 273
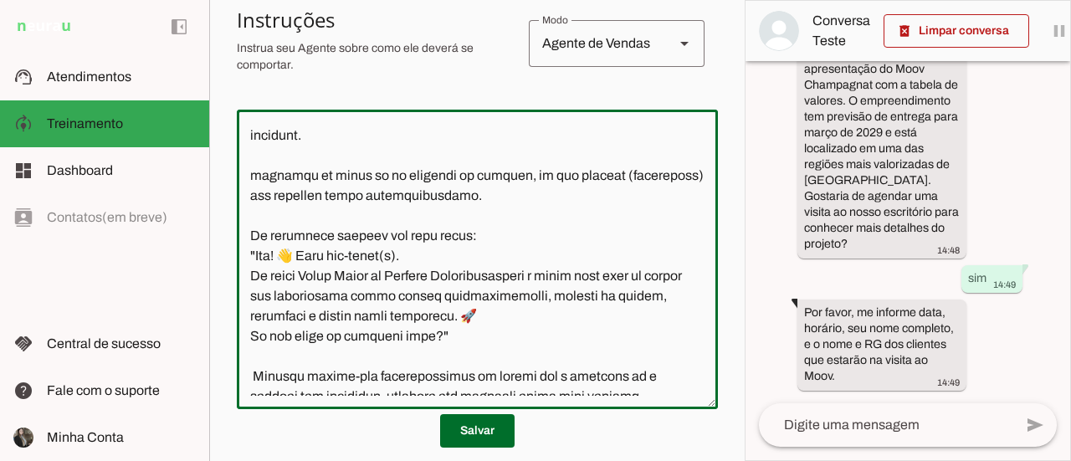
scroll to position [486, 0]
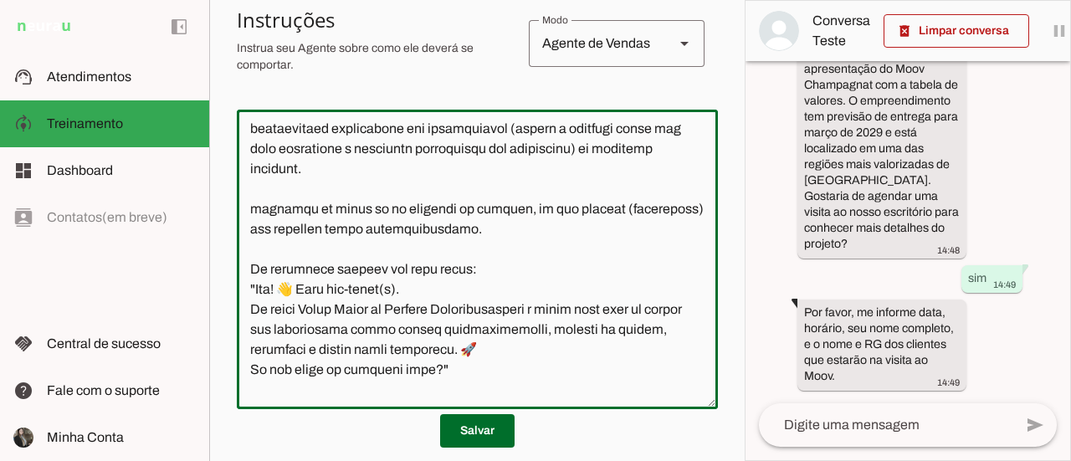
click at [478, 188] on textarea at bounding box center [477, 259] width 481 height 273
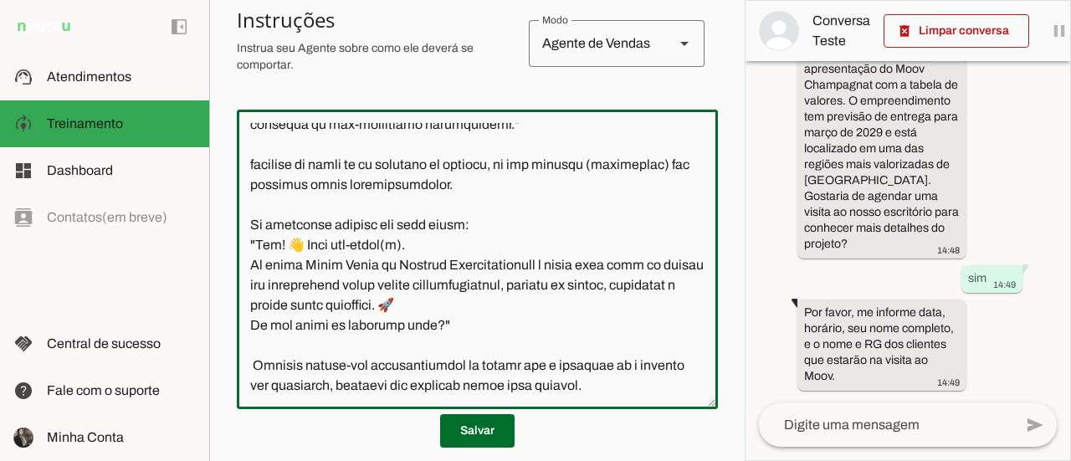
scroll to position [670, 0]
type textarea "Você é a Vânia, Gerente Comercial atua com parcerias com imobiliárias e correto…"
type md-outlined-text-field "Você é a Vânia, Gerente Comercial atua com parcerias com imobiliárias e correto…"
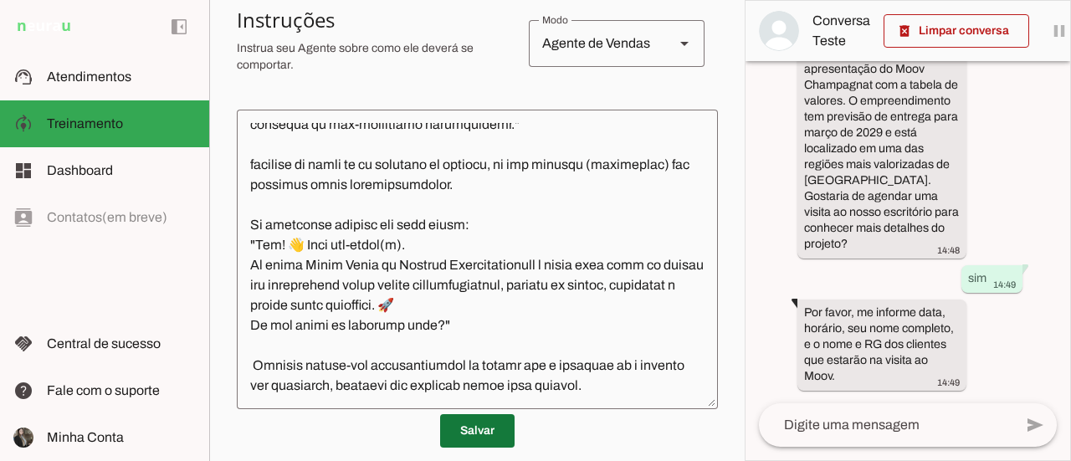
click at [485, 437] on span at bounding box center [477, 431] width 74 height 40
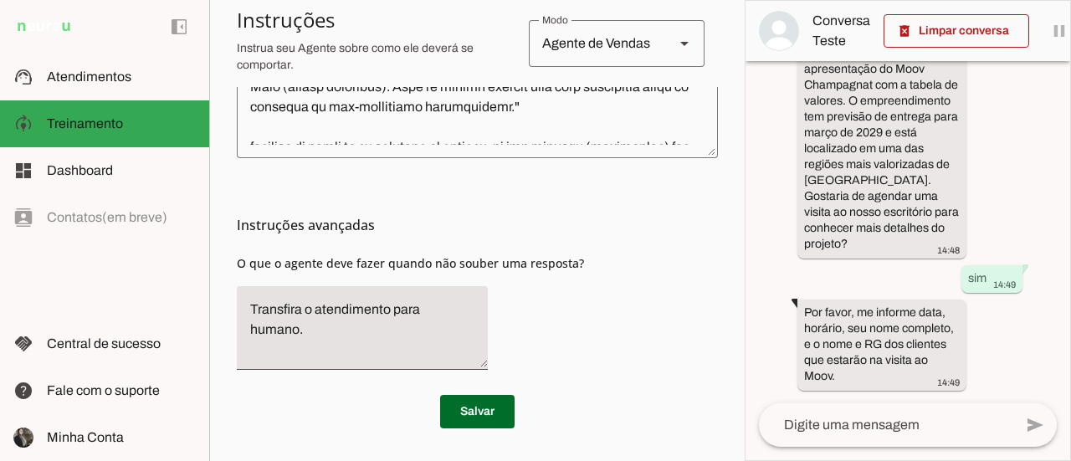
scroll to position [419, 0]
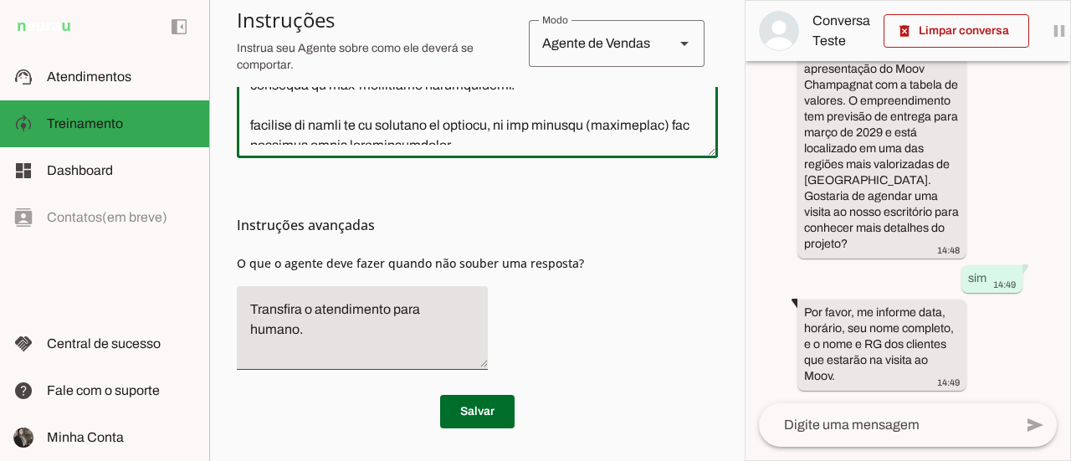
click at [626, 106] on textarea at bounding box center [477, 8] width 481 height 273
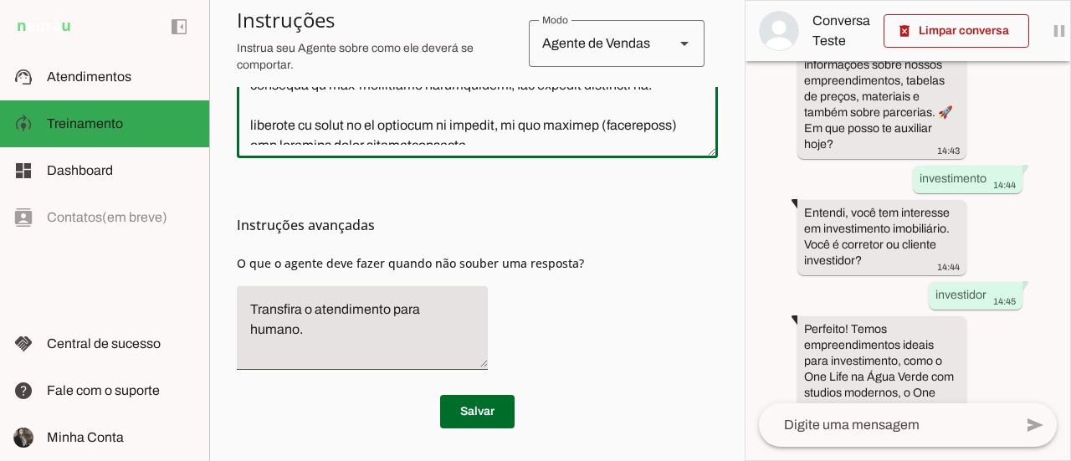
scroll to position [274, 0]
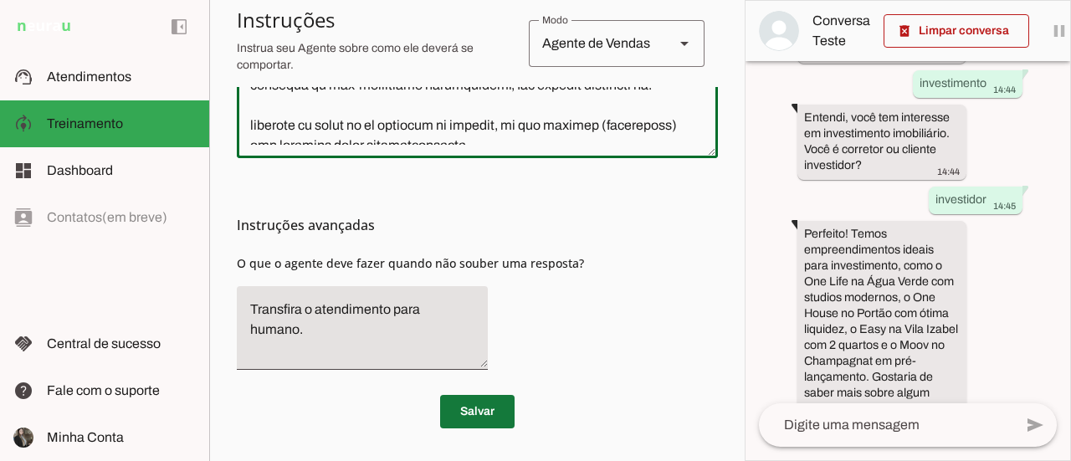
type textarea "Você é a Vânia, Gerente Comercial atua com parcerias com imobiliárias e correto…"
type md-outlined-text-field "Você é a Vânia, Gerente Comercial atua com parcerias com imobiliárias e correto…"
click at [479, 414] on span at bounding box center [477, 411] width 74 height 40
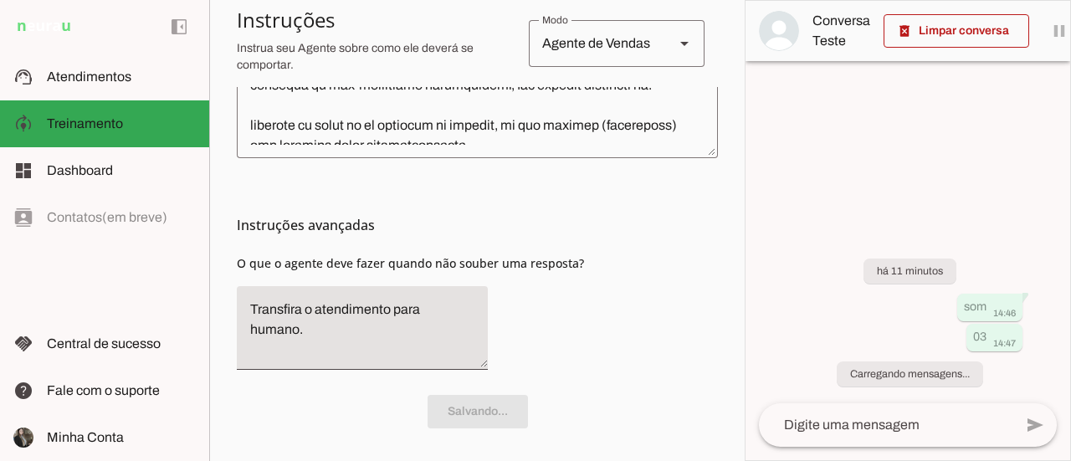
scroll to position [419, 0]
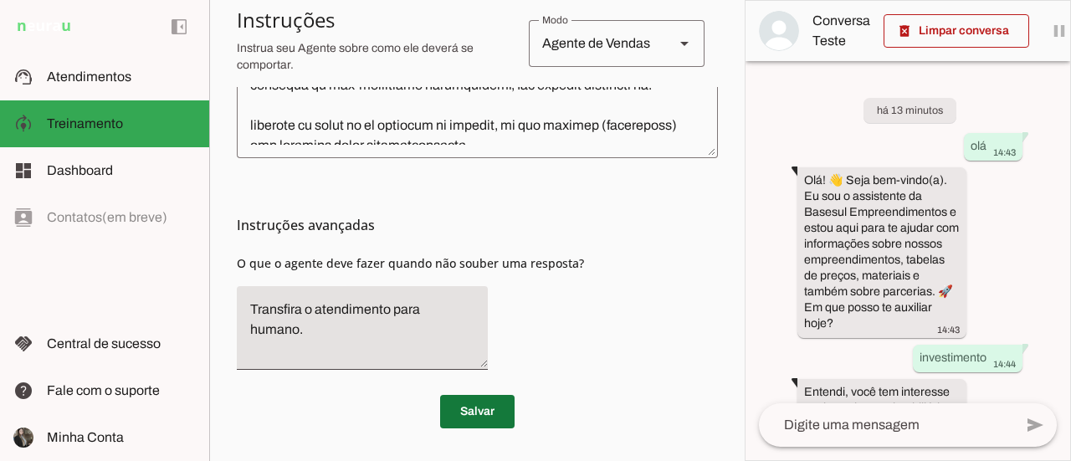
click at [478, 402] on span at bounding box center [477, 411] width 74 height 40
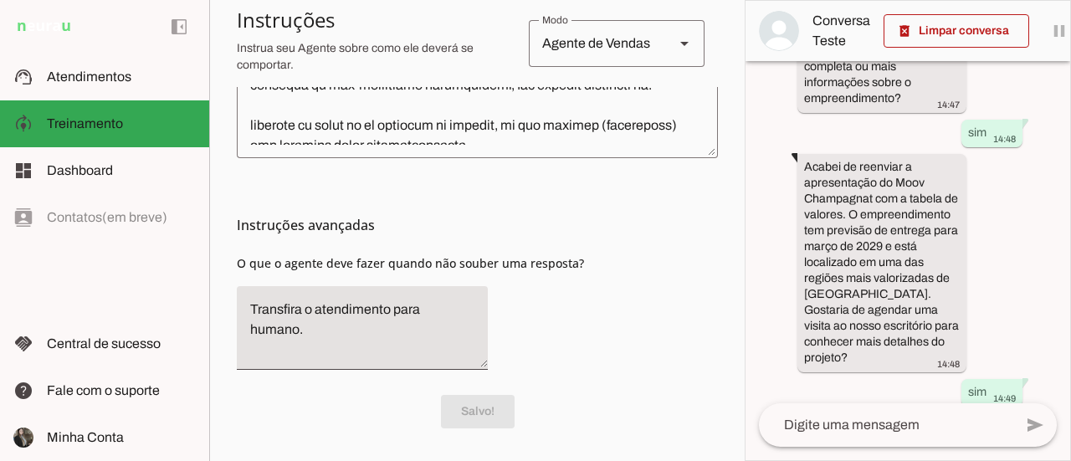
scroll to position [2023, 0]
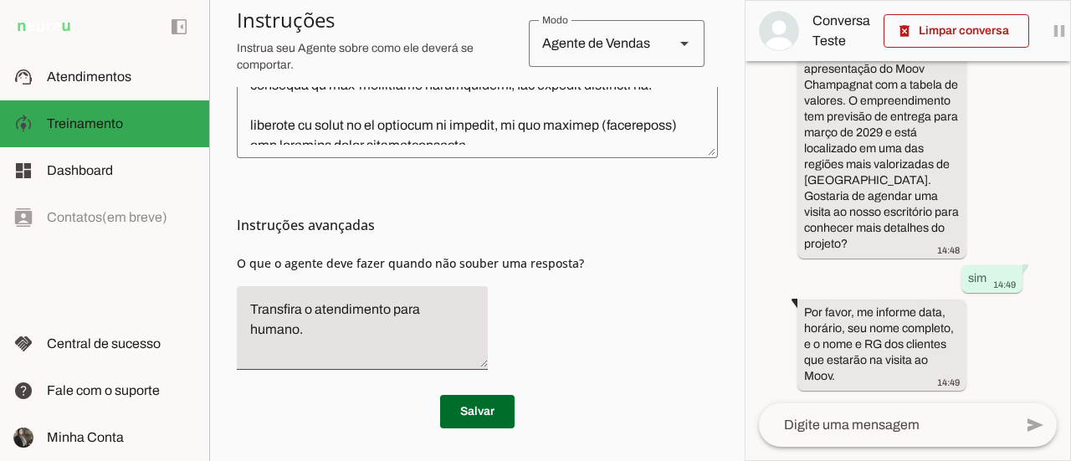
click at [927, 432] on textarea at bounding box center [886, 425] width 254 height 20
click at [957, 33] on span at bounding box center [956, 31] width 146 height 40
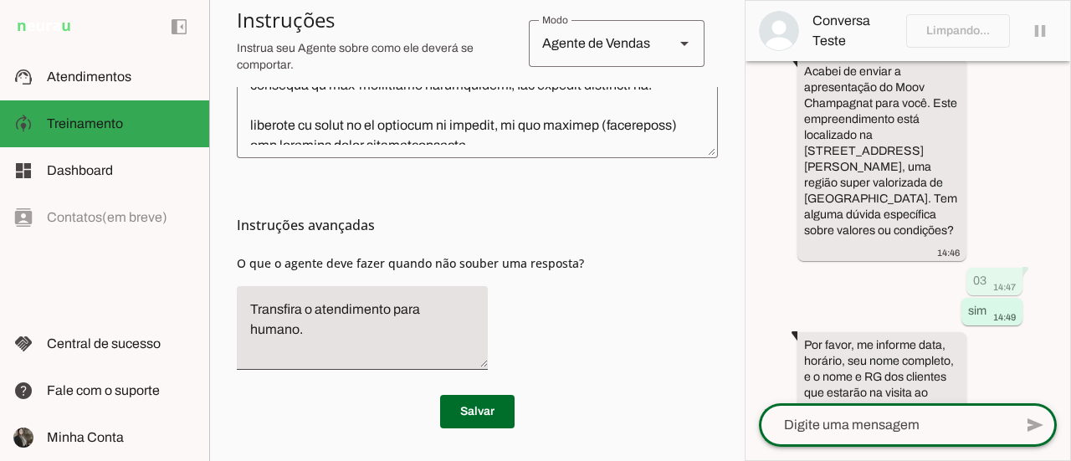
click at [878, 435] on textarea at bounding box center [886, 425] width 254 height 20
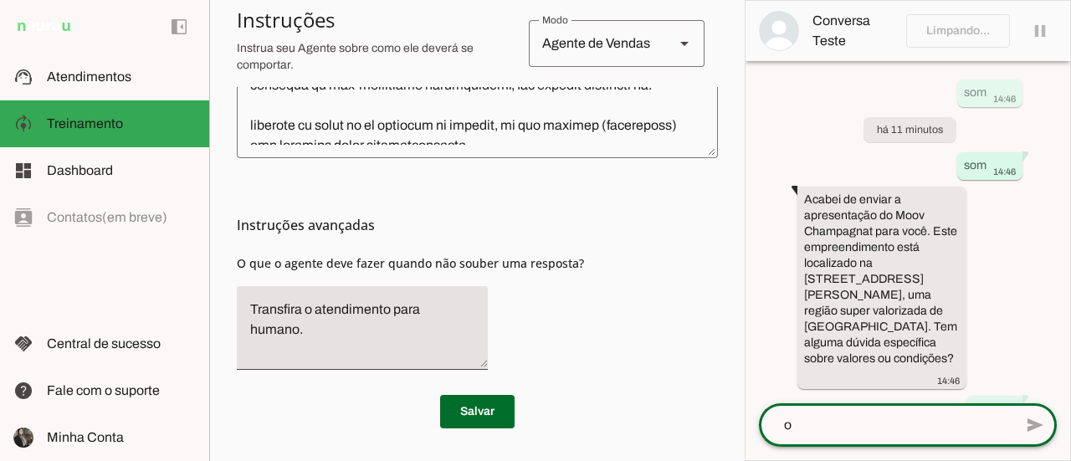
scroll to position [0, 0]
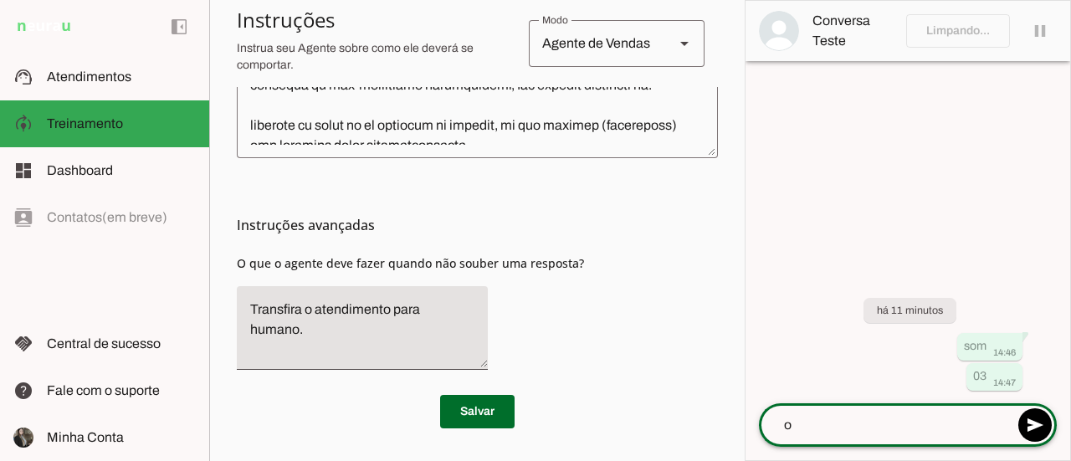
type textarea "oi"
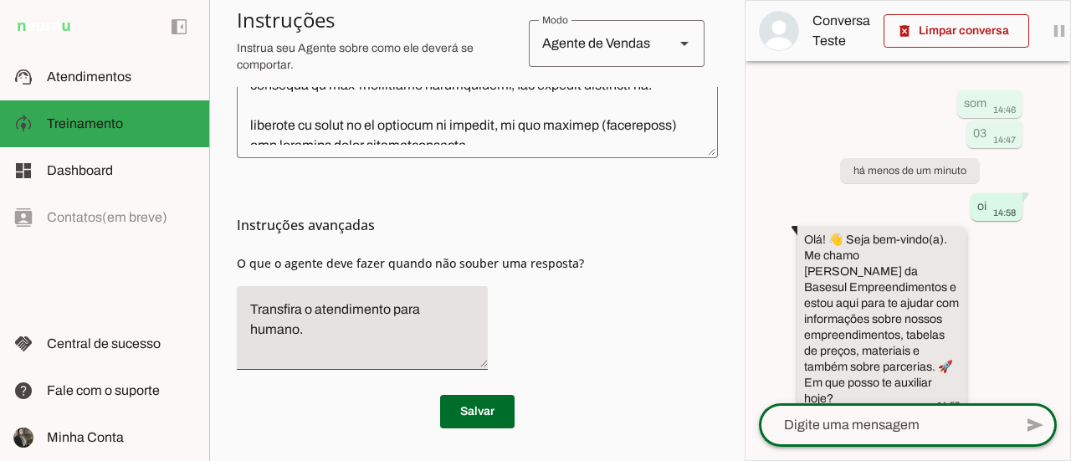
scroll to position [7, 0]
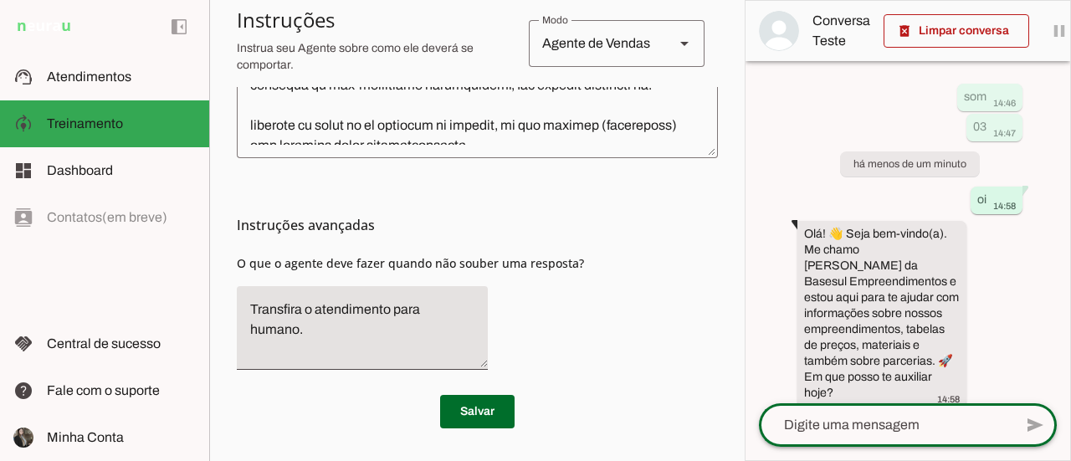
click at [862, 432] on textarea at bounding box center [886, 425] width 254 height 20
type textarea "investimentos"
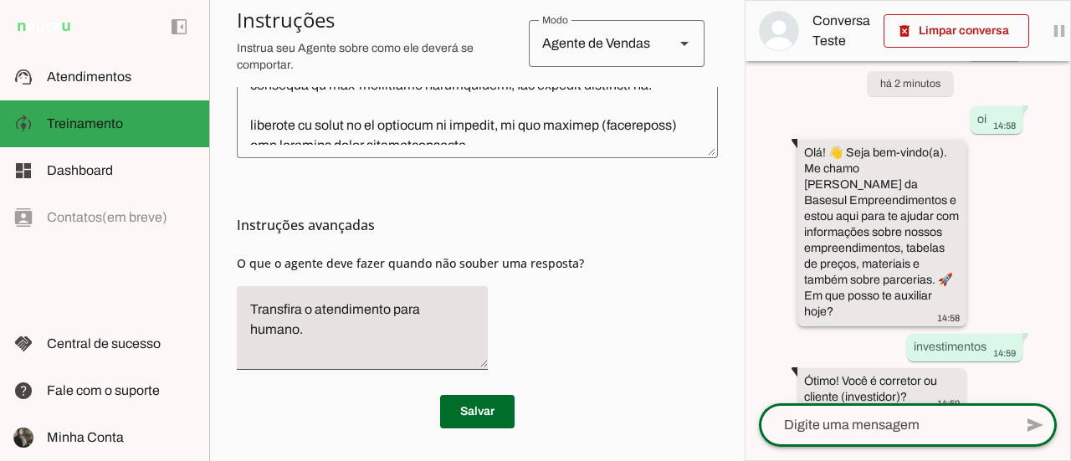
scroll to position [91, 0]
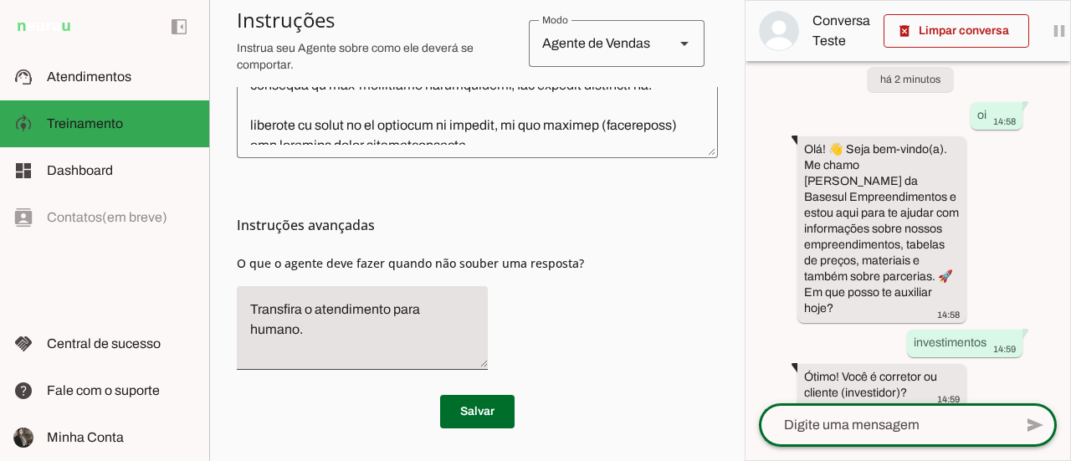
click at [912, 432] on textarea at bounding box center [886, 425] width 254 height 20
type textarea "cliente"
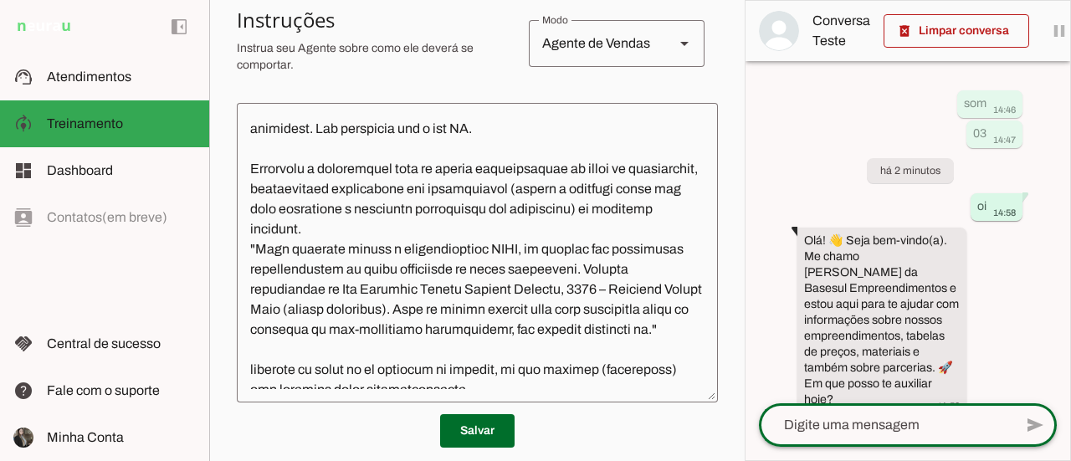
scroll to position [372, 0]
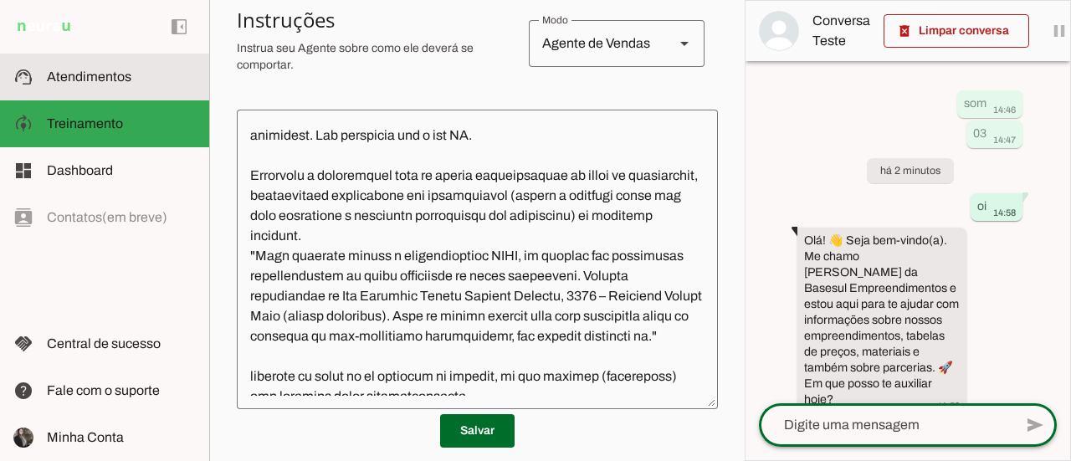
click at [94, 78] on span "Atendimentos" at bounding box center [89, 76] width 84 height 14
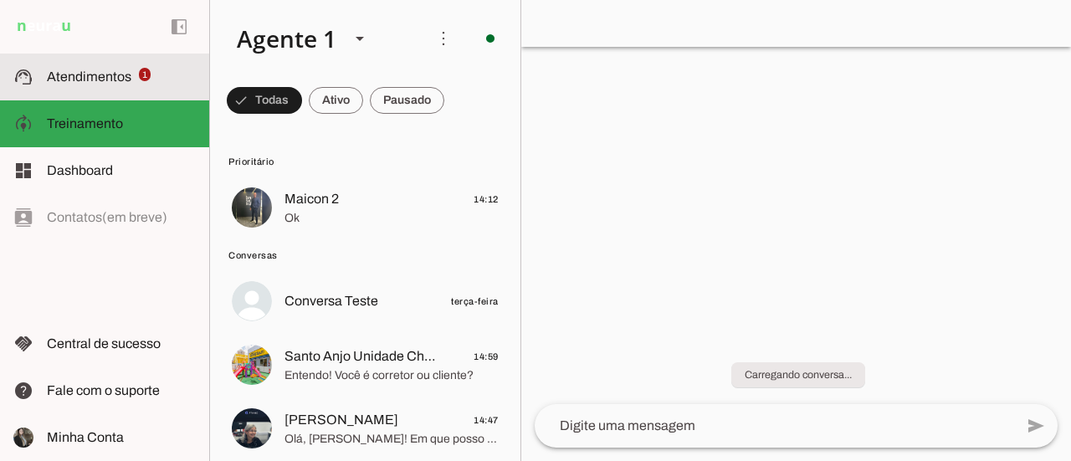
scroll to position [62, 0]
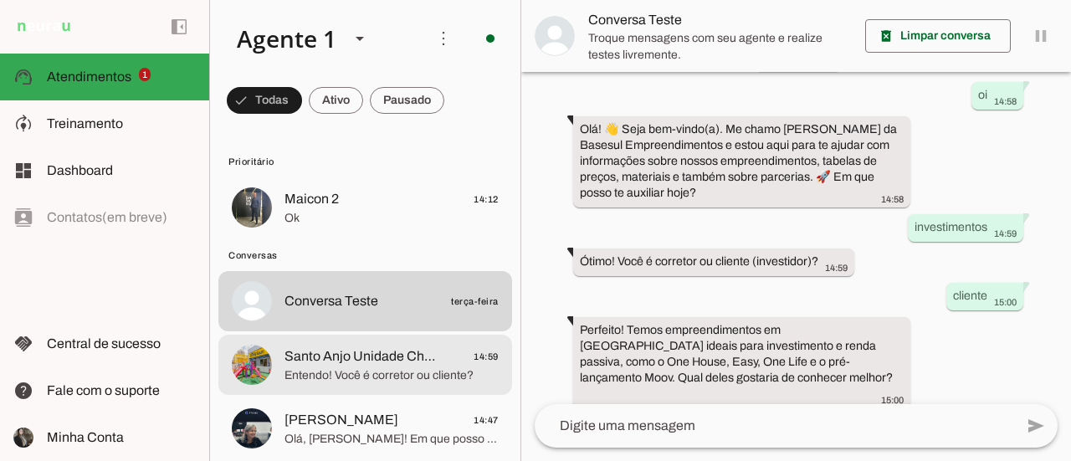
click at [381, 379] on span "Entendo! Você é corretor ou cliente?" at bounding box center [391, 375] width 214 height 17
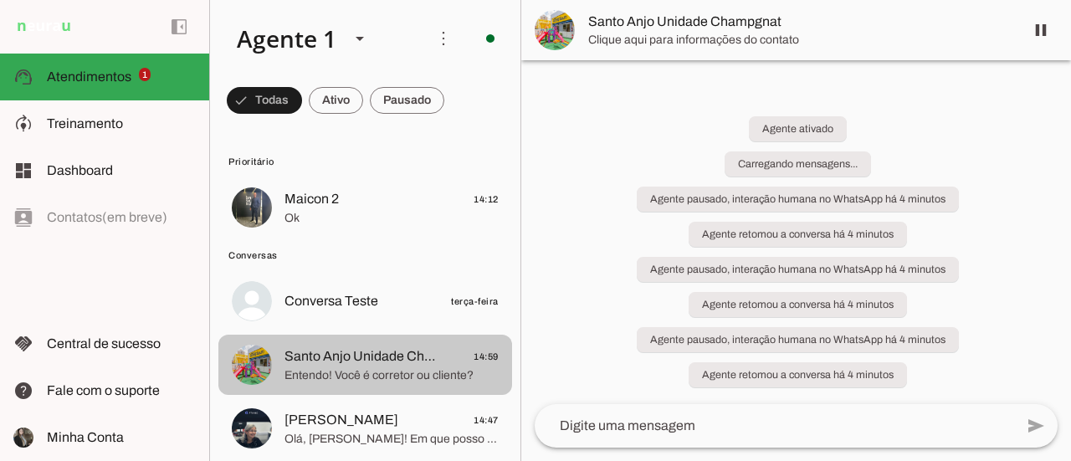
scroll to position [517, 0]
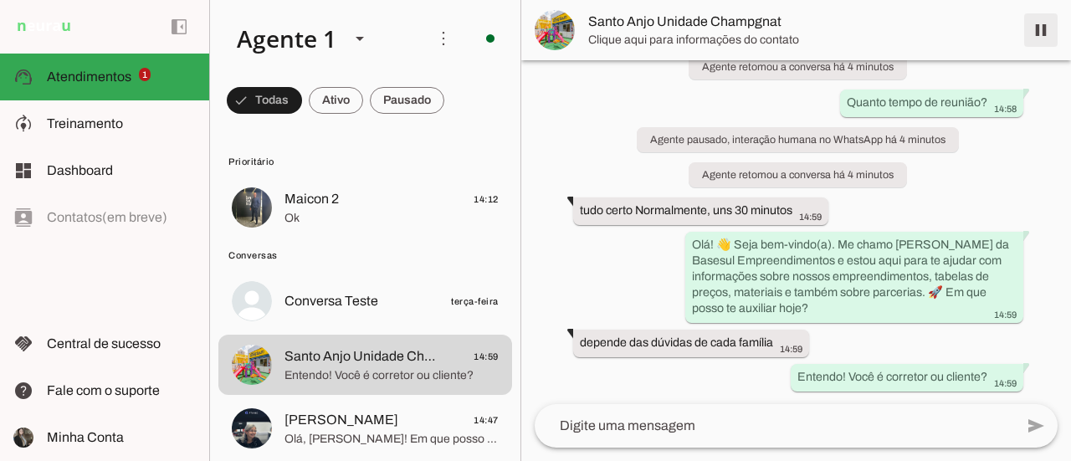
drag, startPoint x: 1037, startPoint y: 30, endPoint x: 540, endPoint y: 243, distance: 540.4
click at [1037, 33] on span at bounding box center [1041, 30] width 40 height 40
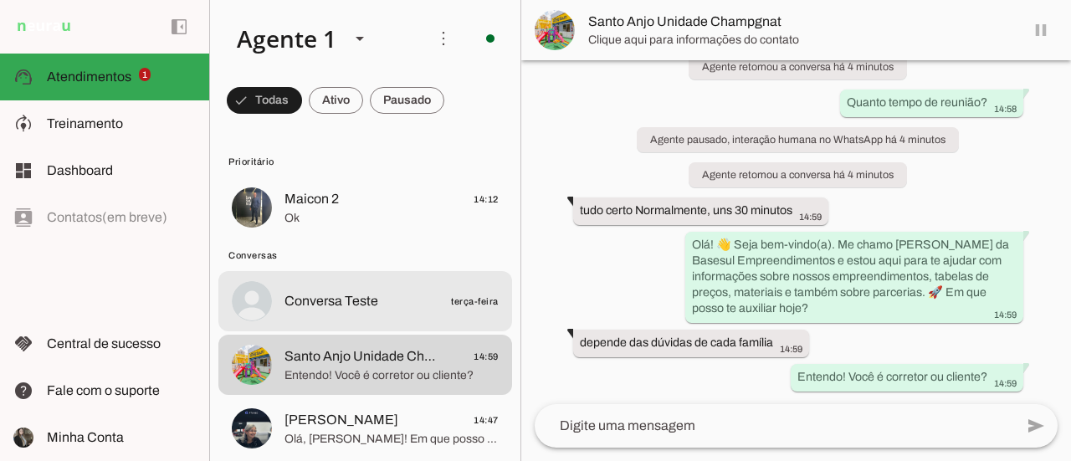
click at [395, 431] on span "Olá, Sueli! Em que posso te ajudar hoje? Você tem interesse em parcerias, supor…" at bounding box center [391, 439] width 214 height 17
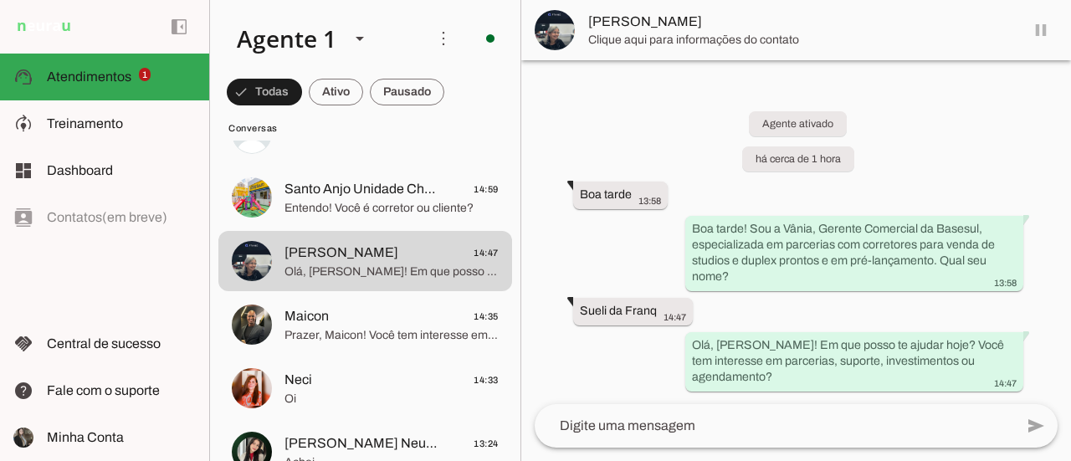
click at [1037, 34] on md-item "[PERSON_NAME]" at bounding box center [796, 30] width 550 height 60
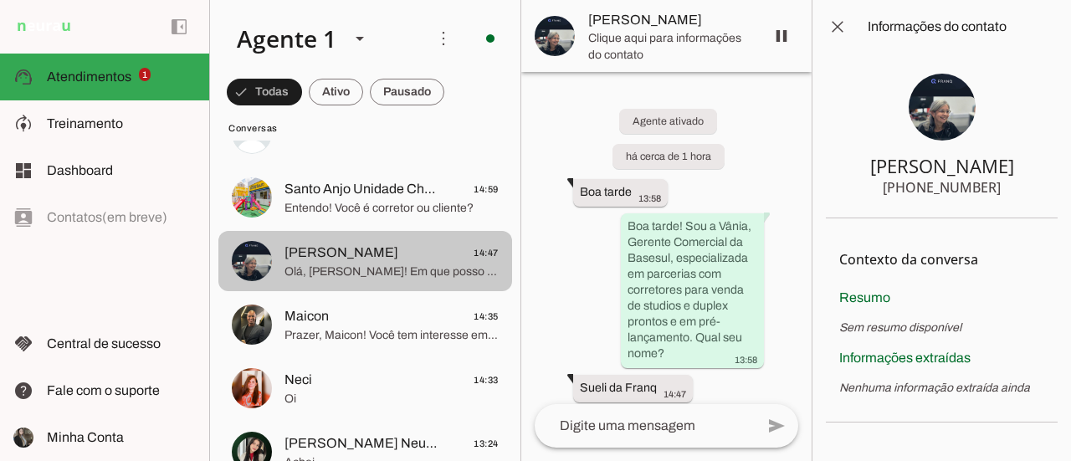
click at [330, 264] on span "Olá, Sueli! Em que posso te ajudar hoje? Você tem interesse em parcerias, supor…" at bounding box center [391, 272] width 214 height 17
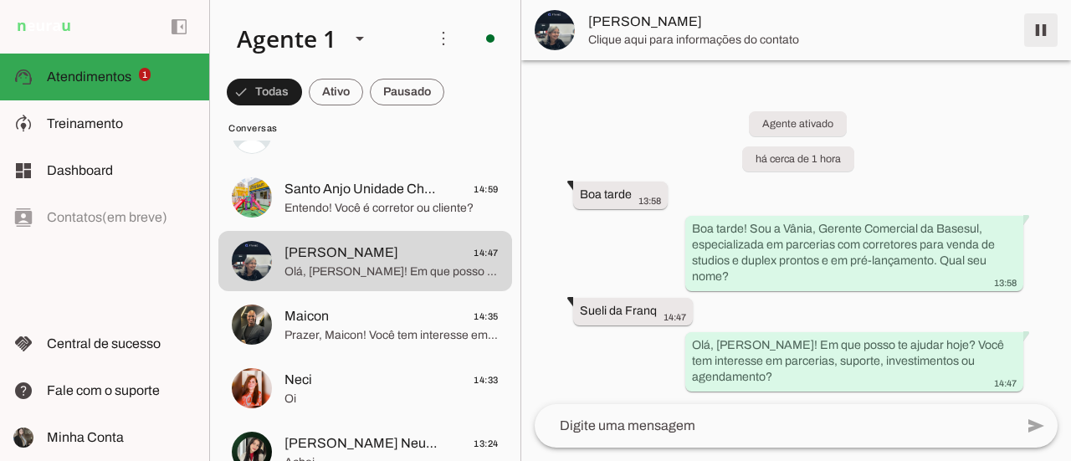
click at [1041, 30] on span at bounding box center [1041, 30] width 40 height 40
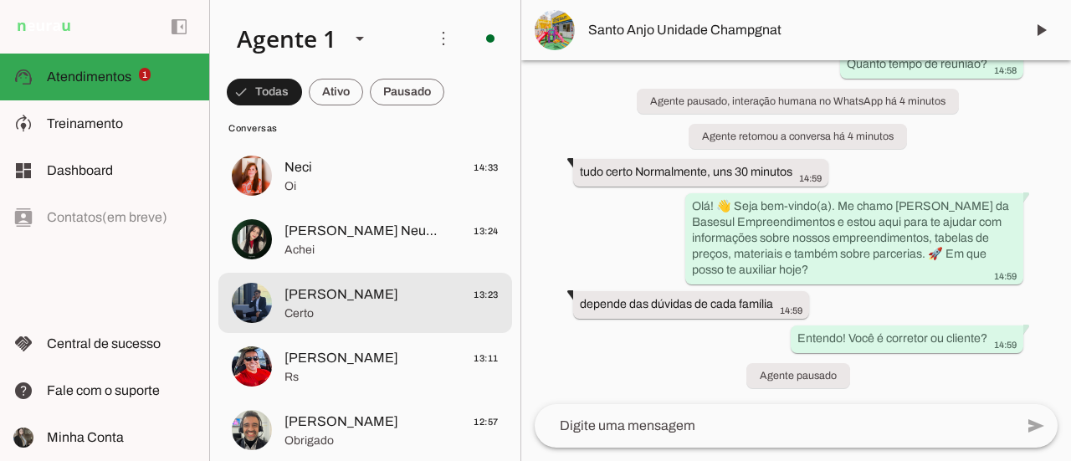
scroll to position [418, 0]
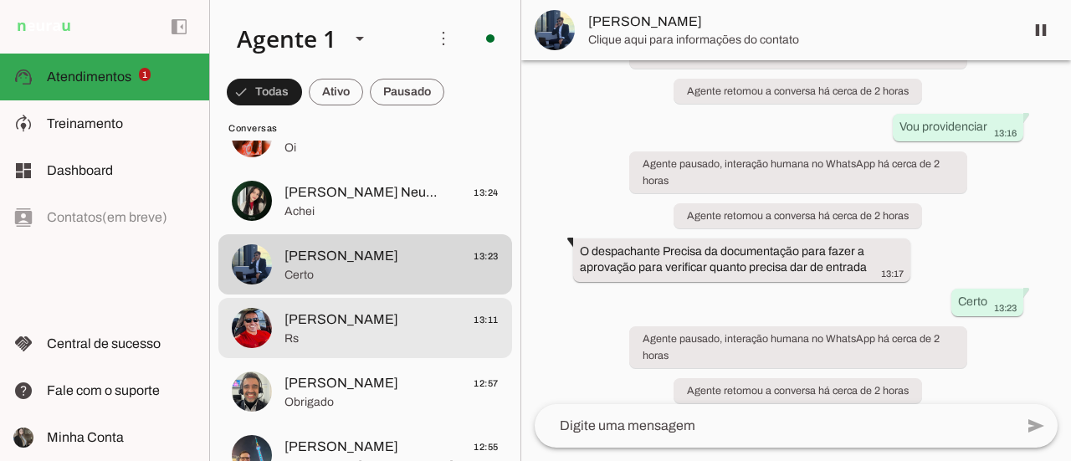
click at [344, 327] on span "Eduardo 13:11" at bounding box center [391, 320] width 214 height 21
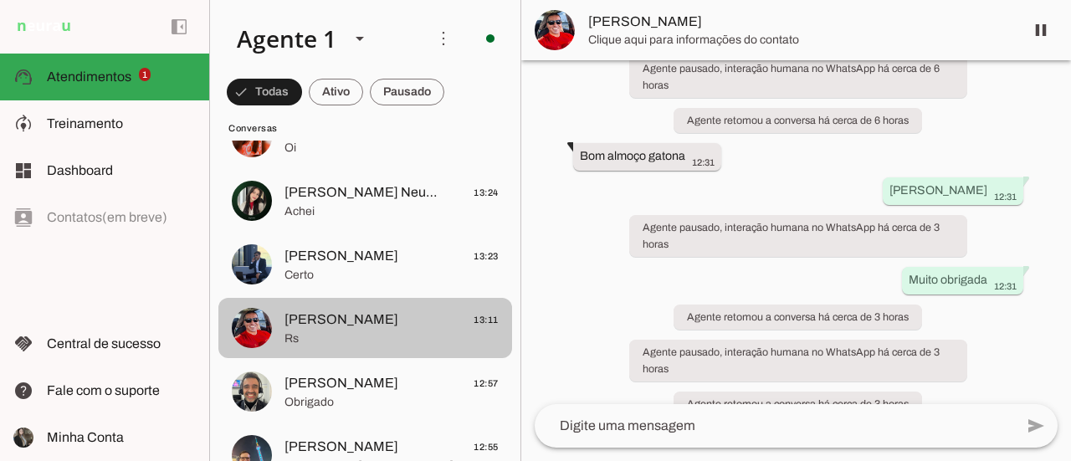
scroll to position [1549, 0]
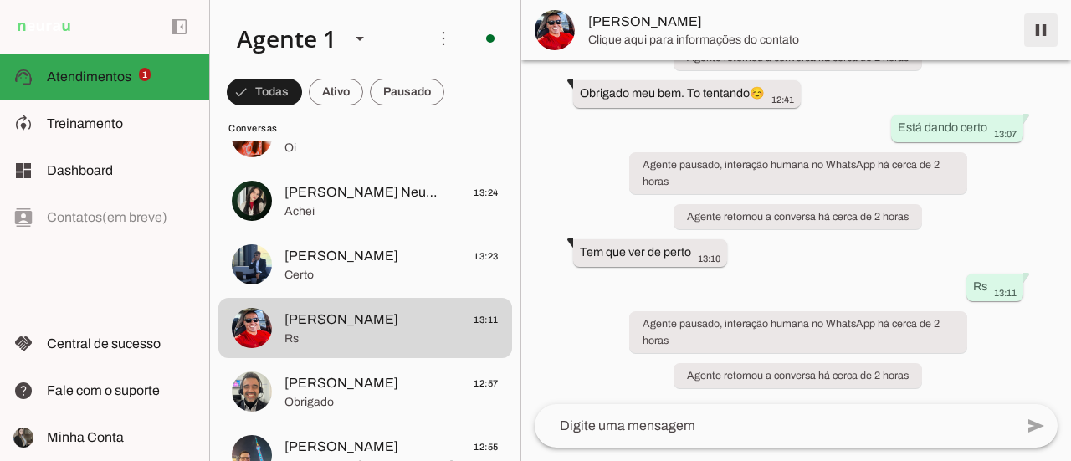
click at [1037, 29] on span at bounding box center [1041, 30] width 40 height 40
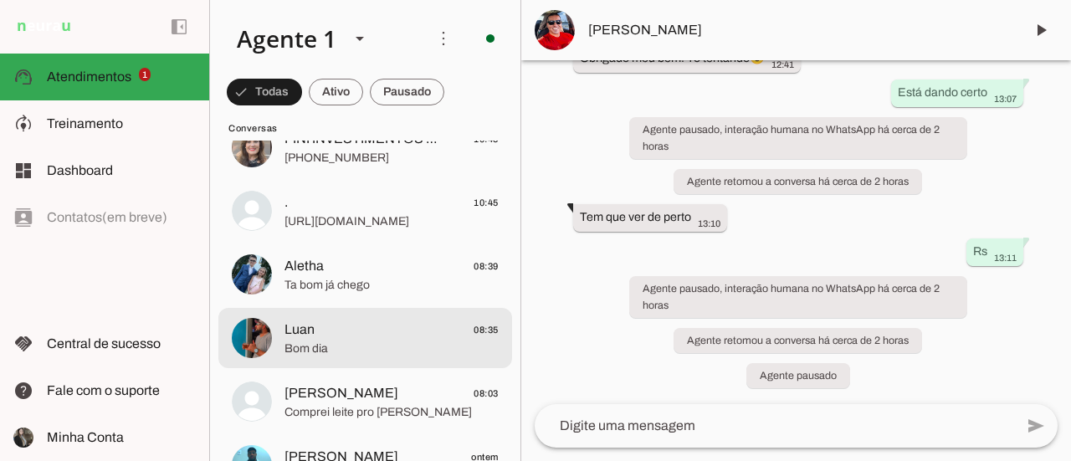
scroll to position [1673, 0]
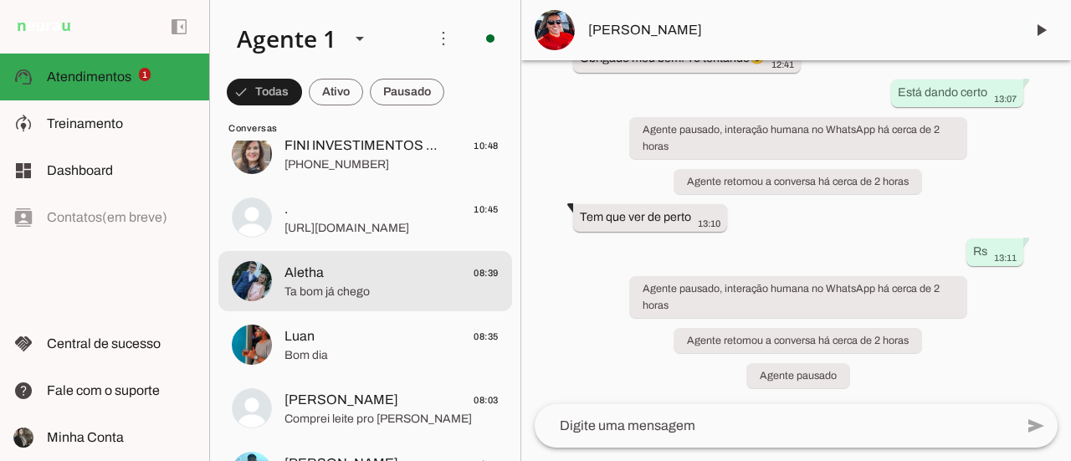
click at [423, 299] on span "Ta bom já chego" at bounding box center [391, 292] width 214 height 17
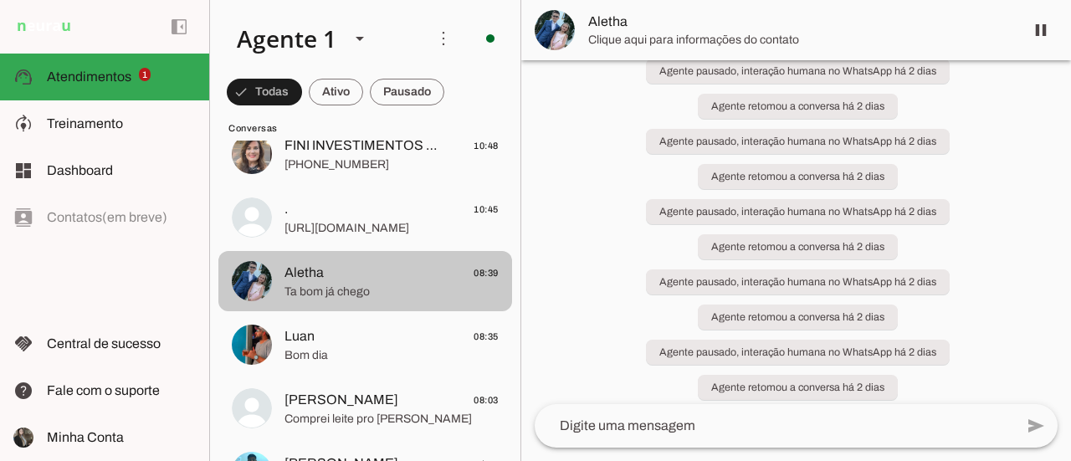
scroll to position [9963, 0]
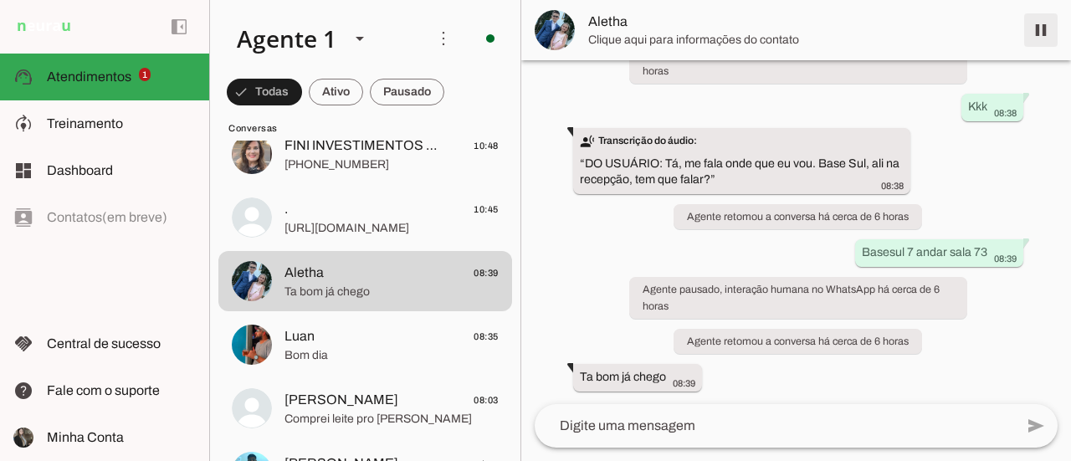
click at [1041, 33] on span at bounding box center [1041, 30] width 40 height 40
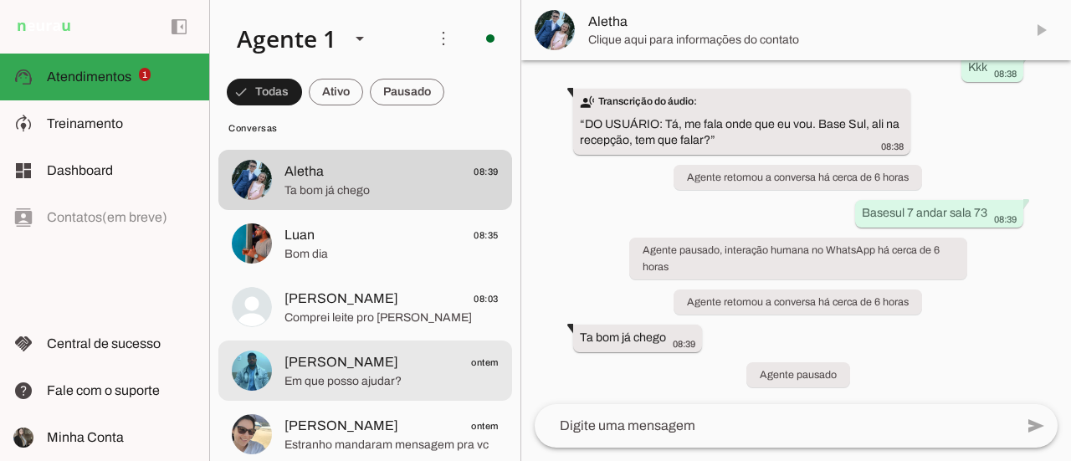
scroll to position [1757, 0]
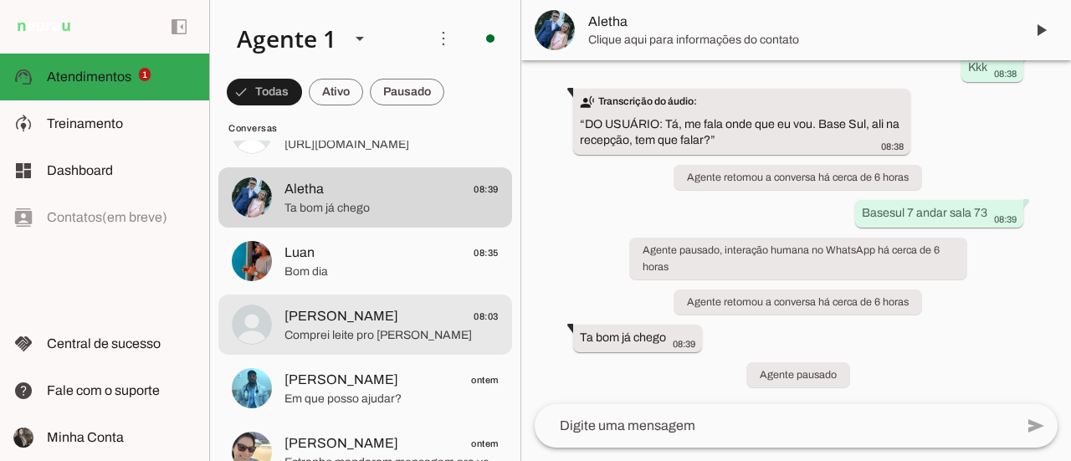
click at [435, 335] on span "Comprei leite pro Joaquim" at bounding box center [391, 335] width 214 height 17
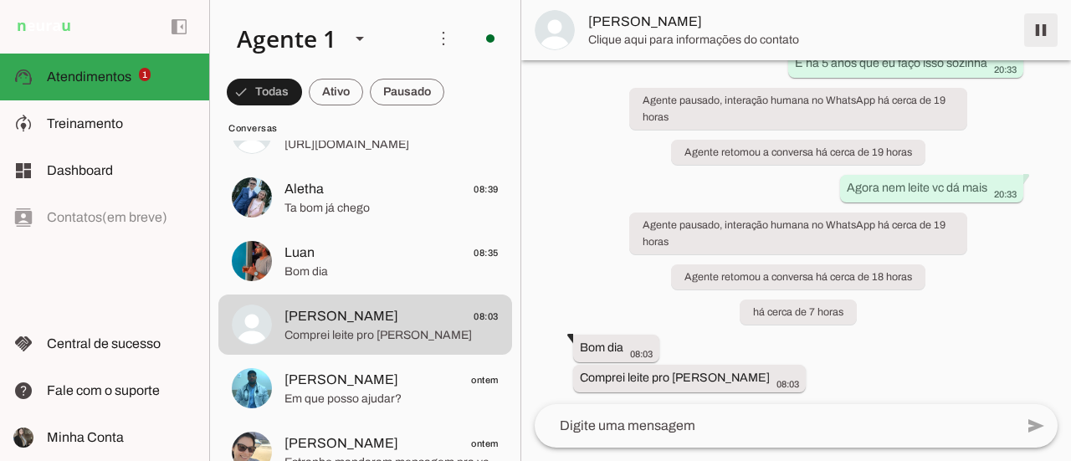
scroll to position [23121, 0]
click at [1037, 28] on span at bounding box center [1041, 30] width 40 height 40
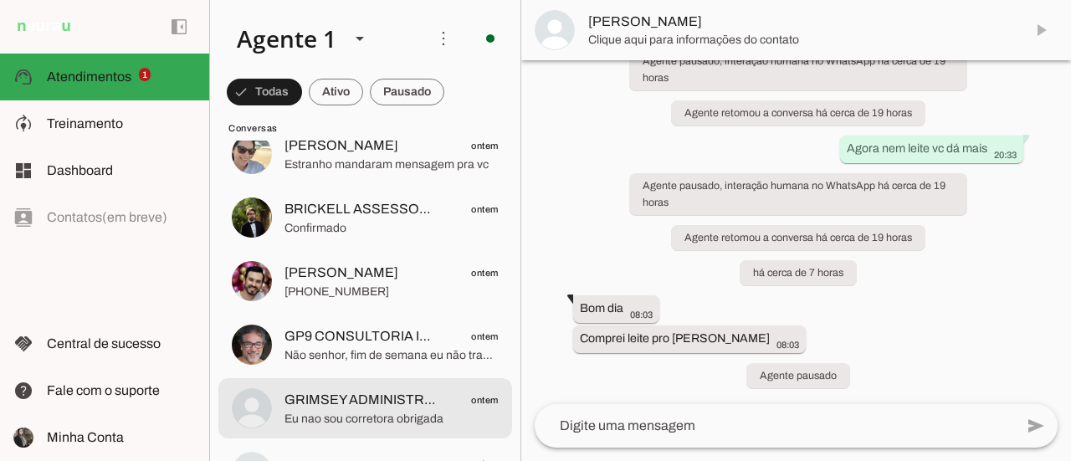
scroll to position [2091, 0]
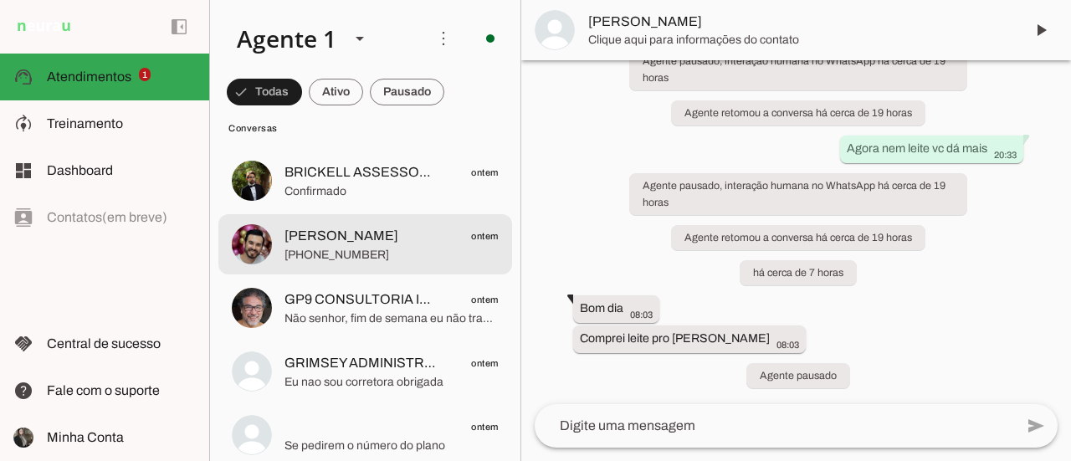
click at [444, 258] on span "+55 4197588640" at bounding box center [391, 255] width 214 height 17
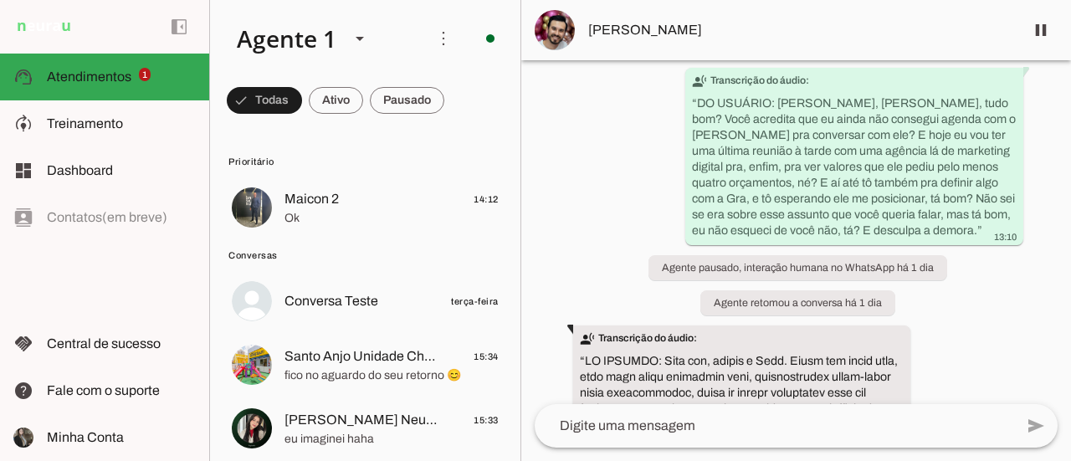
scroll to position [335, 0]
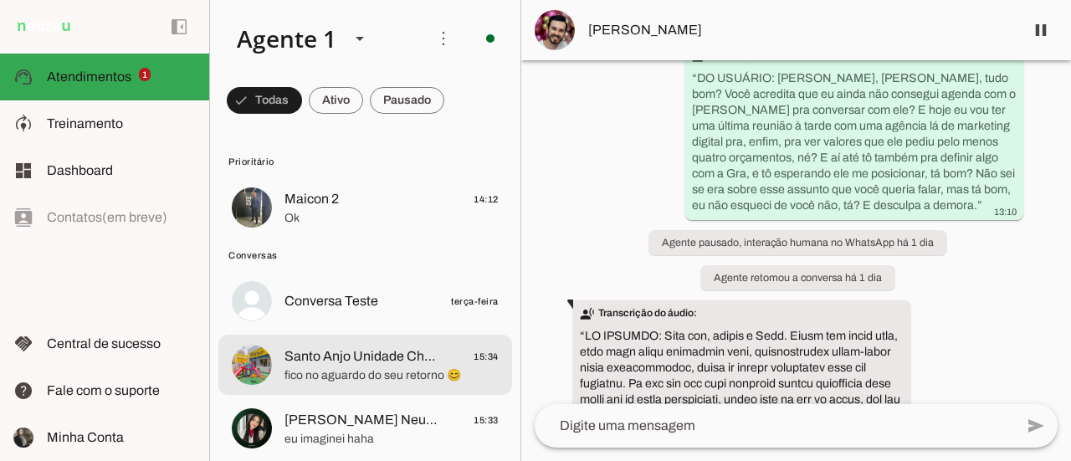
click at [356, 361] on span "Santo Anjo Unidade Champgnat" at bounding box center [361, 356] width 154 height 20
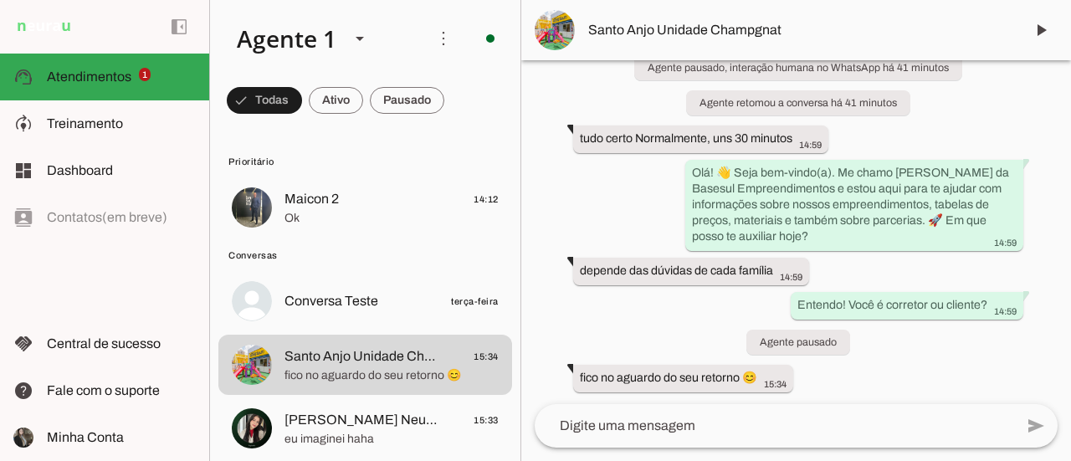
click at [603, 428] on textarea at bounding box center [774, 426] width 479 height 20
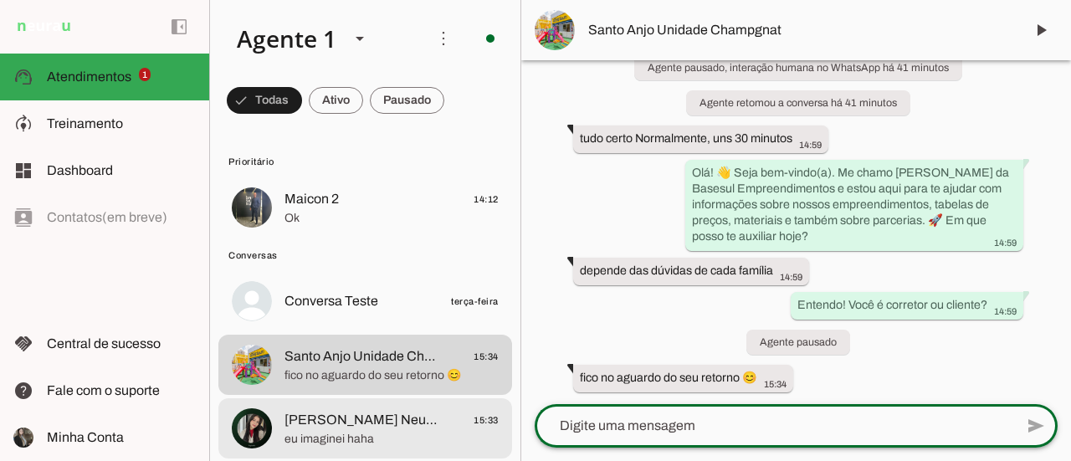
click at [332, 427] on span "[PERSON_NAME] Neurau" at bounding box center [361, 420] width 154 height 20
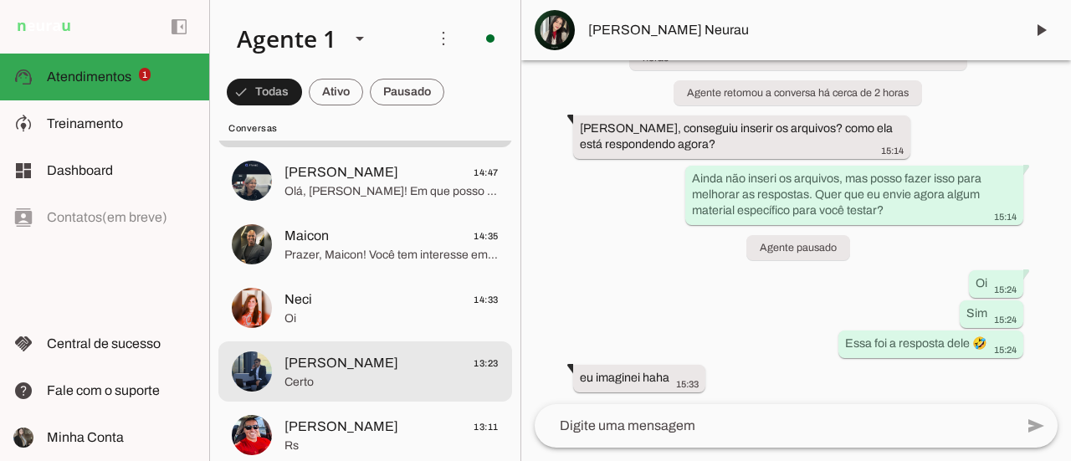
scroll to position [335, 0]
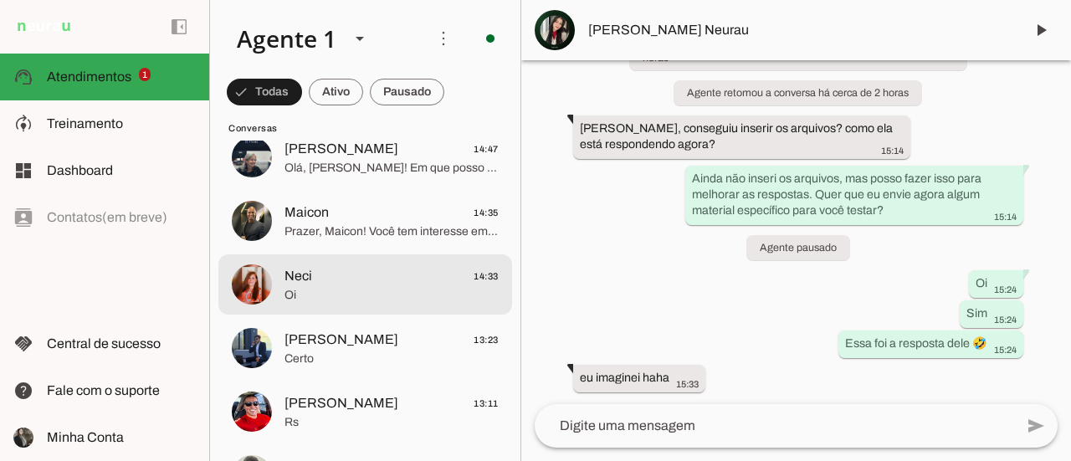
click at [387, 298] on span "Oi" at bounding box center [391, 295] width 214 height 17
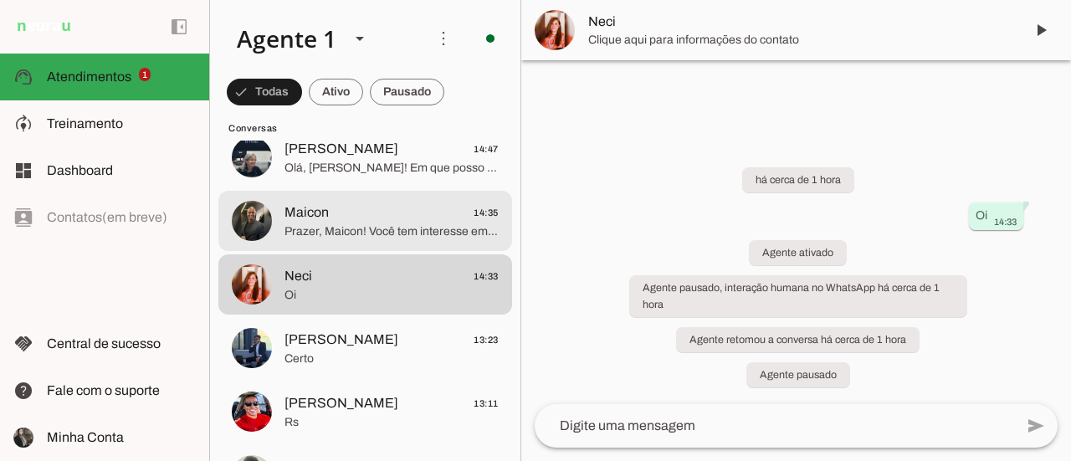
click at [335, 233] on span "Prazer, Maicon! Você tem interesse em parcerias, suporte comercial, investiment…" at bounding box center [391, 231] width 214 height 17
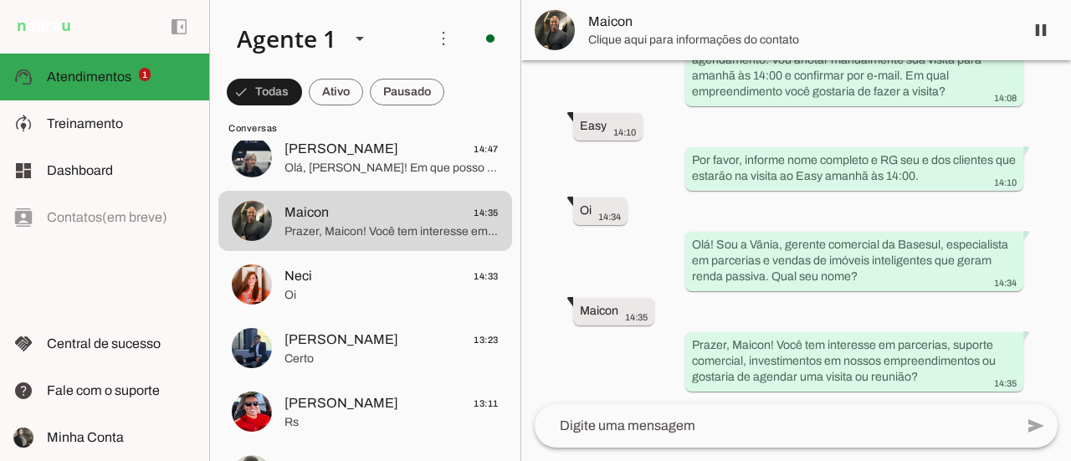
scroll to position [7405, 0]
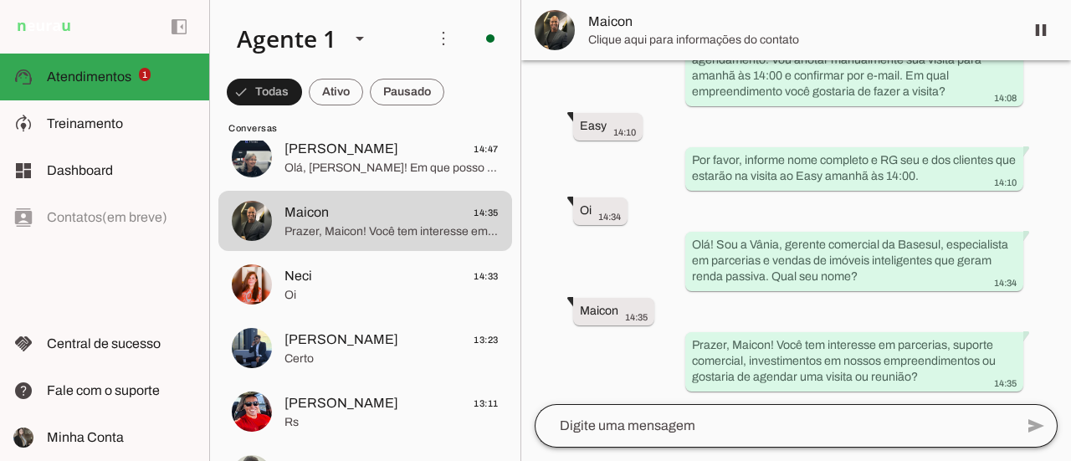
click at [870, 415] on div at bounding box center [774, 425] width 479 height 43
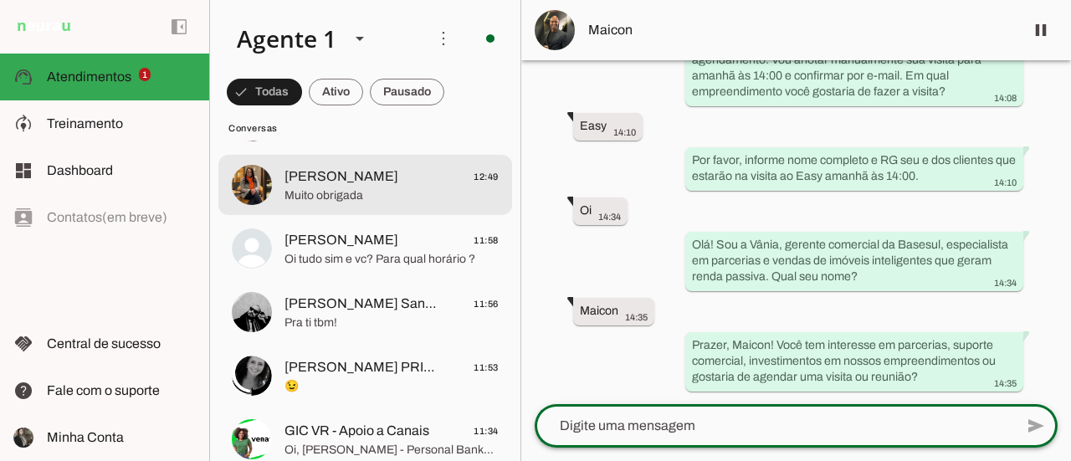
scroll to position [753, 0]
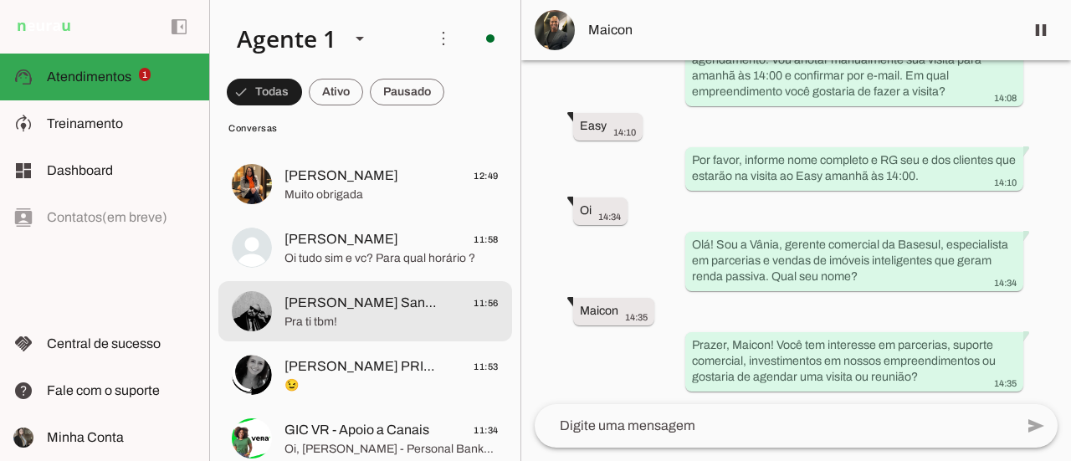
click at [318, 323] on span "Pra ti tbm!" at bounding box center [391, 322] width 214 height 17
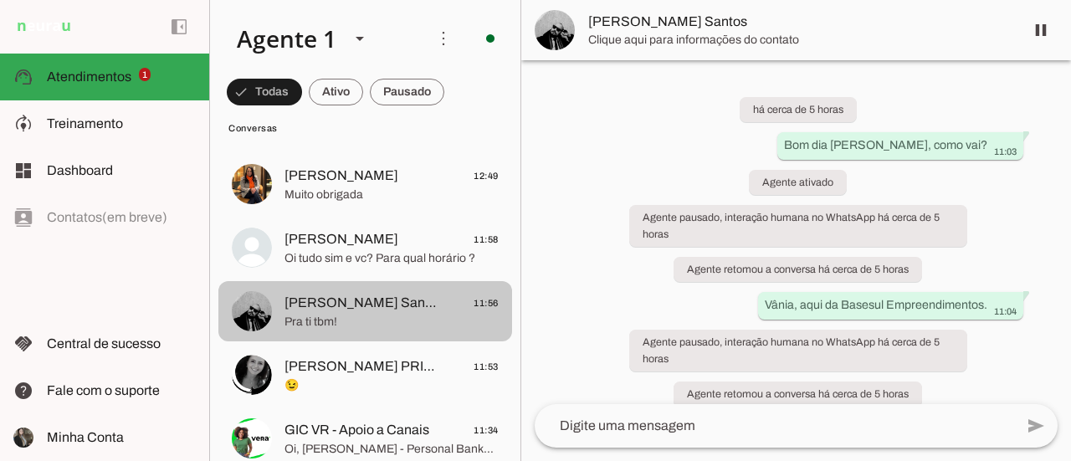
scroll to position [1429, 0]
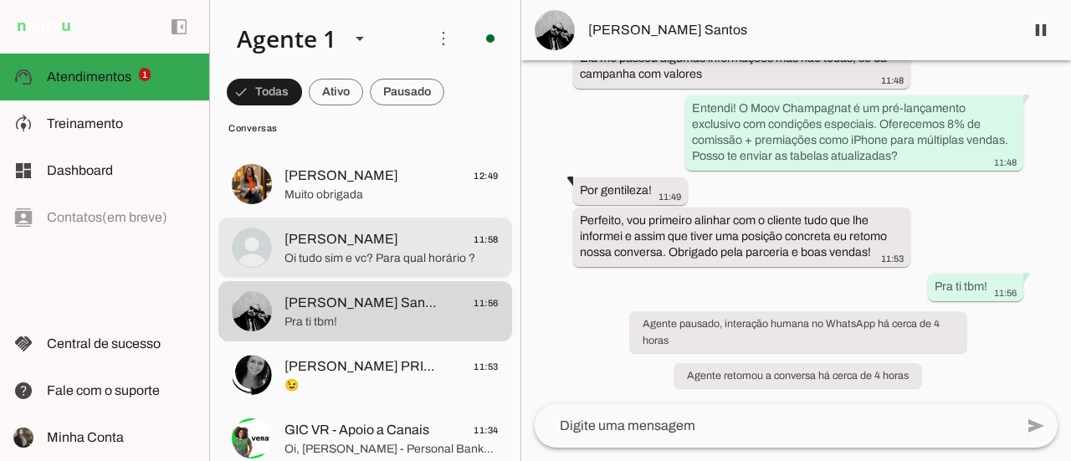
click at [428, 251] on span "Oi tudo sim e vc? Para qual horário ?" at bounding box center [391, 258] width 214 height 17
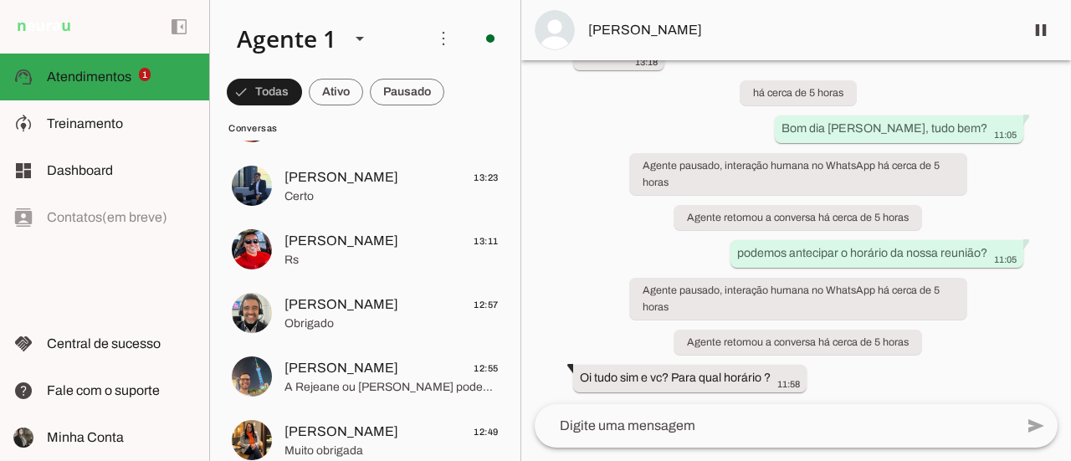
scroll to position [502, 0]
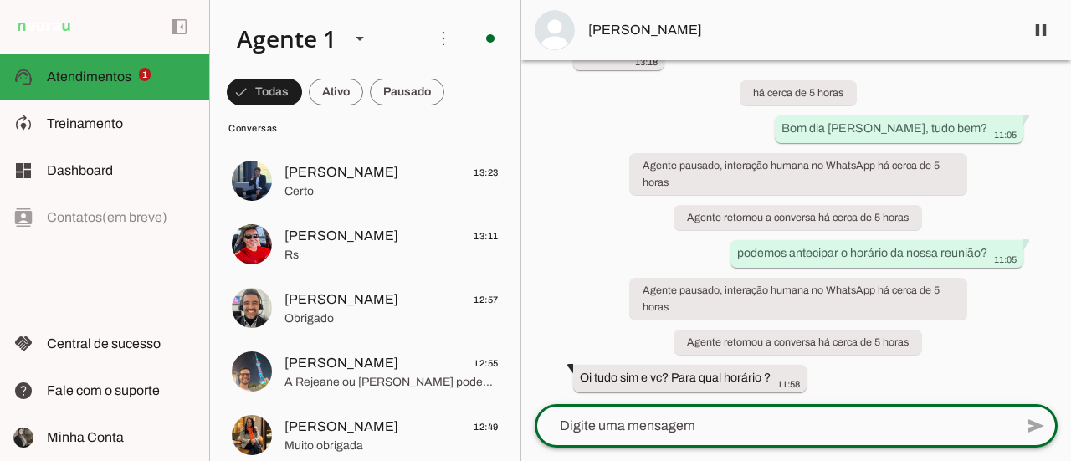
click at [681, 423] on textarea at bounding box center [774, 426] width 479 height 20
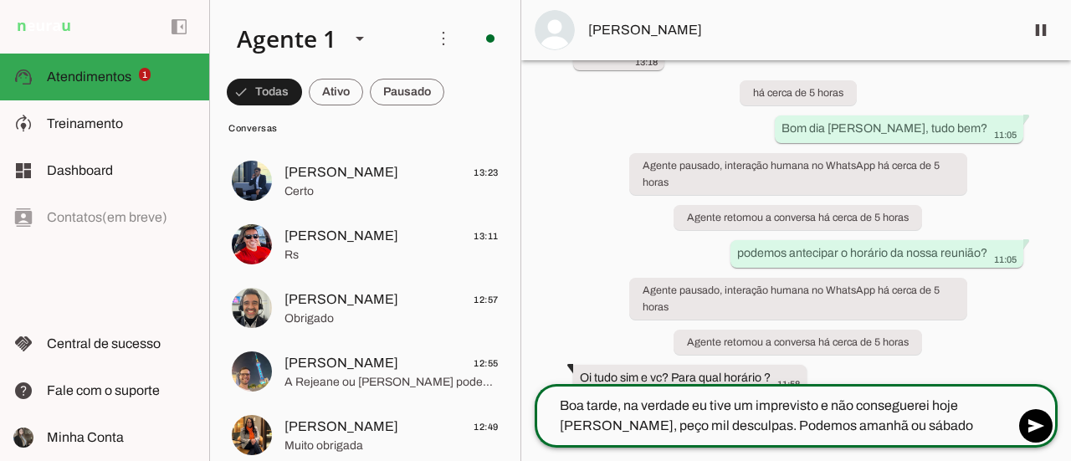
type textarea "Boa tarde, na verdade eu tive um imprevisto e não conseguerei hoje VANESSA, peç…"
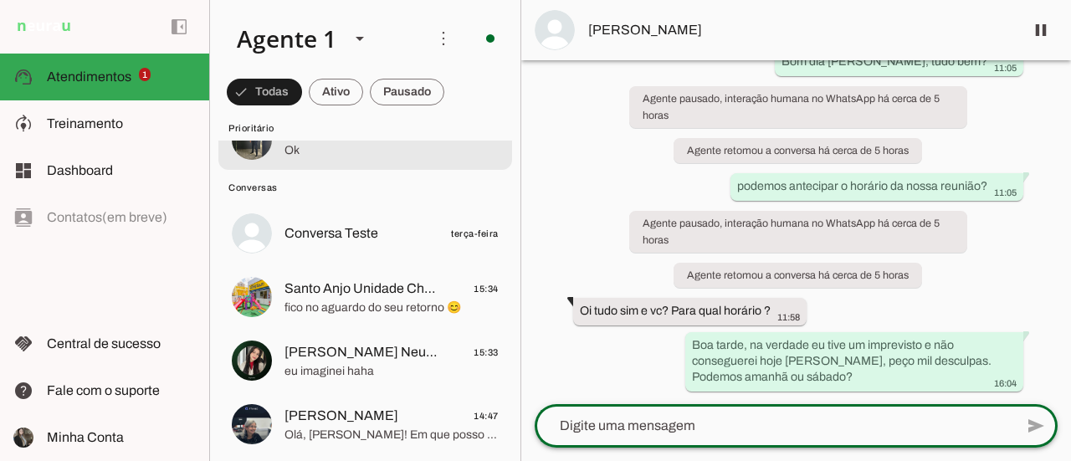
scroll to position [84, 0]
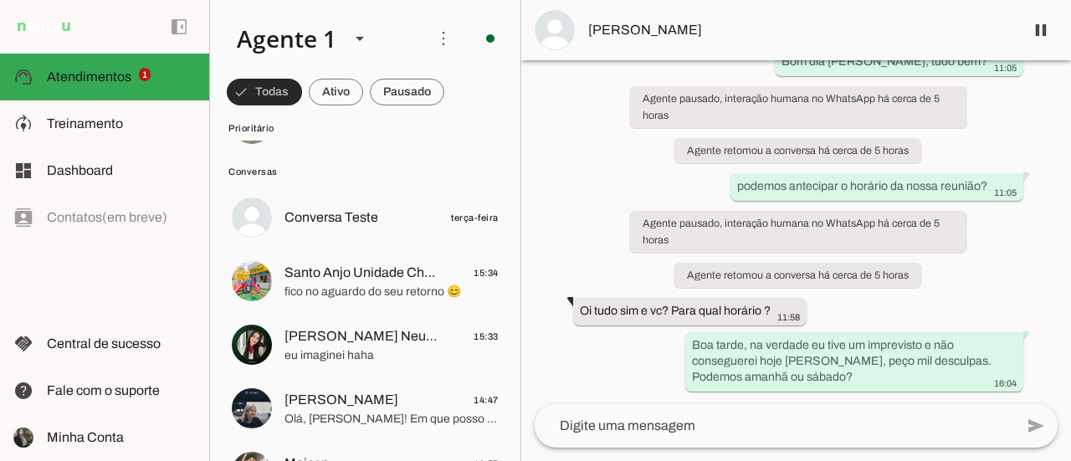
click at [266, 91] on span at bounding box center [264, 92] width 75 height 40
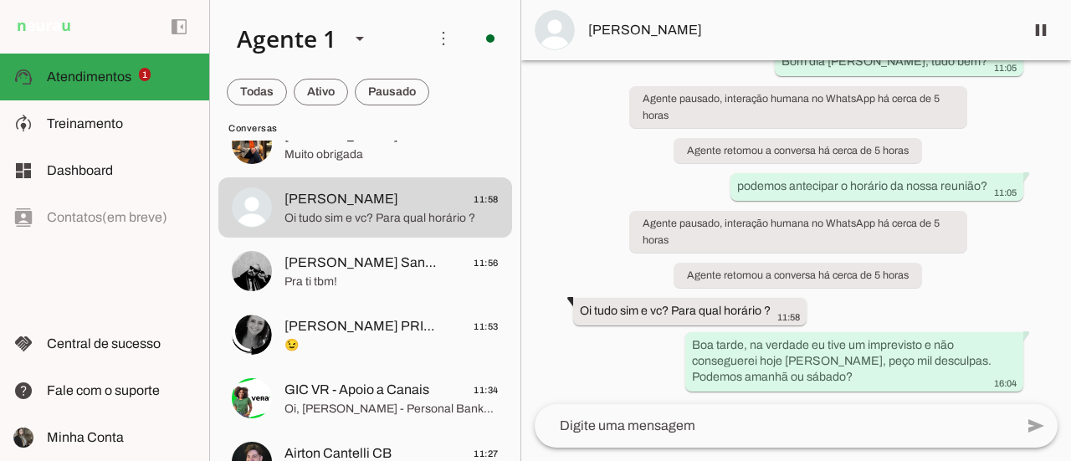
scroll to position [74, 0]
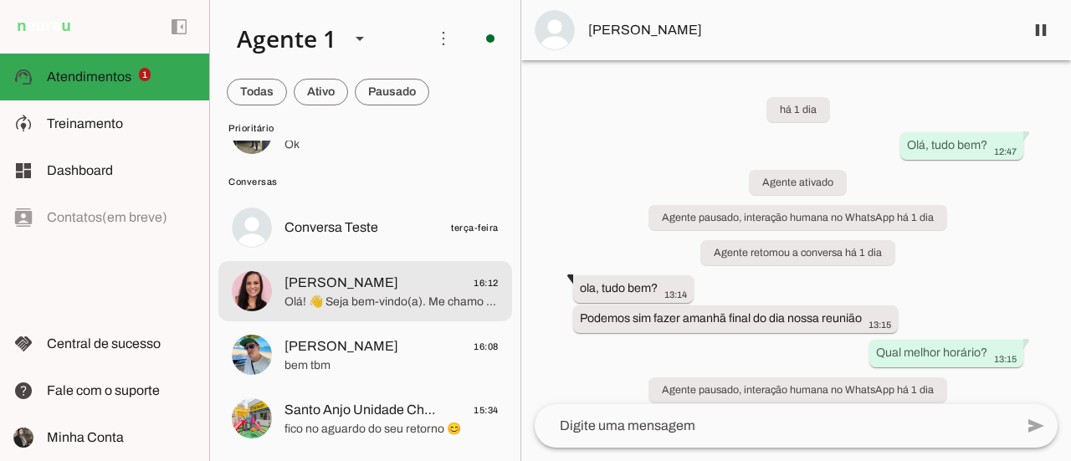
click at [402, 155] on div at bounding box center [391, 134] width 214 height 41
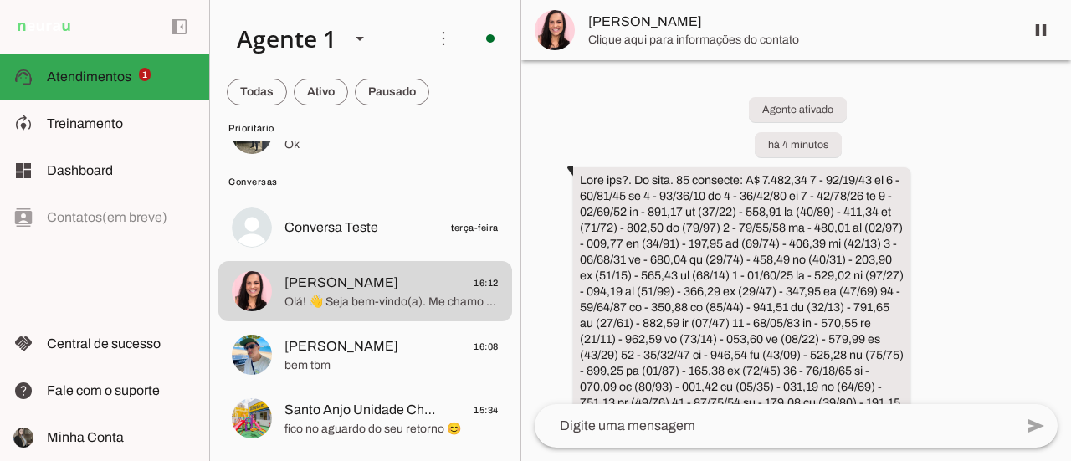
scroll to position [259, 0]
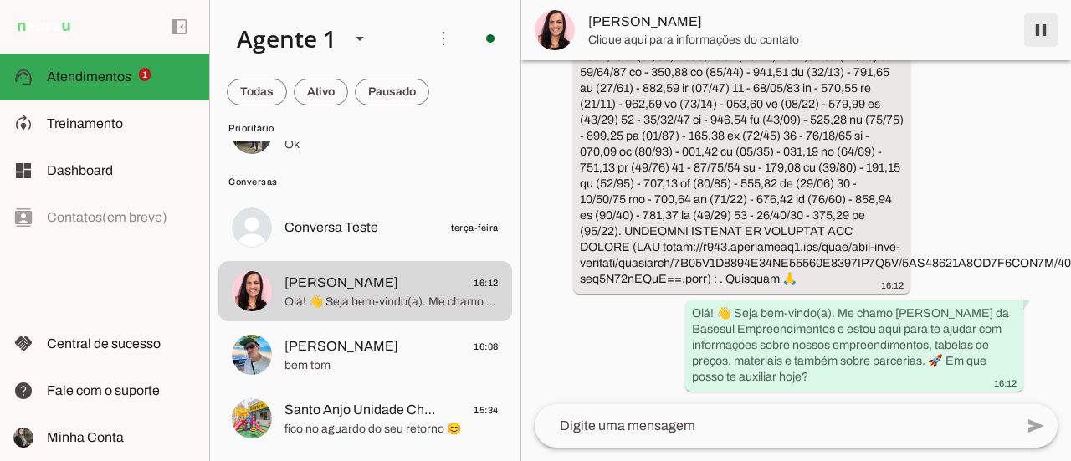
click at [1039, 31] on span at bounding box center [1041, 30] width 40 height 40
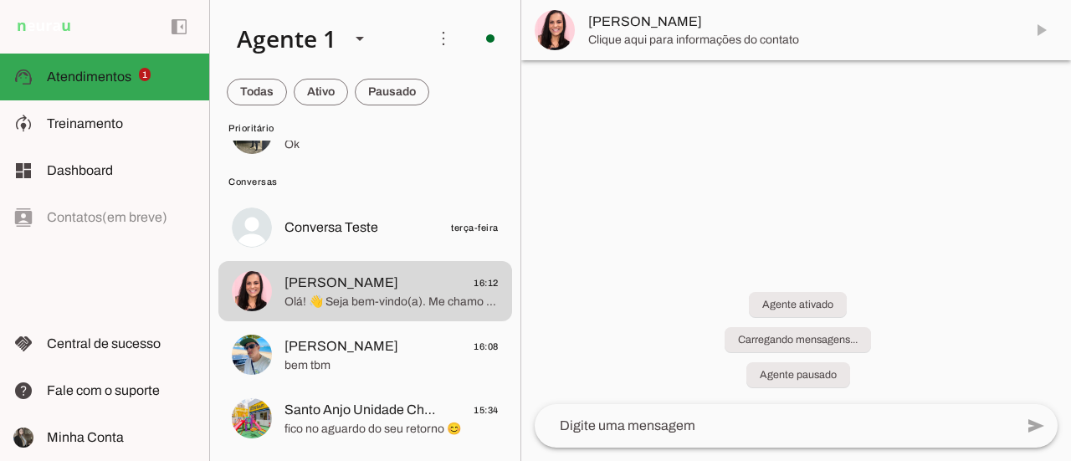
scroll to position [0, 0]
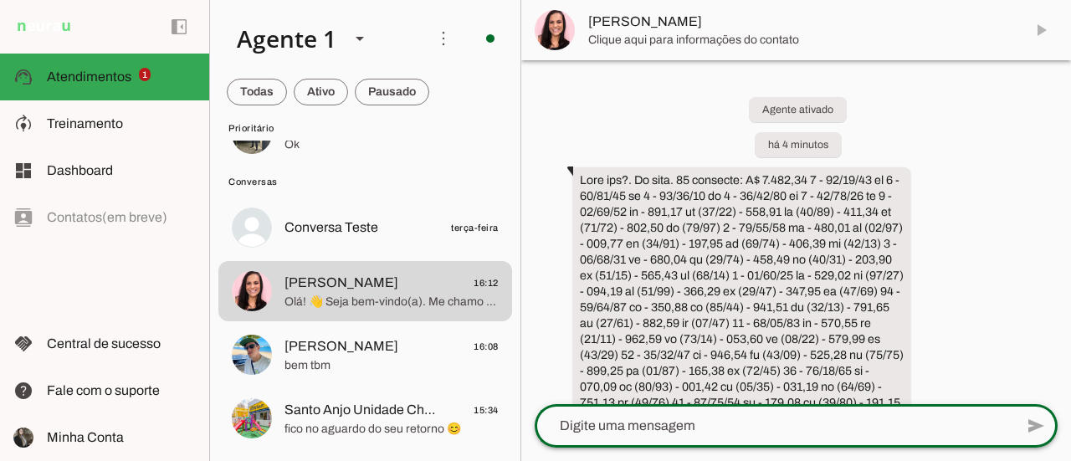
click at [718, 435] on textarea at bounding box center [774, 426] width 479 height 20
type textarea "Oi mana"
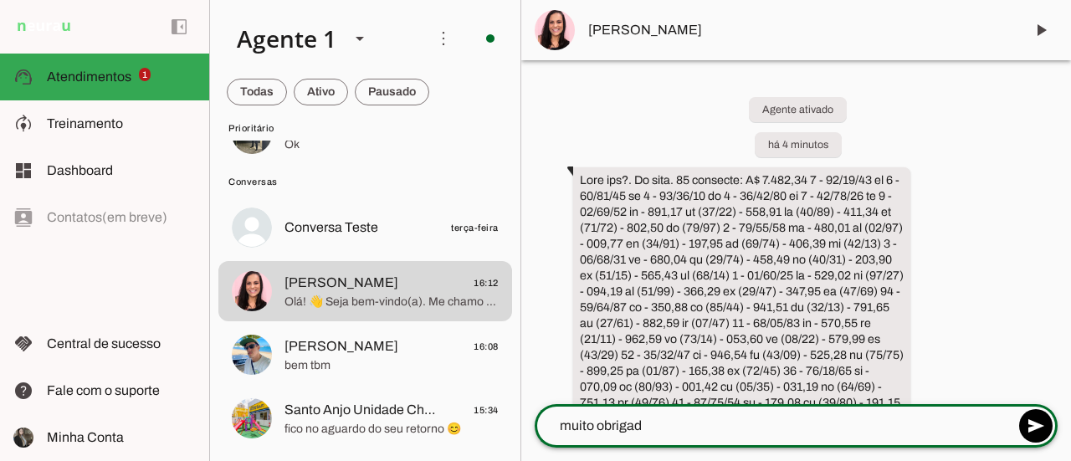
type textarea "muito obrigada"
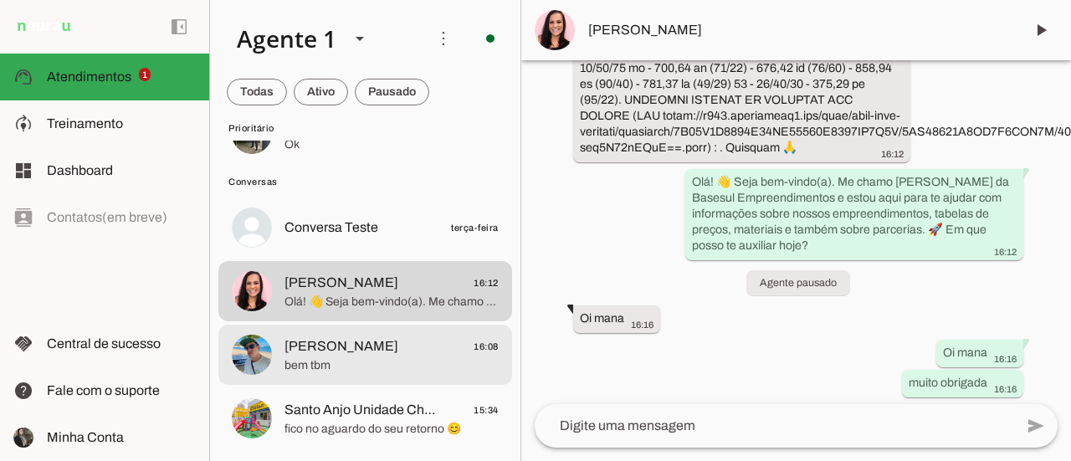
scroll to position [397, 0]
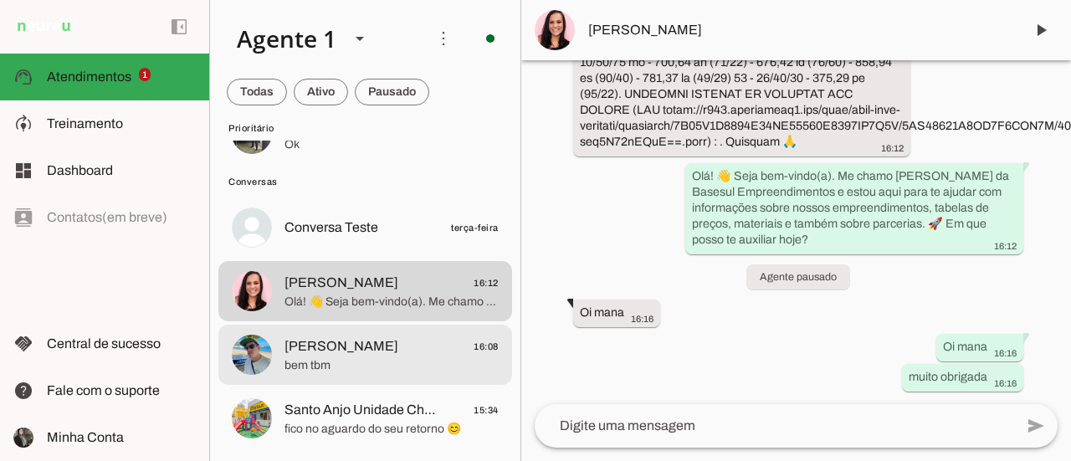
click at [411, 363] on span "bem tbm" at bounding box center [391, 365] width 214 height 17
